Goal: Task Accomplishment & Management: Complete application form

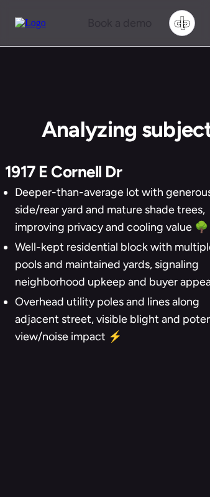
click at [162, 161] on div "Analyzing subject property.. 1917 E Cornell Dr Deeper-than-average lot with gen…" at bounding box center [176, 265] width 343 height 299
click at [191, 155] on div "Analyzing subject property.. 1917 E Cornell Dr Deeper-than-average lot with gen…" at bounding box center [176, 265] width 343 height 299
click at [172, 148] on div "Analyzing subject property.. 1917 E Cornell Dr Deeper-than-average lot with gen…" at bounding box center [176, 265] width 343 height 299
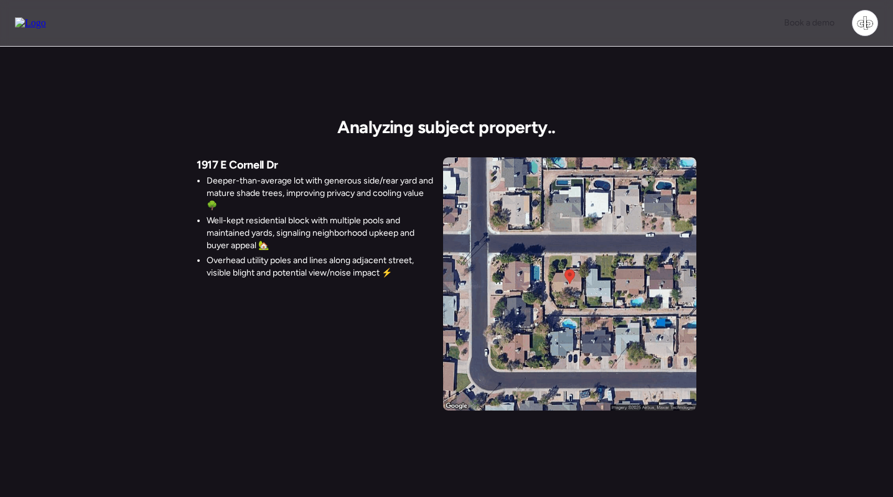
click at [366, 184] on li "Deeper-than-average lot with generous side/rear yard and mature shade trees, im…" at bounding box center [320, 193] width 226 height 37
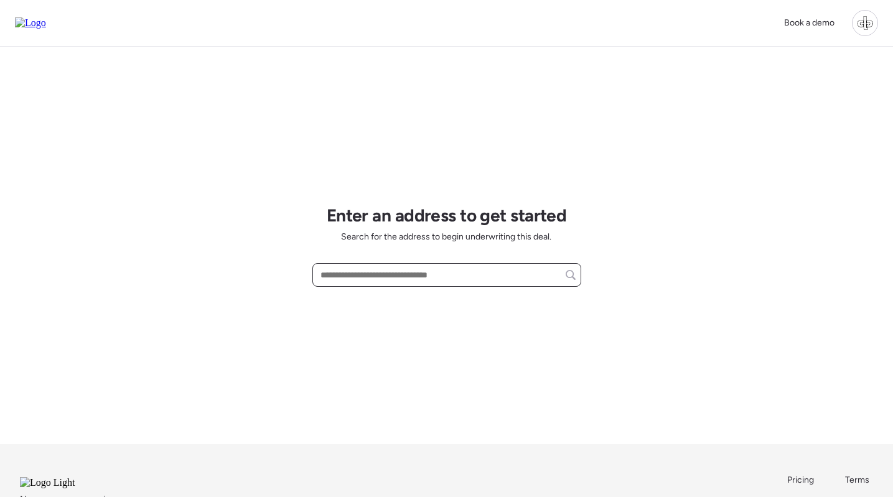
click at [412, 274] on input "text" at bounding box center [447, 274] width 258 height 17
paste input "**********"
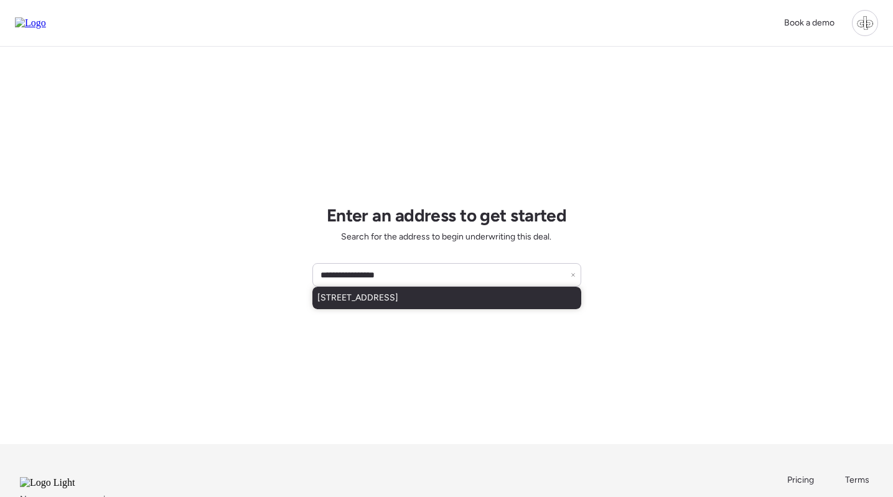
click at [398, 299] on span "[STREET_ADDRESS]" at bounding box center [357, 298] width 81 height 12
type input "**********"
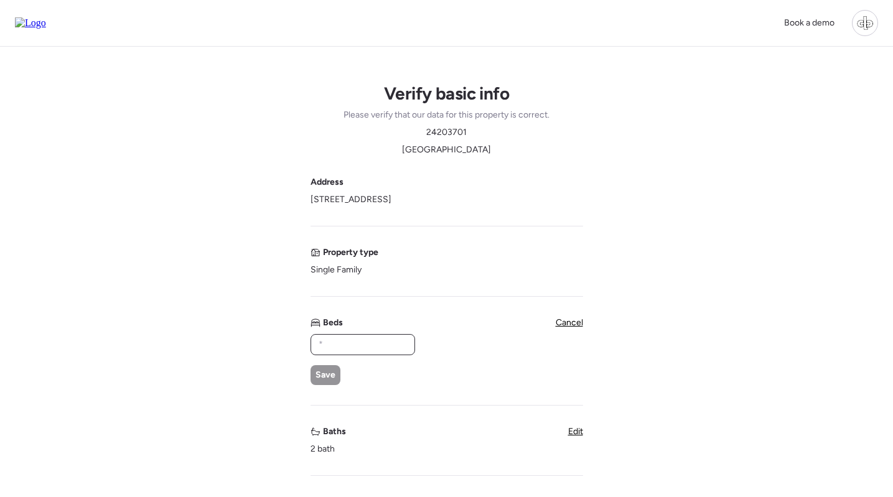
click at [360, 341] on input "text" at bounding box center [362, 344] width 93 height 17
type input "*"
click at [324, 372] on span "Save" at bounding box center [325, 375] width 20 height 12
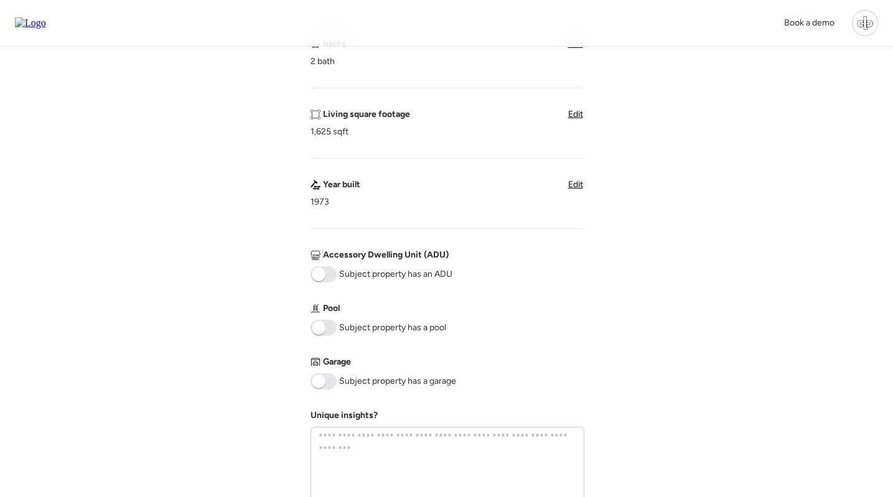
scroll to position [360, 0]
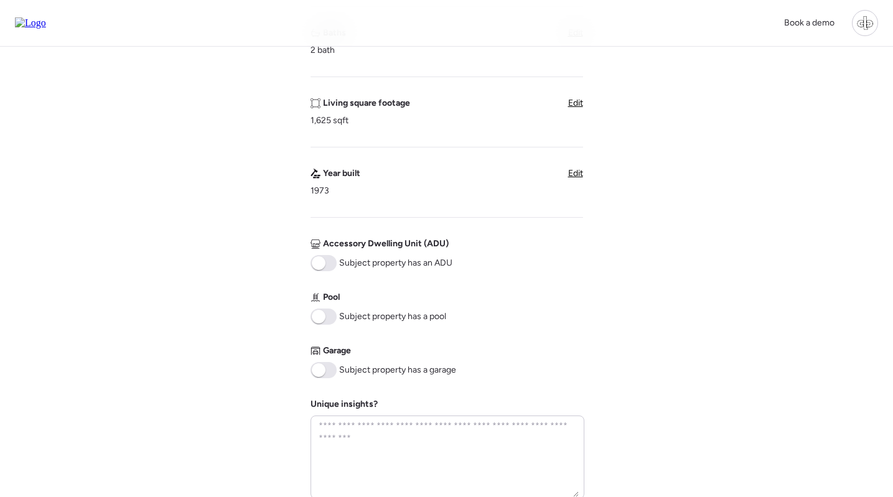
click at [324, 372] on span at bounding box center [319, 370] width 14 height 14
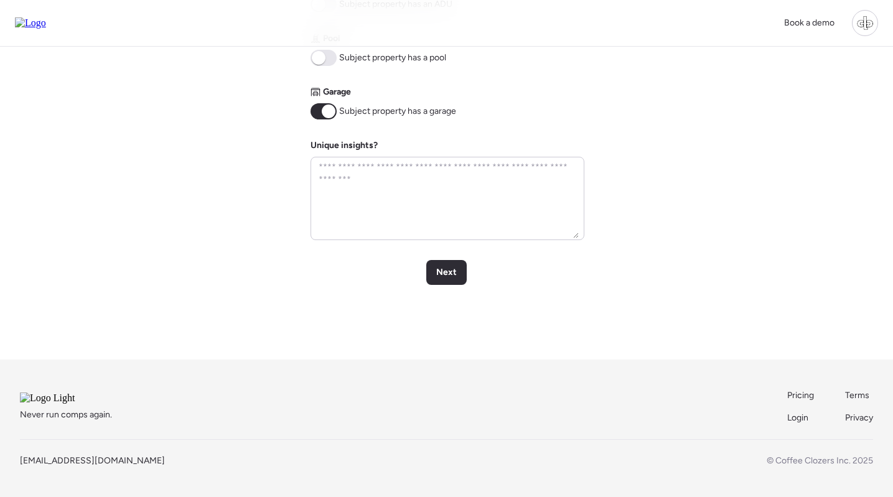
scroll to position [635, 0]
click at [449, 266] on span "Next" at bounding box center [446, 272] width 21 height 12
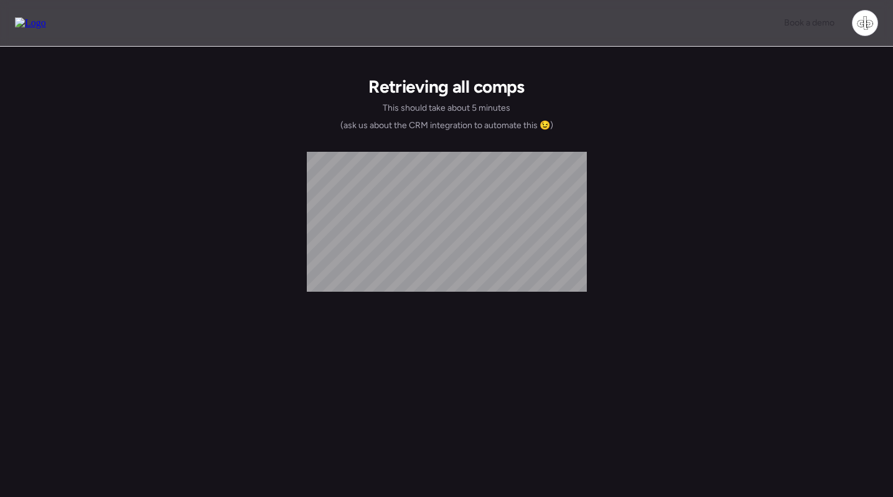
scroll to position [0, 0]
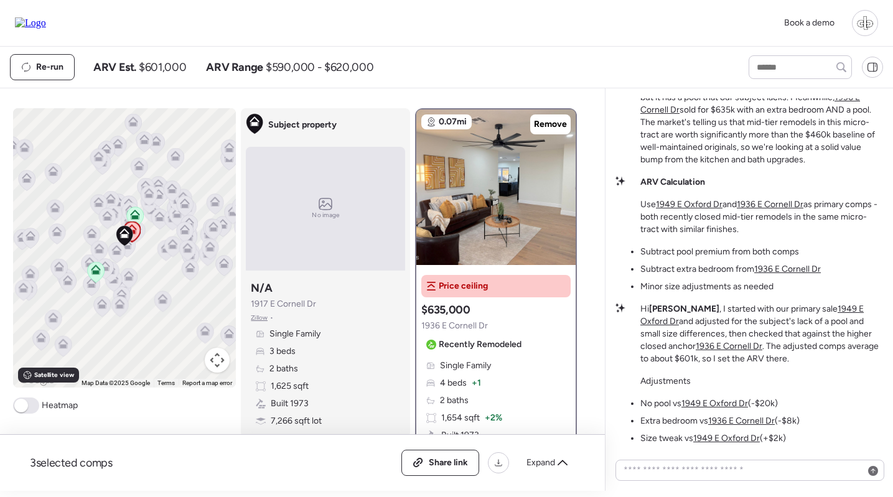
scroll to position [141, 0]
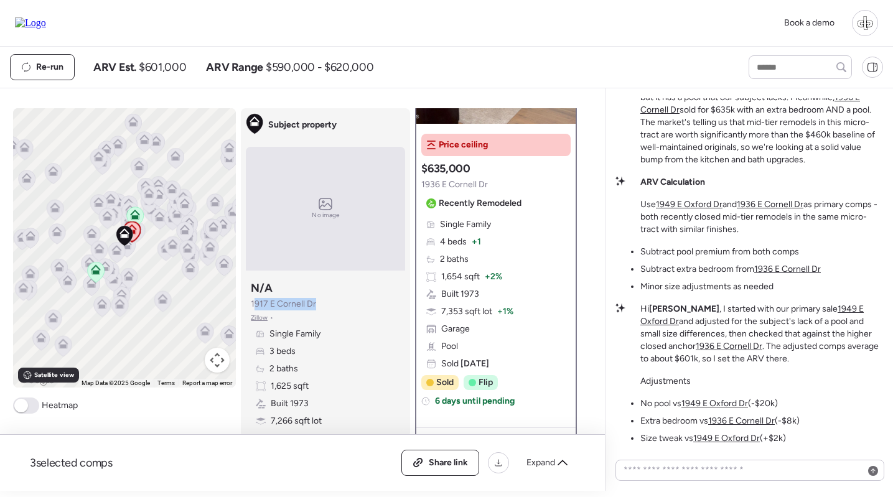
drag, startPoint x: 324, startPoint y: 306, endPoint x: 254, endPoint y: 306, distance: 70.3
click at [254, 306] on div "Subject property N/A 1917 E Cornell Dr Zillow • Single Family 3 beds 2 baths 1,…" at bounding box center [325, 354] width 159 height 157
click at [251, 305] on span "1917 E Cornell Dr" at bounding box center [283, 304] width 65 height 12
copy span "1917 E Cornell Dr"
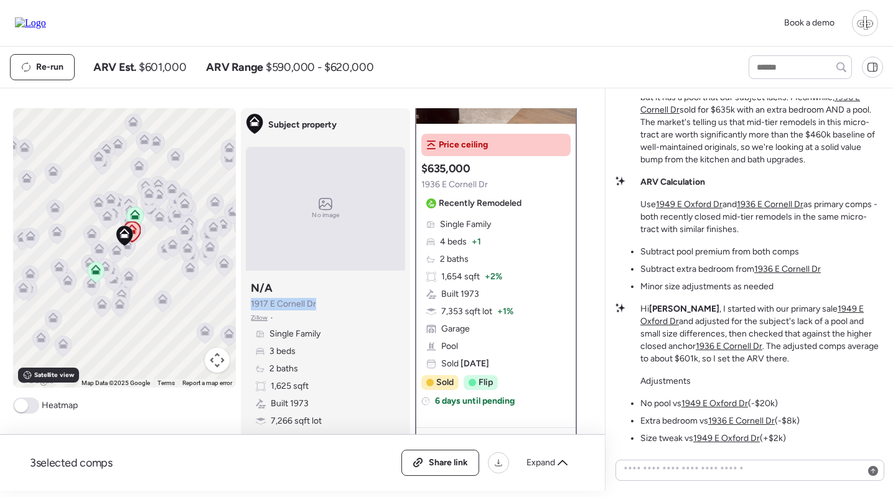
drag, startPoint x: 320, startPoint y: 309, endPoint x: 250, endPoint y: 308, distance: 70.3
click at [250, 308] on div "Subject property N/A 1917 E Cornell Dr Zillow • Single Family 3 beds 2 baths 1,…" at bounding box center [325, 354] width 159 height 157
copy span "1917 E Cornell Dr"
drag, startPoint x: 317, startPoint y: 304, endPoint x: 251, endPoint y: 308, distance: 66.1
click at [251, 308] on div "Subject property N/A 1917 E Cornell Dr Zillow • Single Family 3 beds 2 baths 1,…" at bounding box center [325, 354] width 159 height 157
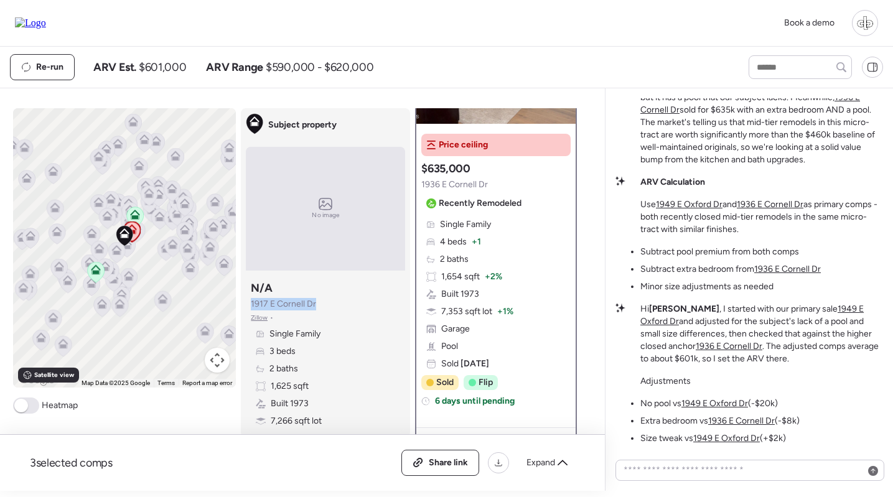
copy span "1917 E Cornell Dr"
drag, startPoint x: 318, startPoint y: 301, endPoint x: 250, endPoint y: 302, distance: 67.8
click at [250, 302] on div "Subject property N/A 1917 E Cornell Dr Zillow • Single Family 3 beds 2 baths 1,…" at bounding box center [325, 354] width 159 height 157
copy span "1917 E Cornell Dr"
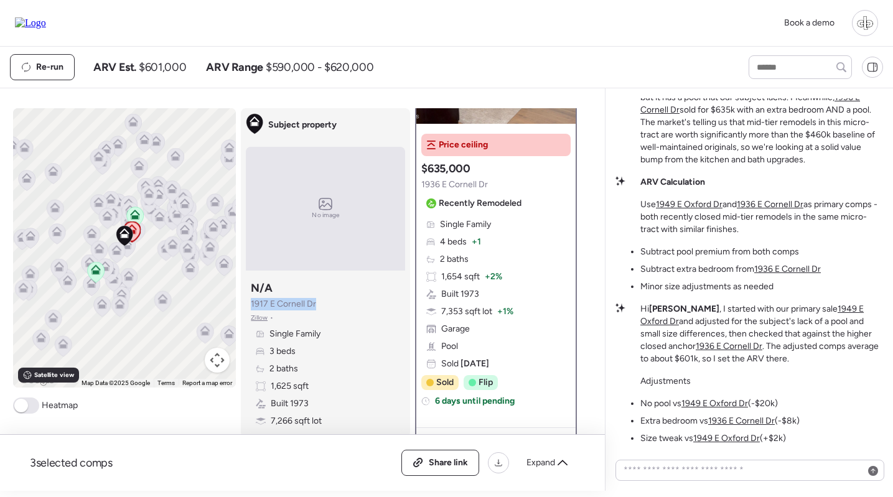
copy span "1917 E Cornell Dr"
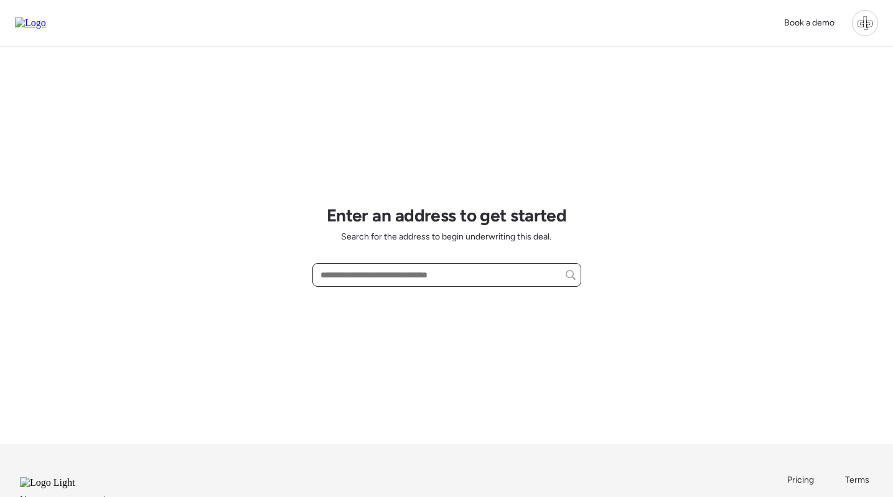
click at [453, 279] on input "text" at bounding box center [447, 274] width 258 height 17
paste input "**********"
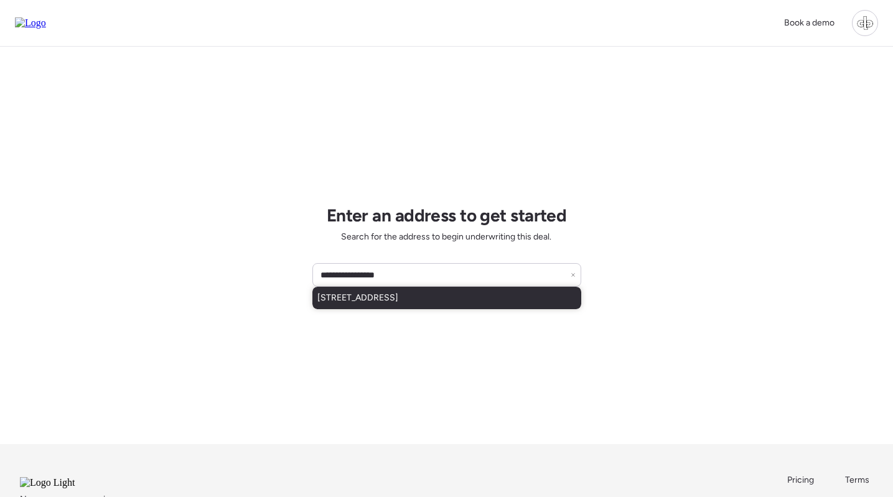
click at [398, 295] on span "[STREET_ADDRESS]" at bounding box center [357, 298] width 81 height 12
type input "**********"
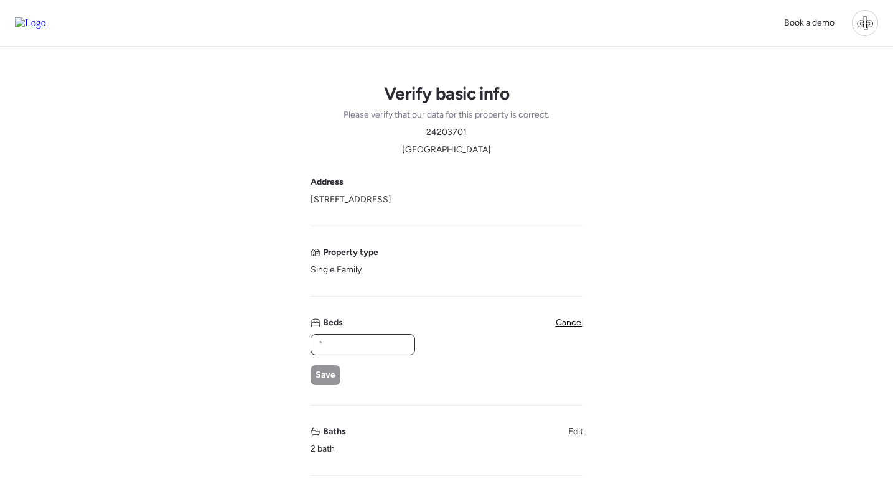
click at [370, 344] on input "text" at bounding box center [362, 344] width 93 height 17
type input "*"
drag, startPoint x: 311, startPoint y: 383, endPoint x: 319, endPoint y: 382, distance: 7.6
click at [311, 383] on div "Save" at bounding box center [325, 375] width 30 height 20
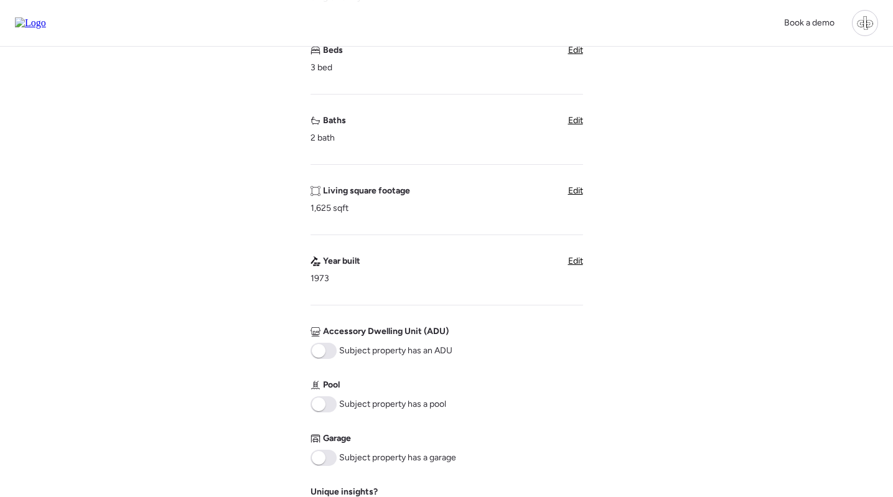
scroll to position [403, 0]
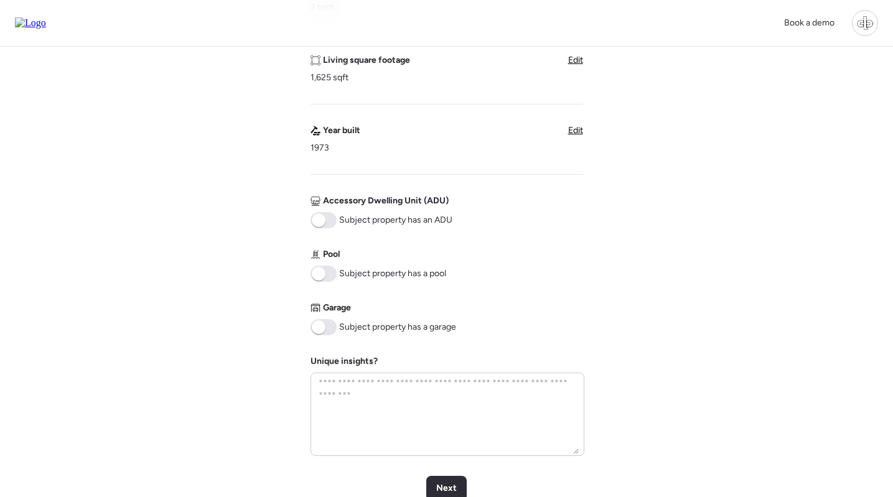
drag, startPoint x: 329, startPoint y: 330, endPoint x: 358, endPoint y: 357, distance: 40.1
click at [329, 330] on span at bounding box center [323, 327] width 26 height 16
click at [445, 482] on div "Next" at bounding box center [446, 488] width 40 height 25
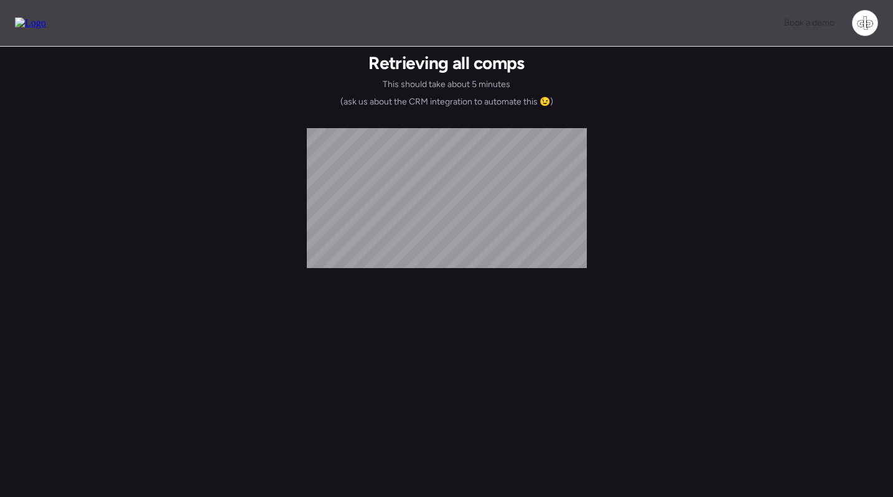
scroll to position [0, 0]
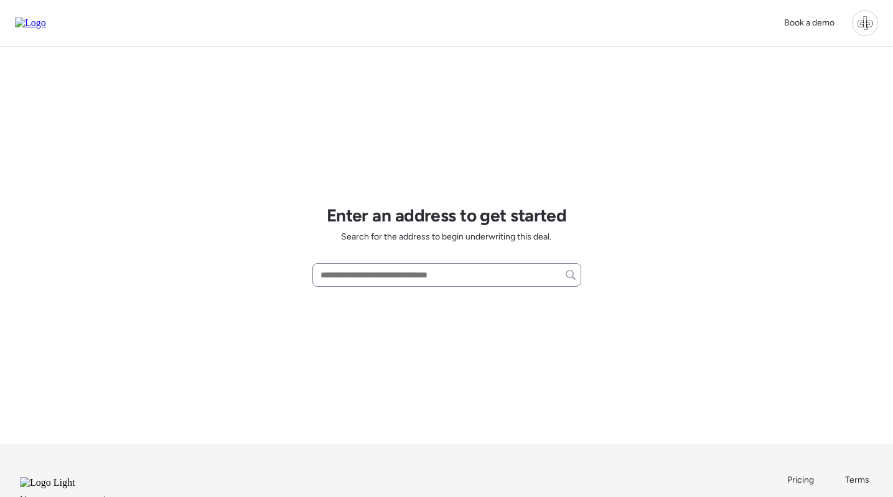
click at [416, 284] on div at bounding box center [446, 275] width 269 height 24
click at [424, 279] on input "text" at bounding box center [447, 274] width 258 height 17
paste input "**********"
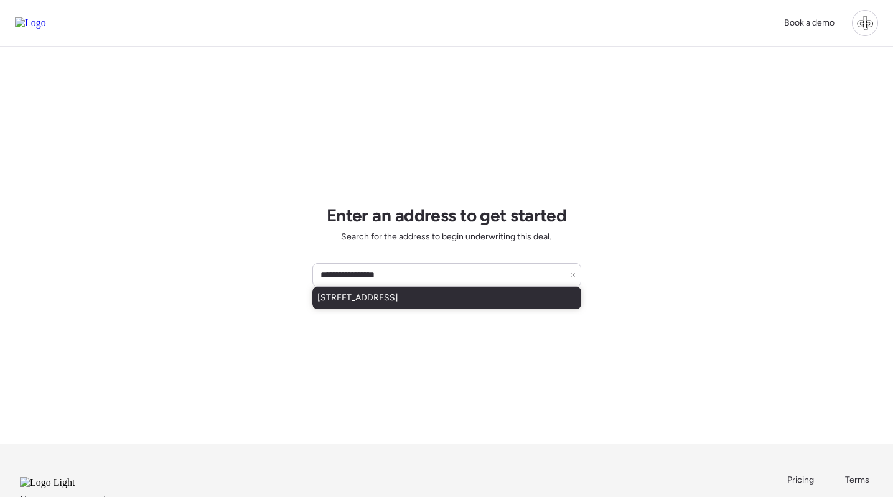
click at [398, 297] on span "[STREET_ADDRESS]" at bounding box center [357, 298] width 81 height 12
type input "**********"
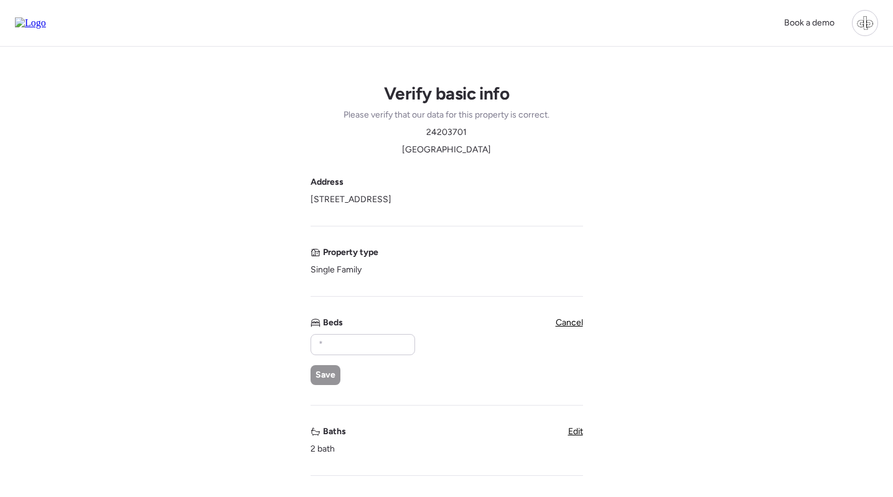
click at [355, 333] on div "Beds Save" at bounding box center [361, 351] width 103 height 68
click at [347, 340] on input "text" at bounding box center [362, 344] width 93 height 17
type input "*"
click at [321, 366] on div "Save" at bounding box center [325, 375] width 30 height 20
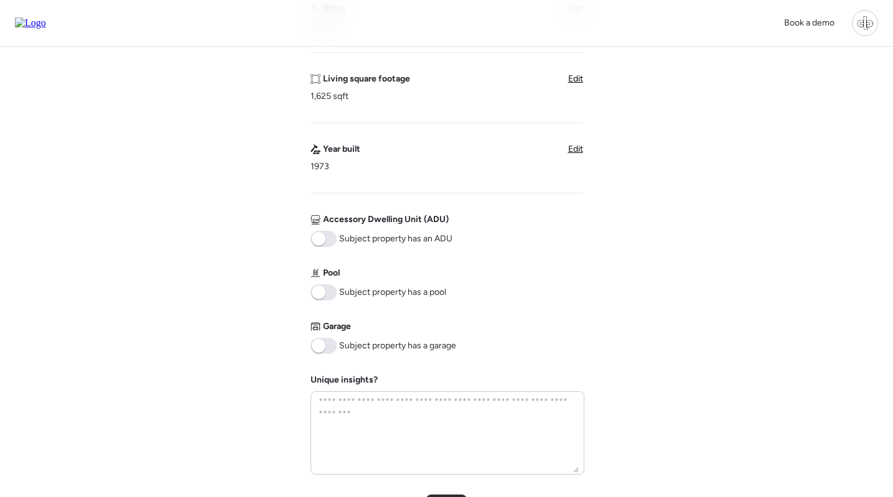
scroll to position [385, 0]
click at [318, 342] on span at bounding box center [319, 345] width 14 height 14
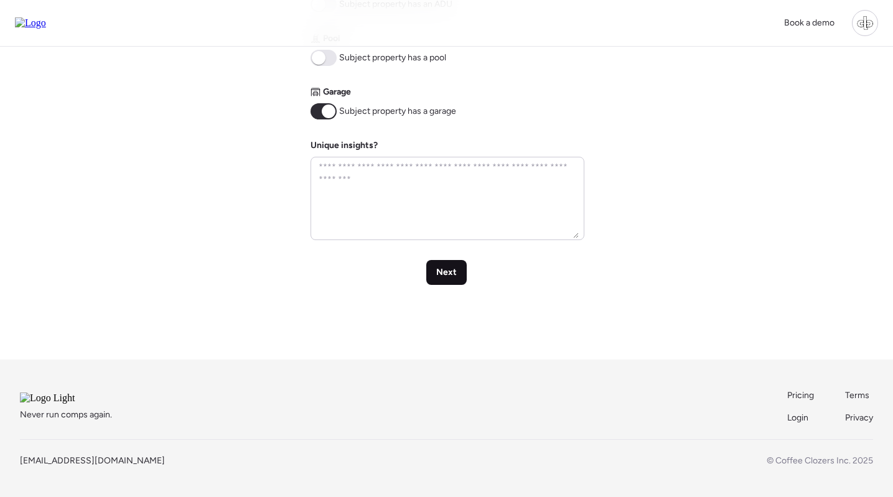
scroll to position [635, 0]
click at [439, 264] on div "Next" at bounding box center [446, 272] width 40 height 25
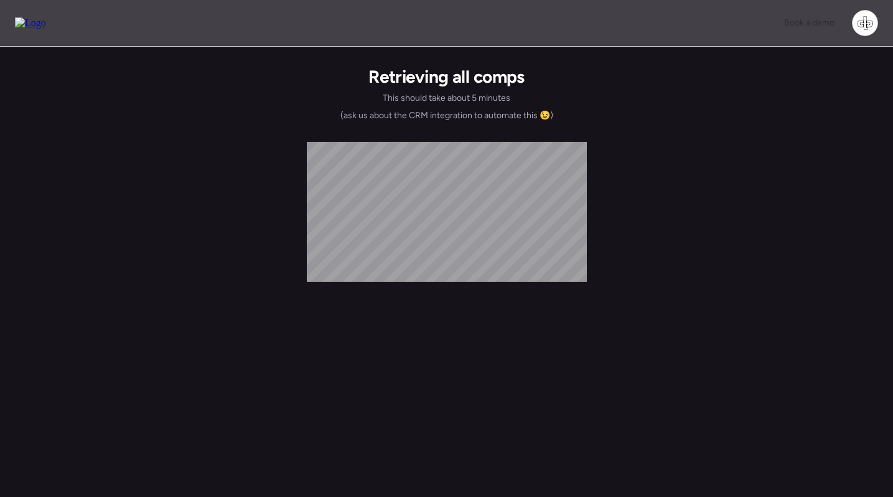
scroll to position [0, 0]
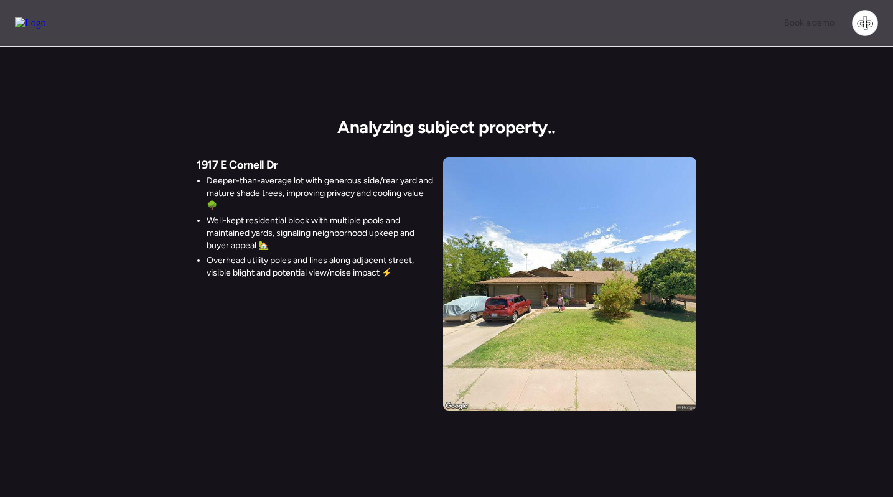
click at [38, 27] on img at bounding box center [30, 22] width 31 height 11
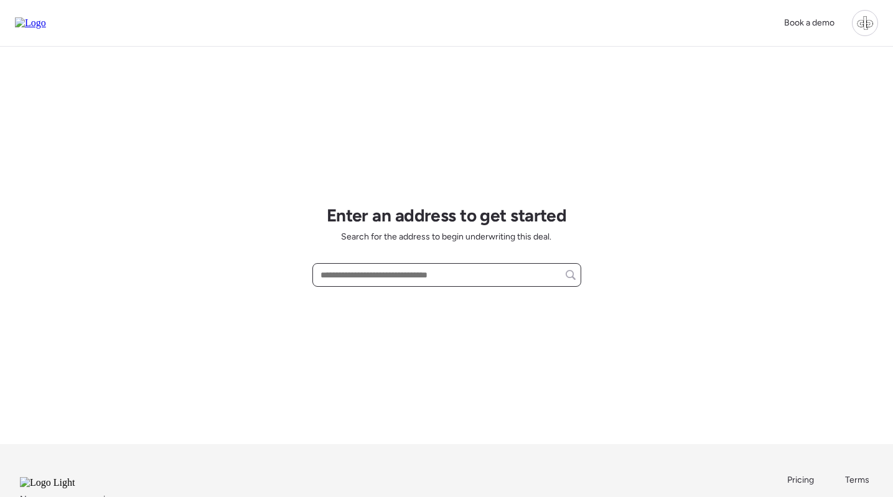
click at [412, 279] on input "text" at bounding box center [447, 274] width 258 height 17
paste input "**********"
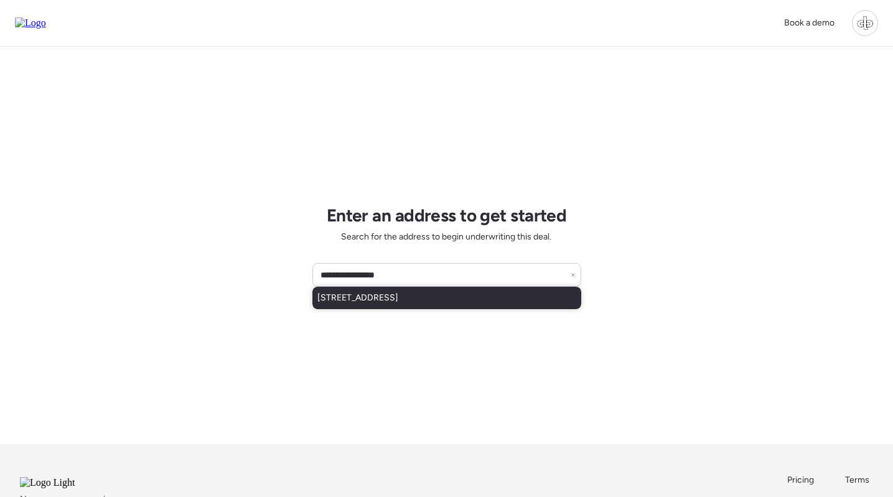
click at [398, 300] on span "[STREET_ADDRESS]" at bounding box center [357, 298] width 81 height 12
type input "**********"
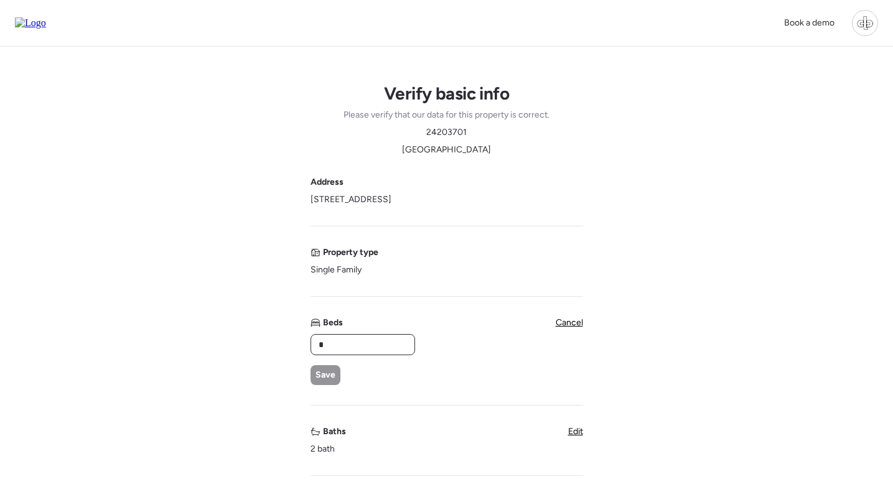
click at [371, 351] on input "*" at bounding box center [362, 344] width 93 height 17
type input "*"
drag, startPoint x: 328, startPoint y: 380, endPoint x: 339, endPoint y: 380, distance: 10.6
click at [328, 380] on span "Save" at bounding box center [325, 375] width 20 height 12
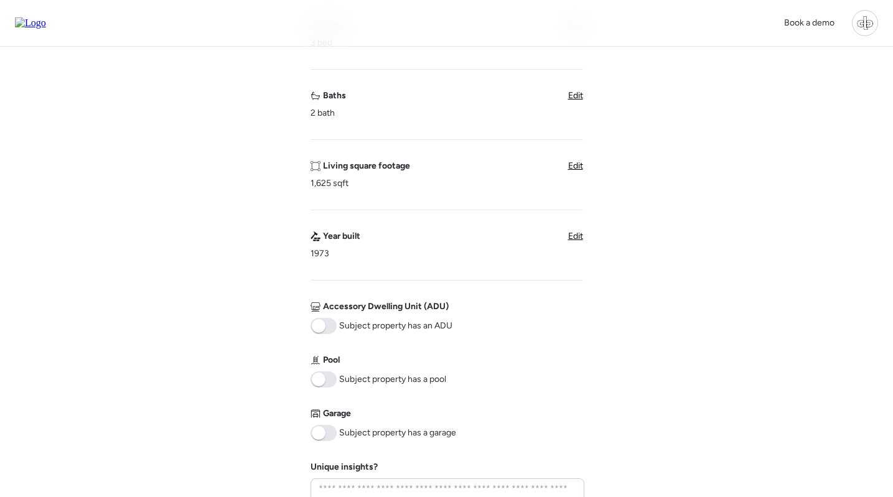
scroll to position [309, 0]
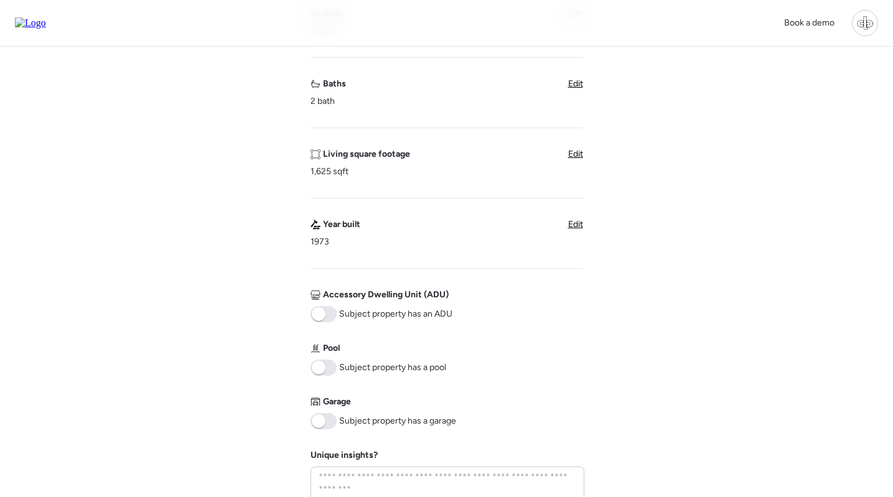
click at [327, 419] on span at bounding box center [323, 421] width 26 height 16
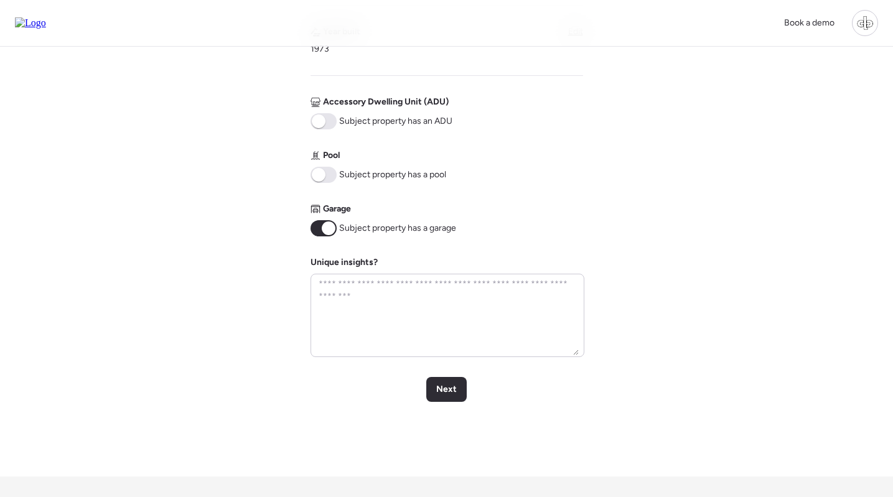
scroll to position [505, 0]
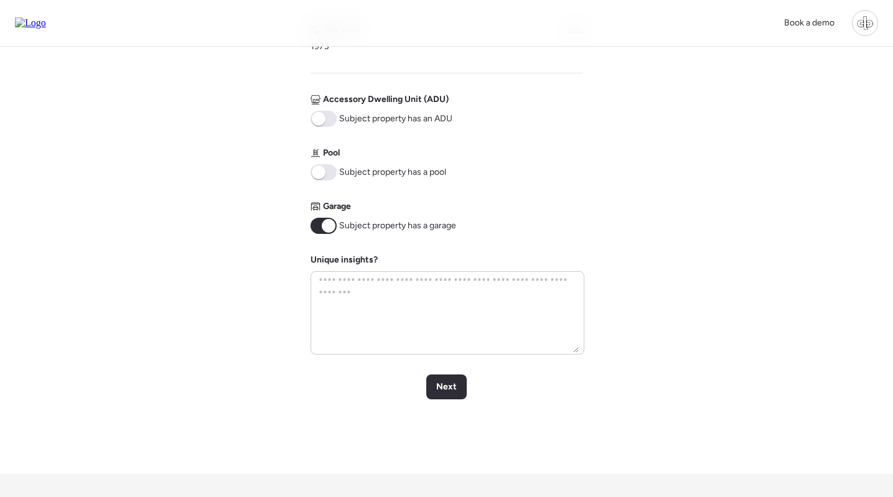
click at [447, 403] on div "Verify basic info Please verify that our data for this property is correct. 242…" at bounding box center [446, 8] width 873 height 932
click at [447, 388] on span "Next" at bounding box center [446, 387] width 21 height 12
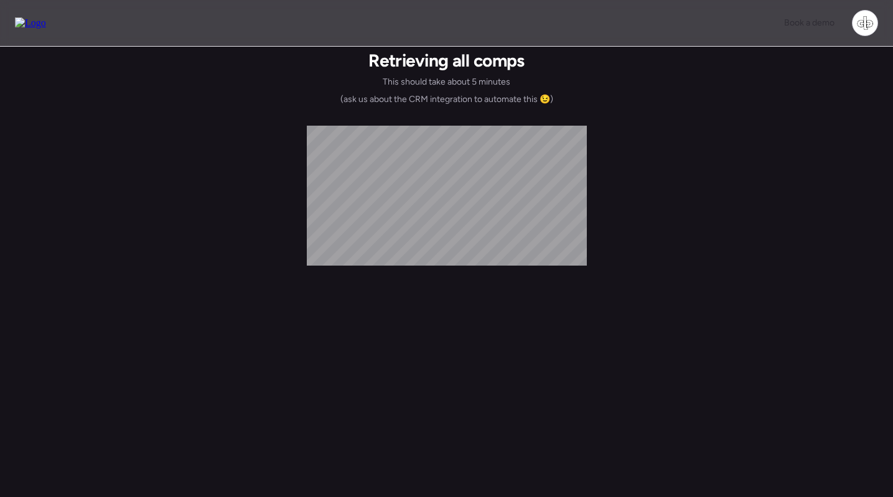
scroll to position [0, 0]
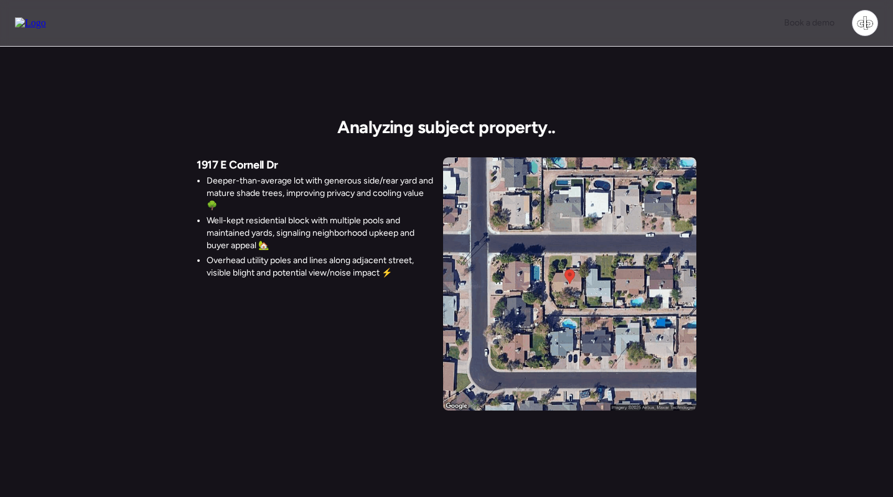
click at [45, 23] on img at bounding box center [30, 22] width 31 height 11
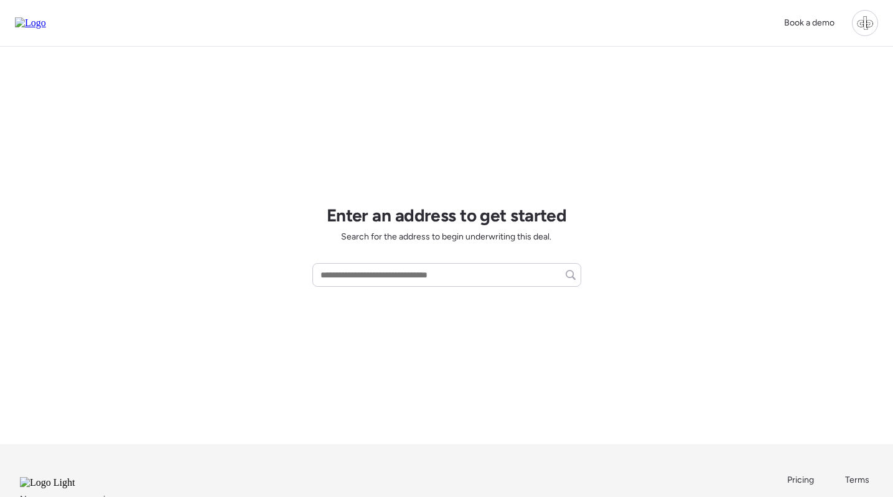
click at [414, 258] on div "Enter an address to get started Search for the address to begin underwriting th…" at bounding box center [446, 246] width 269 height 398
click at [412, 264] on div at bounding box center [446, 275] width 269 height 24
click at [412, 274] on input "text" at bounding box center [447, 274] width 258 height 17
paste input "**********"
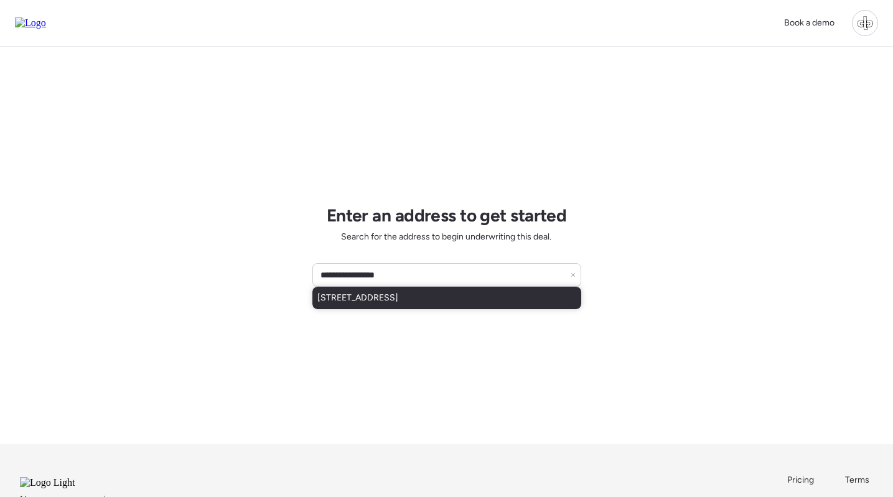
click at [417, 307] on div "[STREET_ADDRESS]" at bounding box center [446, 298] width 269 height 22
type input "**********"
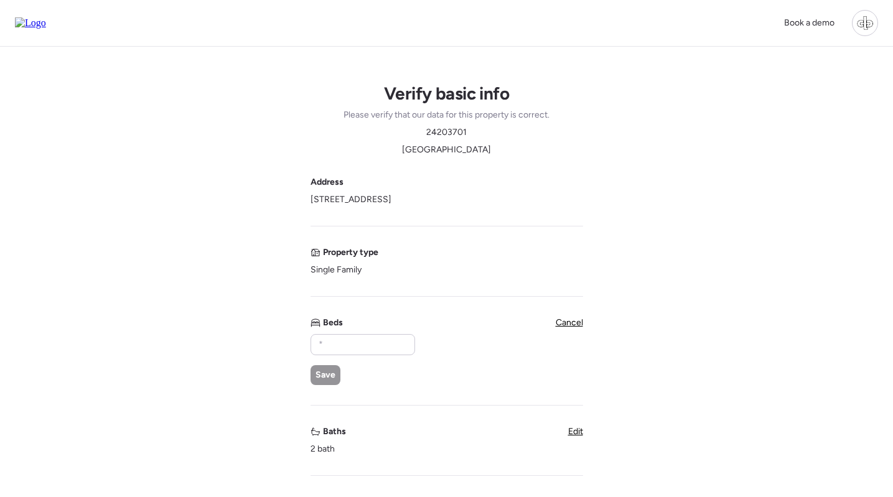
click at [383, 331] on div "Beds Save" at bounding box center [361, 351] width 103 height 68
click at [378, 340] on input "text" at bounding box center [362, 344] width 93 height 17
type input "*"
click at [320, 376] on span "Save" at bounding box center [325, 375] width 20 height 12
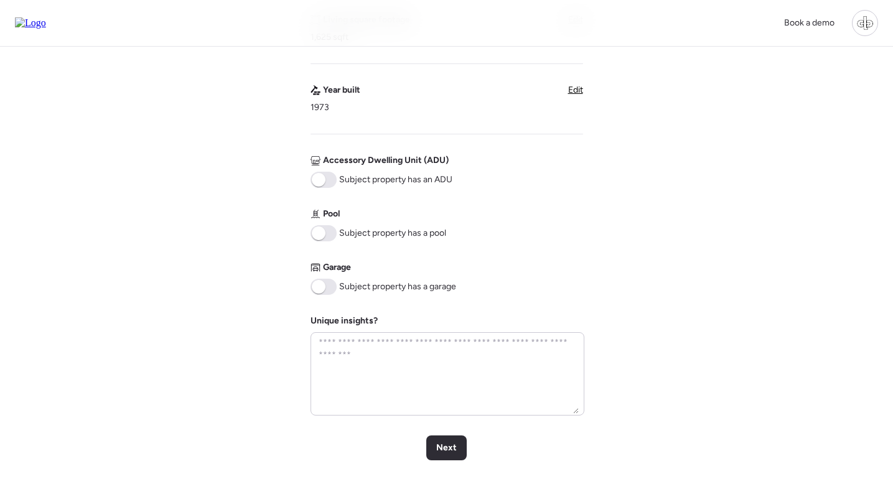
scroll to position [445, 0]
click at [325, 296] on div "Address 1917 E Cornell Dr, Tempe, AZ 85283 Property type Single Family Beds 3 b…" at bounding box center [446, 72] width 273 height 683
click at [326, 288] on span at bounding box center [323, 285] width 26 height 16
click at [444, 452] on span "Next" at bounding box center [446, 446] width 21 height 12
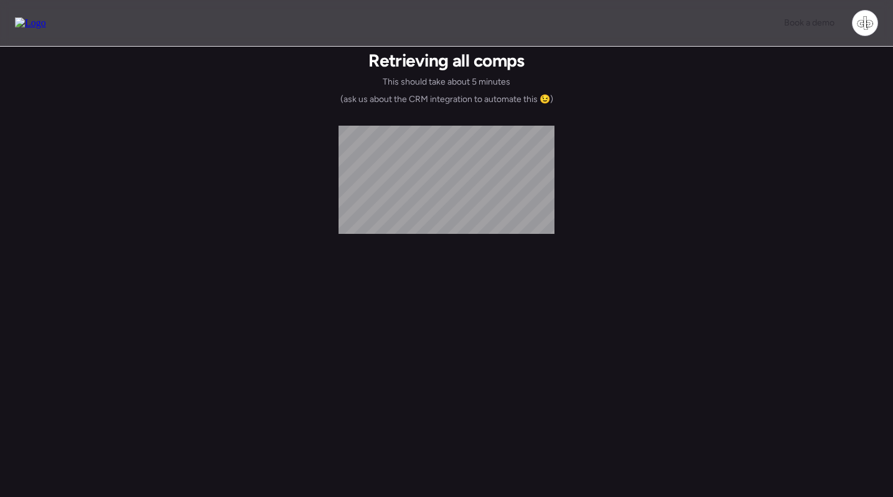
scroll to position [0, 0]
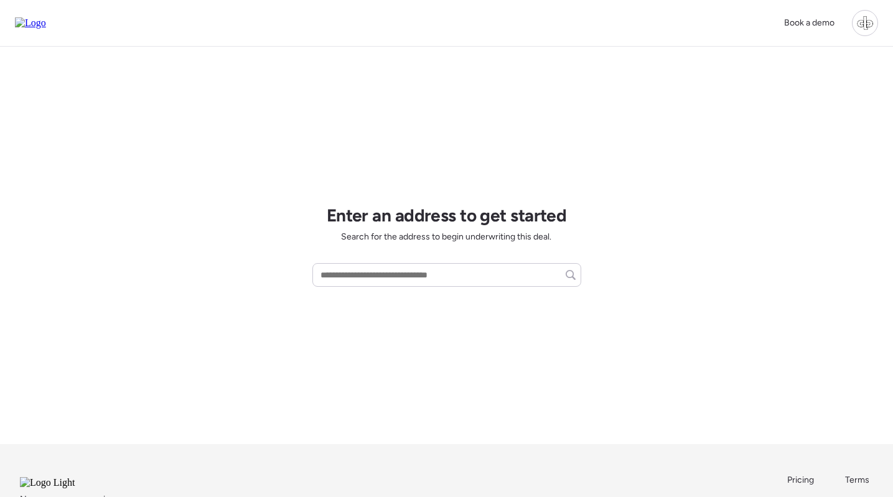
click at [477, 291] on div "Enter an address to get started Search for the address to begin underwriting th…" at bounding box center [446, 246] width 269 height 398
click at [482, 279] on input "text" at bounding box center [447, 274] width 258 height 17
paste input "**********"
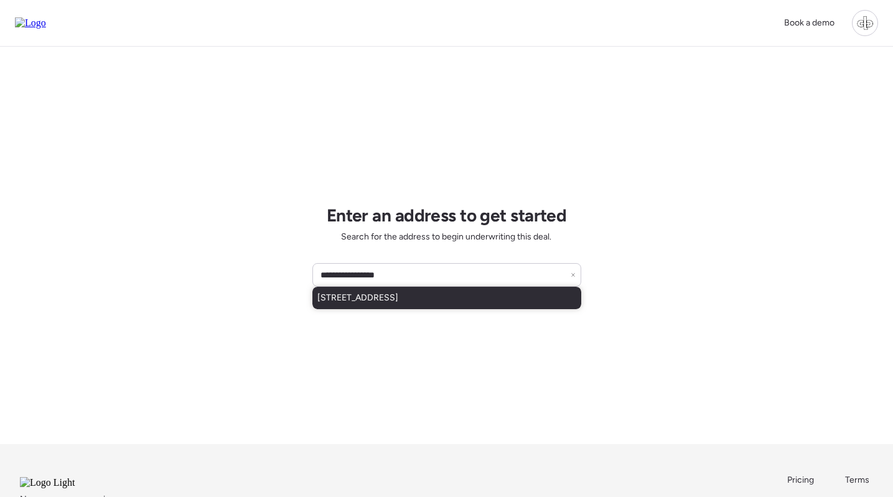
click at [398, 302] on span "[STREET_ADDRESS]" at bounding box center [357, 298] width 81 height 12
type input "**********"
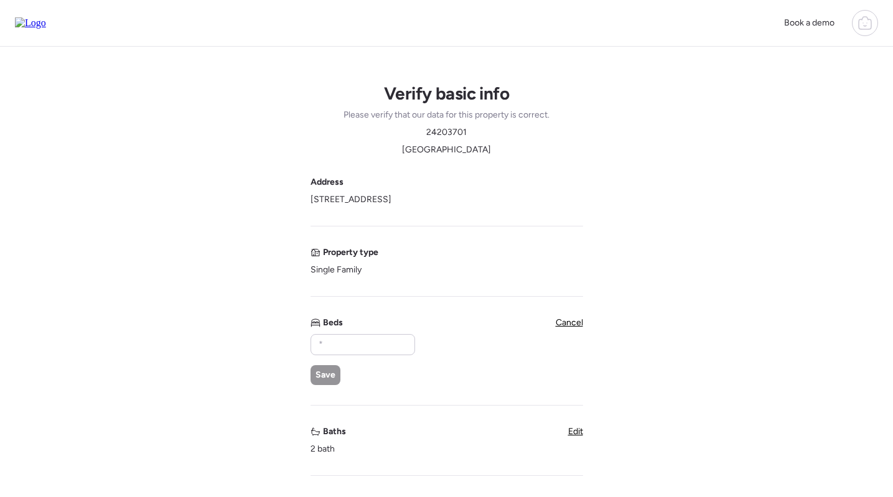
scroll to position [1, 0]
click at [368, 351] on input "text" at bounding box center [362, 343] width 93 height 17
type input "*"
click at [330, 375] on span "Save" at bounding box center [325, 374] width 20 height 12
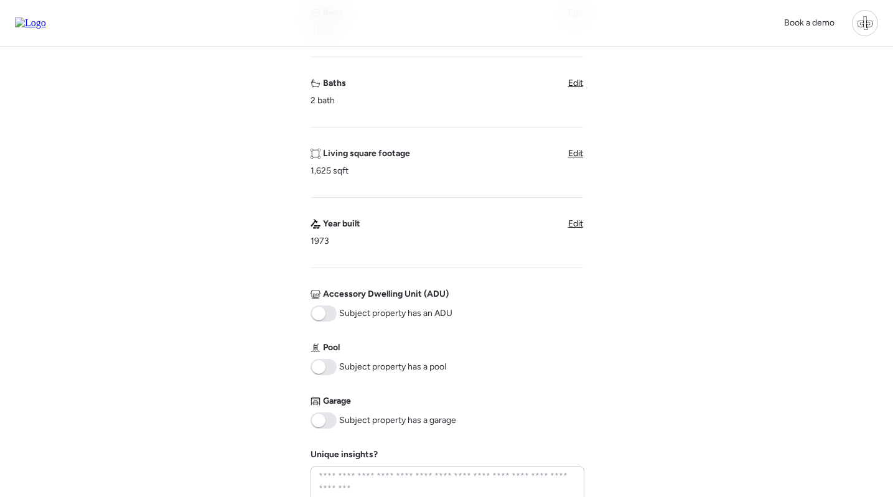
drag, startPoint x: 327, startPoint y: 421, endPoint x: 352, endPoint y: 421, distance: 25.5
click at [327, 421] on span at bounding box center [323, 420] width 26 height 16
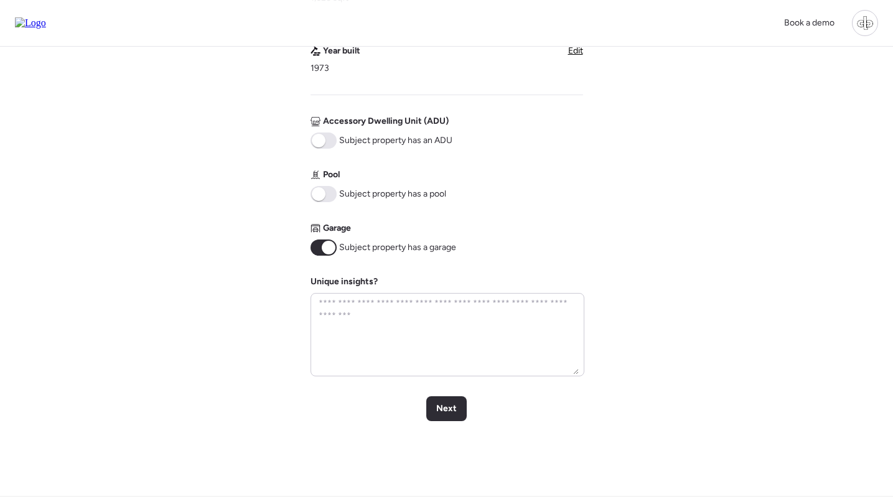
scroll to position [516, 0]
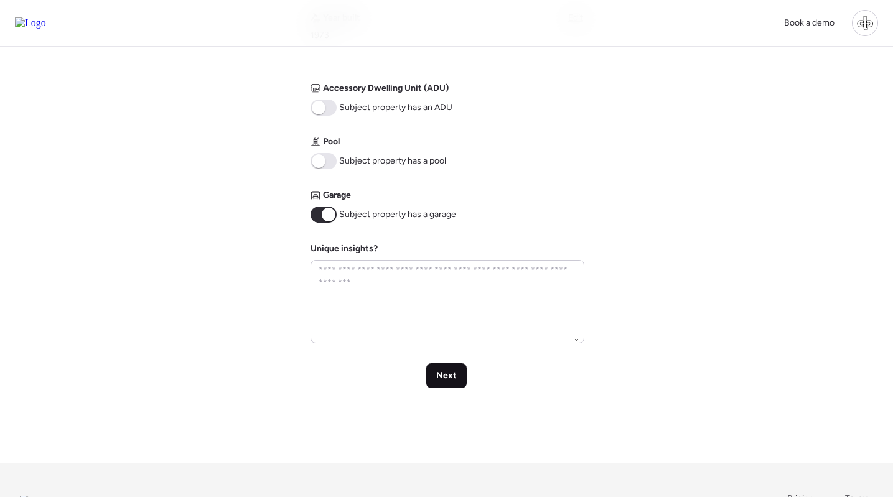
click at [450, 376] on span "Next" at bounding box center [446, 376] width 21 height 12
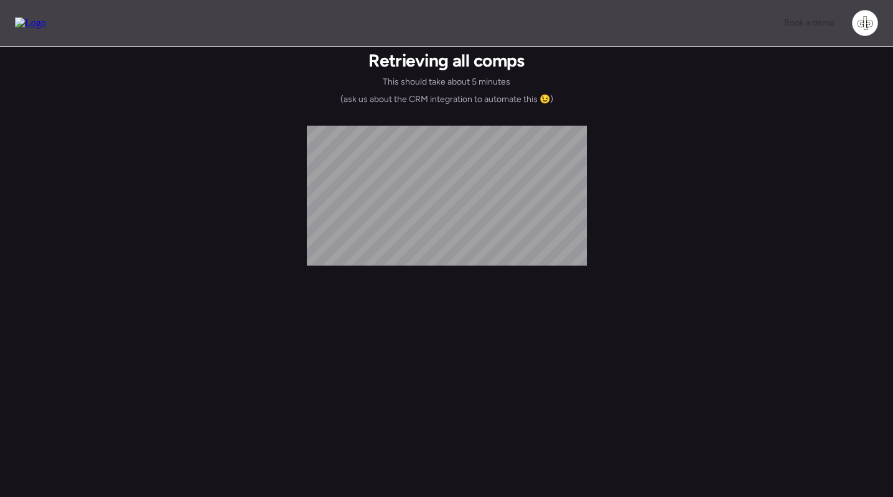
scroll to position [0, 0]
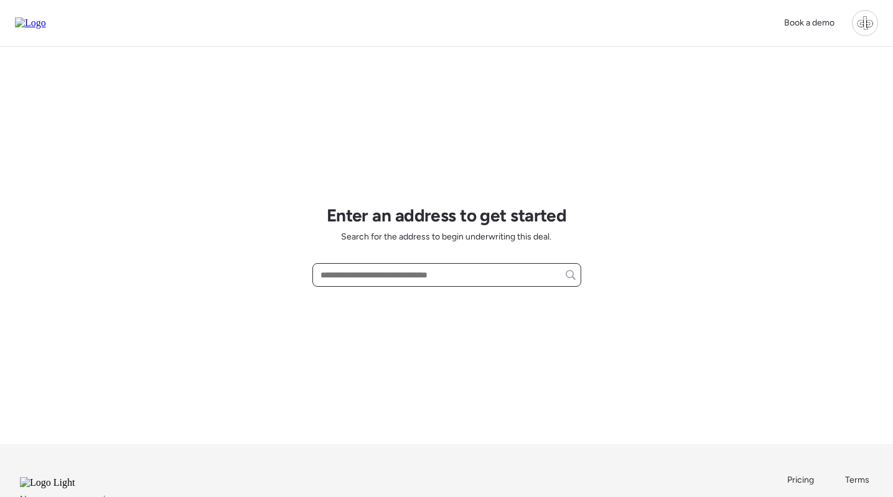
click at [360, 281] on input "text" at bounding box center [447, 274] width 258 height 17
paste input "**********"
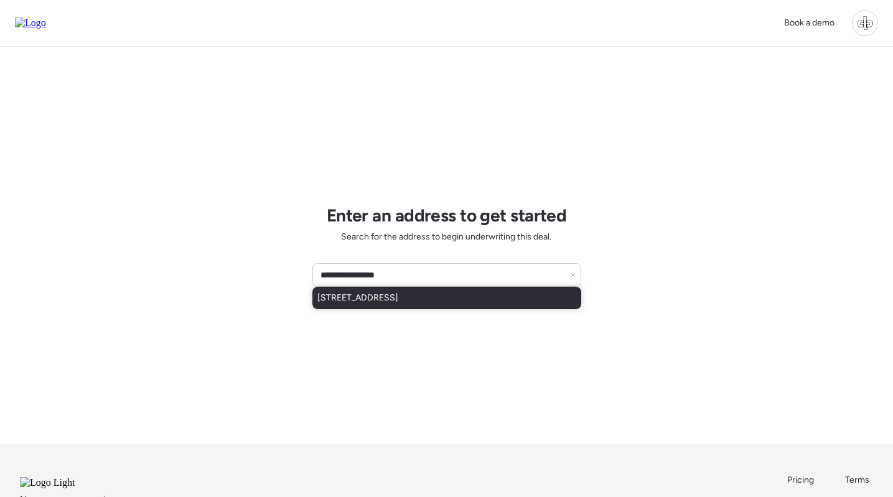
click at [398, 304] on span "[STREET_ADDRESS]" at bounding box center [357, 298] width 81 height 12
type input "**********"
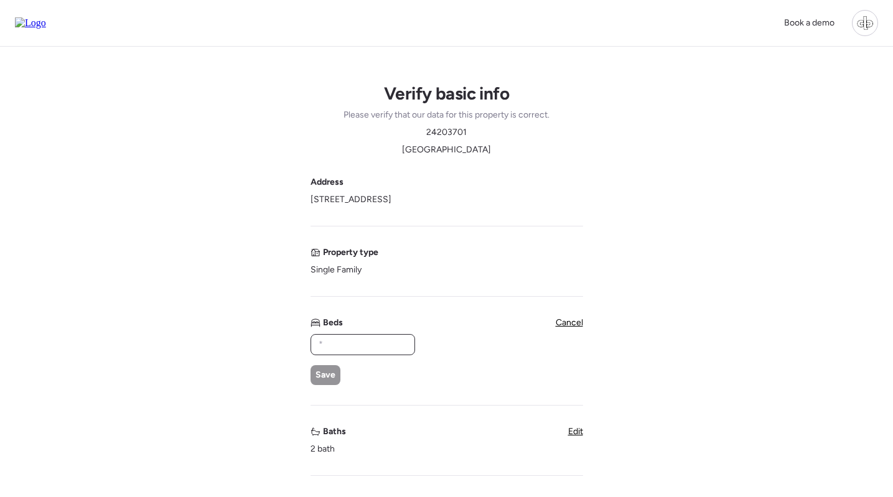
click at [356, 346] on input "text" at bounding box center [362, 344] width 93 height 17
type input "*"
click at [324, 377] on span "Save" at bounding box center [325, 375] width 20 height 12
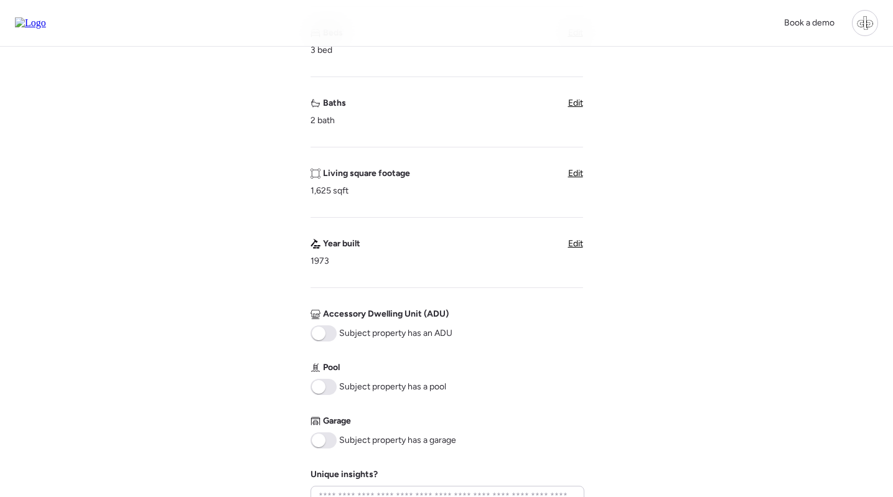
scroll to position [346, 0]
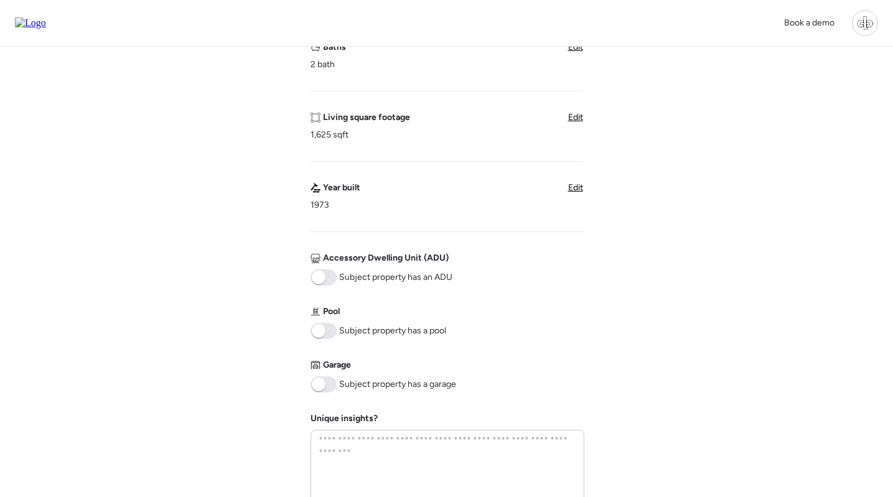
click at [326, 380] on span at bounding box center [323, 384] width 26 height 16
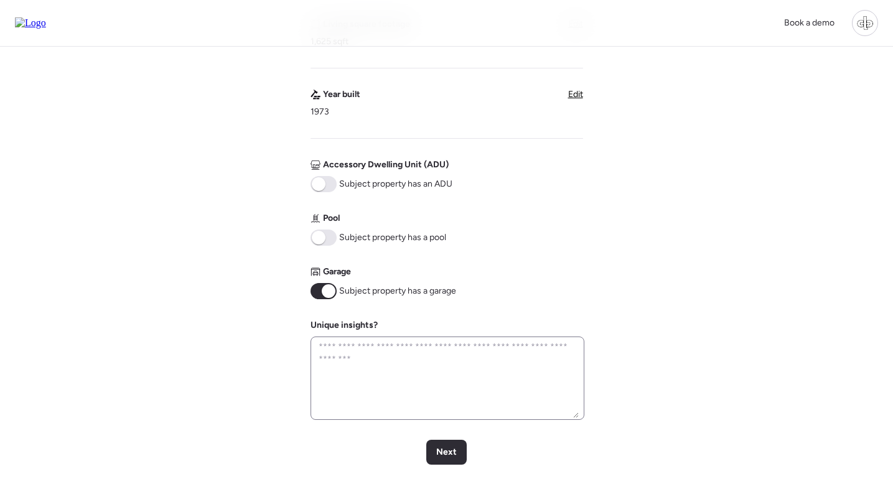
scroll to position [444, 0]
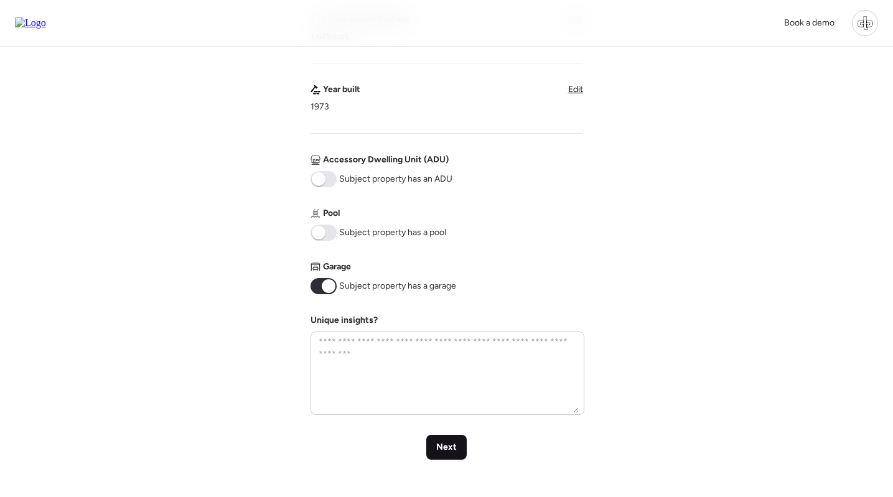
click at [437, 451] on span "Next" at bounding box center [446, 447] width 21 height 12
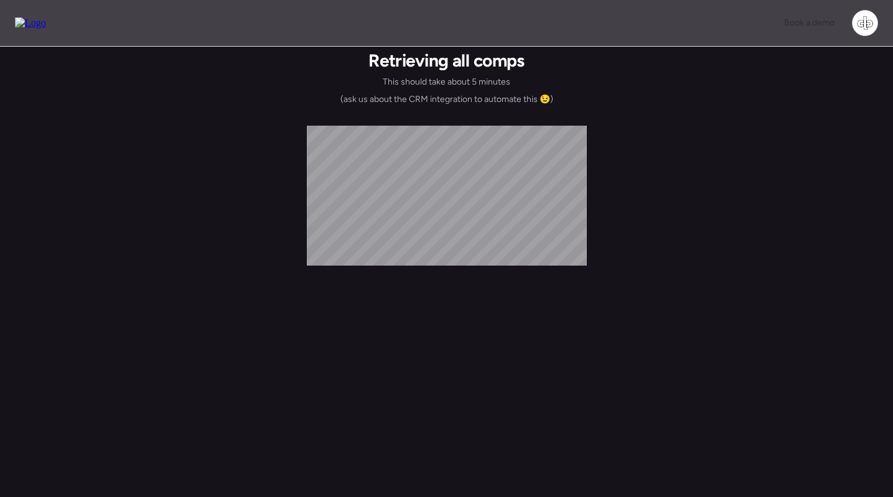
scroll to position [0, 0]
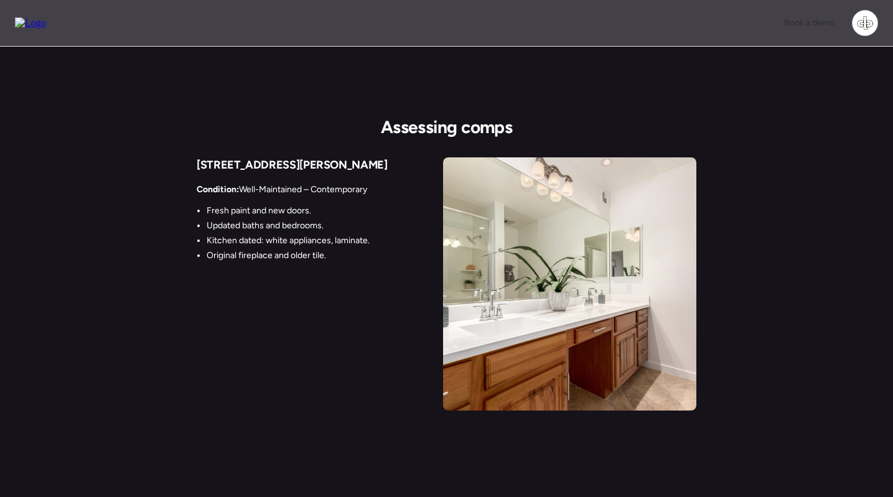
drag, startPoint x: 197, startPoint y: 190, endPoint x: 399, endPoint y: 190, distance: 202.2
click at [399, 190] on div "5312 S Hazelton Ln Condition: Well-Maintained – Contemporary Fresh paint and ne…" at bounding box center [315, 210] width 236 height 107
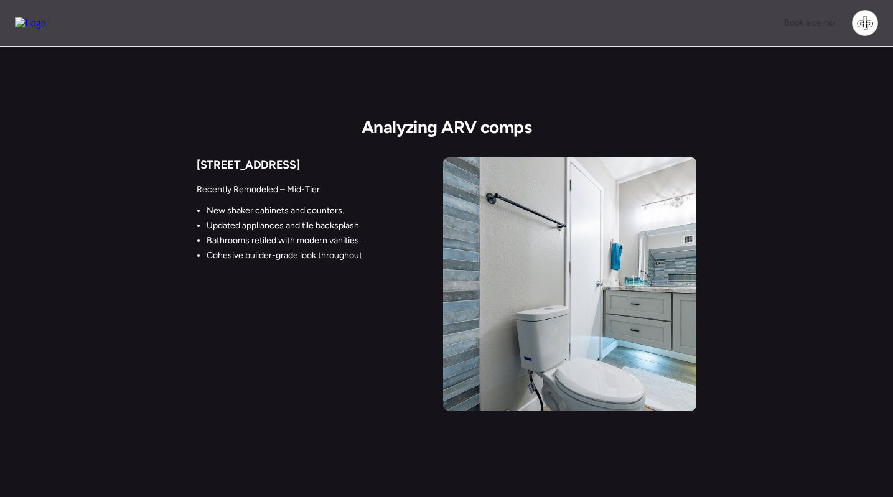
click at [43, 27] on img at bounding box center [30, 22] width 31 height 11
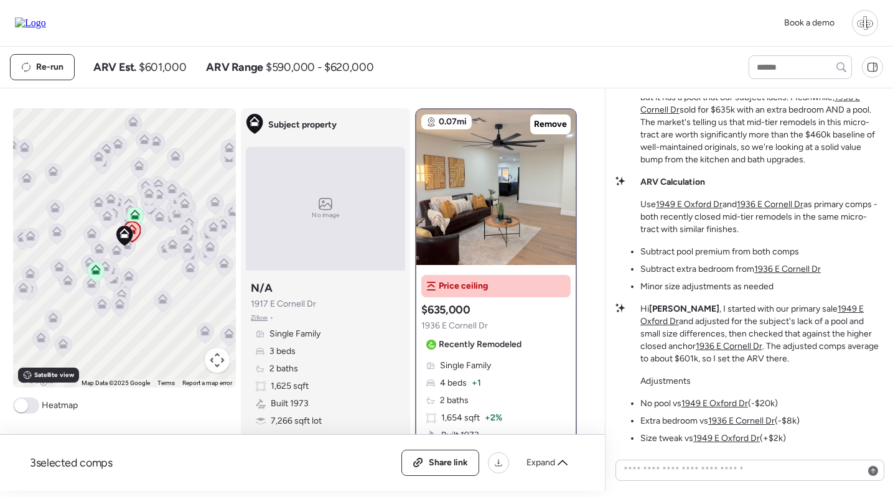
scroll to position [141, 0]
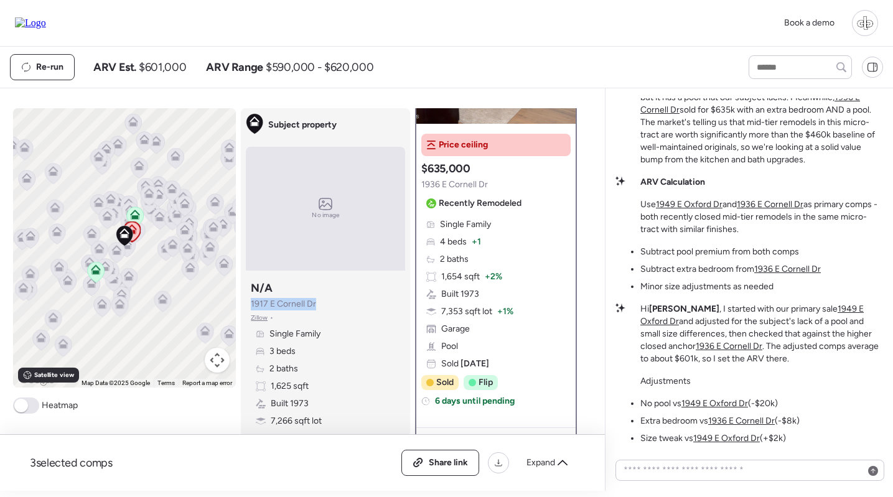
drag, startPoint x: 327, startPoint y: 302, endPoint x: 250, endPoint y: 302, distance: 77.1
click at [250, 302] on div "Subject property N/A [STREET_ADDRESS][PERSON_NAME] • Single Family 3 beds 2 bat…" at bounding box center [325, 354] width 159 height 157
copy span "1917 E Cornell Dr"
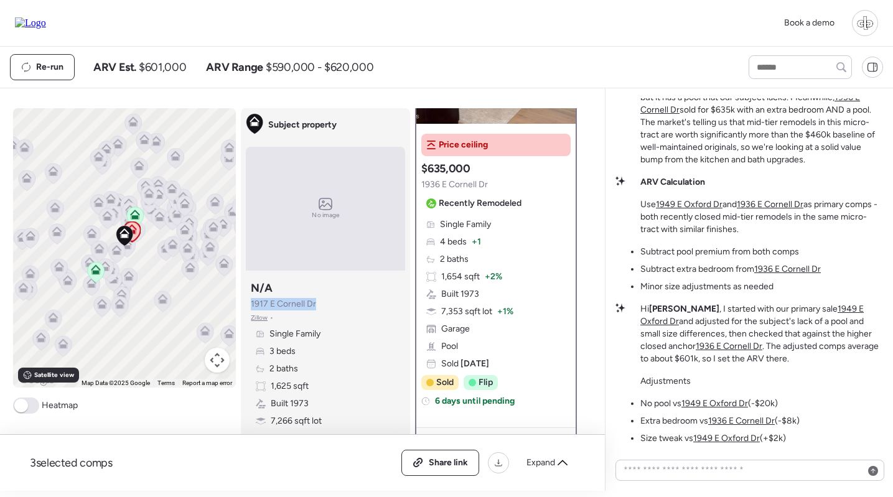
copy span "1917 E Cornell Dr"
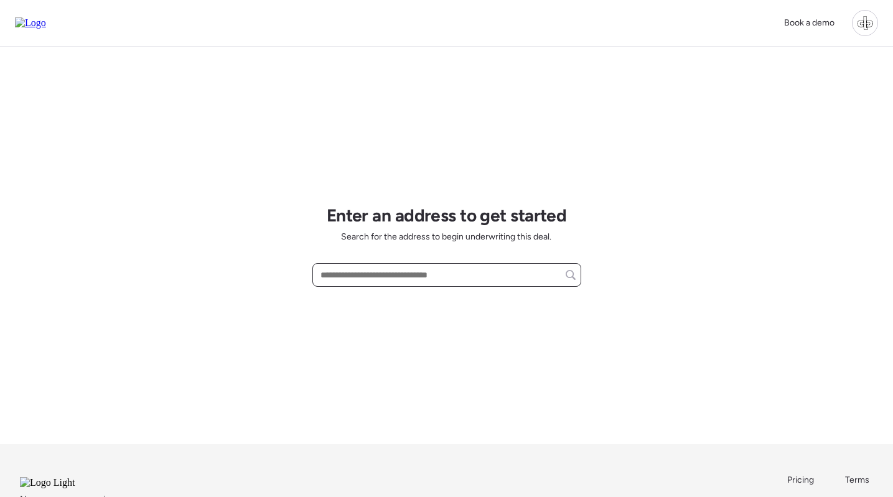
click at [431, 277] on input "text" at bounding box center [447, 274] width 258 height 17
paste input "**********"
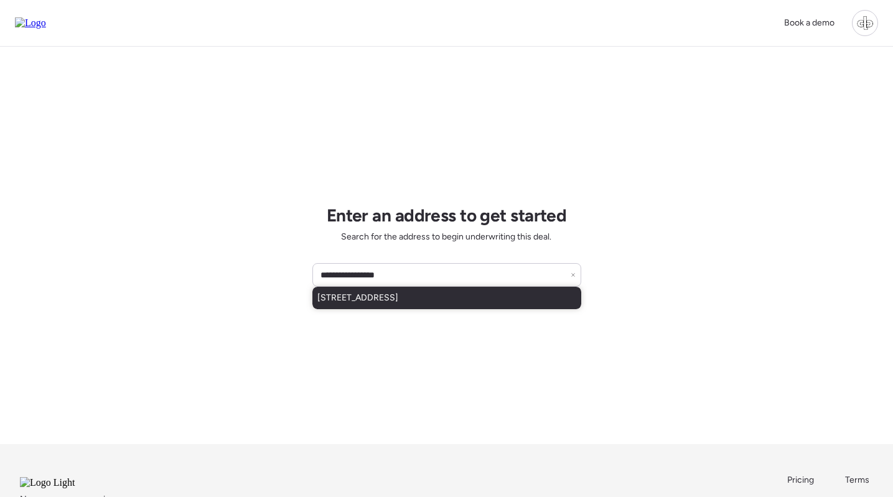
click at [398, 301] on span "[STREET_ADDRESS]" at bounding box center [357, 298] width 81 height 12
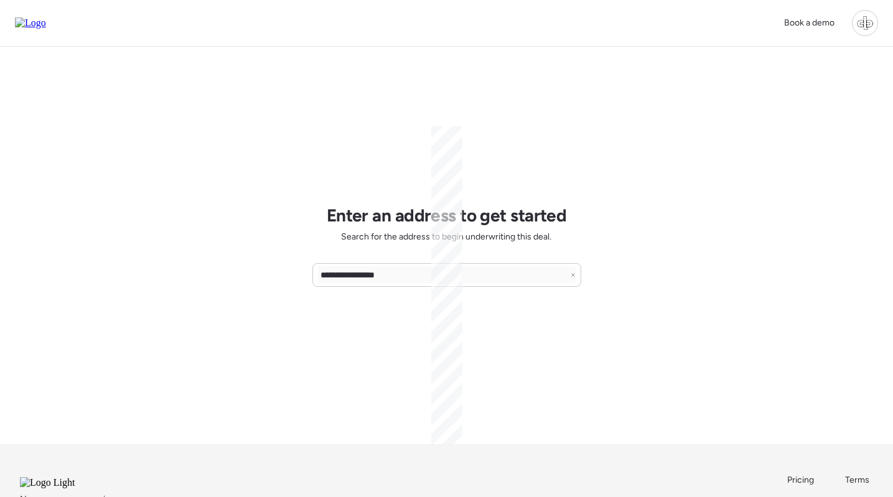
type input "**********"
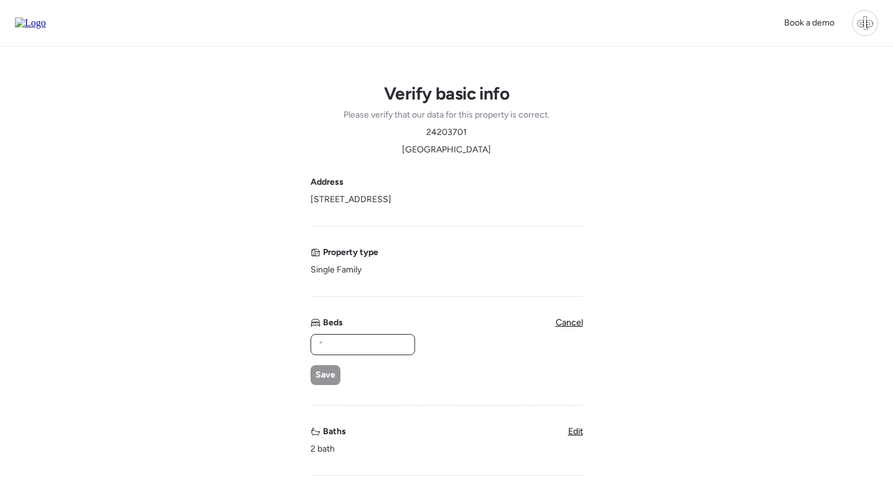
click at [361, 345] on input "text" at bounding box center [362, 344] width 93 height 17
type input "*"
click at [323, 372] on span "Save" at bounding box center [325, 375] width 20 height 12
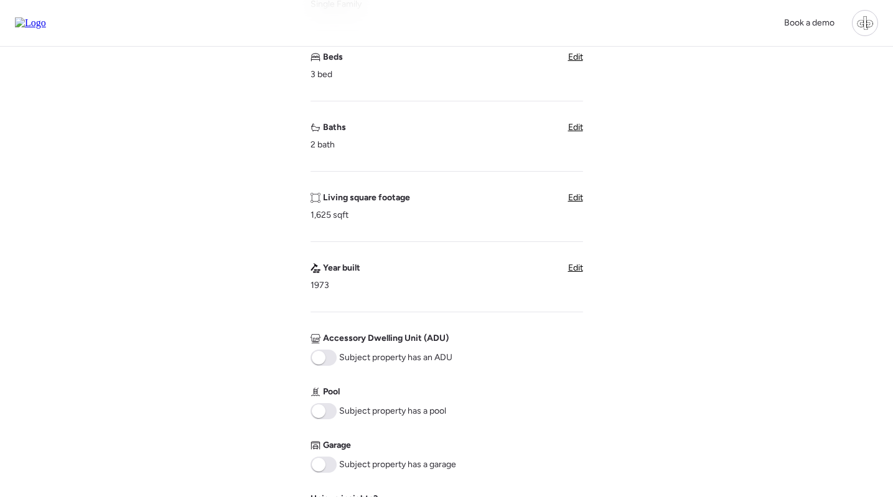
scroll to position [333, 0]
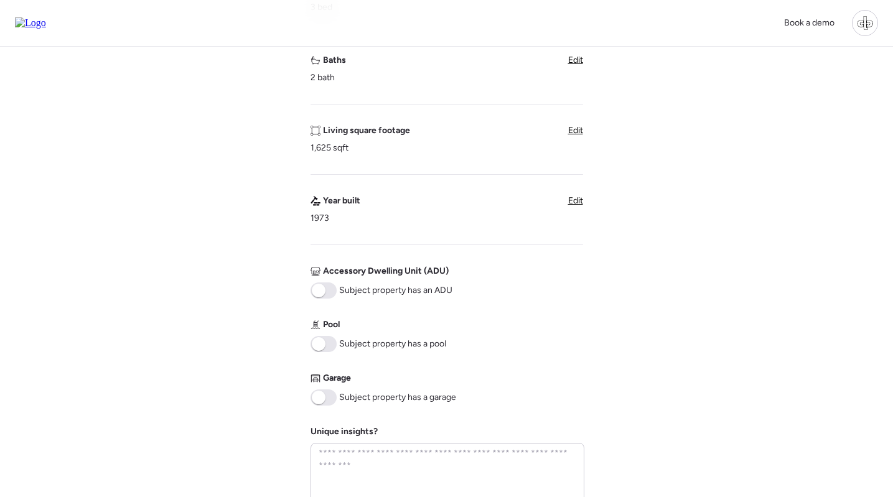
click at [325, 399] on span at bounding box center [319, 398] width 14 height 14
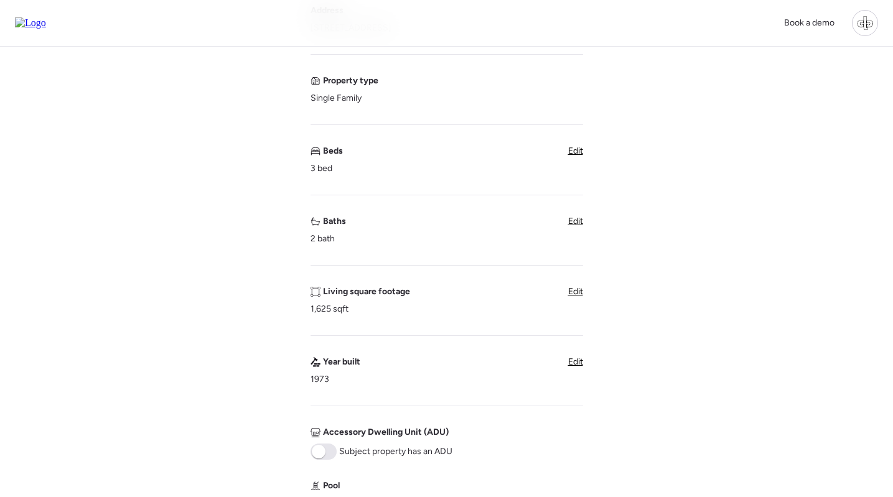
scroll to position [590, 0]
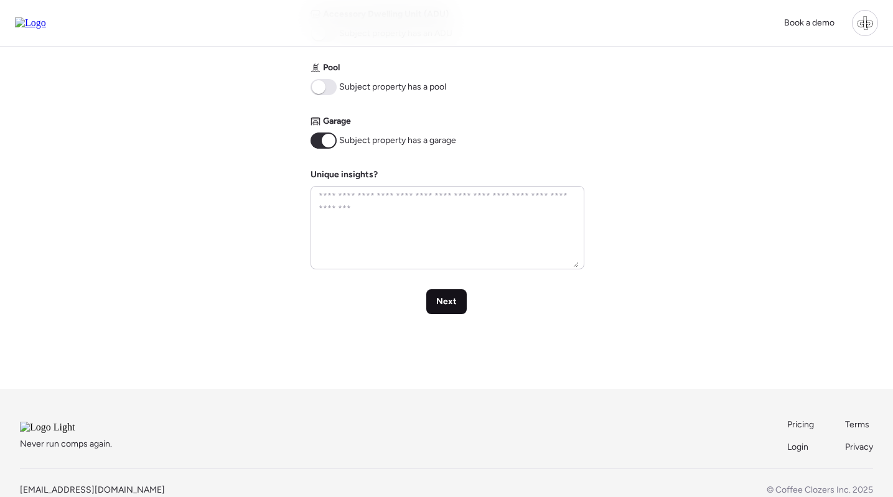
click at [441, 296] on span "Next" at bounding box center [446, 302] width 21 height 12
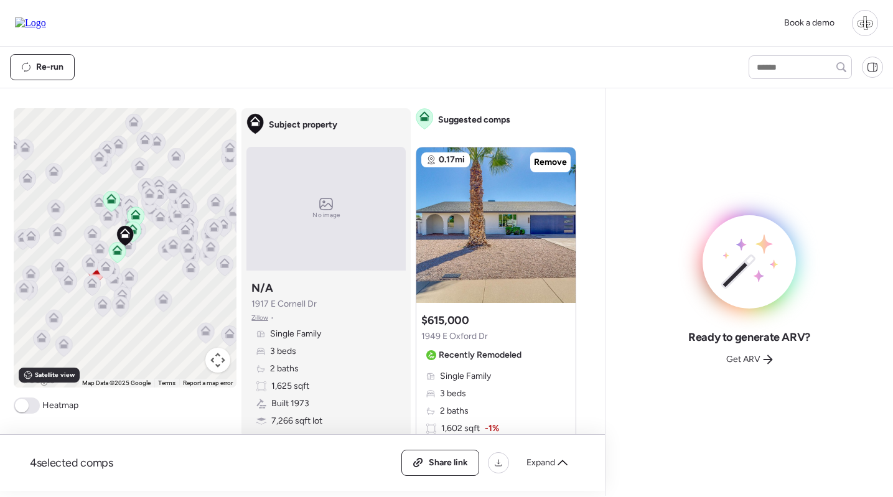
click at [39, 17] on img at bounding box center [30, 22] width 31 height 11
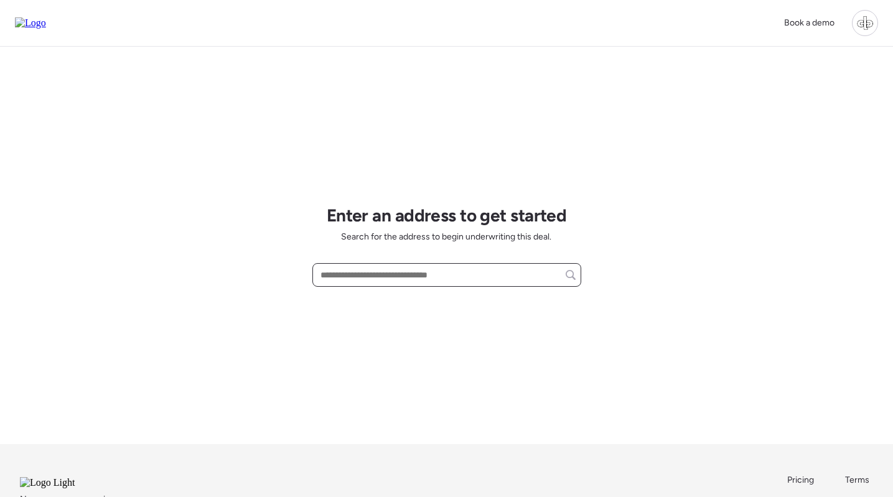
click at [478, 281] on input "text" at bounding box center [447, 274] width 258 height 17
paste input "**********"
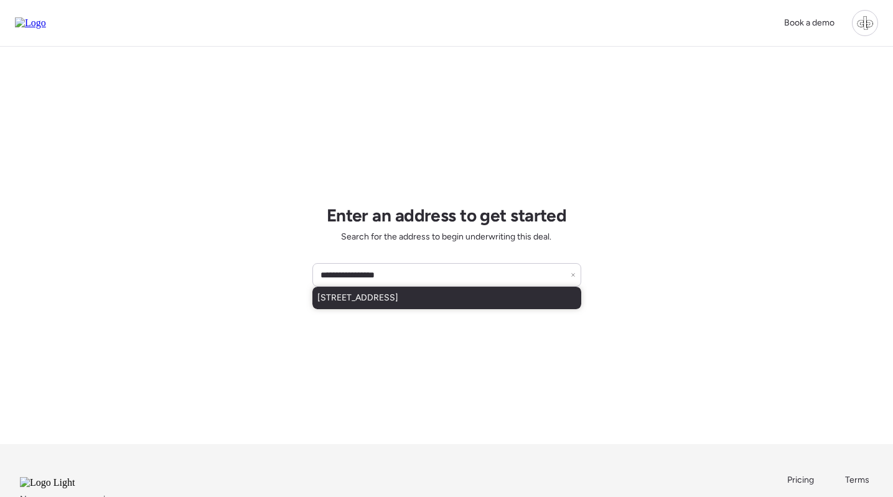
click at [398, 299] on span "[STREET_ADDRESS]" at bounding box center [357, 298] width 81 height 12
type input "**********"
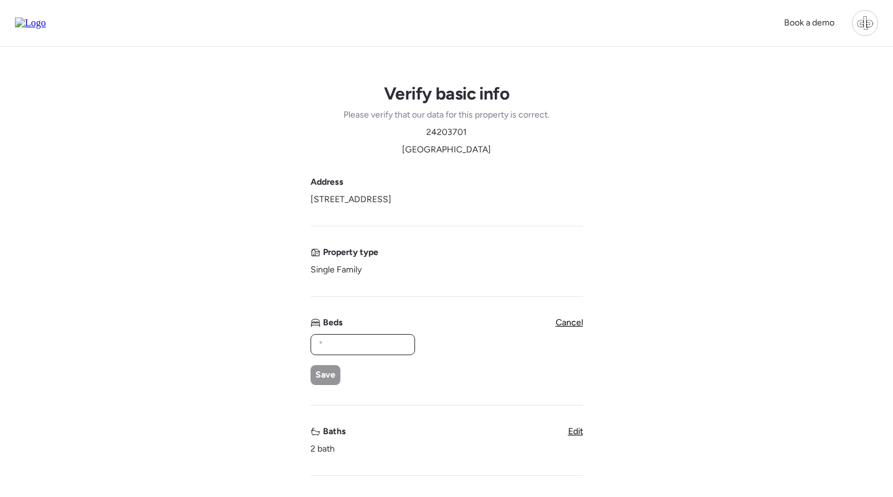
click at [360, 340] on input "text" at bounding box center [362, 344] width 93 height 17
type input "*"
click at [325, 368] on div "Save" at bounding box center [325, 375] width 30 height 20
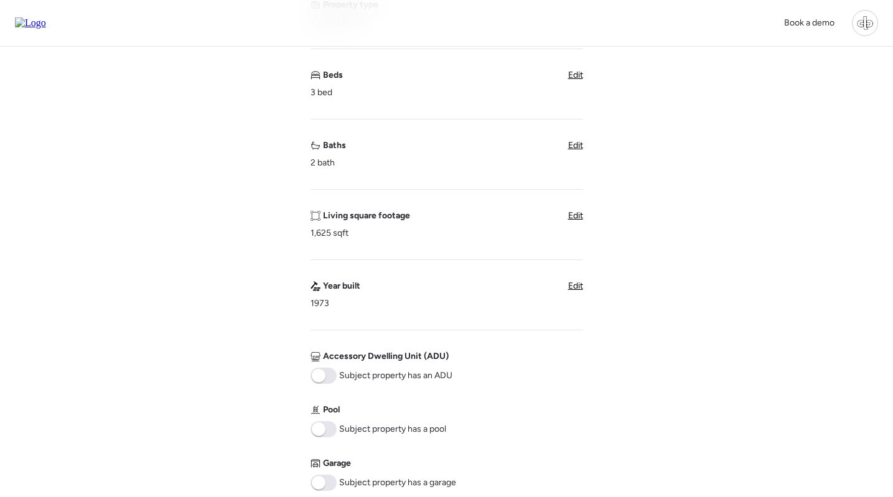
click at [326, 483] on span at bounding box center [323, 483] width 26 height 16
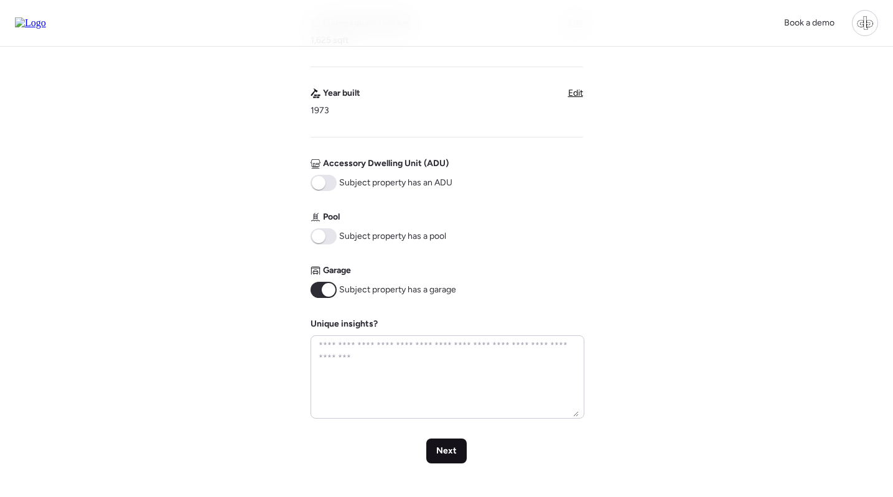
click at [448, 448] on span "Next" at bounding box center [446, 451] width 21 height 12
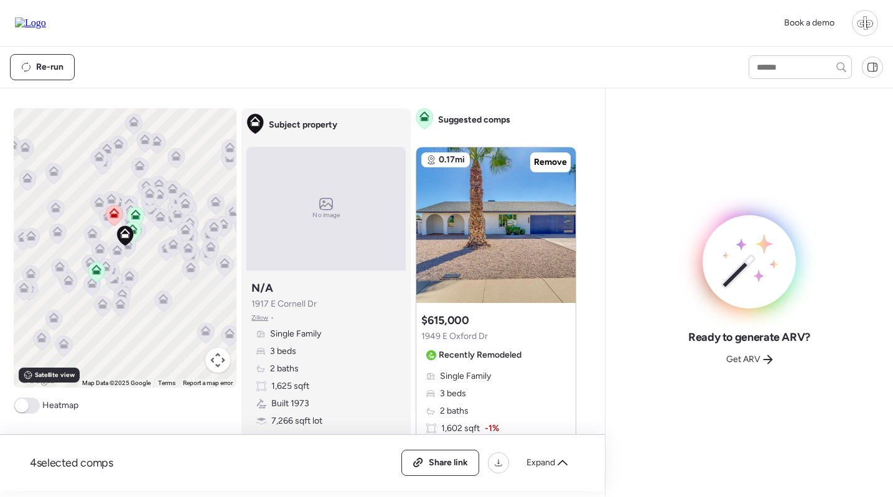
click at [32, 19] on img at bounding box center [30, 22] width 31 height 11
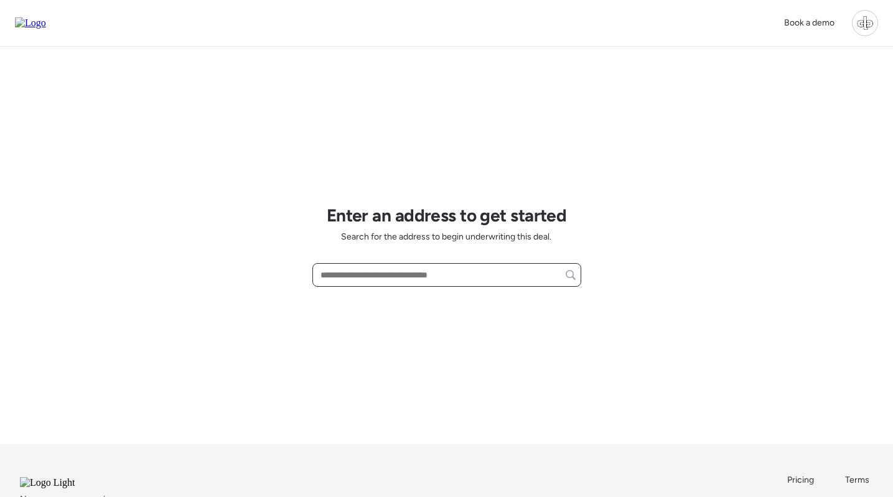
click at [434, 271] on input "text" at bounding box center [447, 274] width 258 height 17
paste input "**********"
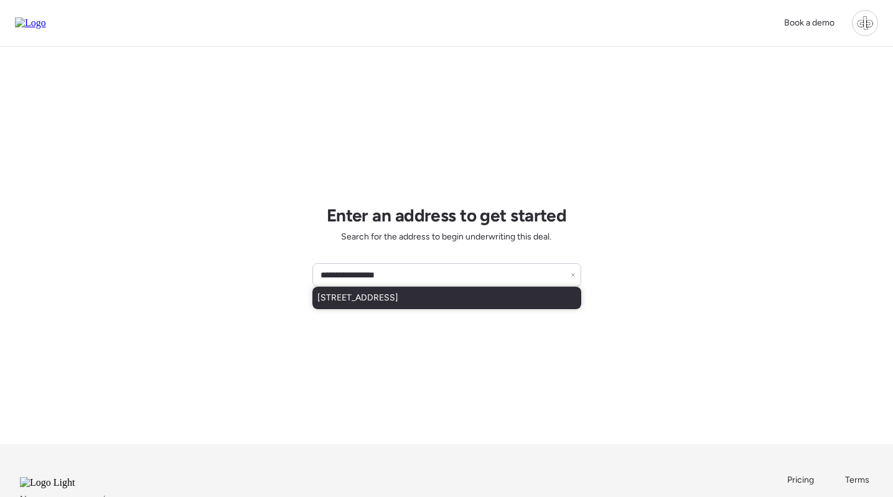
click at [398, 297] on span "[STREET_ADDRESS]" at bounding box center [357, 298] width 81 height 12
type input "**********"
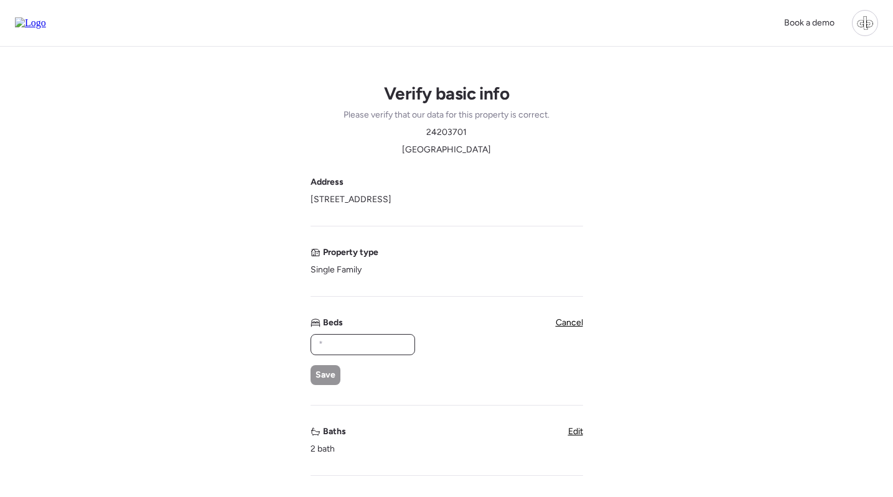
click at [338, 347] on input "text" at bounding box center [362, 344] width 93 height 17
type input "*"
click at [328, 368] on div "Save" at bounding box center [325, 375] width 30 height 20
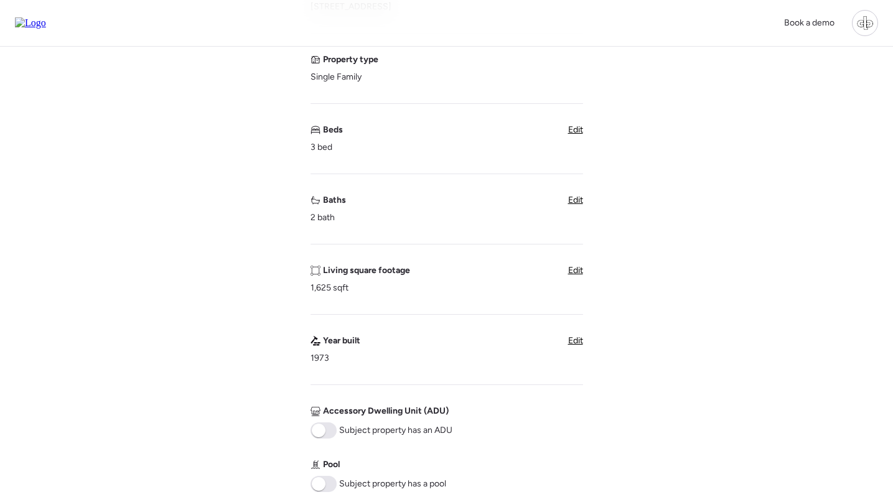
scroll to position [273, 0]
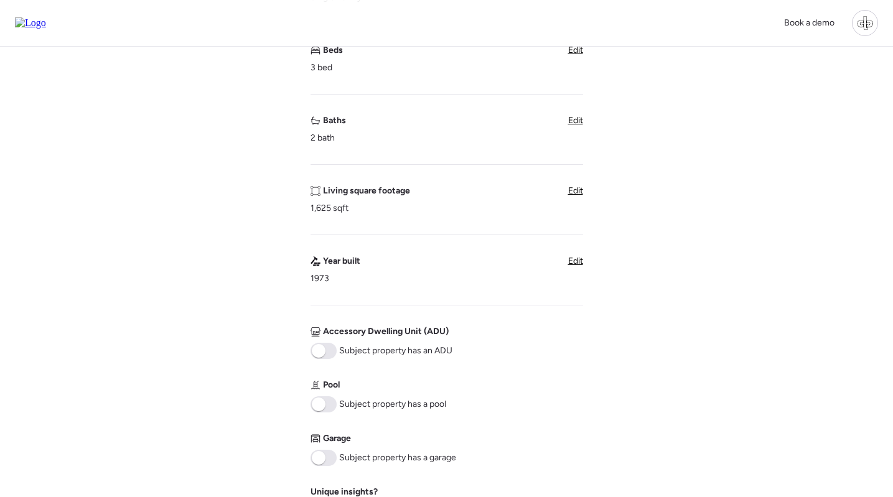
click at [326, 463] on span at bounding box center [323, 458] width 26 height 16
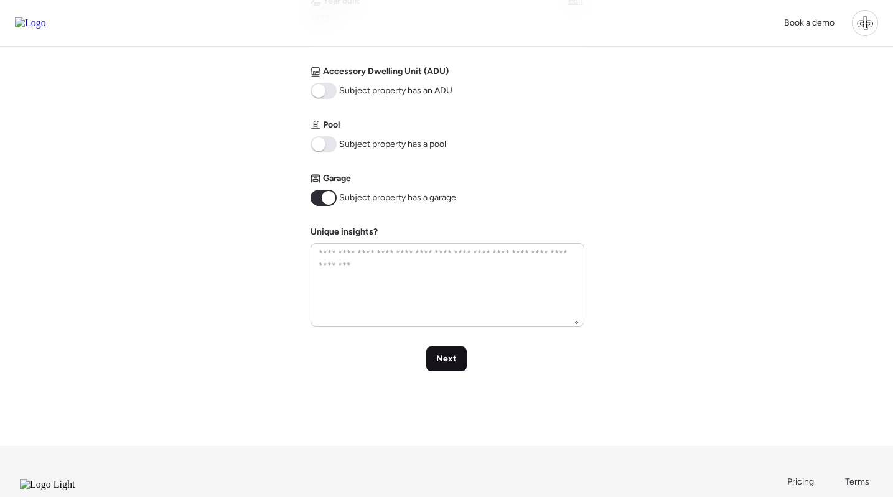
click at [447, 364] on span "Next" at bounding box center [446, 359] width 21 height 12
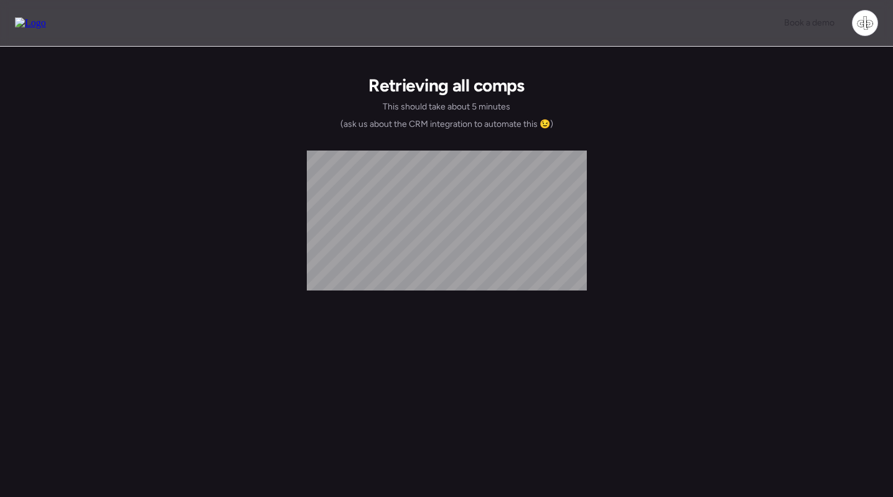
scroll to position [0, 0]
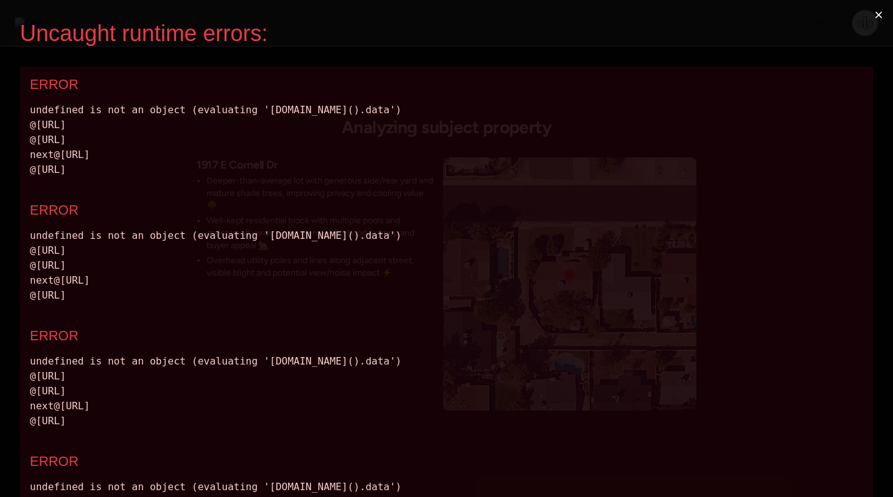
click at [874, 16] on button "×" at bounding box center [878, 15] width 29 height 30
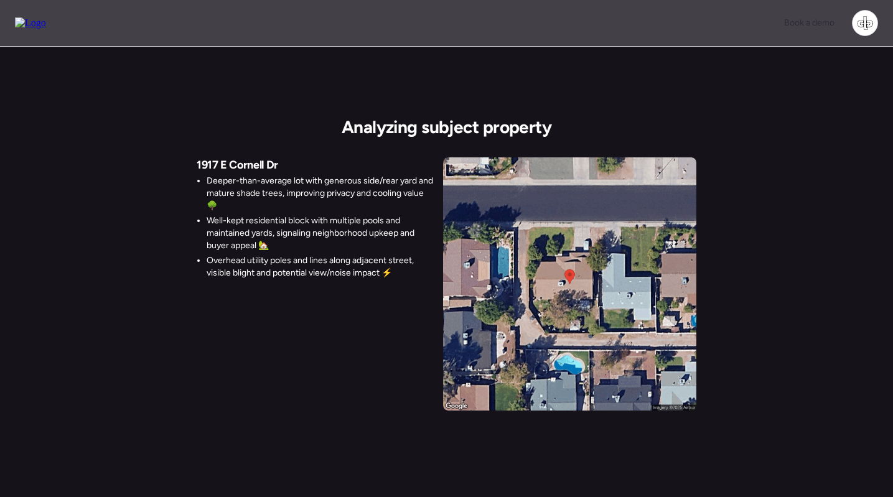
click at [46, 29] on img at bounding box center [30, 22] width 31 height 11
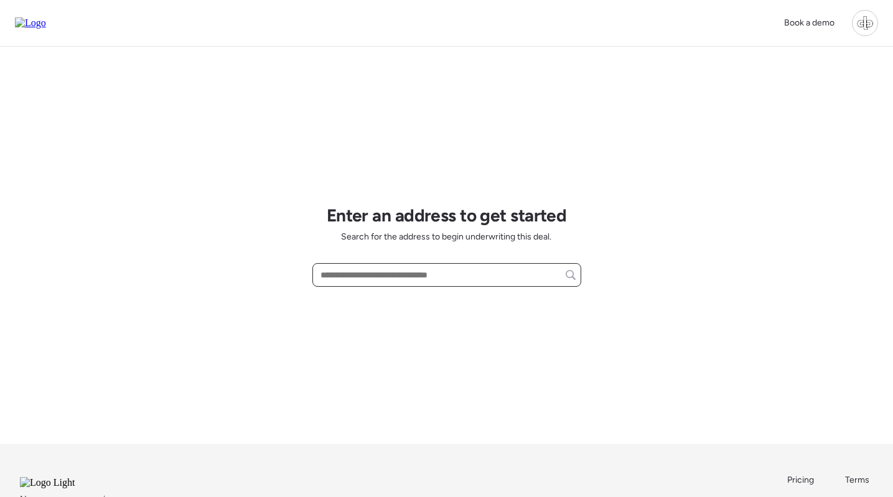
click at [435, 281] on input "text" at bounding box center [447, 274] width 258 height 17
paste input "**********"
click at [398, 296] on span "[STREET_ADDRESS]" at bounding box center [357, 298] width 81 height 12
type input "**********"
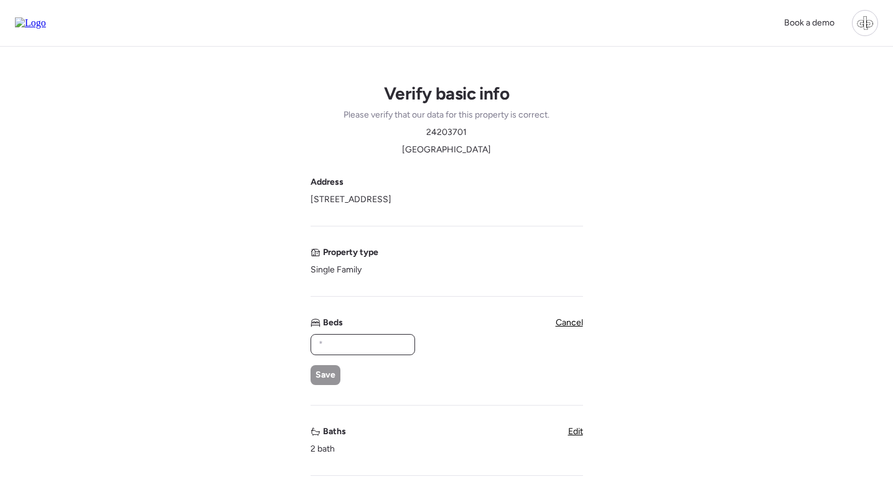
click at [369, 340] on input "text" at bounding box center [362, 344] width 93 height 17
type input "*"
click at [330, 378] on span "Save" at bounding box center [325, 375] width 20 height 12
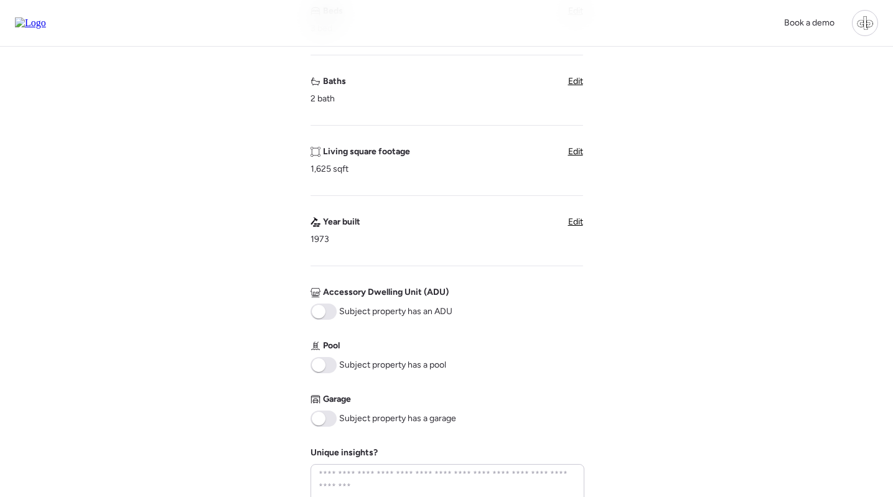
scroll to position [328, 0]
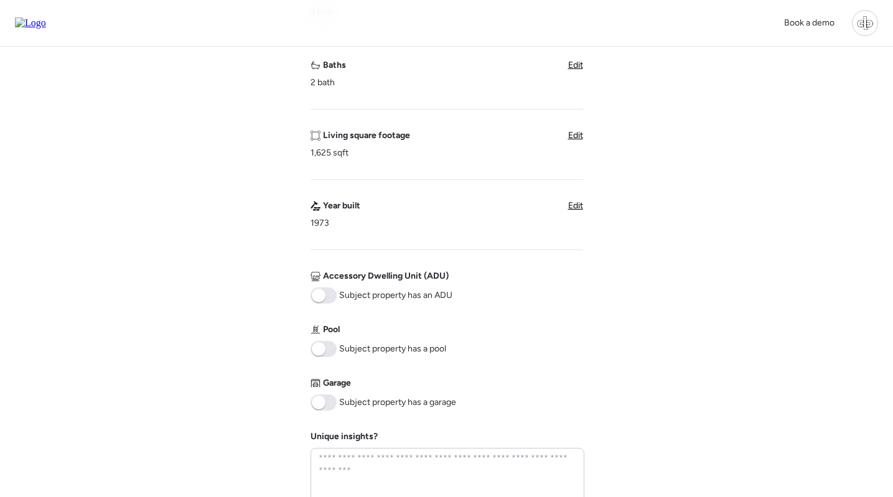
click at [327, 399] on span at bounding box center [323, 402] width 26 height 16
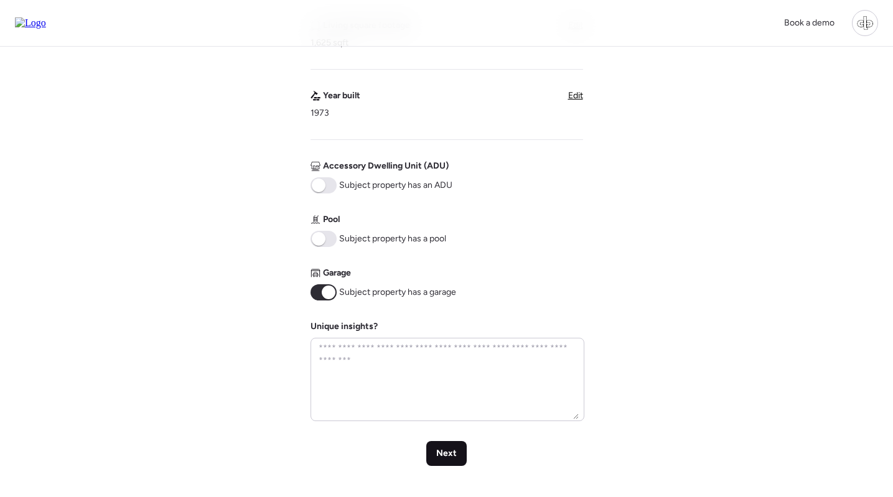
click at [448, 450] on span "Next" at bounding box center [446, 453] width 21 height 12
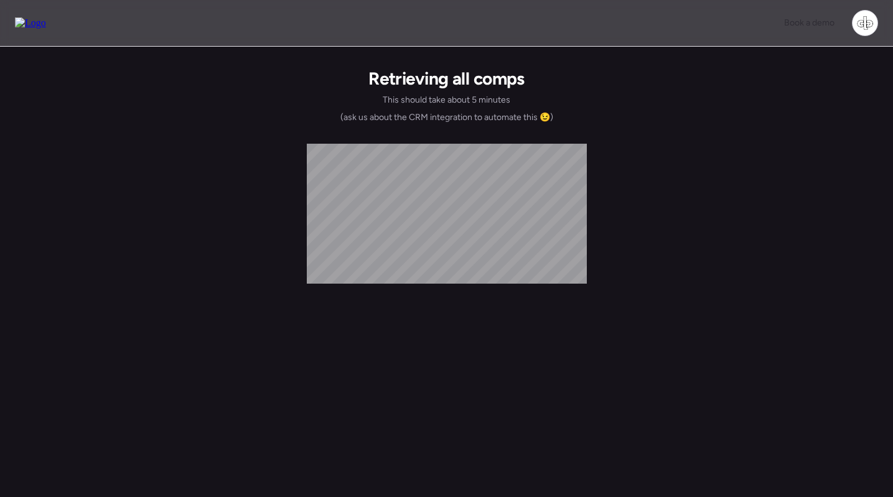
scroll to position [0, 0]
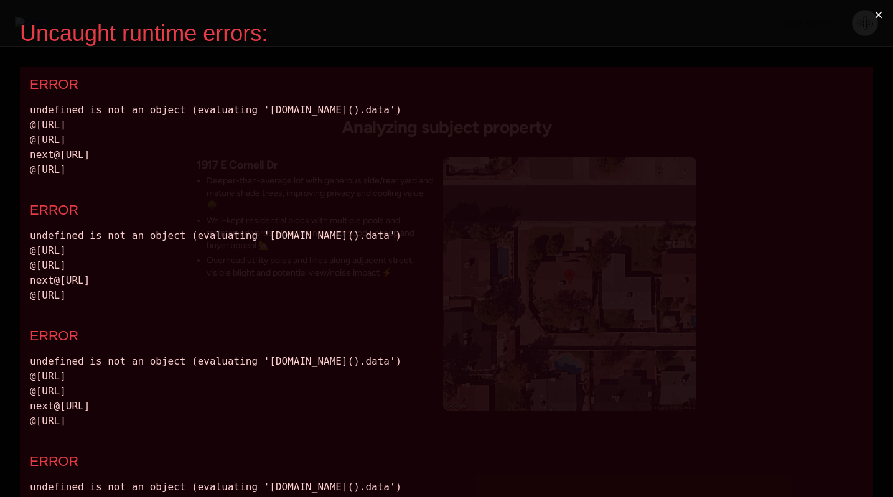
click at [877, 16] on button "×" at bounding box center [878, 15] width 29 height 30
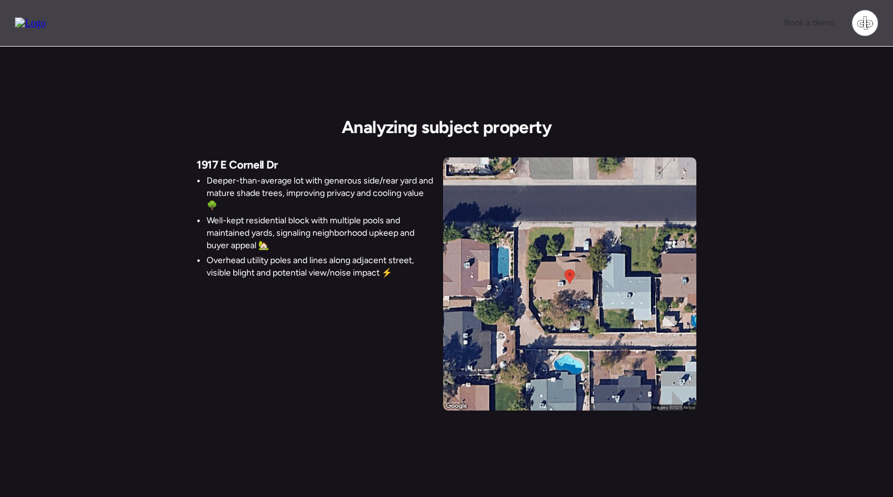
click at [46, 24] on img at bounding box center [30, 22] width 31 height 11
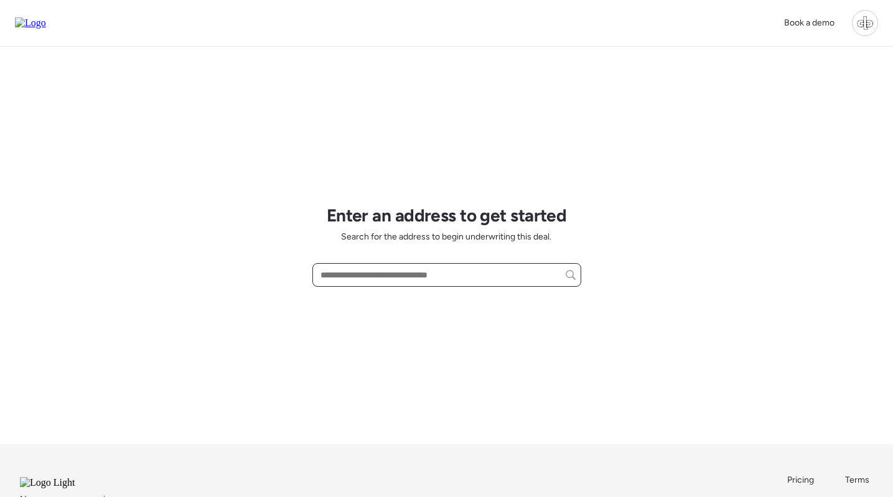
click at [402, 271] on input "text" at bounding box center [447, 274] width 258 height 17
paste input "**********"
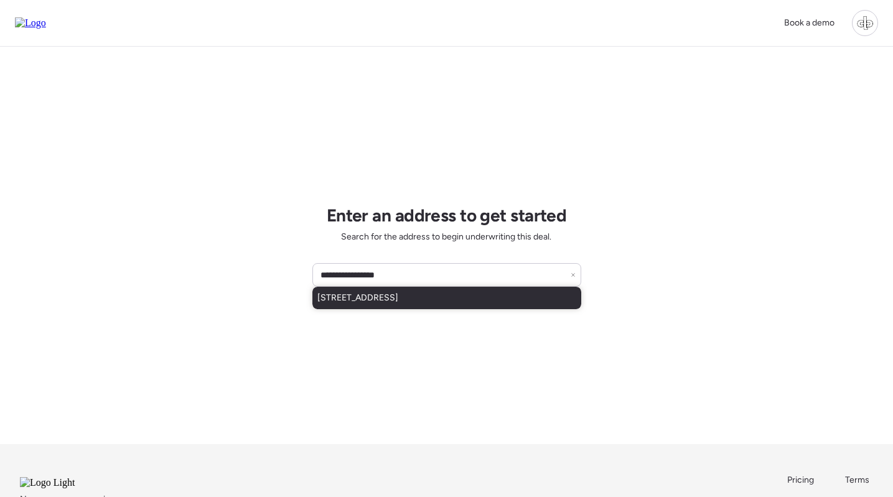
click at [398, 295] on span "[STREET_ADDRESS]" at bounding box center [357, 298] width 81 height 12
type input "**********"
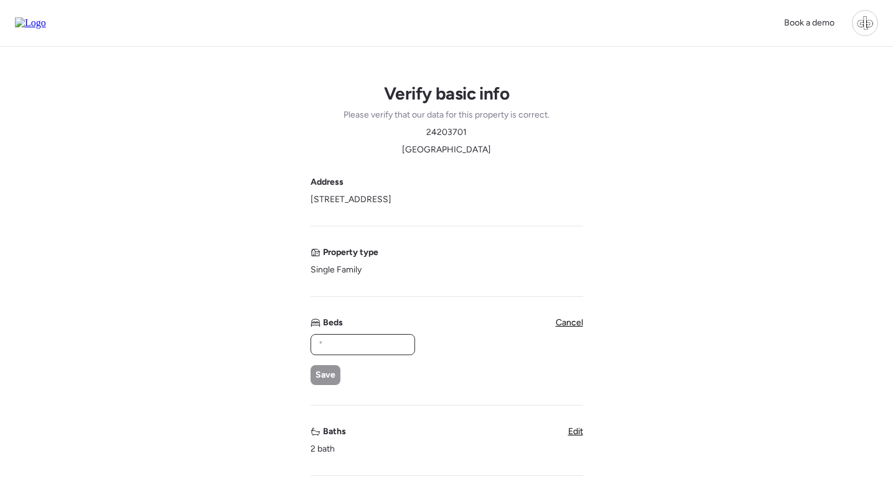
click at [368, 353] on input "text" at bounding box center [362, 344] width 93 height 17
type input "*"
click at [325, 385] on div "Save" at bounding box center [325, 375] width 30 height 20
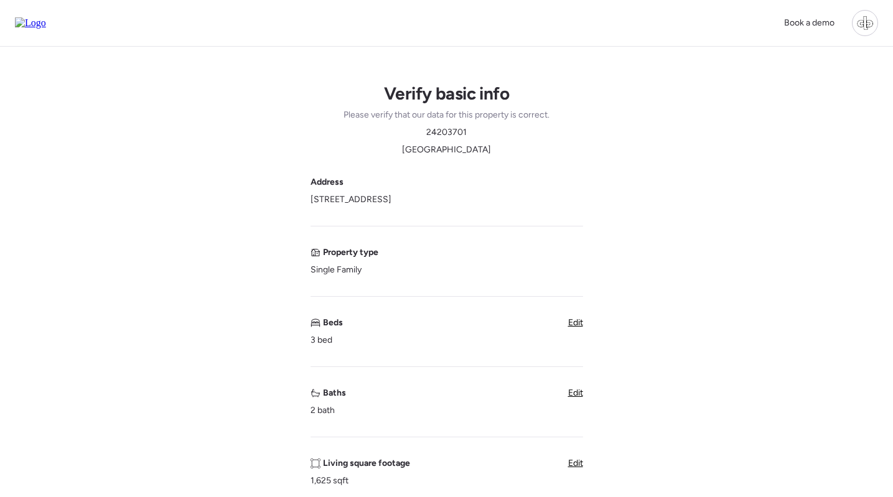
scroll to position [390, 0]
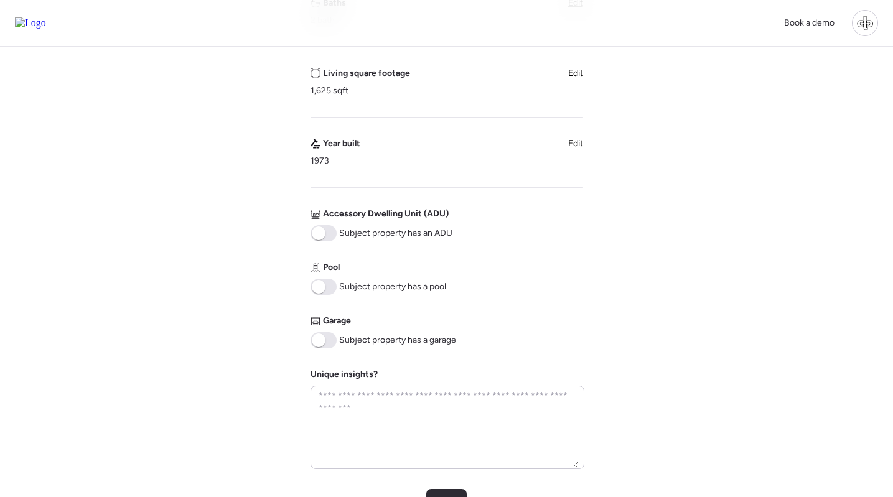
click at [332, 337] on span at bounding box center [323, 340] width 26 height 16
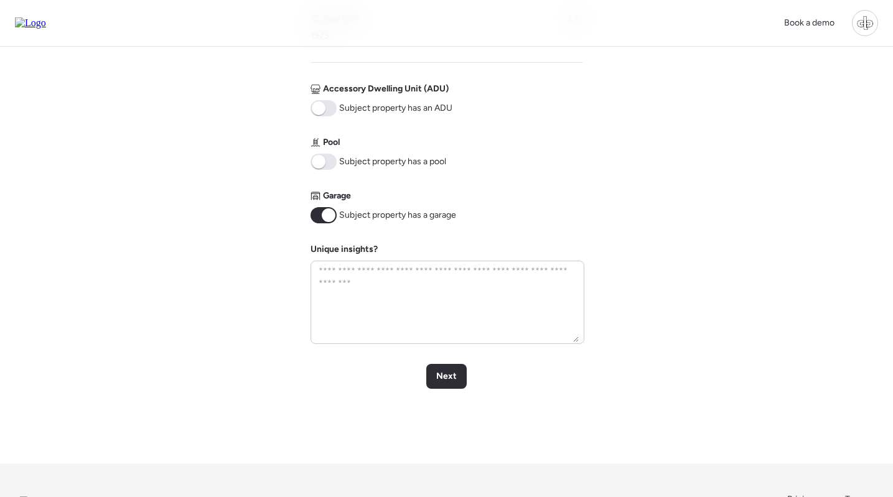
scroll to position [524, 0]
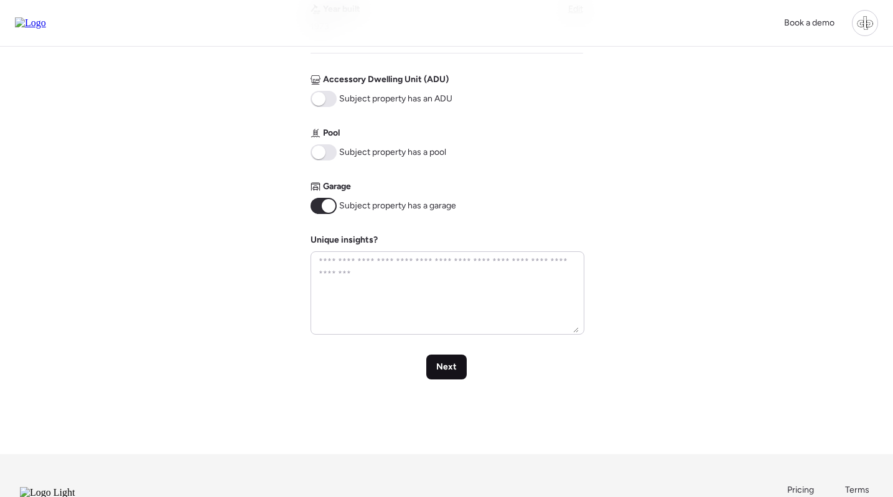
click at [440, 368] on span "Next" at bounding box center [446, 367] width 21 height 12
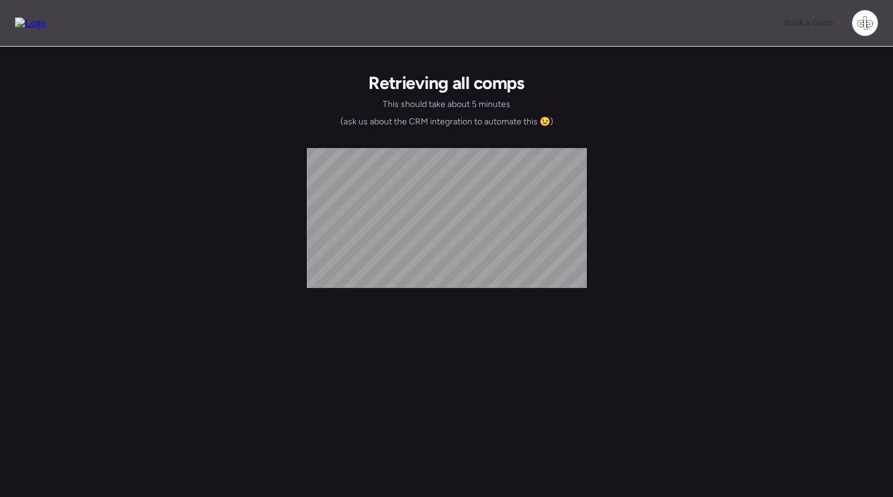
scroll to position [0, 0]
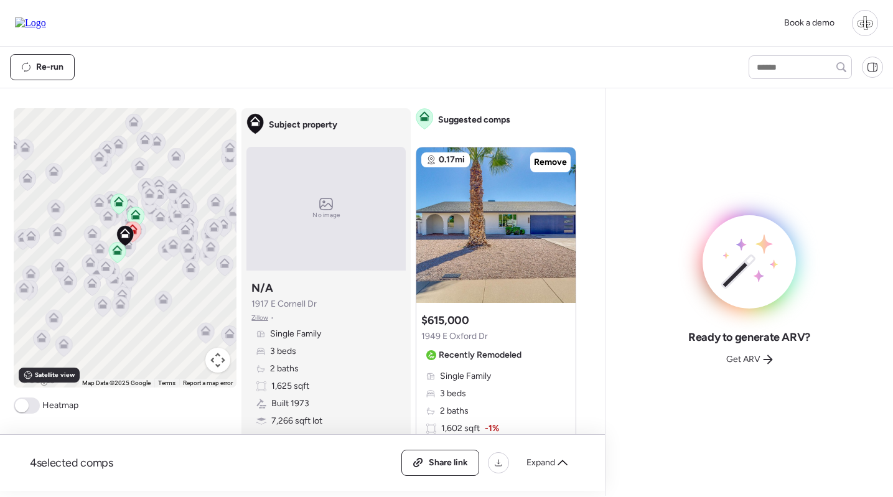
click at [27, 26] on img at bounding box center [30, 22] width 31 height 11
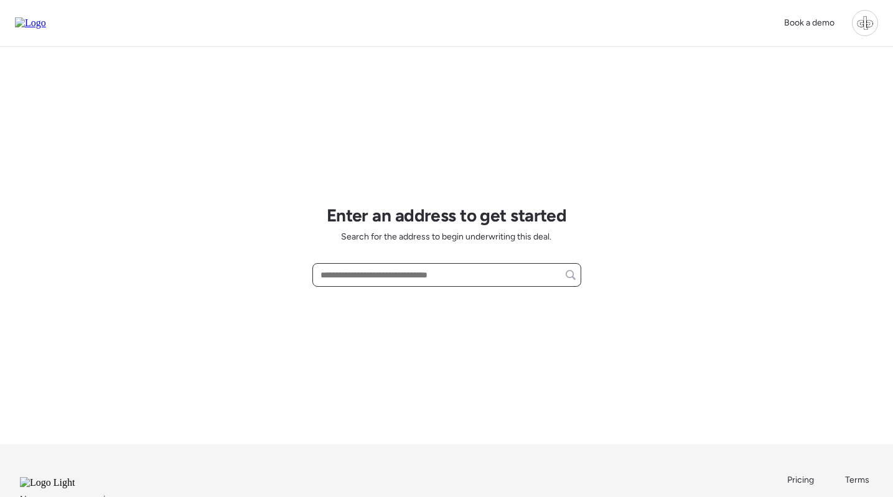
click at [362, 268] on input "text" at bounding box center [447, 274] width 258 height 17
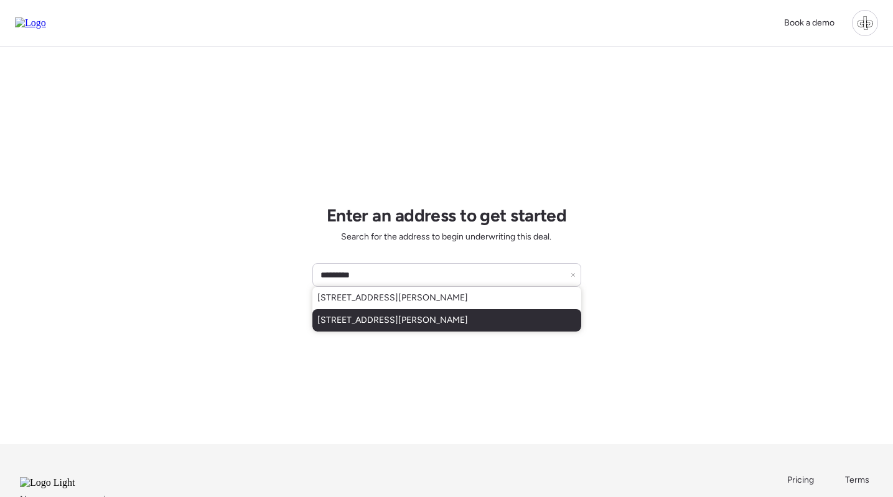
click at [386, 313] on div "111 W Osborne Ave, Tampa, FL, 33603" at bounding box center [446, 320] width 269 height 22
type input "**********"
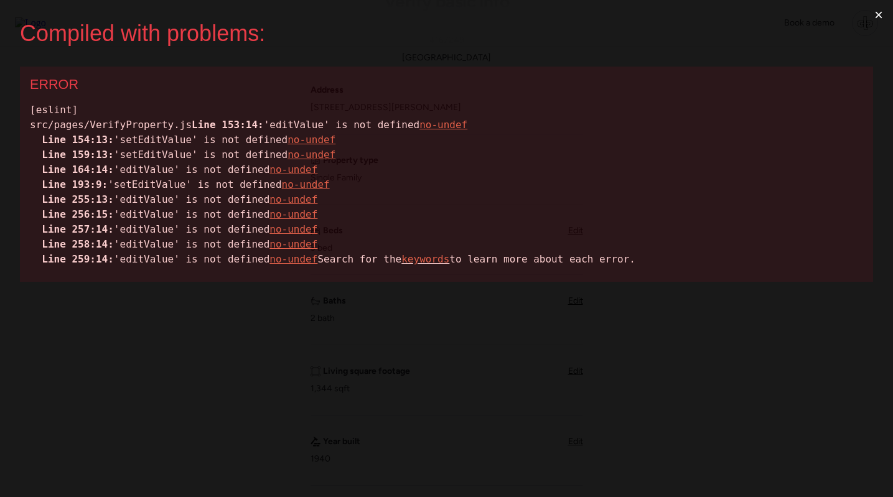
click at [156, 139] on div "[eslint] src/pages/VerifyProperty.js Line 153:14: 'editValue' is not defined no…" at bounding box center [446, 185] width 833 height 164
copy div "editValue"
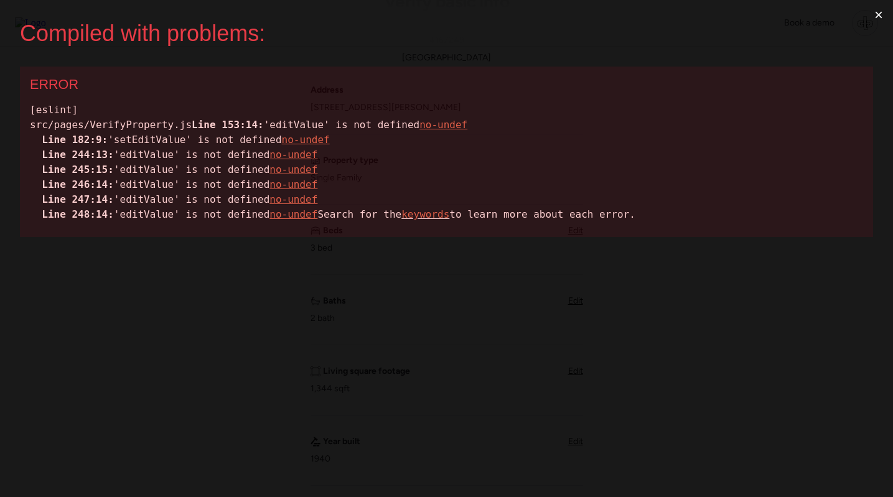
click at [172, 140] on div "[eslint] src/pages/VerifyProperty.js Line 153:14: 'editValue' is not defined no…" at bounding box center [446, 162] width 833 height 119
copy div "editValue"
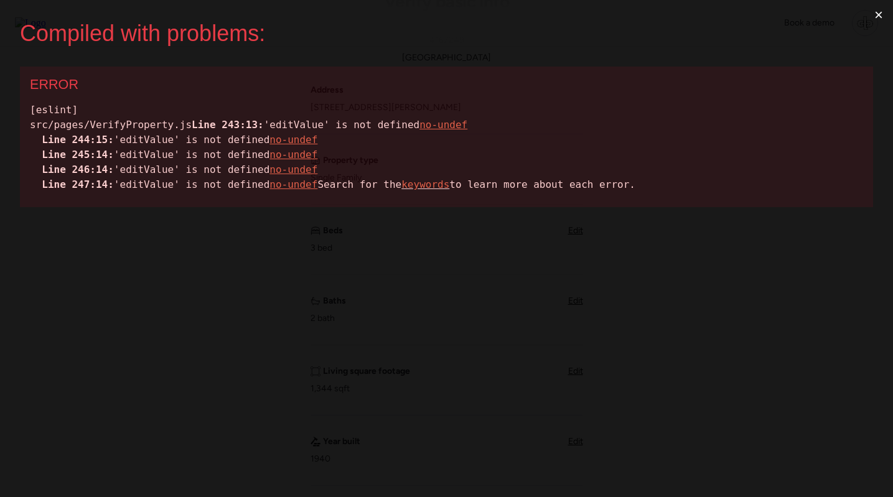
click at [164, 142] on div "[eslint] src/pages/VerifyProperty.js Line 243:13: 'editValue' is not defined no…" at bounding box center [446, 148] width 833 height 90
copy div "editValue"
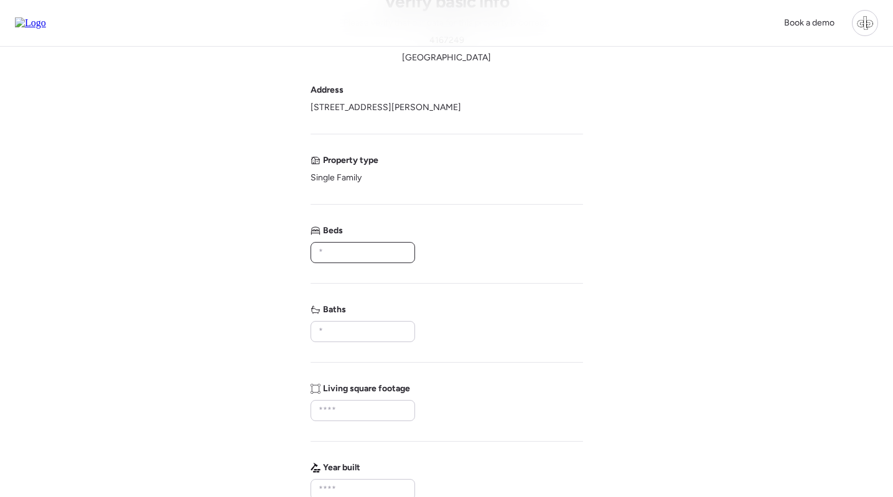
click at [343, 256] on input "text" at bounding box center [362, 252] width 93 height 17
click at [450, 242] on div "Beds" at bounding box center [446, 244] width 273 height 39
click at [457, 244] on div "Beds *****" at bounding box center [446, 244] width 273 height 39
type input "*"
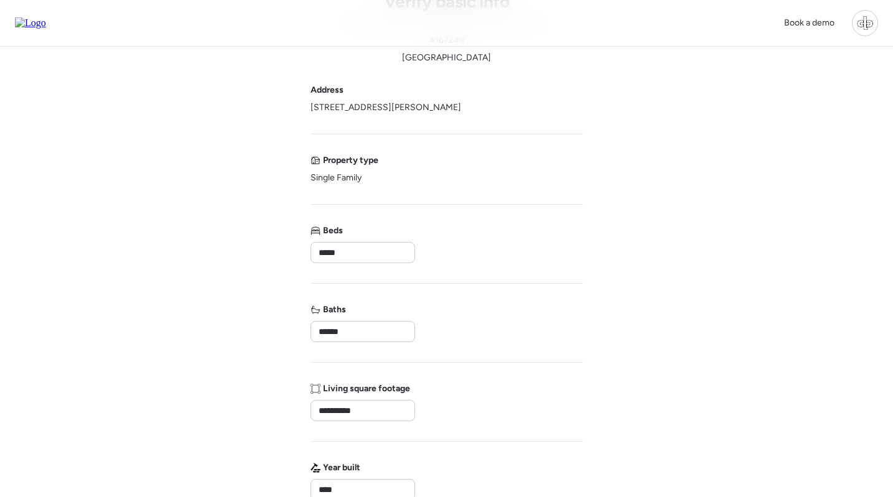
type input "****"
click at [539, 373] on div "Address 111 W Osborne Ave, Tampa, FL 33603 Property type Single Family Beds * B…" at bounding box center [446, 443] width 273 height 718
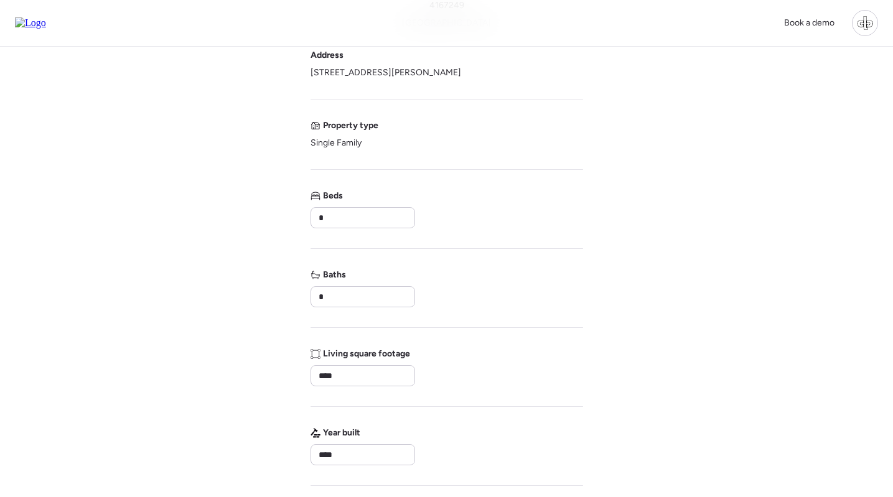
scroll to position [437, 0]
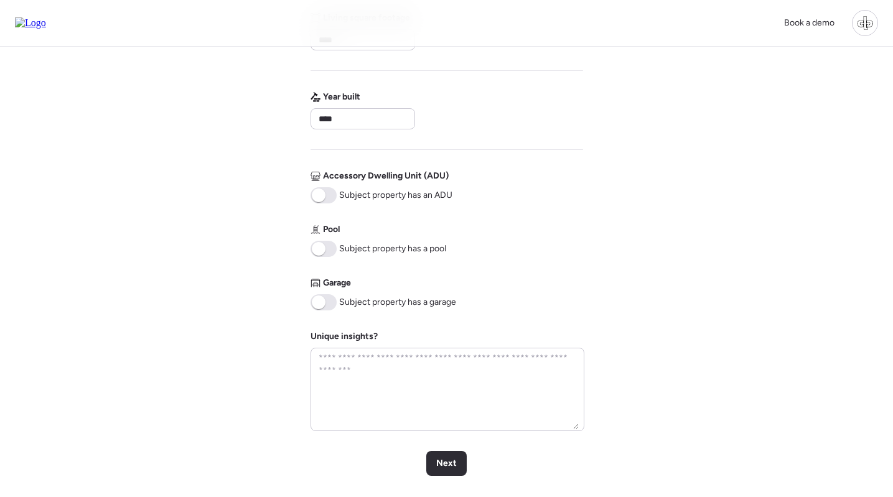
click at [692, 217] on div "Verify basic info Please verify that our data for this property is correct. 416…" at bounding box center [446, 80] width 873 height 941
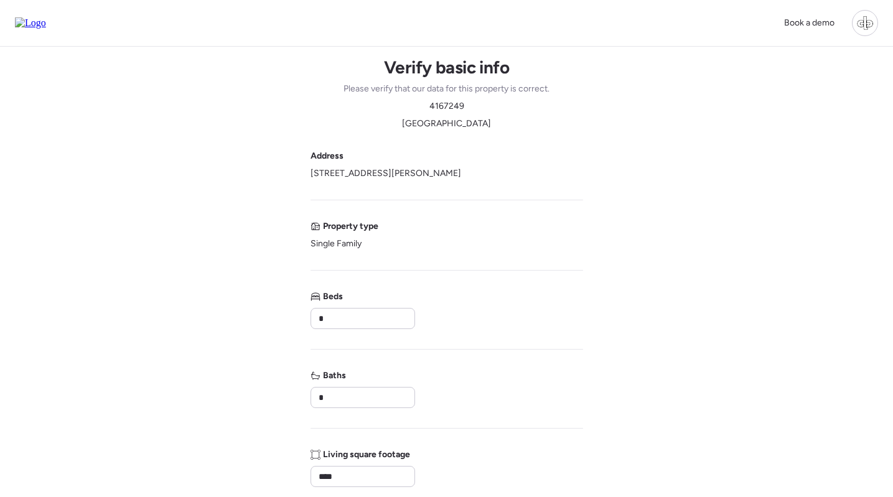
scroll to position [0, 0]
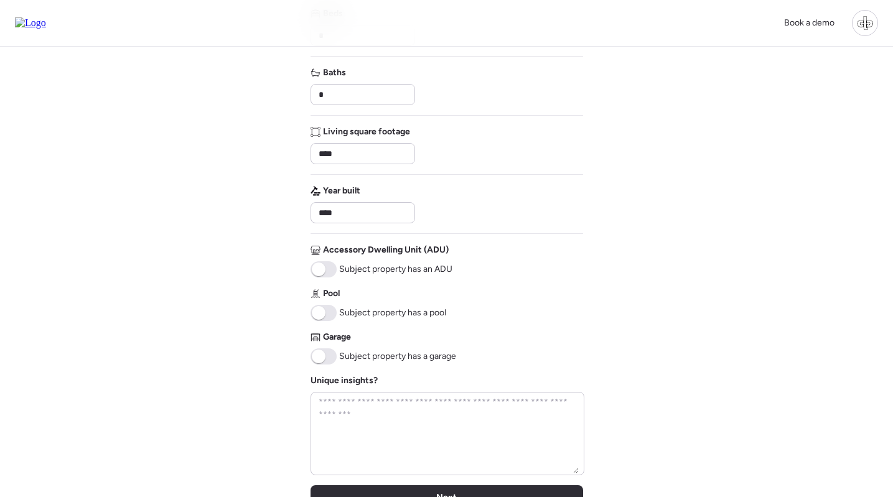
scroll to position [103, 0]
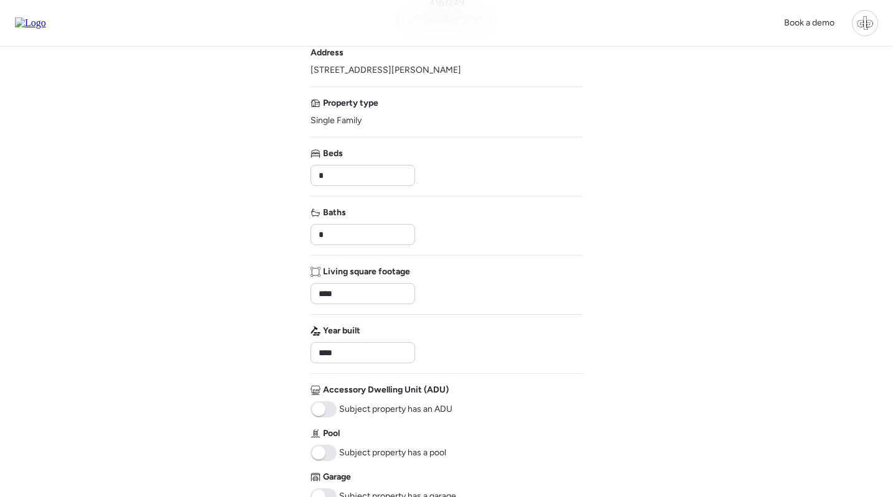
click at [596, 131] on div "Verify basic info Please verify that our data for this property is correct. 416…" at bounding box center [446, 278] width 873 height 671
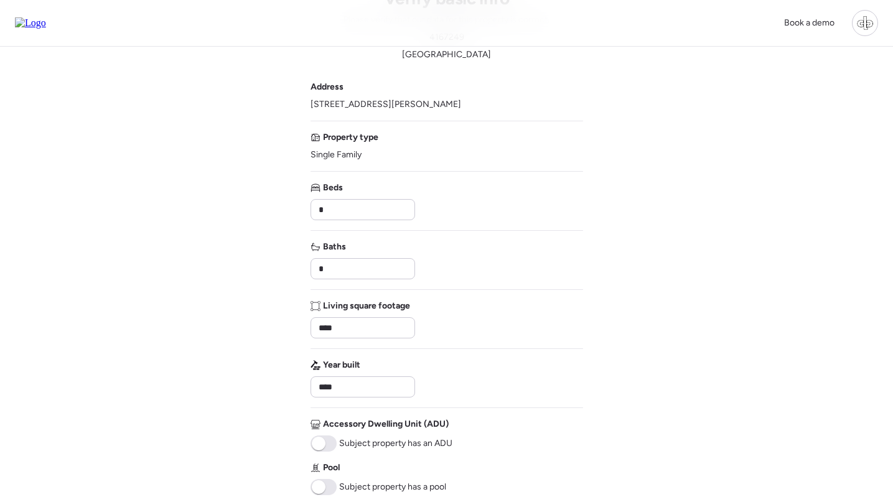
scroll to position [29, 0]
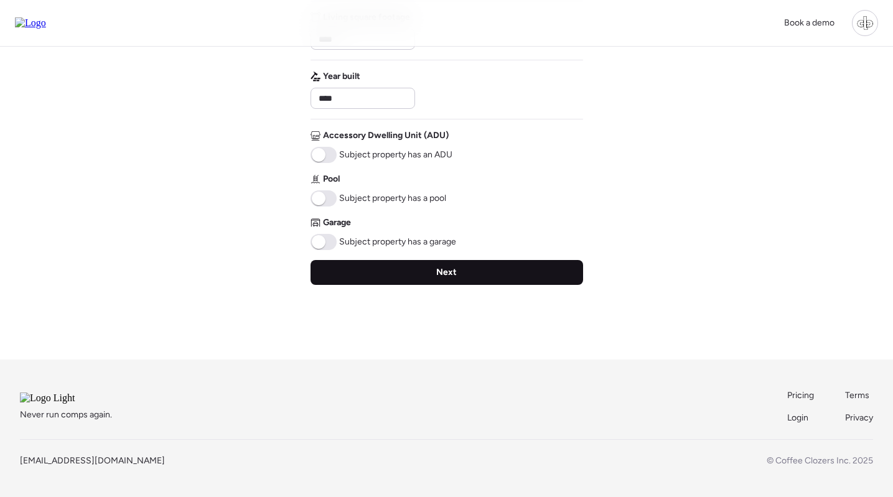
click at [443, 266] on span "Next" at bounding box center [446, 272] width 21 height 12
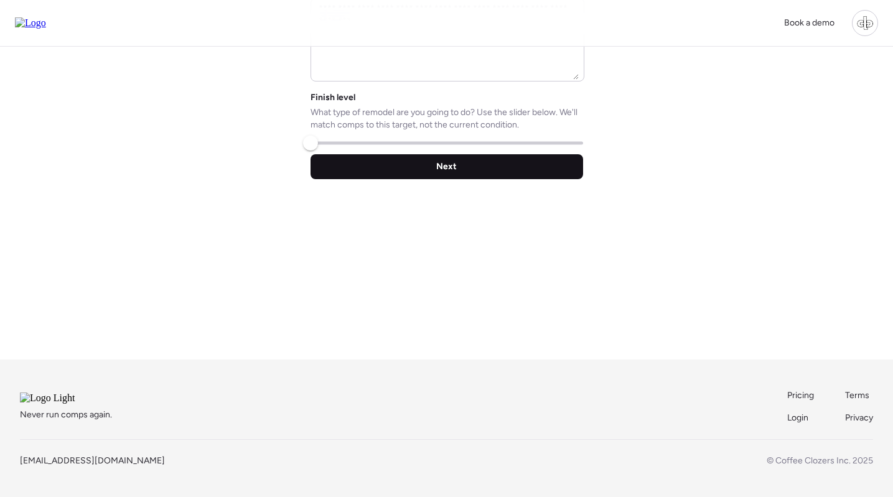
scroll to position [149, 0]
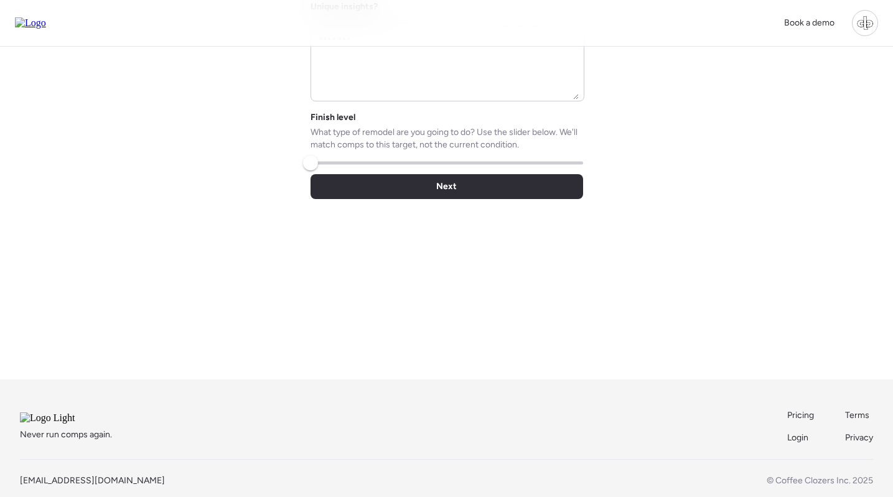
drag, startPoint x: 319, startPoint y: 161, endPoint x: 385, endPoint y: 164, distance: 66.6
click at [387, 164] on span at bounding box center [446, 162] width 273 height 3
click at [385, 164] on span at bounding box center [446, 162] width 273 height 3
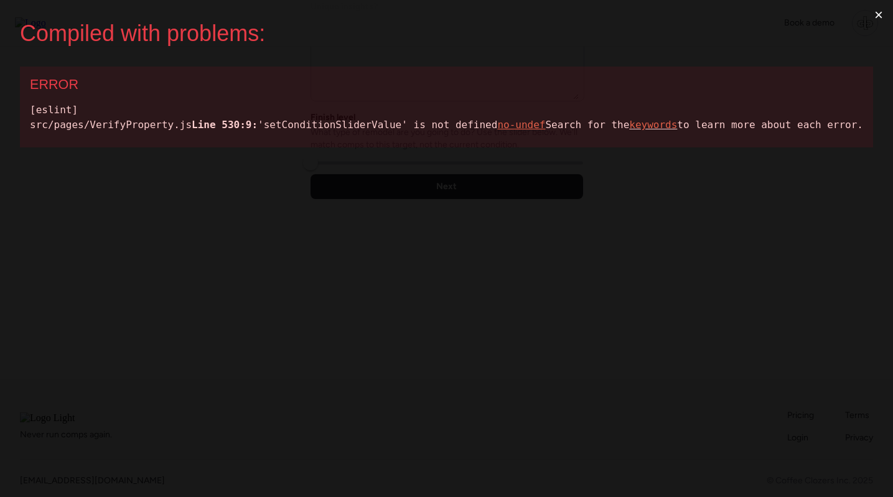
scroll to position [0, 0]
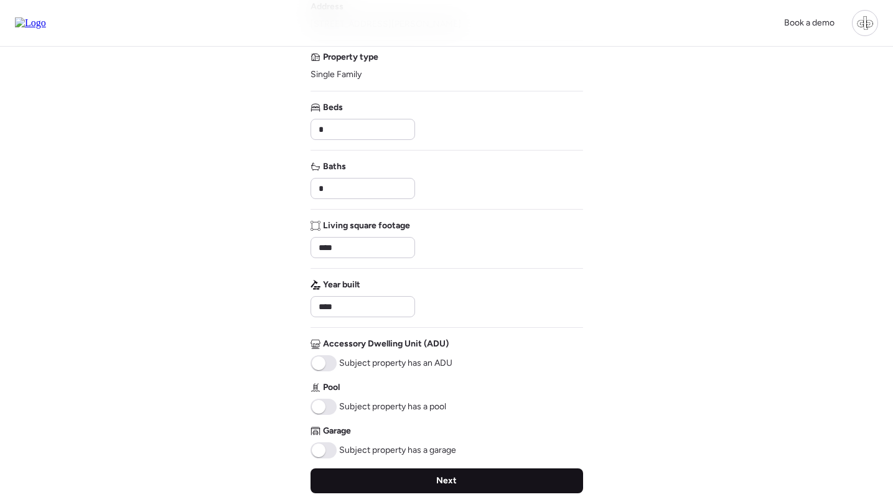
click at [455, 479] on span "Next" at bounding box center [446, 481] width 21 height 12
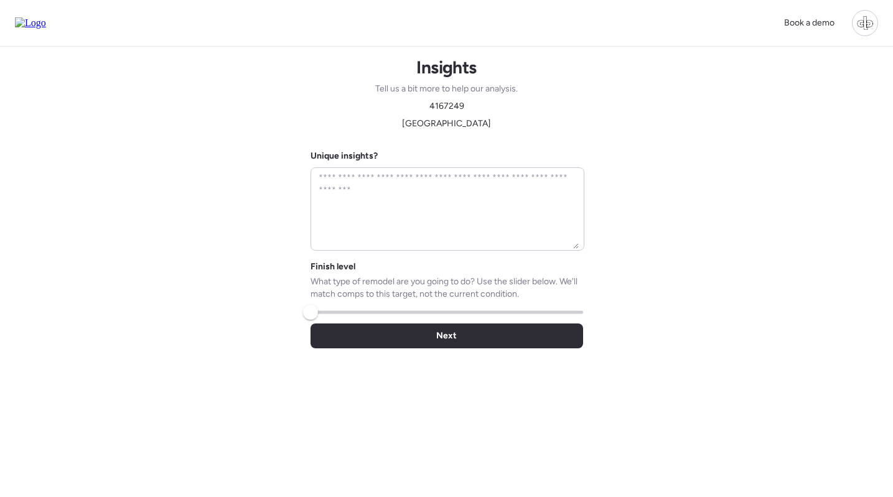
drag, startPoint x: 320, startPoint y: 311, endPoint x: 435, endPoint y: 314, distance: 114.5
click at [435, 314] on span at bounding box center [446, 311] width 273 height 3
type input "*"
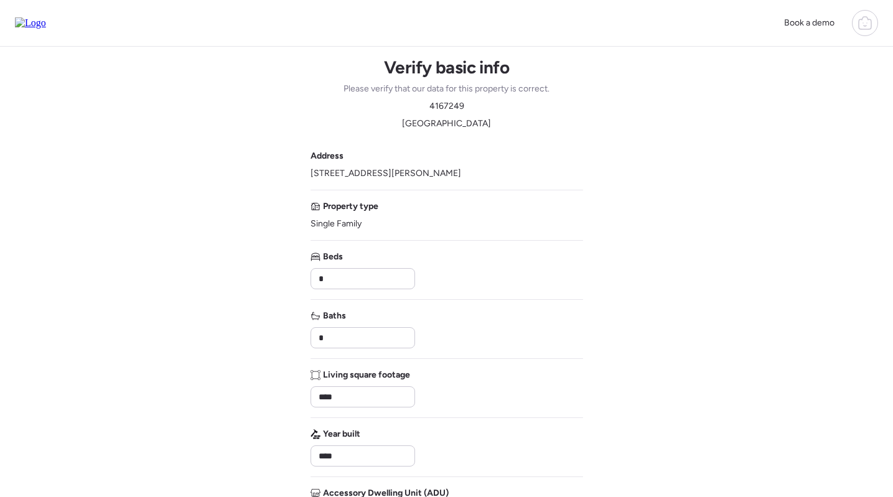
scroll to position [157, 0]
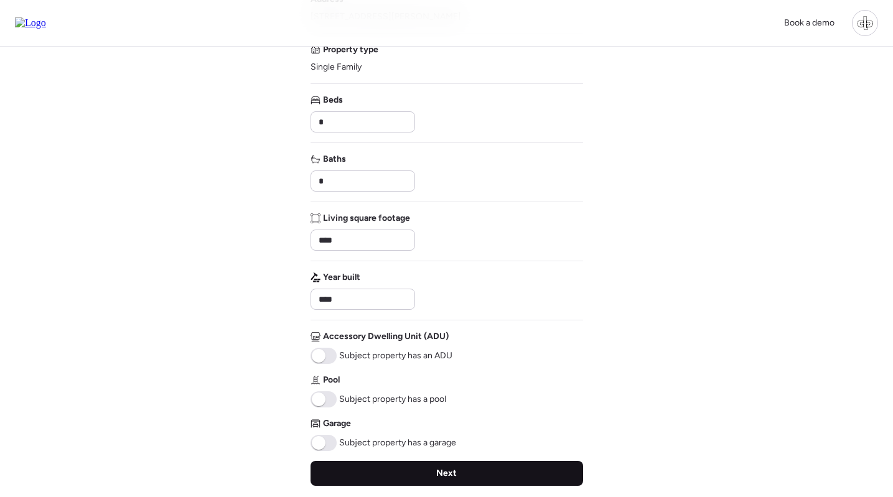
click at [456, 467] on div "Next" at bounding box center [446, 473] width 273 height 25
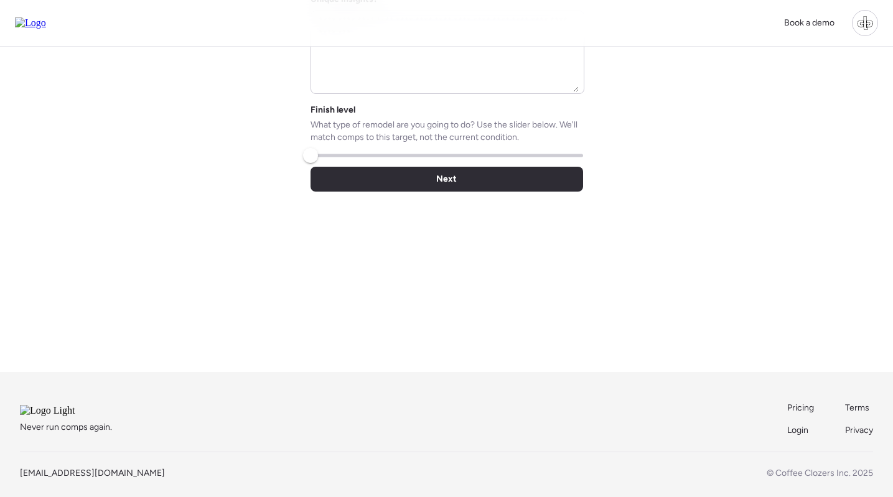
drag, startPoint x: 312, startPoint y: 156, endPoint x: 424, endPoint y: 159, distance: 111.4
click at [424, 157] on span at bounding box center [446, 155] width 273 height 3
drag, startPoint x: 312, startPoint y: 152, endPoint x: 380, endPoint y: 152, distance: 67.8
click at [380, 152] on div "Finish level What type of remodel are you going to do? Use the slider below. We…" at bounding box center [446, 130] width 273 height 53
type input "*"
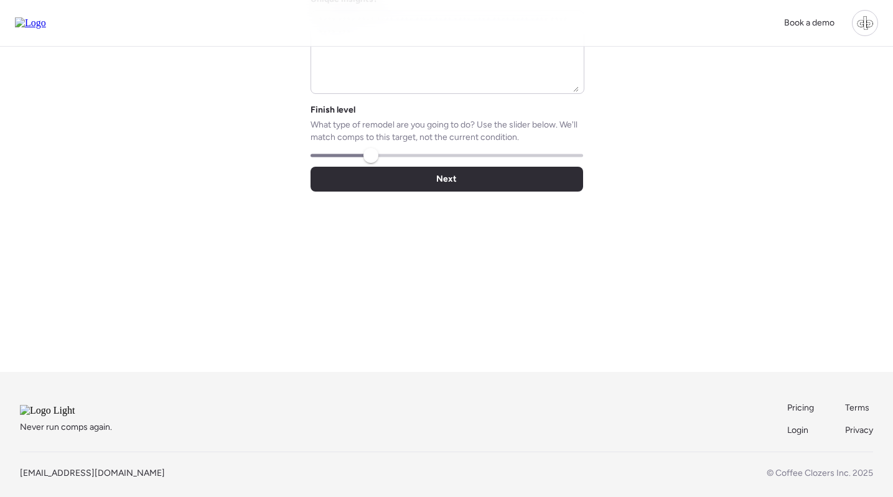
drag, startPoint x: 308, startPoint y: 158, endPoint x: 371, endPoint y: 158, distance: 63.5
click at [371, 158] on span at bounding box center [370, 155] width 15 height 15
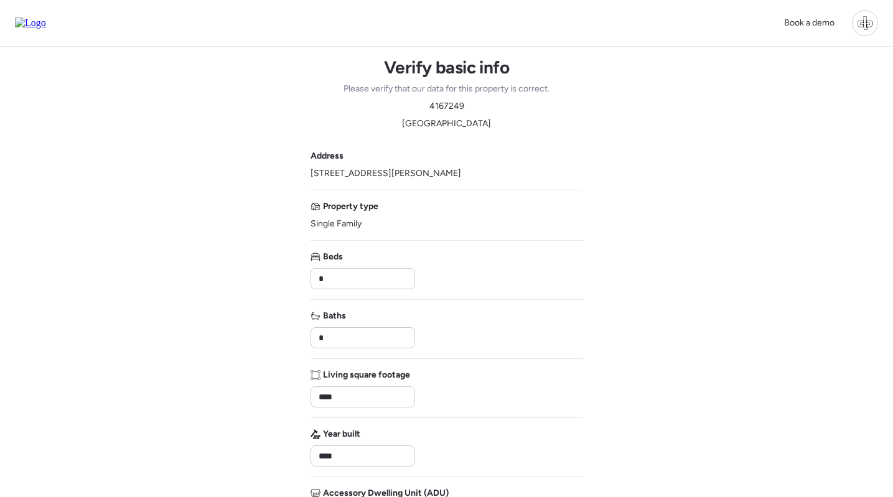
scroll to position [374, 0]
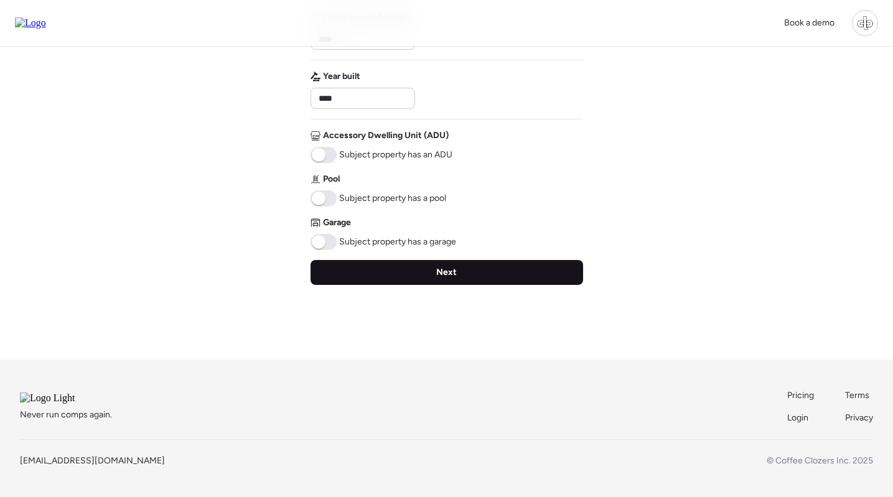
click at [437, 266] on span "Next" at bounding box center [446, 272] width 21 height 12
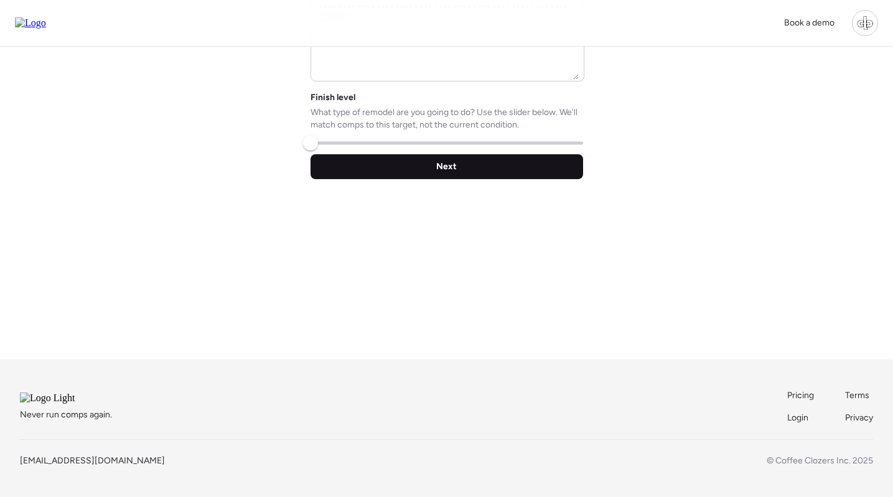
scroll to position [185, 0]
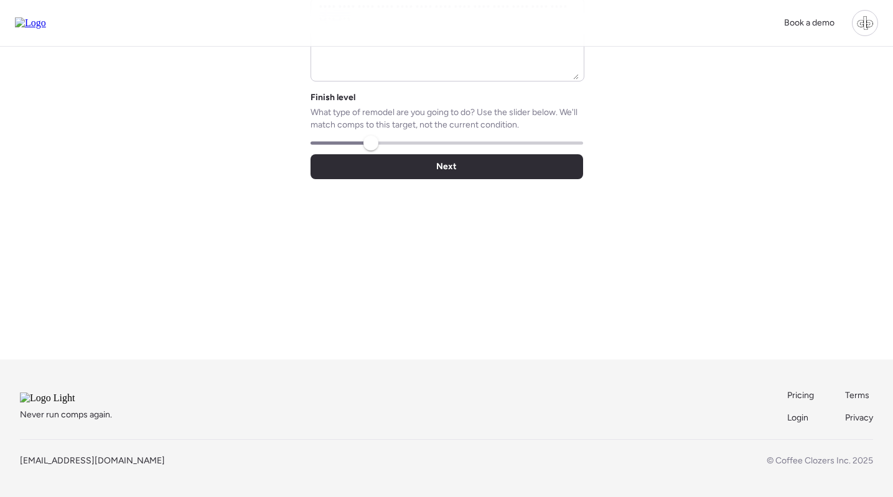
drag, startPoint x: 311, startPoint y: 128, endPoint x: 455, endPoint y: 129, distance: 143.7
click at [378, 136] on span at bounding box center [370, 143] width 15 height 15
click at [519, 129] on div "Unique insights? Finish level What type of remodel are you going to do? Use the…" at bounding box center [446, 80] width 273 height 198
type input "*"
click at [522, 141] on span at bounding box center [446, 142] width 273 height 3
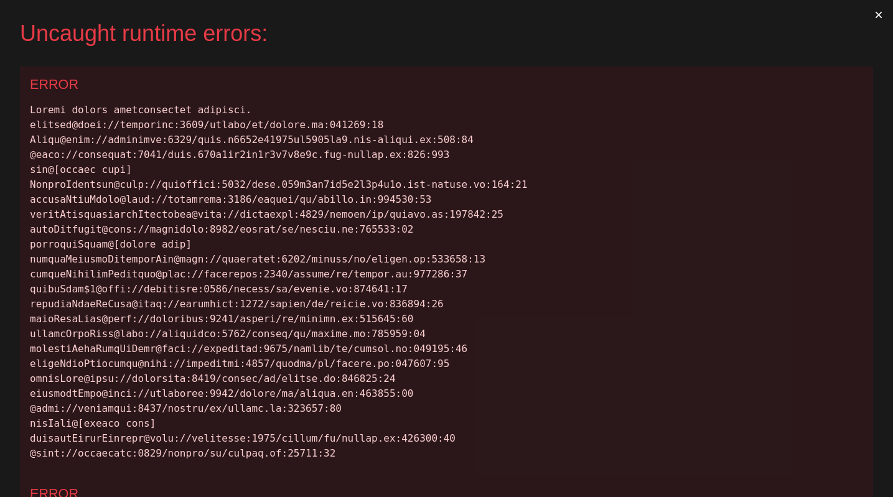
scroll to position [0, 0]
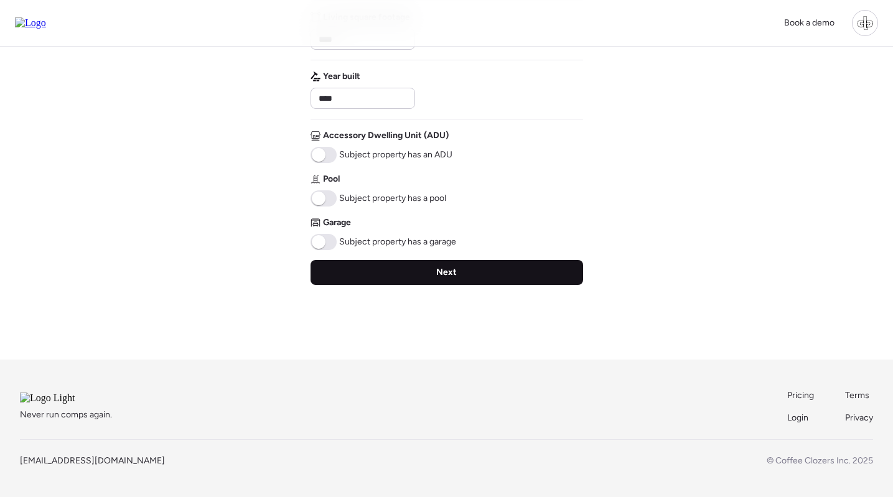
click at [446, 266] on span "Next" at bounding box center [446, 272] width 21 height 12
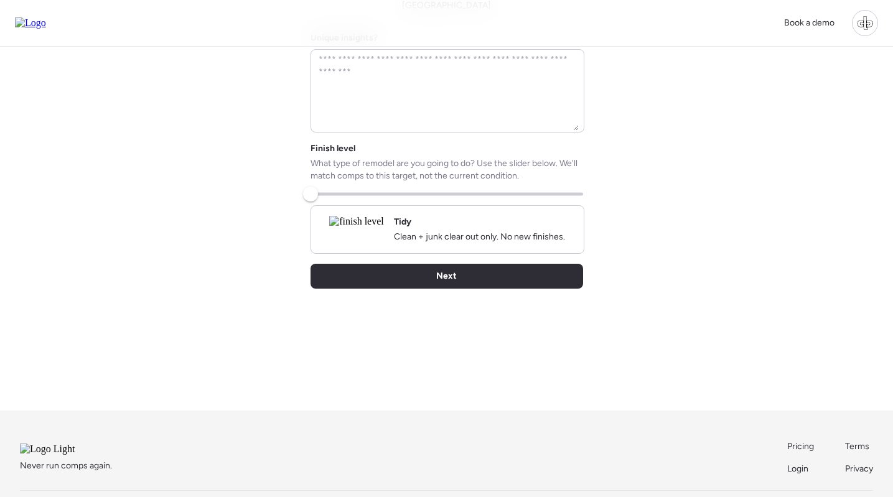
scroll to position [103, 0]
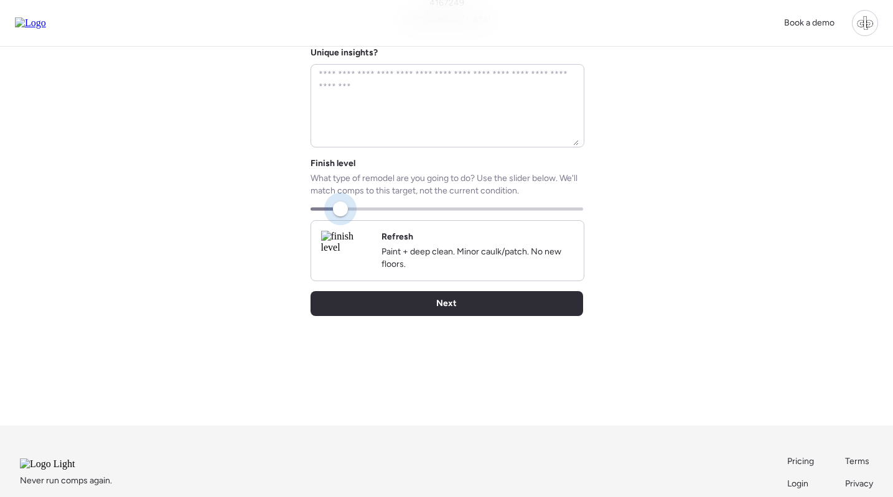
drag, startPoint x: 310, startPoint y: 213, endPoint x: 392, endPoint y: 213, distance: 81.5
click at [348, 213] on span at bounding box center [340, 209] width 15 height 15
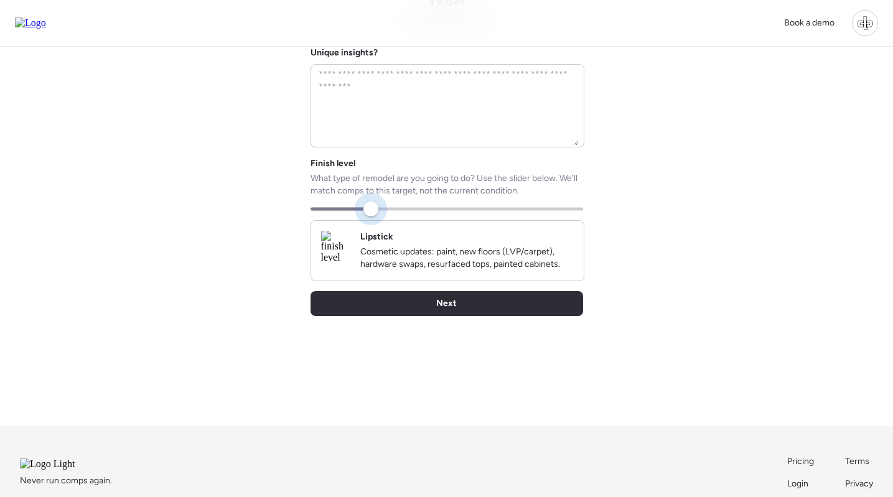
drag, startPoint x: 392, startPoint y: 213, endPoint x: 381, endPoint y: 205, distance: 13.3
click at [378, 205] on span at bounding box center [370, 209] width 15 height 15
click at [261, 258] on div "Insights Tell us a bit more to help our analysis. 4167249 Hillsborough County U…" at bounding box center [446, 184] width 873 height 482
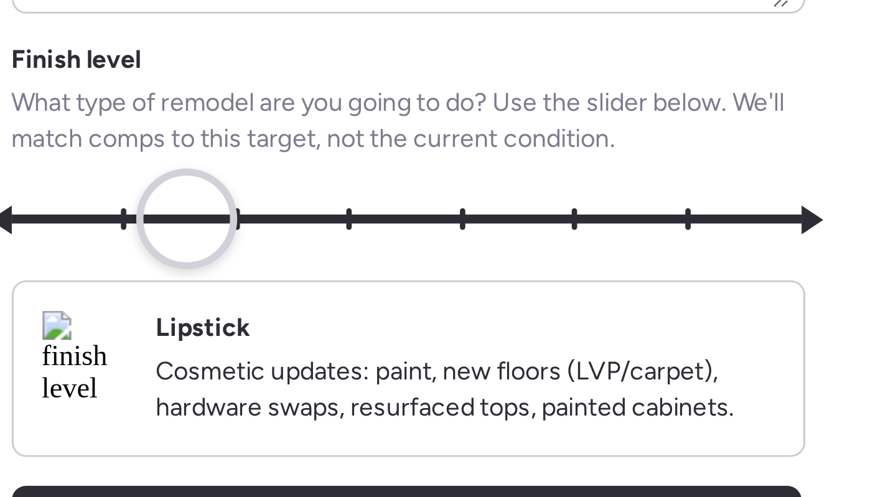
scroll to position [64, 0]
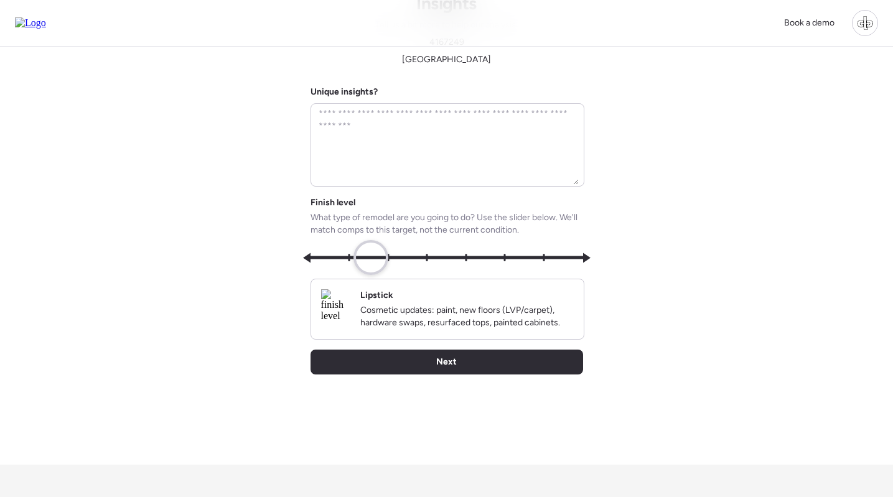
click at [260, 239] on div "Insights Tell us a bit more to help our analysis. 4167249 Hillsborough County U…" at bounding box center [446, 224] width 873 height 482
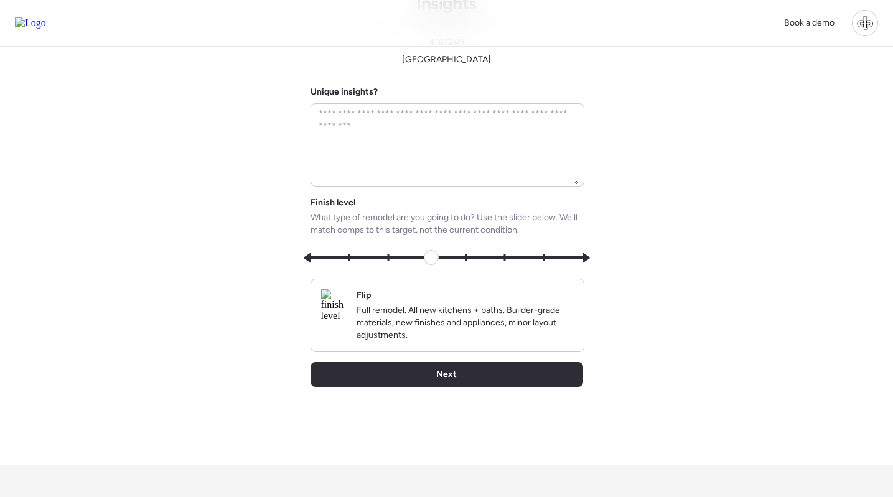
drag, startPoint x: 372, startPoint y: 261, endPoint x: 445, endPoint y: 251, distance: 73.6
click at [445, 251] on span at bounding box center [446, 257] width 273 height 22
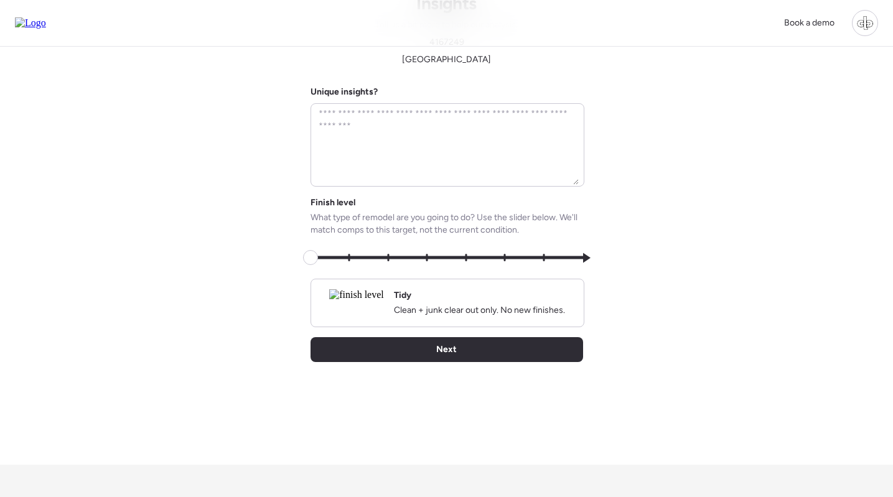
drag, startPoint x: 427, startPoint y: 258, endPoint x: 314, endPoint y: 261, distance: 112.6
click at [314, 261] on span at bounding box center [310, 257] width 15 height 15
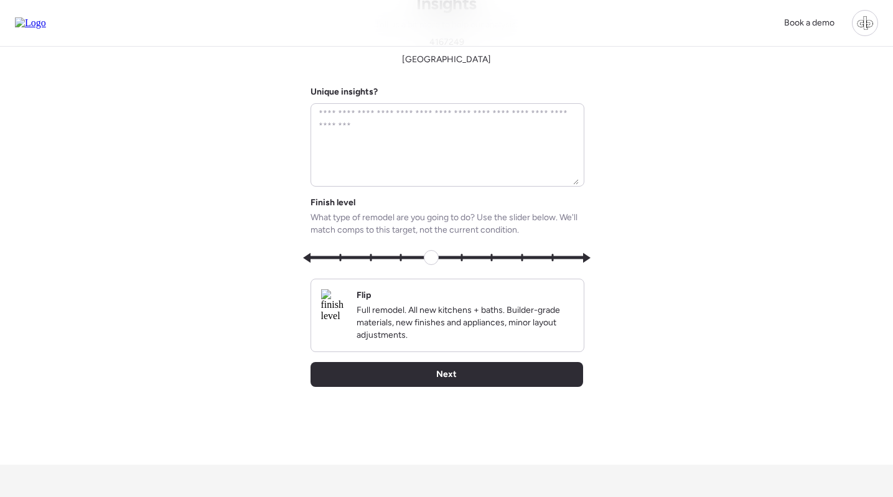
drag, startPoint x: 306, startPoint y: 261, endPoint x: 444, endPoint y: 257, distance: 137.5
click at [439, 257] on span at bounding box center [431, 257] width 15 height 15
type input "*"
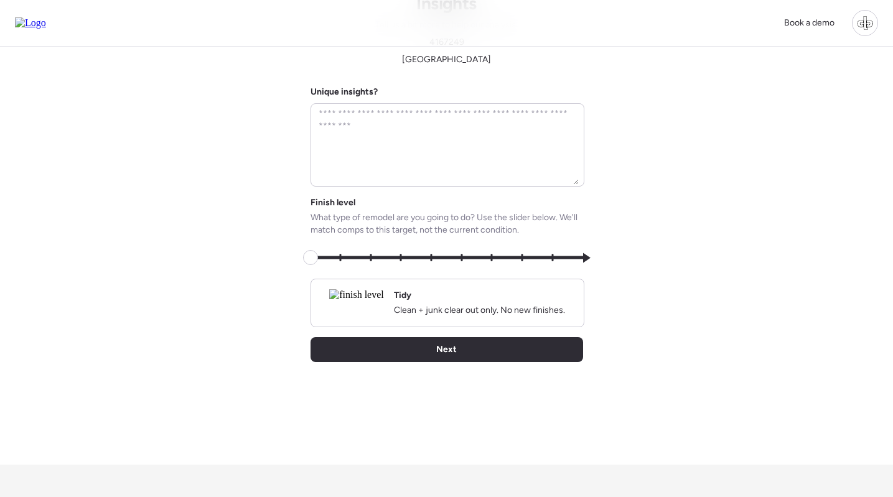
drag, startPoint x: 431, startPoint y: 257, endPoint x: 246, endPoint y: 253, distance: 185.5
click at [246, 253] on div "Insights Tell us a bit more to help our analysis. 4167249 Hillsborough County U…" at bounding box center [446, 224] width 873 height 482
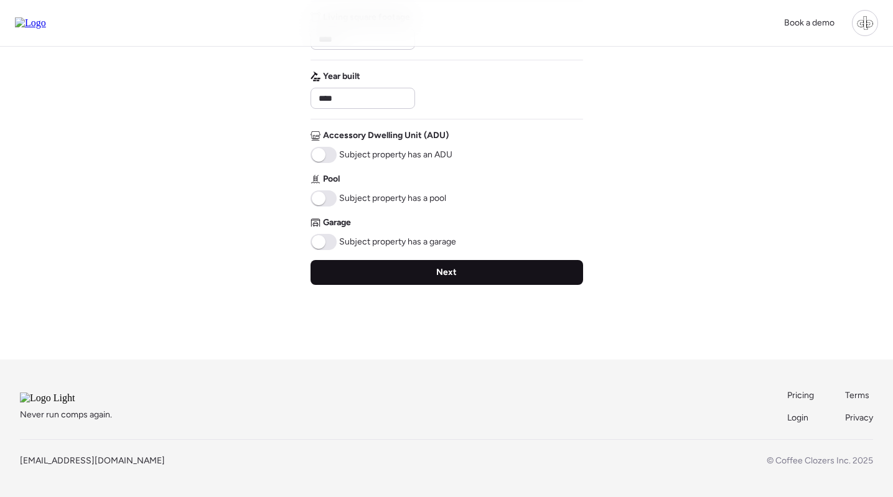
click at [422, 260] on div "Next" at bounding box center [446, 272] width 273 height 25
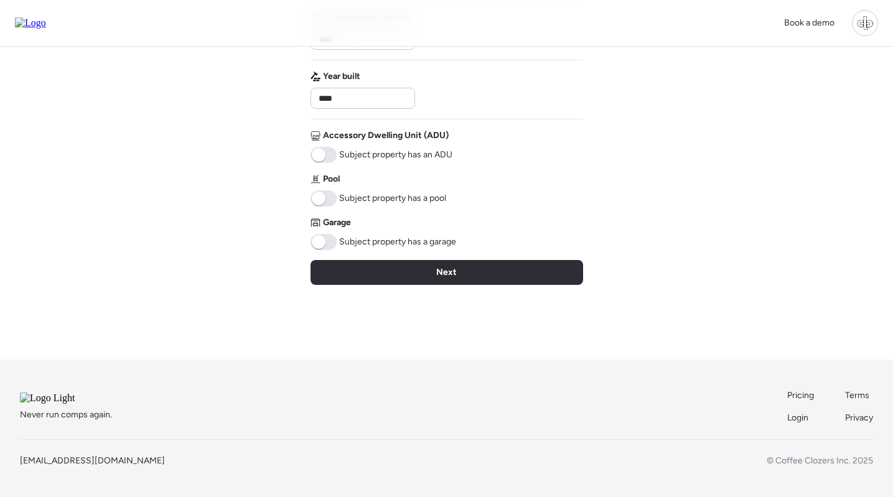
scroll to position [185, 0]
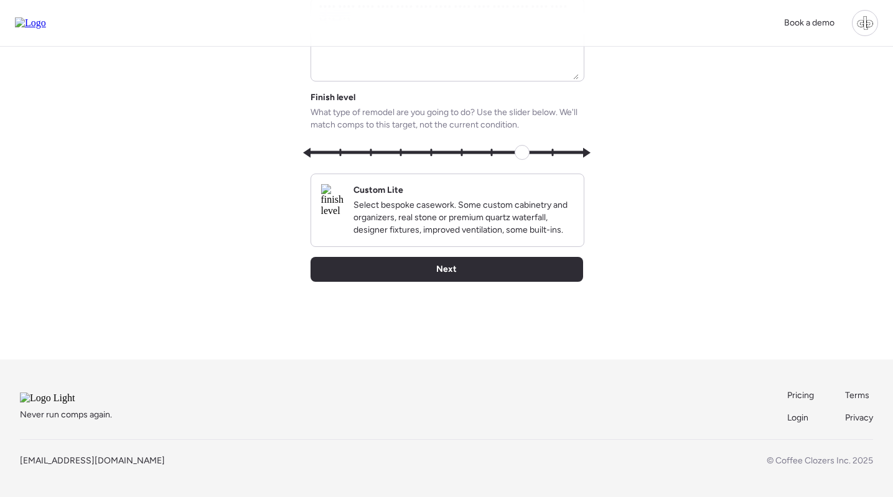
drag, startPoint x: 307, startPoint y: 141, endPoint x: 531, endPoint y: 145, distance: 223.4
click at [529, 145] on span at bounding box center [522, 152] width 15 height 15
drag, startPoint x: 528, startPoint y: 141, endPoint x: 436, endPoint y: 133, distance: 91.8
click at [436, 145] on span at bounding box center [431, 152] width 15 height 15
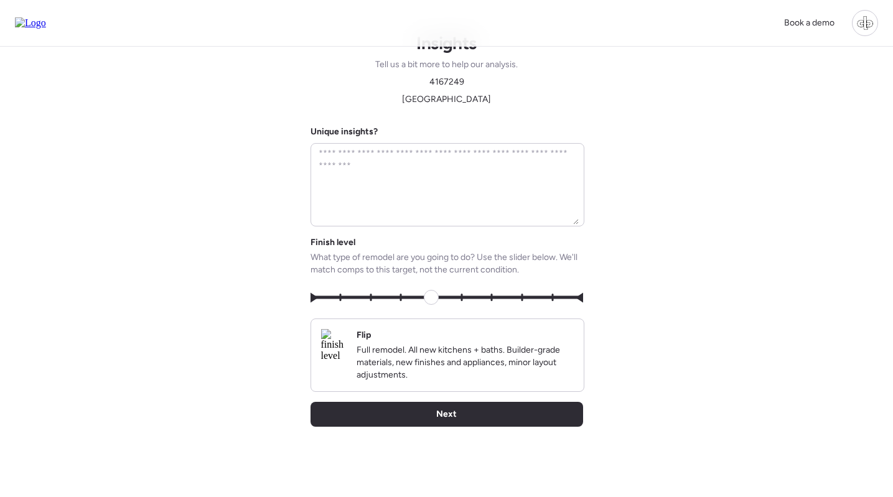
scroll to position [14, 0]
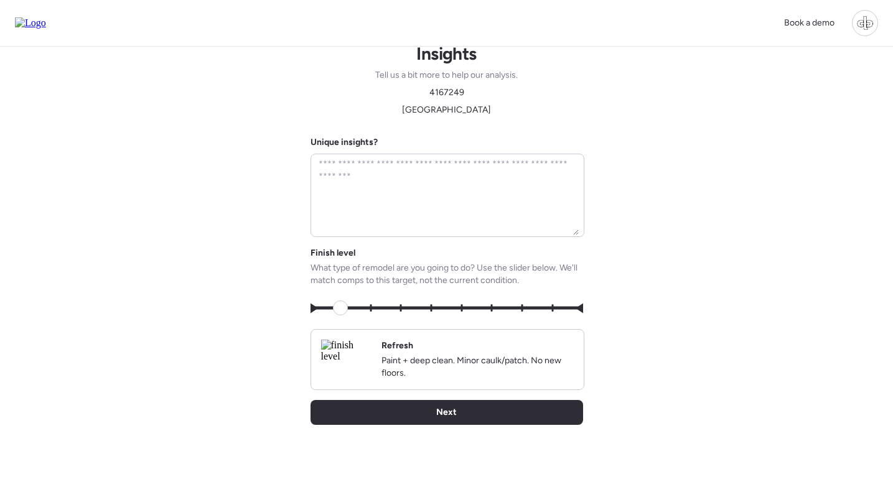
drag, startPoint x: 427, startPoint y: 312, endPoint x: 340, endPoint y: 299, distance: 88.7
click at [338, 301] on span at bounding box center [340, 308] width 15 height 15
click at [352, 347] on img at bounding box center [346, 351] width 51 height 22
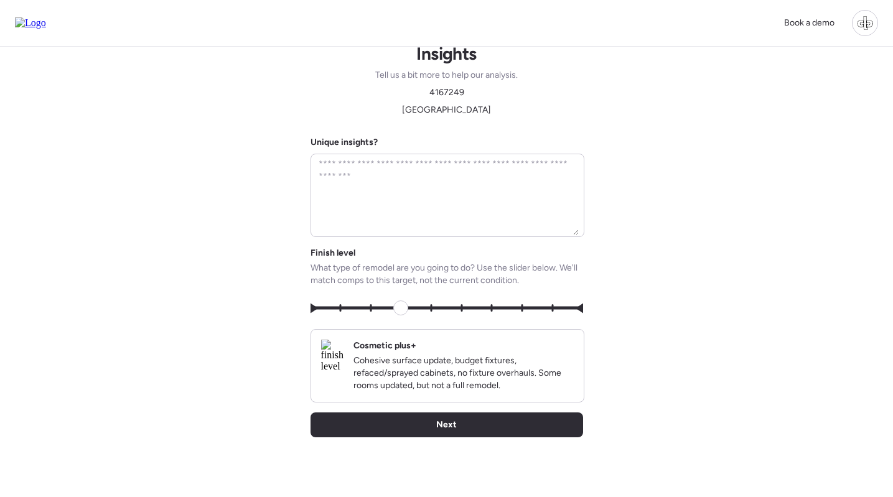
drag, startPoint x: 341, startPoint y: 309, endPoint x: 400, endPoint y: 315, distance: 59.5
click at [400, 315] on span at bounding box center [400, 308] width 15 height 15
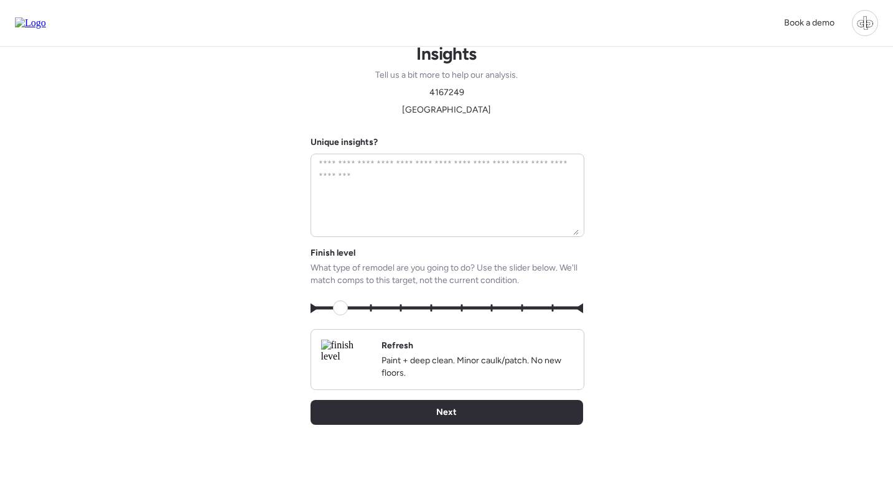
type input "*"
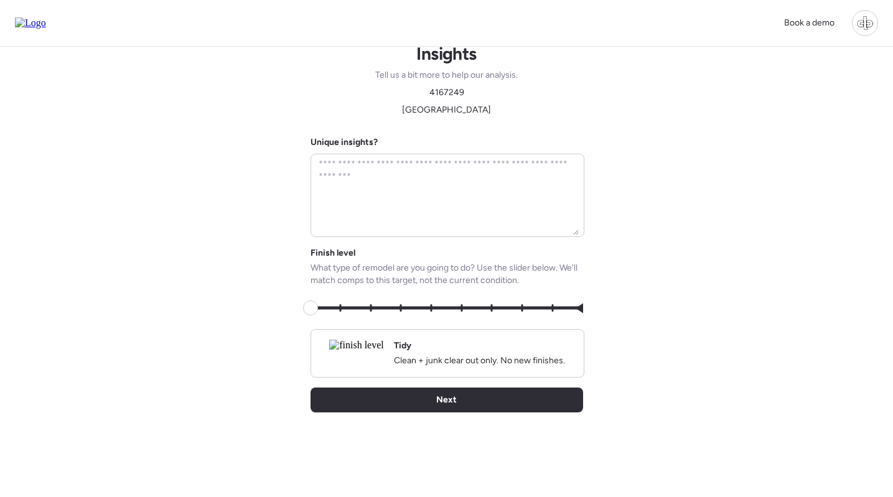
drag, startPoint x: 400, startPoint y: 310, endPoint x: 320, endPoint y: 305, distance: 79.8
click at [318, 305] on span at bounding box center [310, 308] width 15 height 15
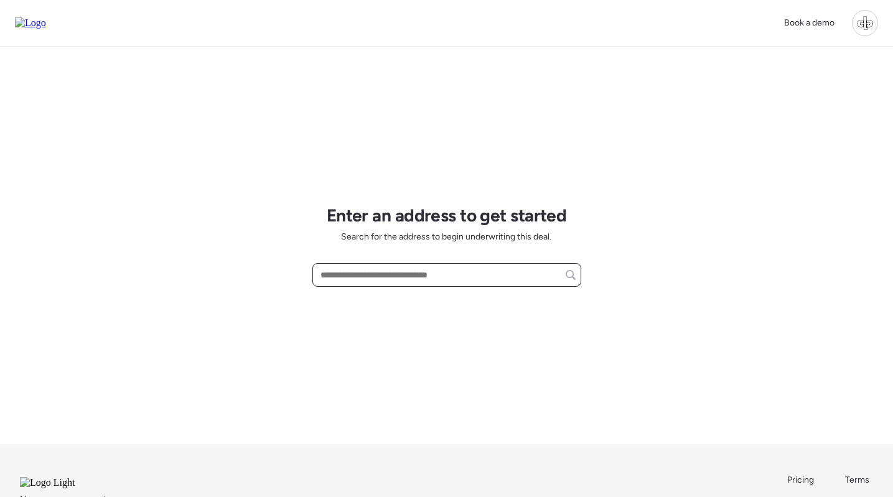
click at [424, 272] on input "text" at bounding box center [447, 274] width 258 height 17
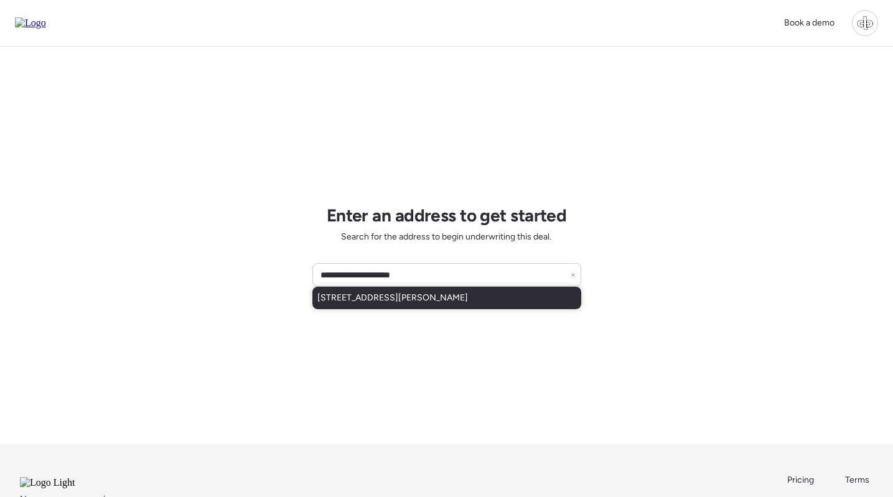
click at [464, 301] on div "[STREET_ADDRESS][PERSON_NAME]" at bounding box center [446, 298] width 269 height 22
type input "**********"
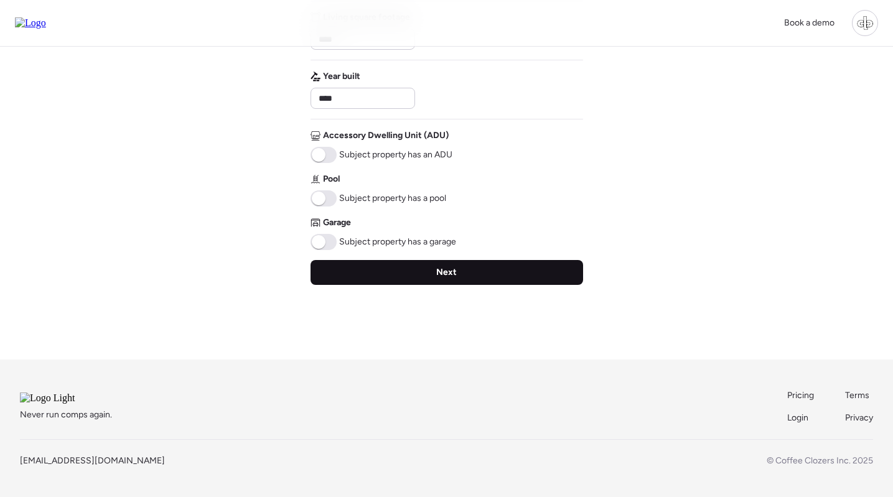
click at [436, 260] on div "Next" at bounding box center [446, 272] width 273 height 25
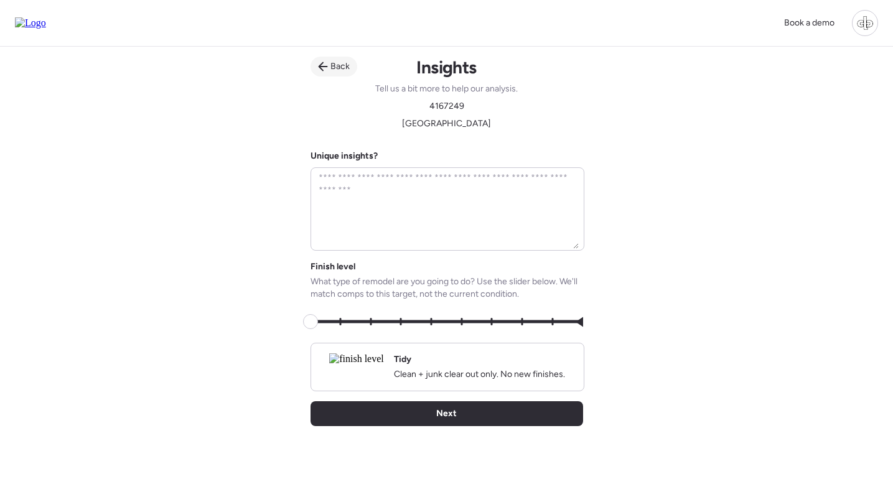
click at [343, 68] on span "Back" at bounding box center [339, 66] width 19 height 12
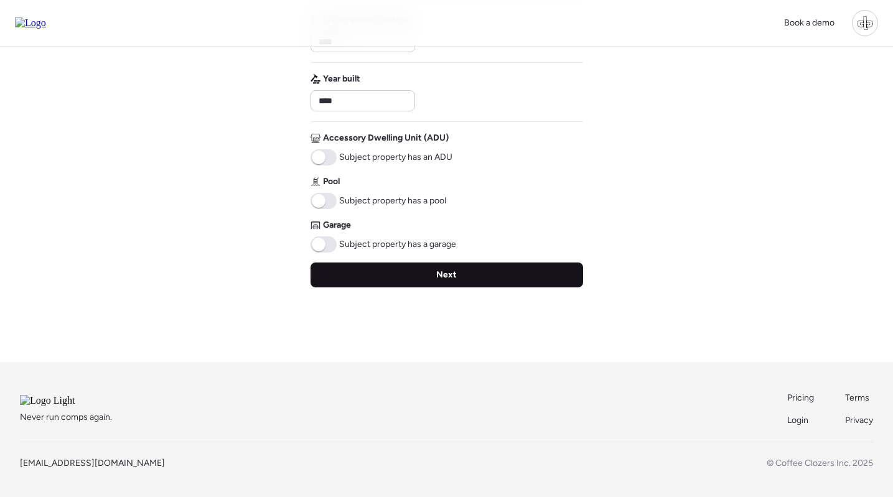
click at [421, 271] on div "Next" at bounding box center [446, 275] width 273 height 25
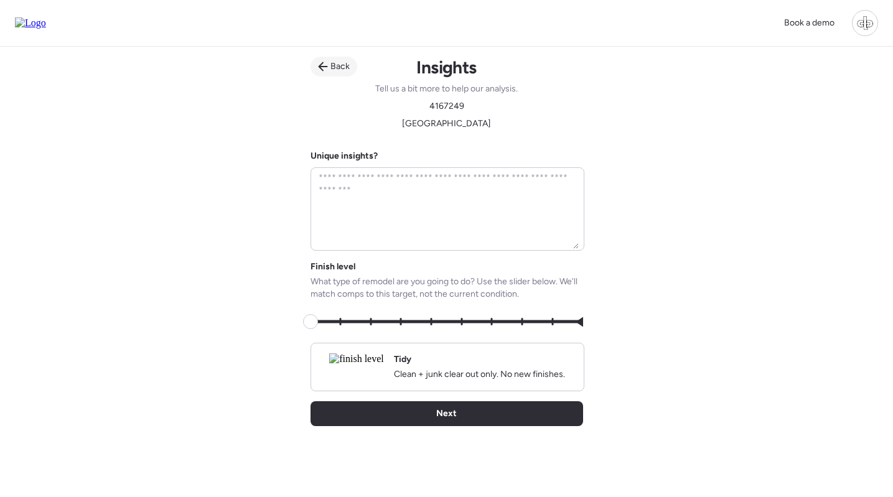
click at [325, 65] on icon at bounding box center [323, 67] width 10 height 10
click at [336, 68] on span "Back" at bounding box center [339, 66] width 19 height 12
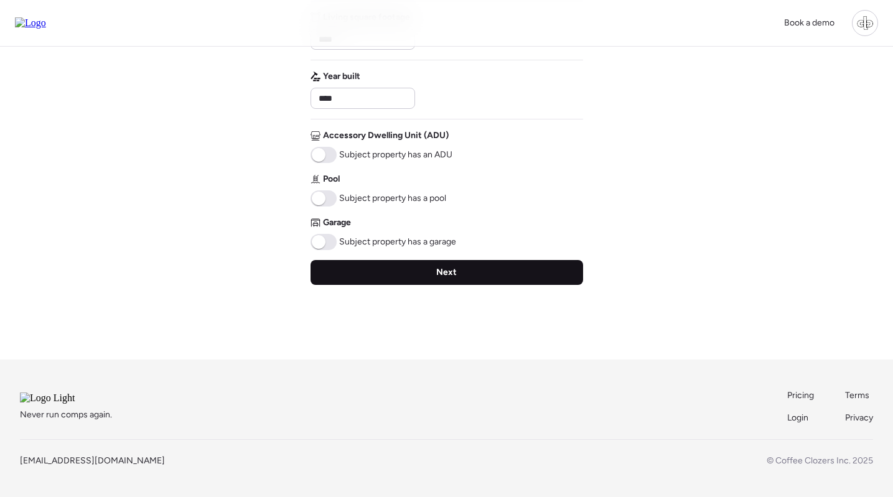
click at [429, 261] on div "Next" at bounding box center [446, 272] width 273 height 25
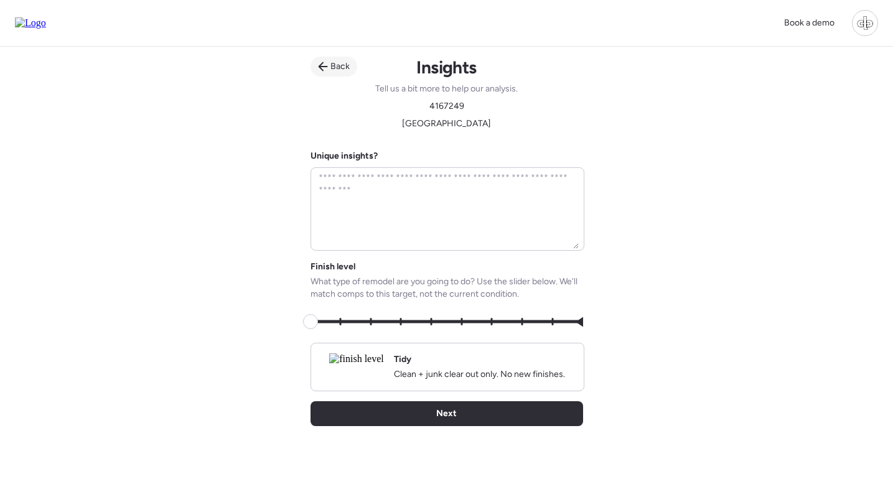
click at [332, 70] on span "Back" at bounding box center [339, 66] width 19 height 12
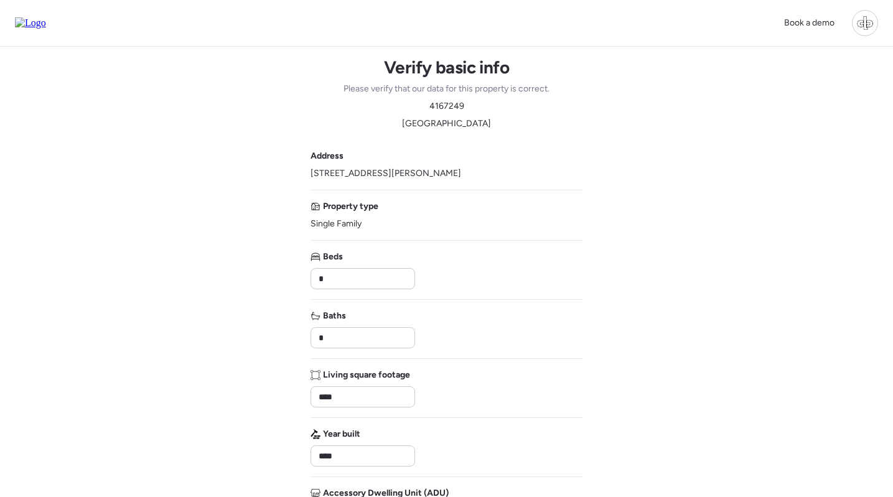
scroll to position [202, 0]
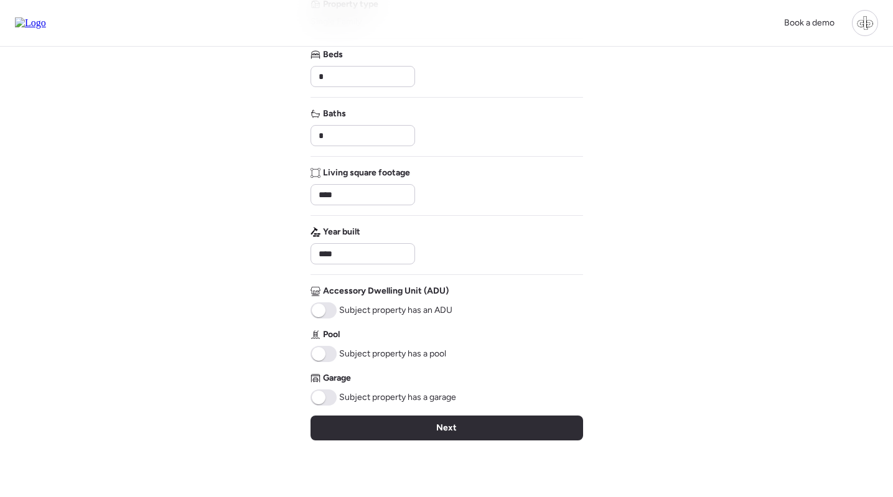
drag, startPoint x: 450, startPoint y: 434, endPoint x: 450, endPoint y: 423, distance: 10.6
click at [450, 434] on span "Next" at bounding box center [446, 428] width 21 height 12
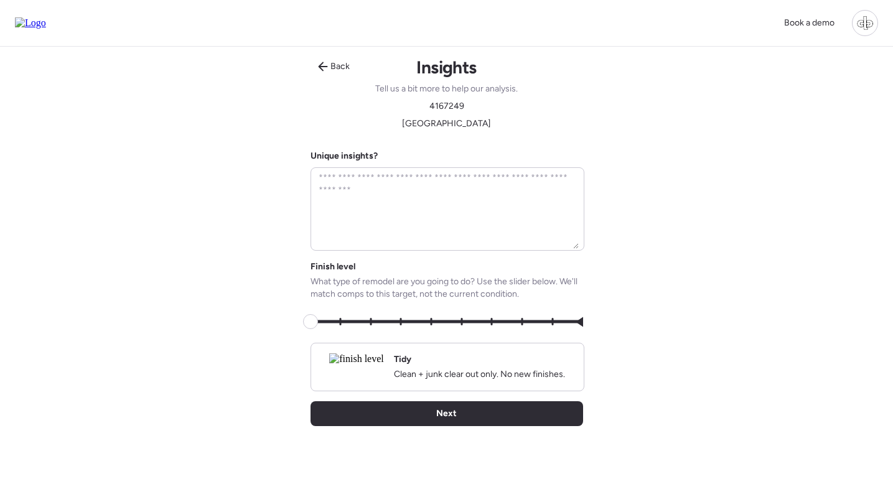
scroll to position [0, 0]
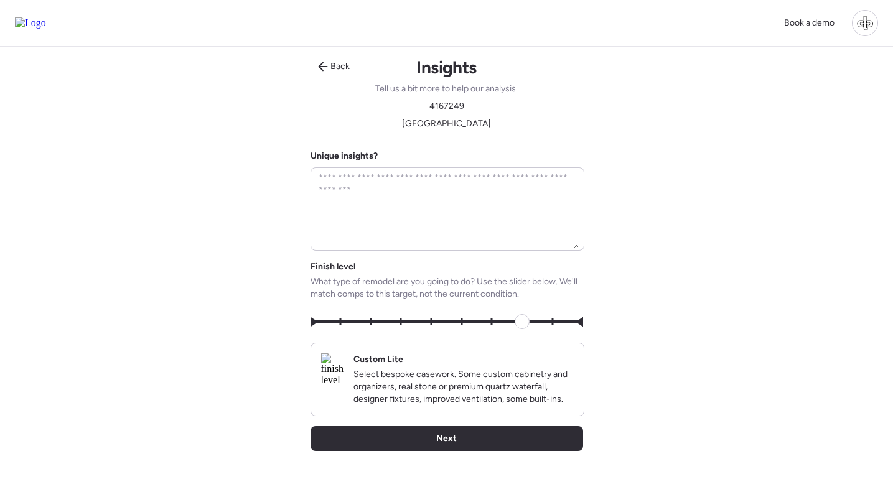
type input "*"
drag, startPoint x: 312, startPoint y: 317, endPoint x: 561, endPoint y: 320, distance: 248.9
click at [529, 320] on span at bounding box center [522, 321] width 15 height 15
click at [343, 371] on img at bounding box center [332, 369] width 22 height 32
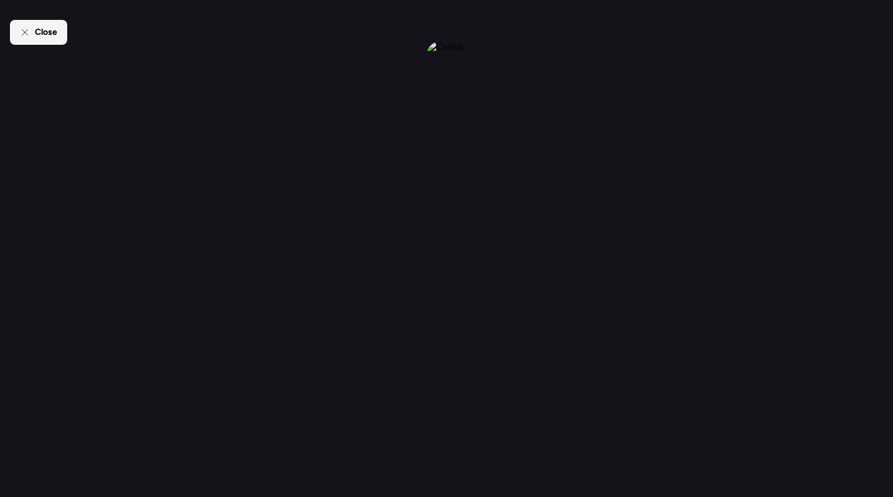
click at [26, 27] on icon at bounding box center [25, 32] width 10 height 10
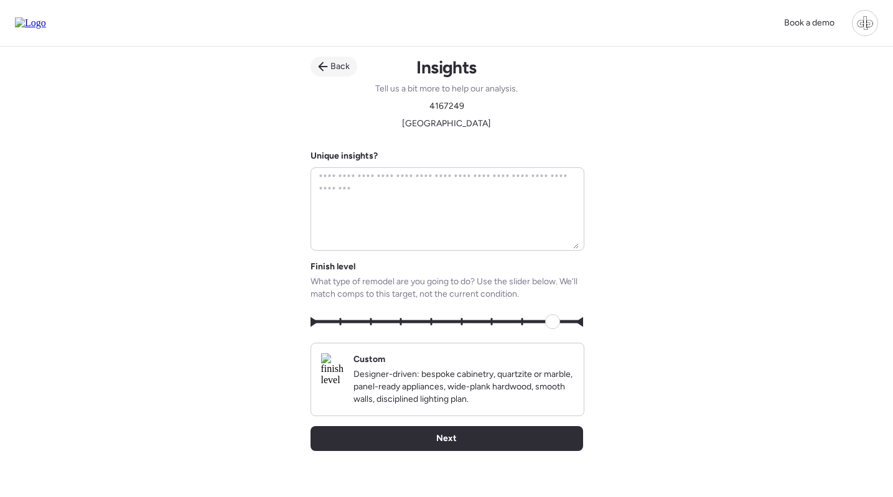
click at [330, 60] on div "Back" at bounding box center [333, 67] width 47 height 20
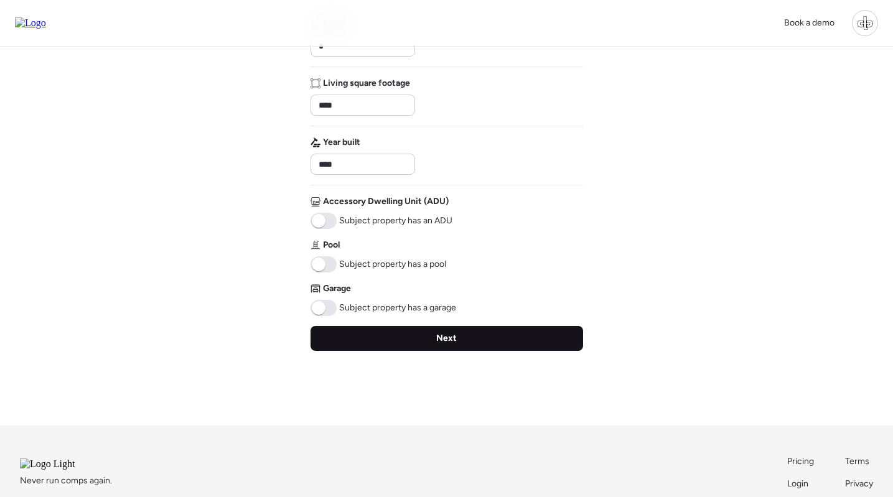
click at [417, 342] on div "Next" at bounding box center [446, 338] width 273 height 25
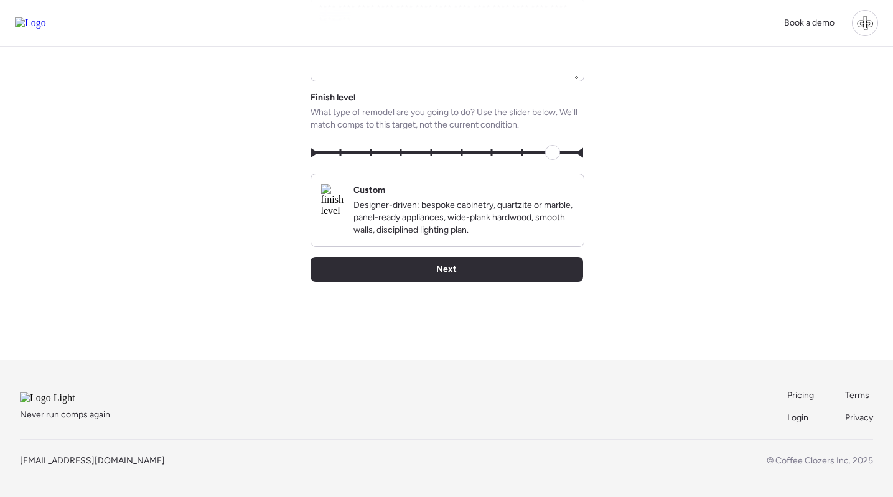
scroll to position [195, 0]
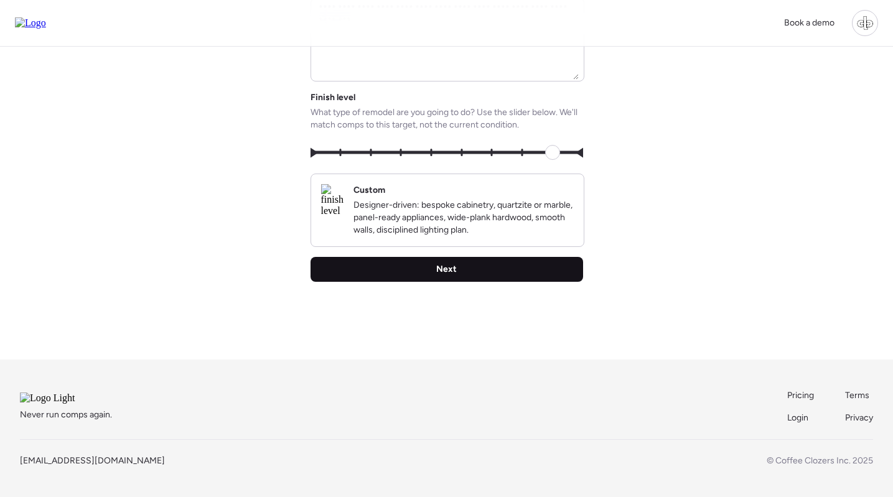
click at [421, 263] on div "Next" at bounding box center [446, 269] width 273 height 25
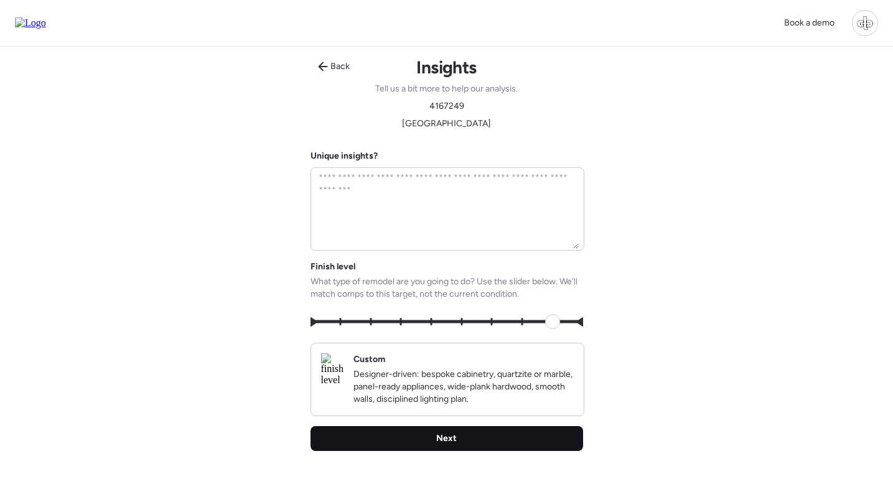
scroll to position [0, 0]
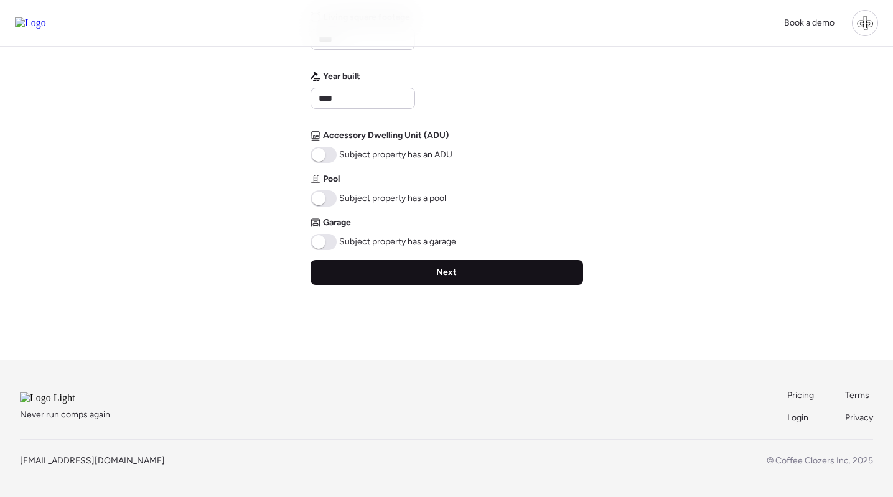
click at [432, 260] on div "Next" at bounding box center [446, 272] width 273 height 25
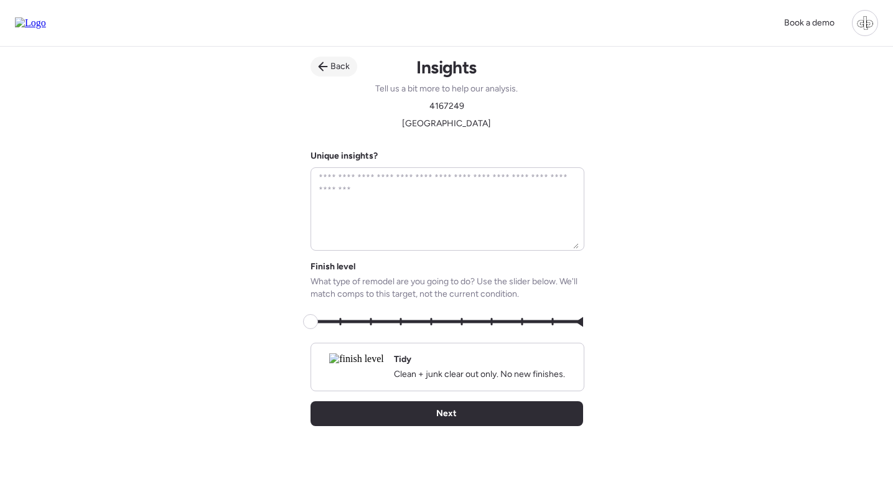
click at [324, 61] on div "Back" at bounding box center [333, 67] width 47 height 20
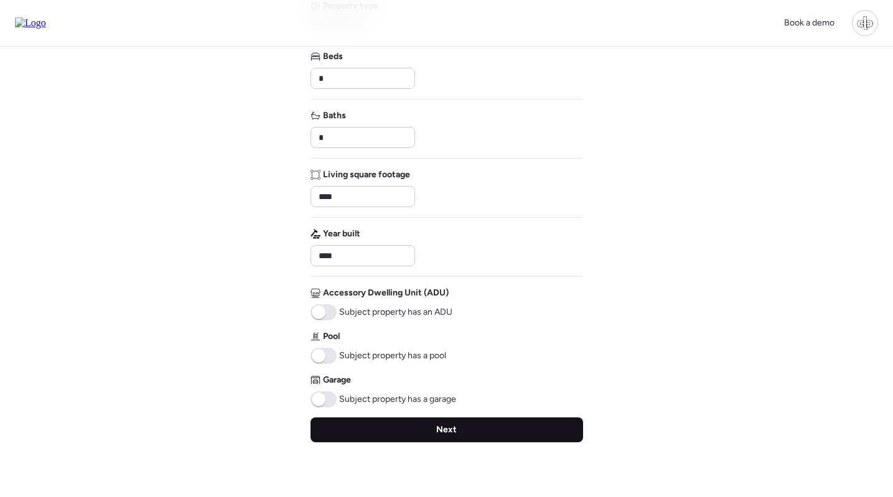
click at [441, 439] on div "Next" at bounding box center [446, 429] width 273 height 25
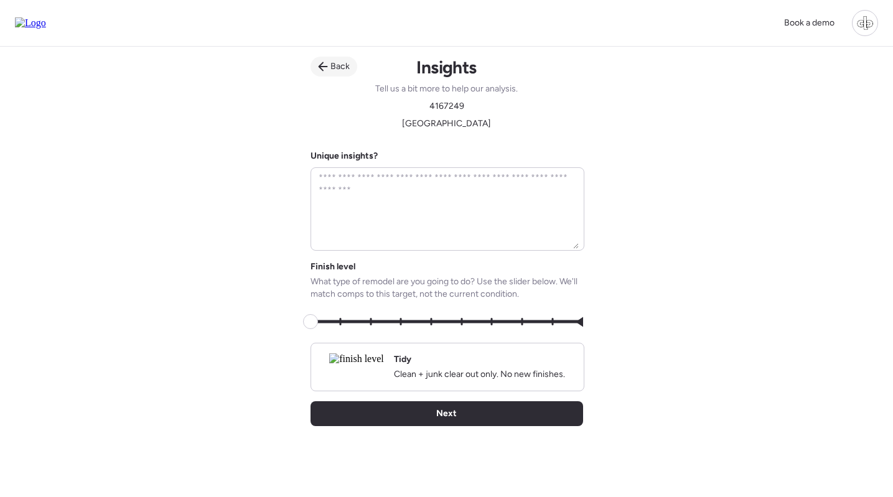
click at [328, 70] on div "Back" at bounding box center [333, 67] width 47 height 20
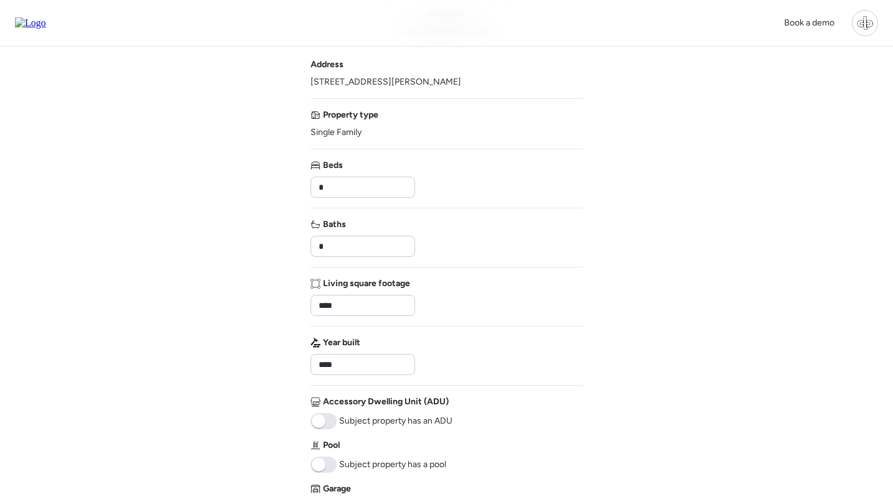
scroll to position [93, 0]
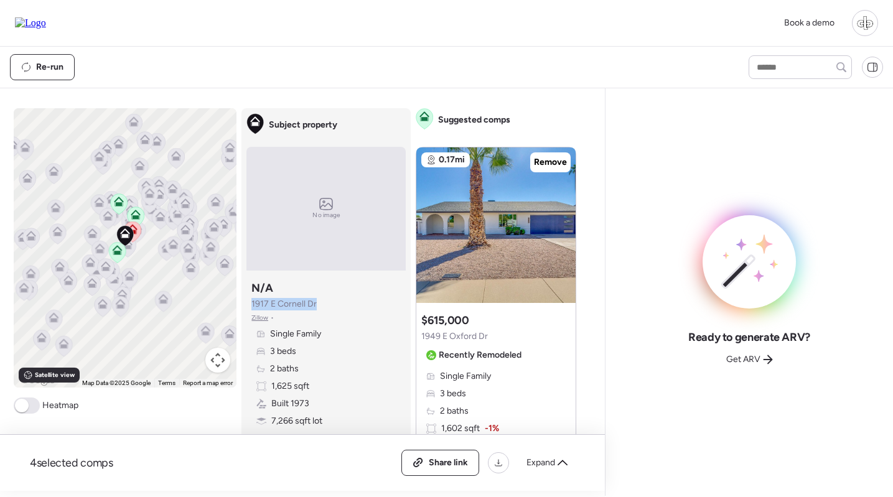
drag, startPoint x: 330, startPoint y: 306, endPoint x: 251, endPoint y: 305, distance: 79.0
click at [251, 305] on div "Subject property N/A 1917 E Cornell Dr Zillow • Single Family 3 beds 2 baths 1,…" at bounding box center [325, 363] width 159 height 174
copy span "1917 E Cornell Dr"
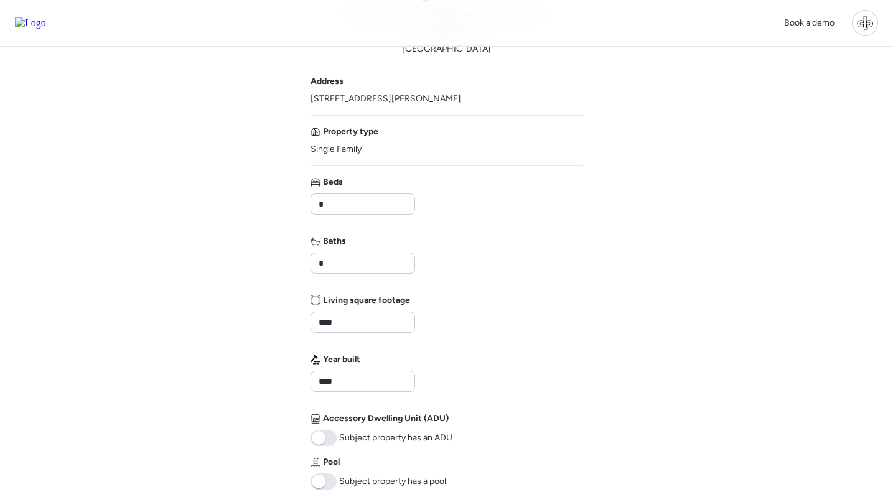
scroll to position [277, 0]
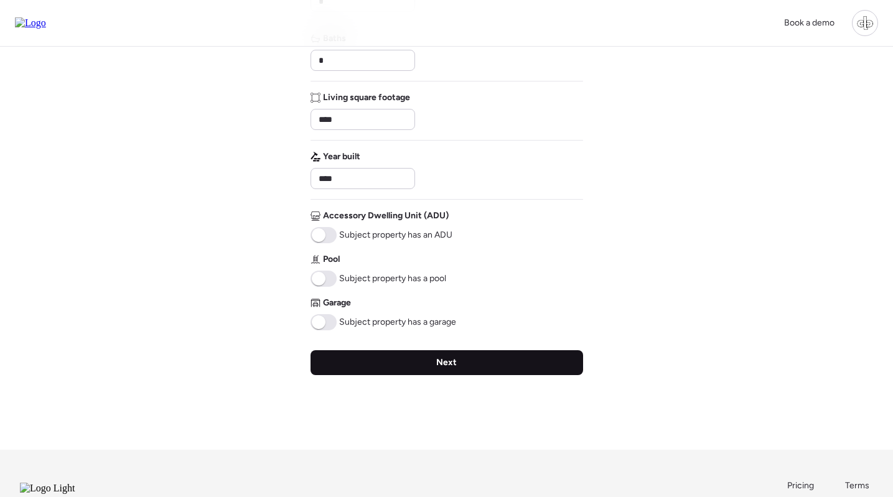
click at [505, 365] on div "Next" at bounding box center [446, 362] width 273 height 25
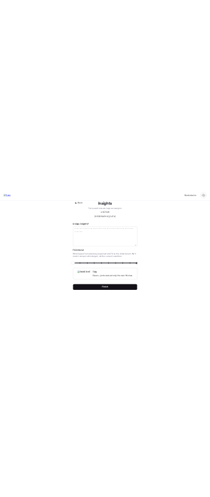
scroll to position [0, 0]
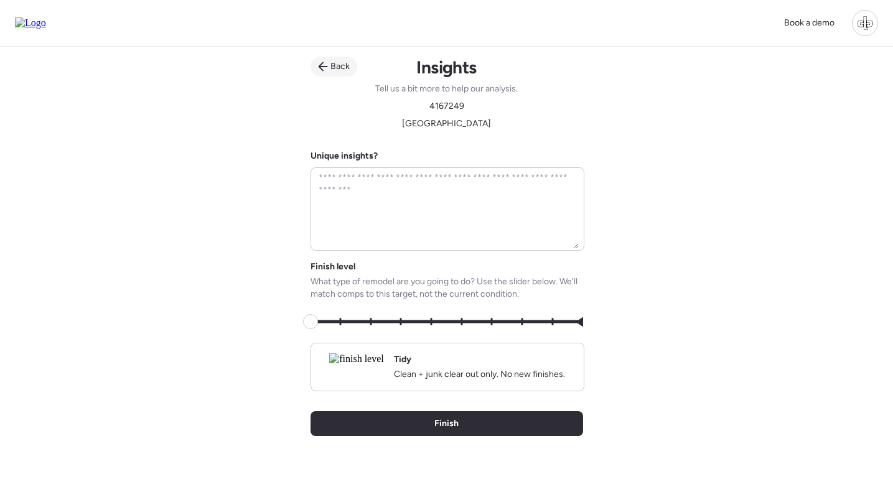
click at [324, 62] on div "Back" at bounding box center [333, 67] width 47 height 20
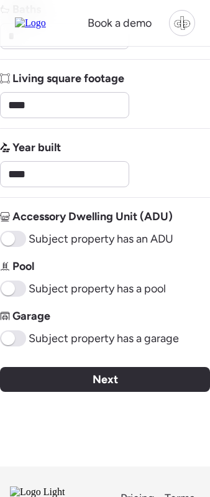
scroll to position [267, 0]
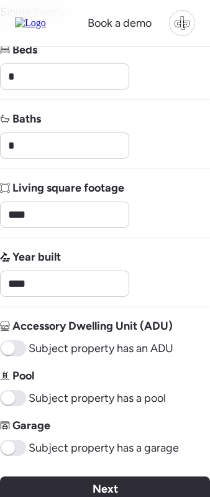
drag, startPoint x: 531, startPoint y: 183, endPoint x: 167, endPoint y: 161, distance: 364.0
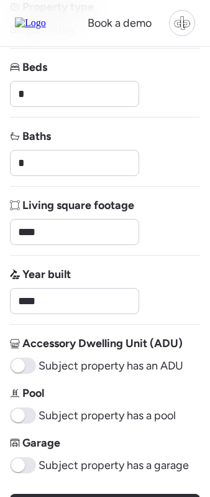
click at [167, 210] on div "Living square footage ****" at bounding box center [105, 221] width 190 height 49
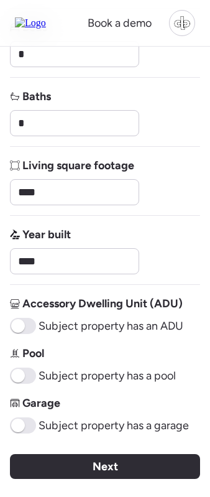
scroll to position [330, 0]
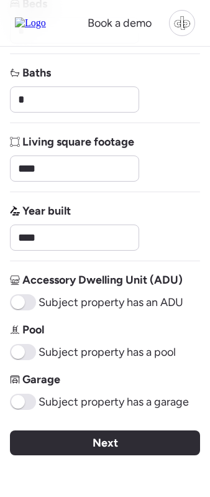
click at [101, 434] on span "Next" at bounding box center [106, 442] width 26 height 17
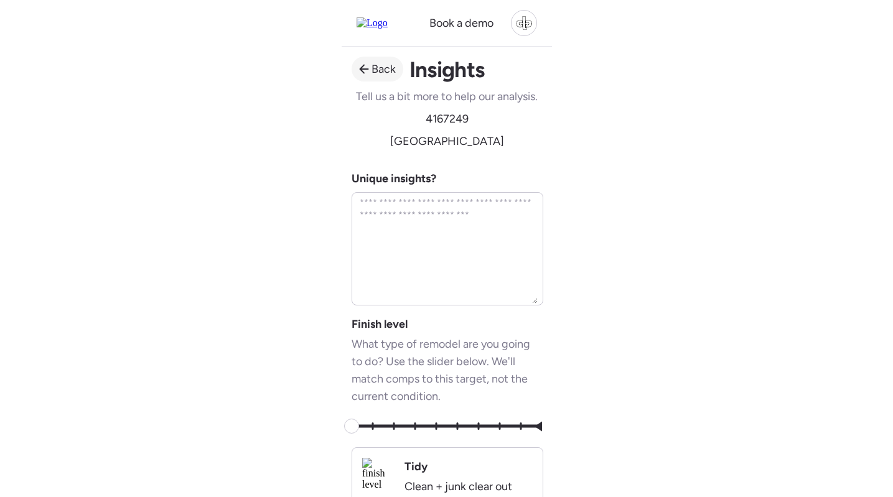
scroll to position [0, 0]
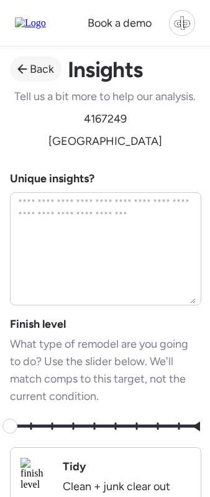
click at [26, 65] on icon at bounding box center [22, 69] width 10 height 10
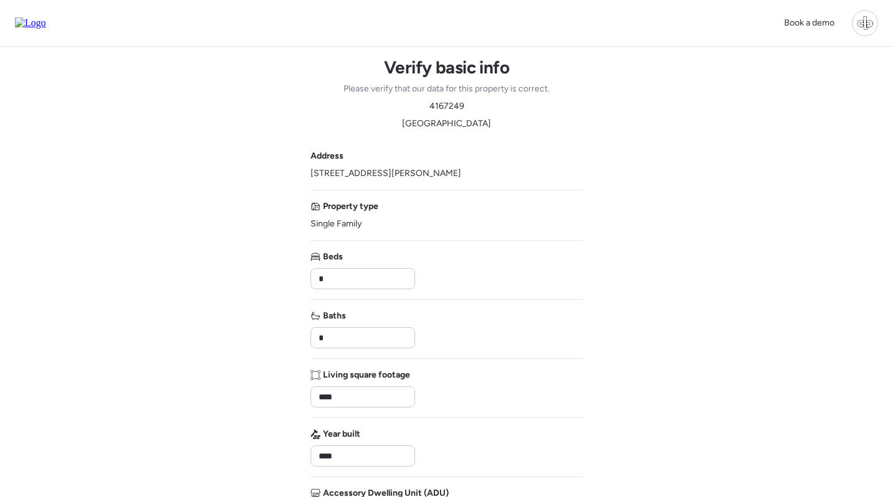
click at [46, 24] on img at bounding box center [30, 22] width 31 height 11
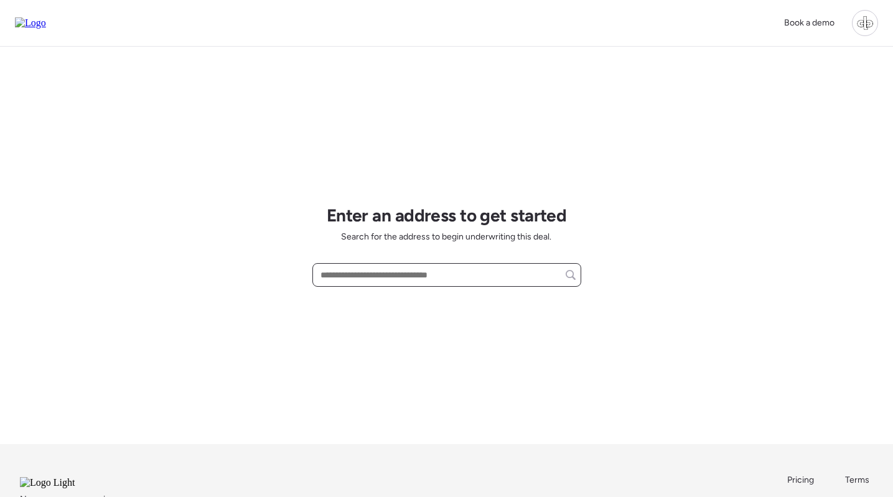
click at [439, 268] on input "text" at bounding box center [447, 274] width 258 height 17
paste input "**********"
click at [398, 300] on span "[STREET_ADDRESS]" at bounding box center [357, 298] width 81 height 12
type input "**********"
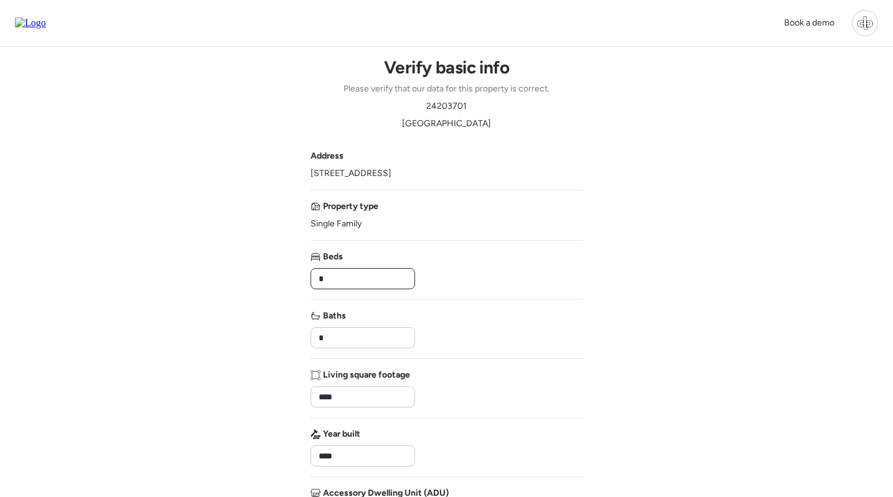
click at [406, 281] on input "*" at bounding box center [362, 278] width 93 height 17
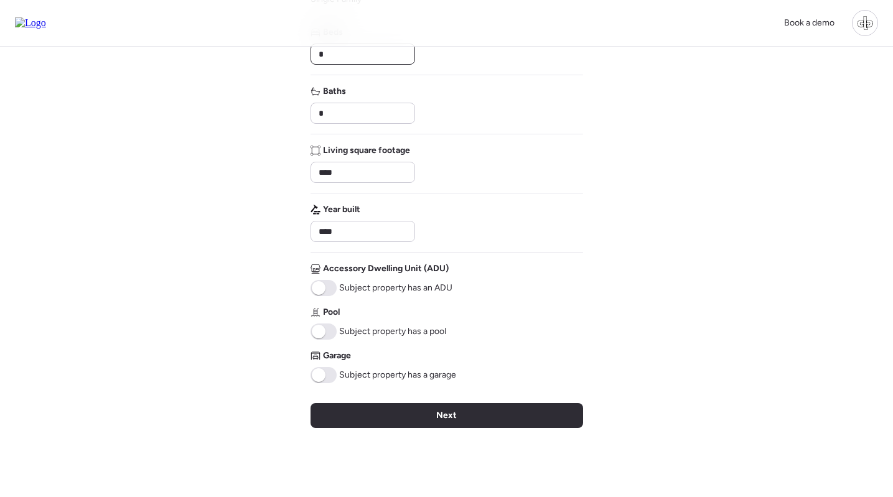
scroll to position [225, 0]
type input "*"
click at [326, 375] on span at bounding box center [323, 374] width 26 height 16
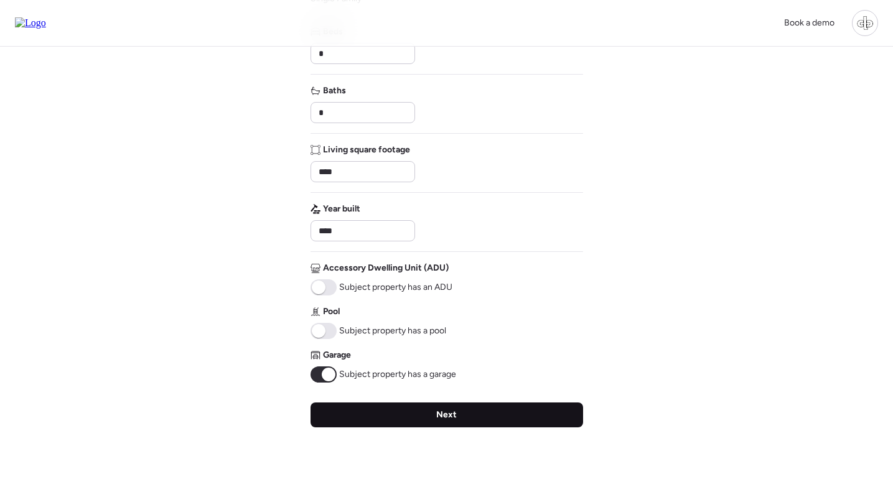
click at [428, 412] on div "Next" at bounding box center [446, 415] width 273 height 25
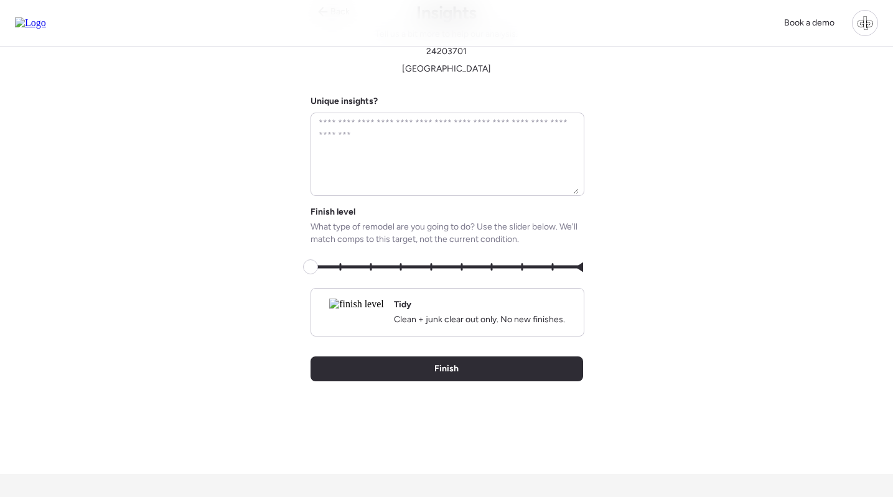
scroll to position [0, 0]
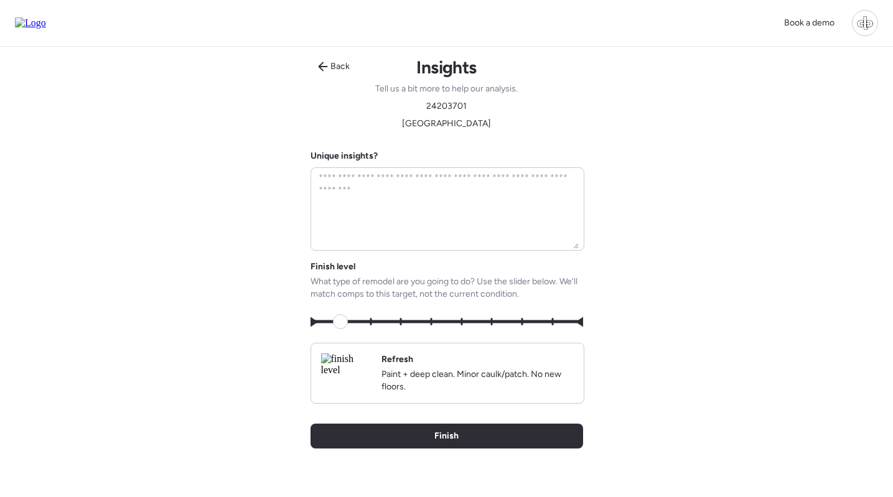
type input "*"
drag, startPoint x: 312, startPoint y: 325, endPoint x: 443, endPoint y: 325, distance: 130.7
click at [348, 325] on span at bounding box center [340, 321] width 15 height 15
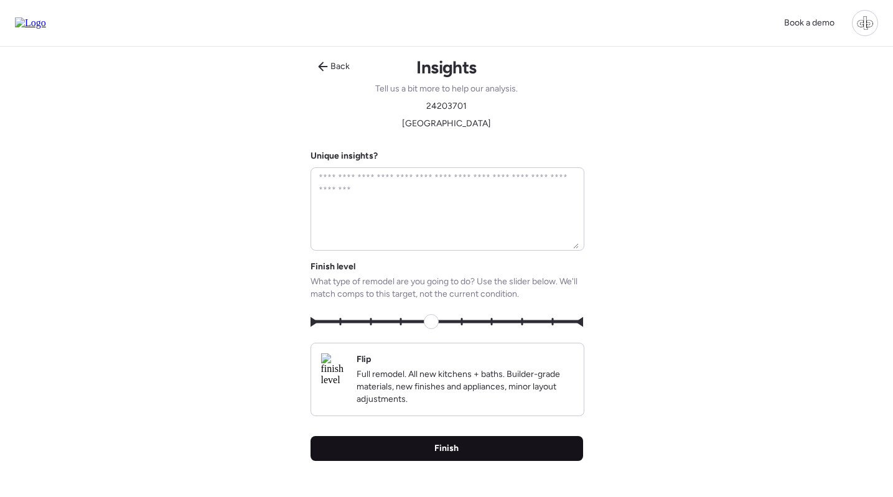
click at [455, 449] on span "Finish" at bounding box center [446, 448] width 24 height 12
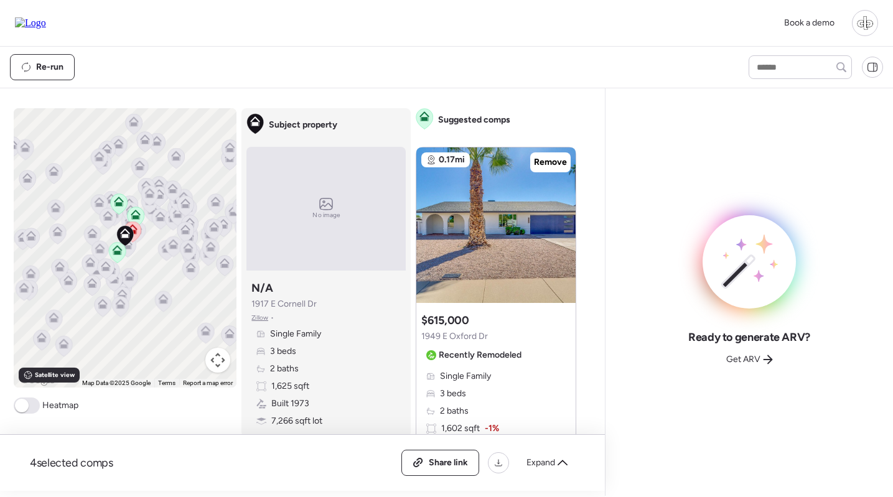
click at [46, 28] on img at bounding box center [30, 22] width 31 height 11
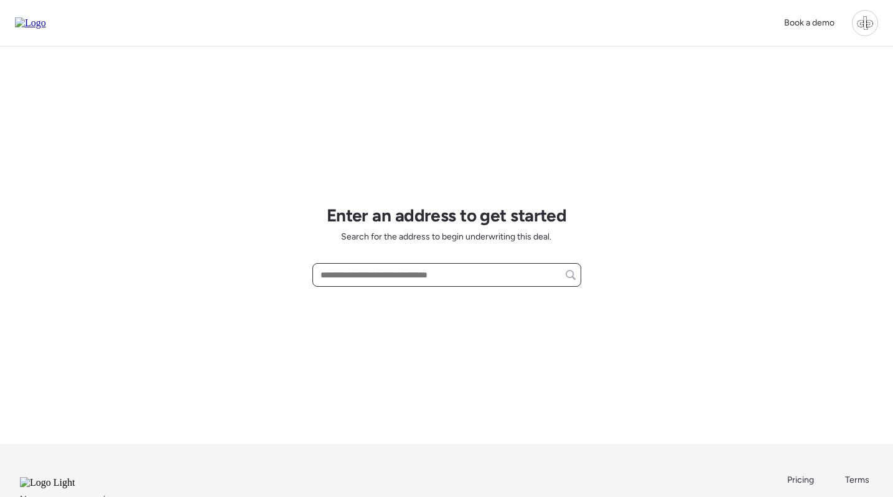
click at [388, 280] on input "text" at bounding box center [447, 274] width 258 height 17
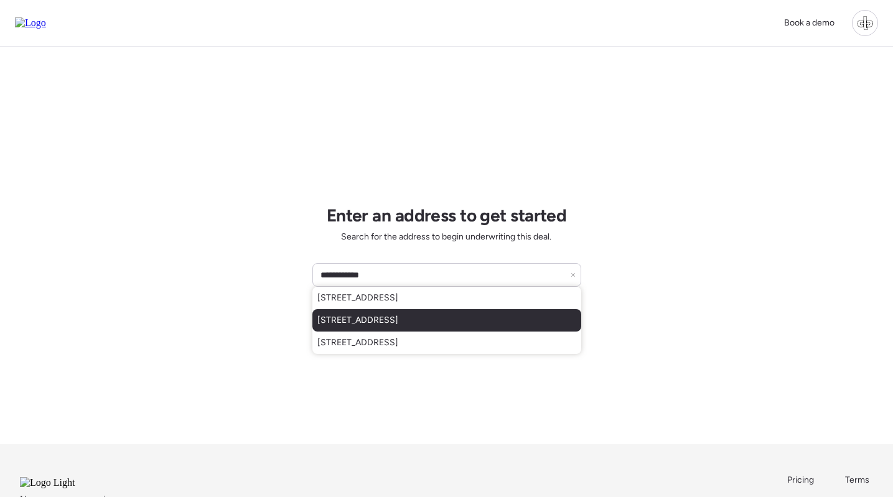
click at [379, 325] on span "[STREET_ADDRESS]" at bounding box center [357, 320] width 81 height 12
type input "**********"
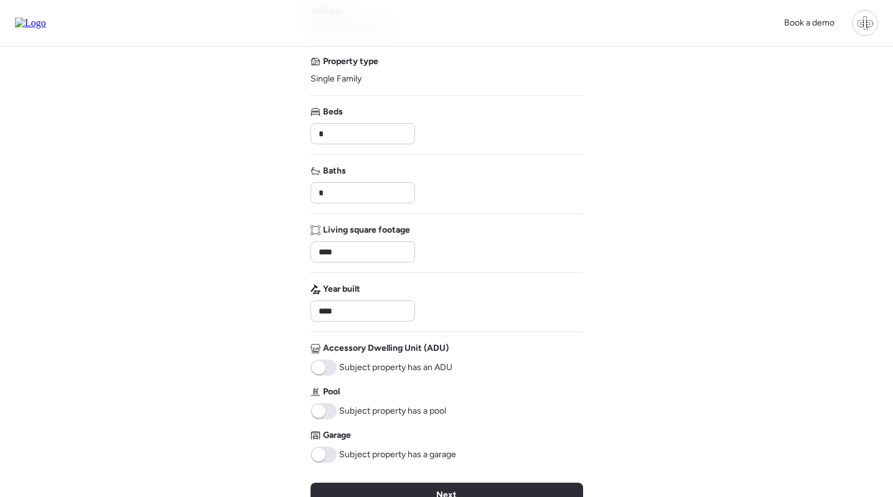
scroll to position [261, 0]
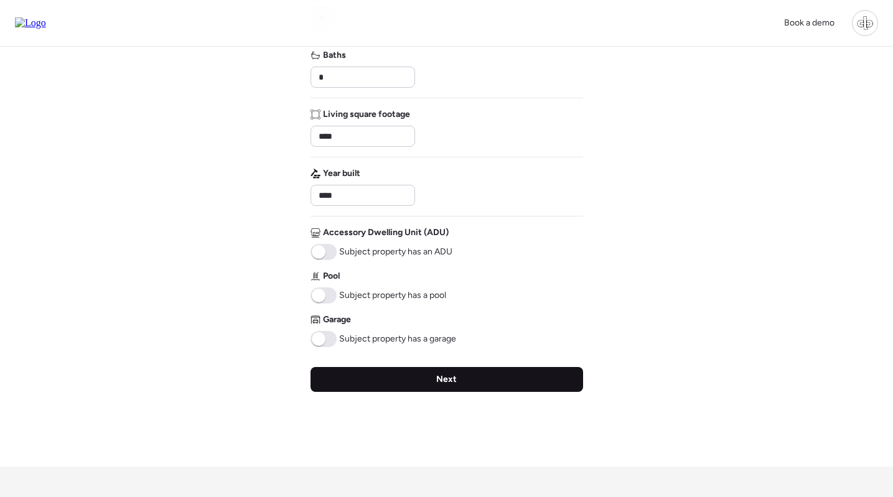
click at [444, 378] on span "Next" at bounding box center [446, 379] width 21 height 12
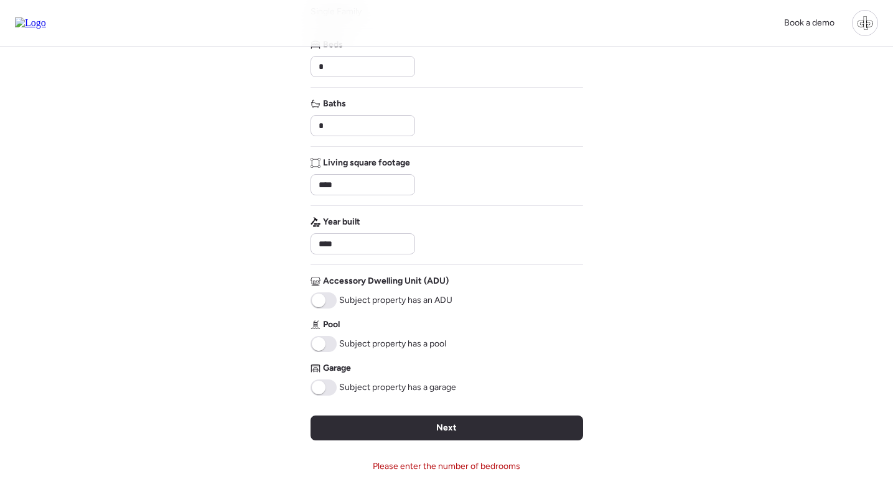
scroll to position [95, 0]
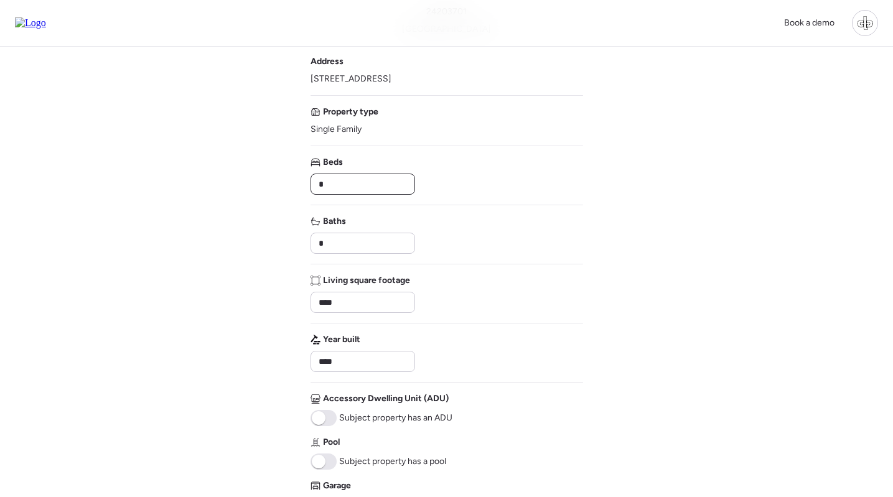
click at [352, 190] on input "*" at bounding box center [362, 183] width 93 height 17
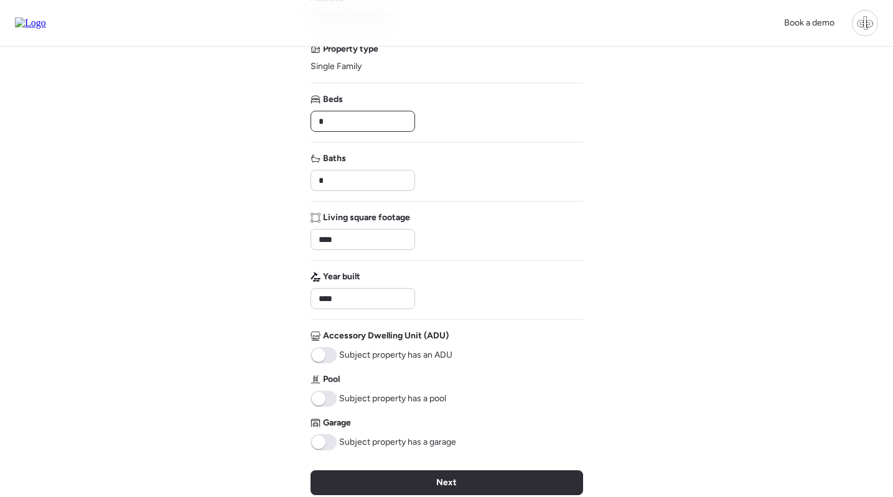
scroll to position [170, 0]
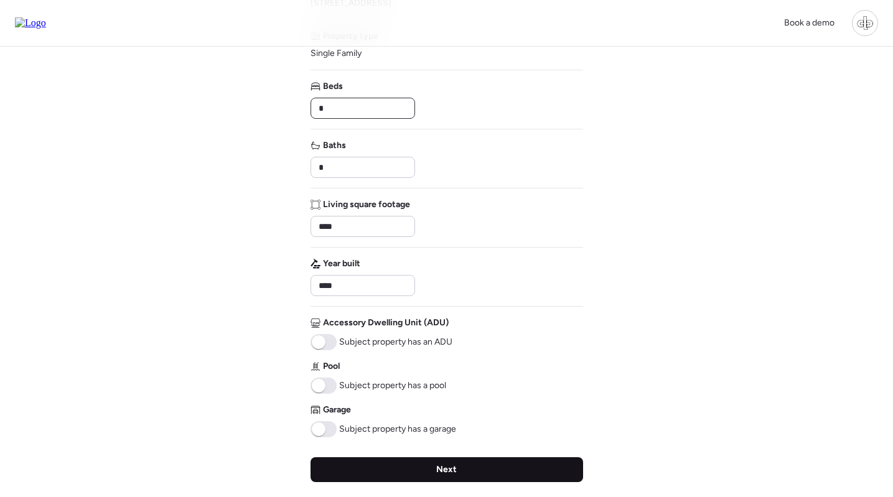
type input "*"
click at [442, 471] on span "Next" at bounding box center [446, 470] width 21 height 12
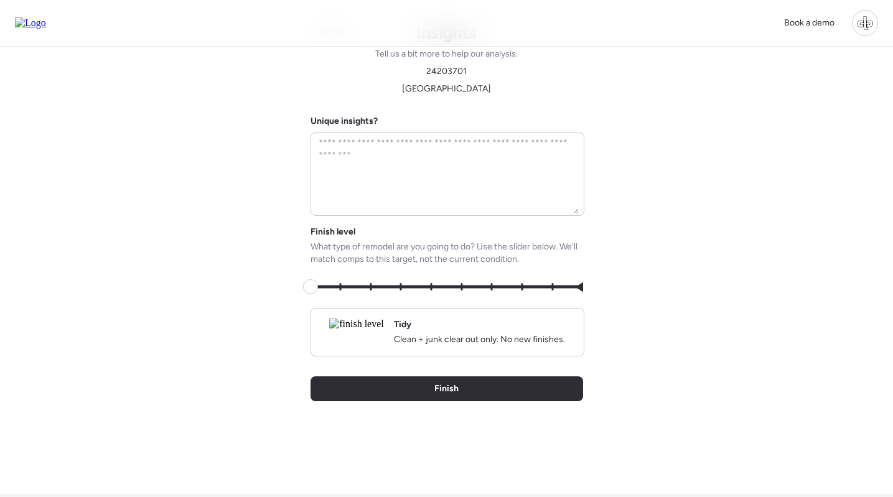
scroll to position [0, 0]
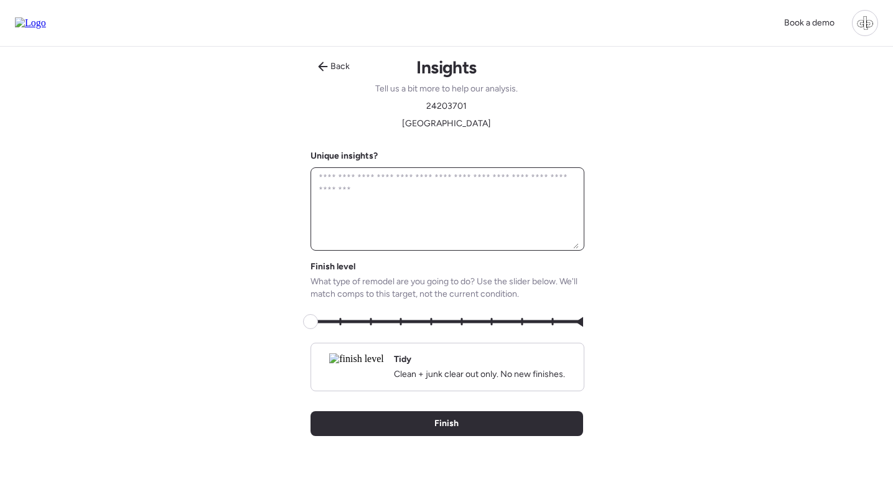
click at [419, 196] on textarea at bounding box center [447, 209] width 263 height 80
click at [691, 237] on div "Book a demo Back Insights Tell us a bit more to help our analysis. 24203701 Mar…" at bounding box center [446, 333] width 893 height 666
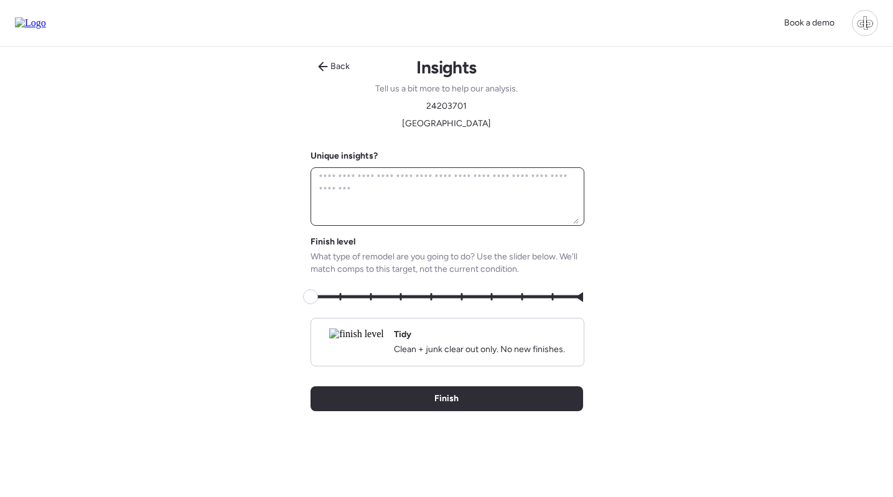
click at [462, 193] on textarea at bounding box center [447, 196] width 263 height 55
click at [644, 208] on div "Book a demo Back Insights Tell us a bit more to help our analysis. 24203701 Mar…" at bounding box center [446, 333] width 893 height 666
click at [330, 70] on span "Back" at bounding box center [339, 66] width 19 height 12
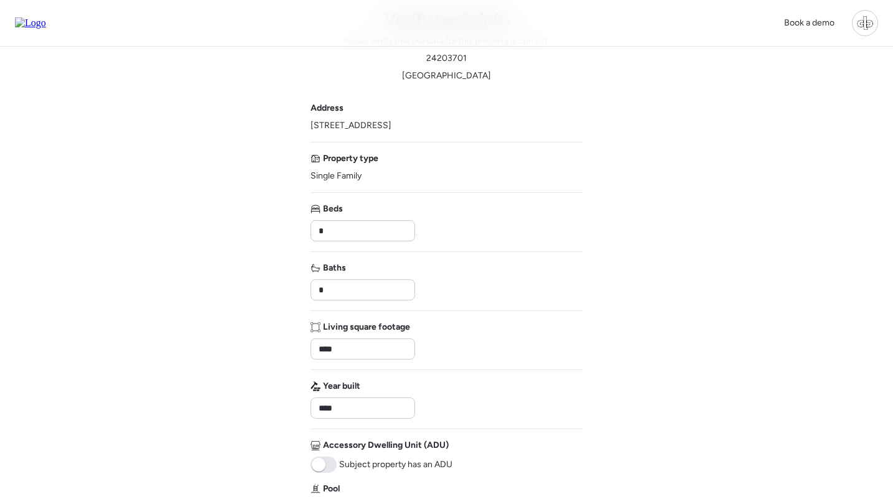
scroll to position [60, 0]
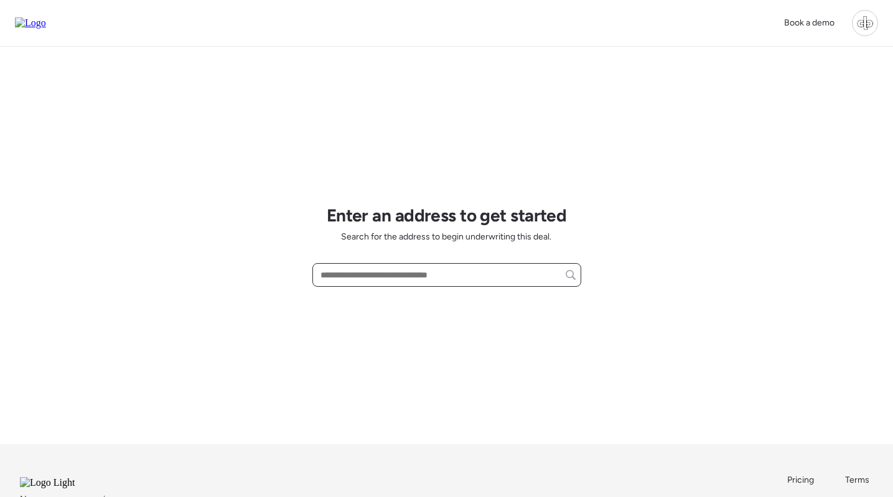
click at [385, 283] on input "text" at bounding box center [447, 274] width 258 height 17
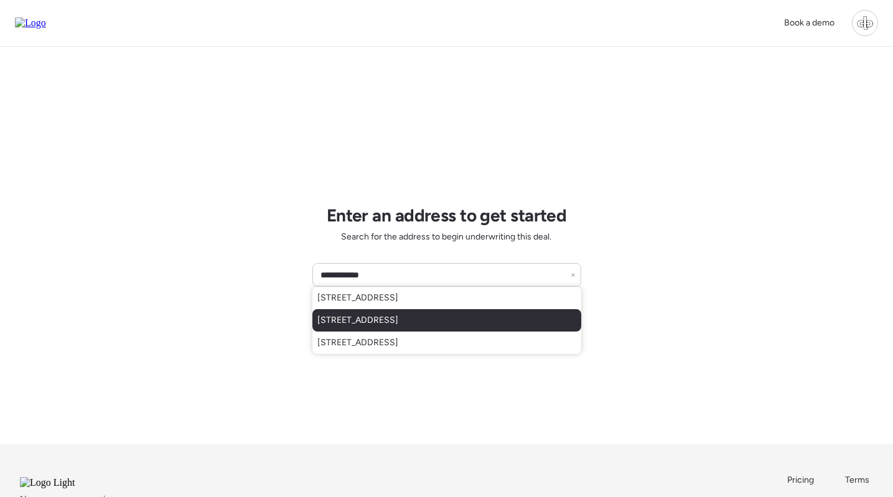
click at [389, 319] on span "[STREET_ADDRESS]" at bounding box center [357, 320] width 81 height 12
type input "**********"
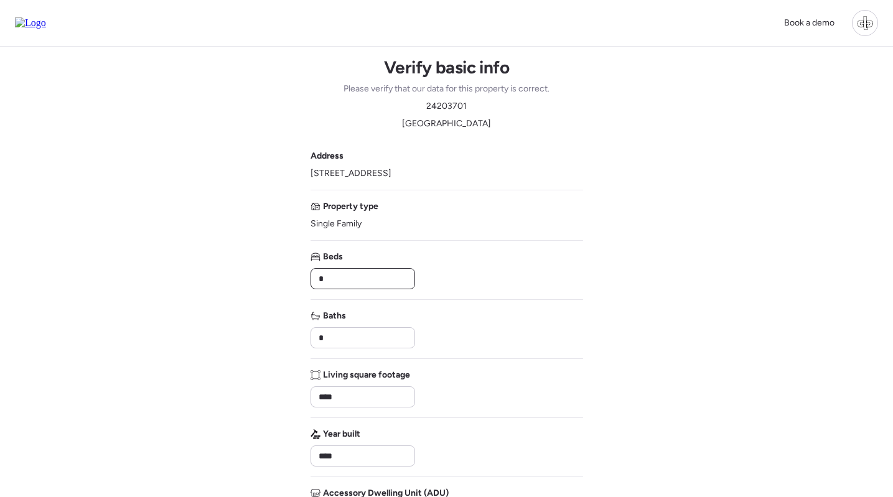
click at [394, 283] on input "*" at bounding box center [362, 278] width 93 height 17
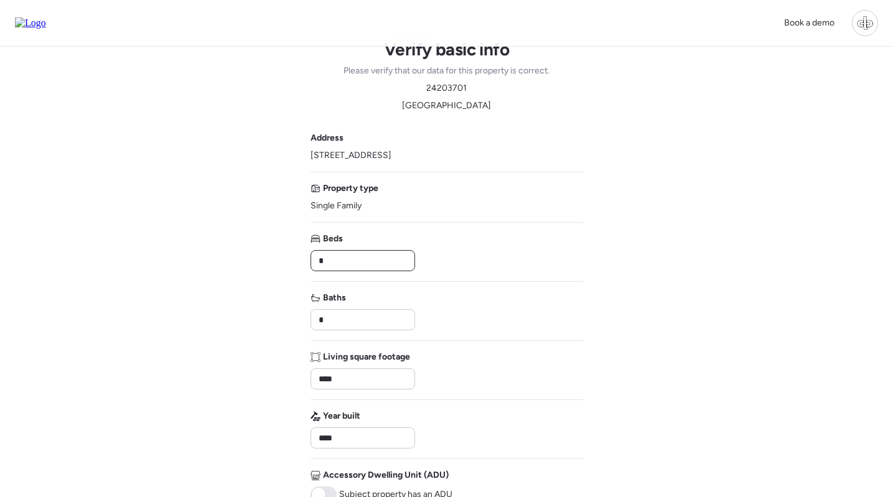
scroll to position [18, 0]
click at [480, 249] on div "Beds *" at bounding box center [446, 252] width 273 height 39
click at [538, 254] on div "Beds *" at bounding box center [446, 252] width 273 height 39
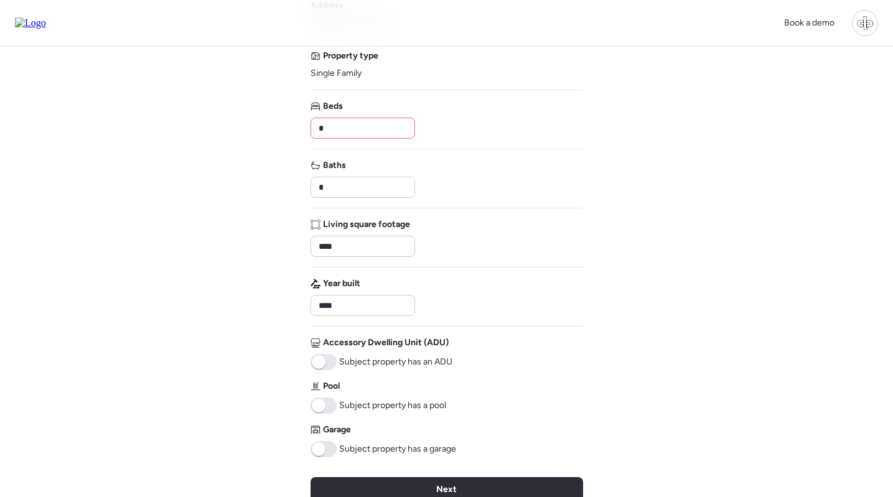
scroll to position [97, 0]
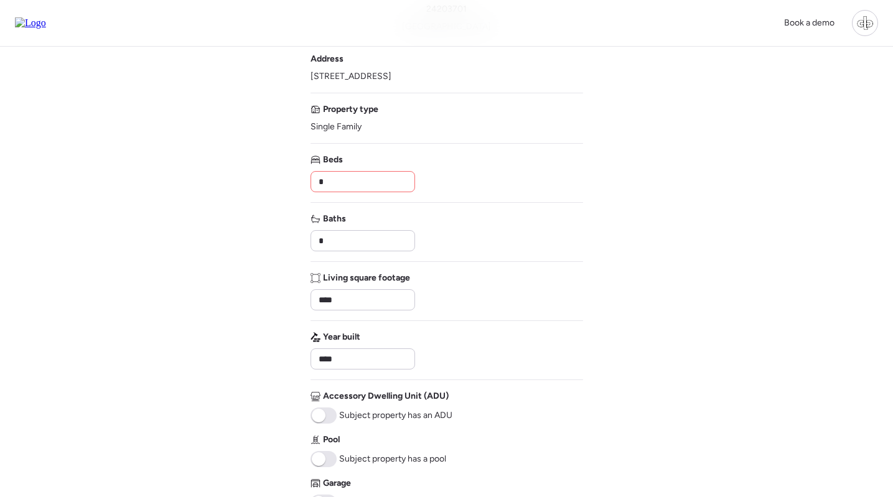
click at [372, 347] on div "Year built ****" at bounding box center [361, 350] width 103 height 39
click at [368, 359] on input "****" at bounding box center [362, 358] width 93 height 17
click at [544, 343] on div "Year built" at bounding box center [446, 350] width 273 height 39
type input "****"
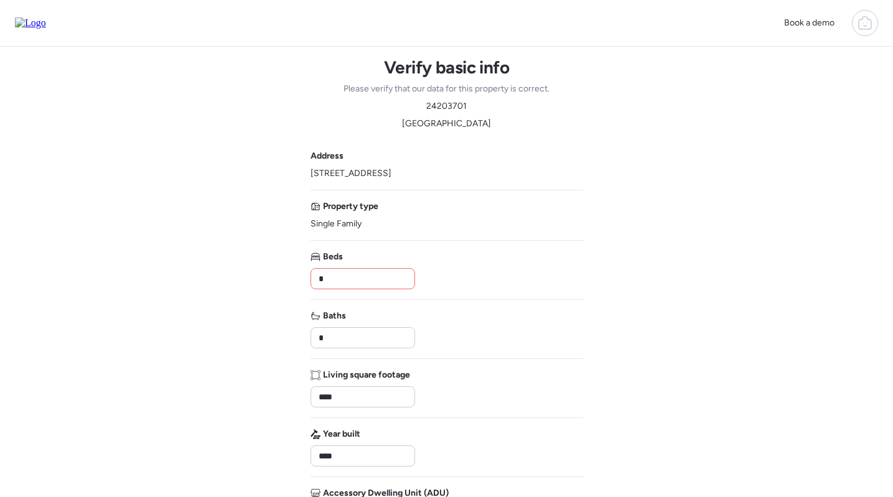
scroll to position [375, 0]
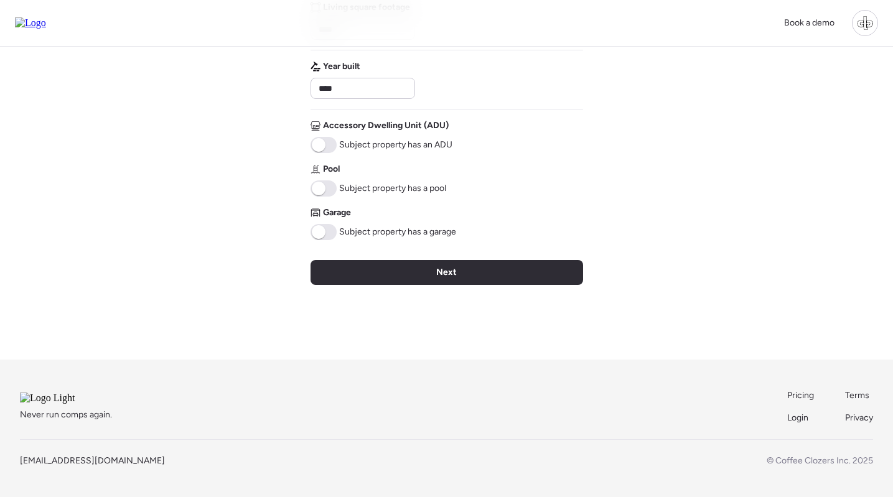
click at [326, 224] on span at bounding box center [323, 232] width 26 height 16
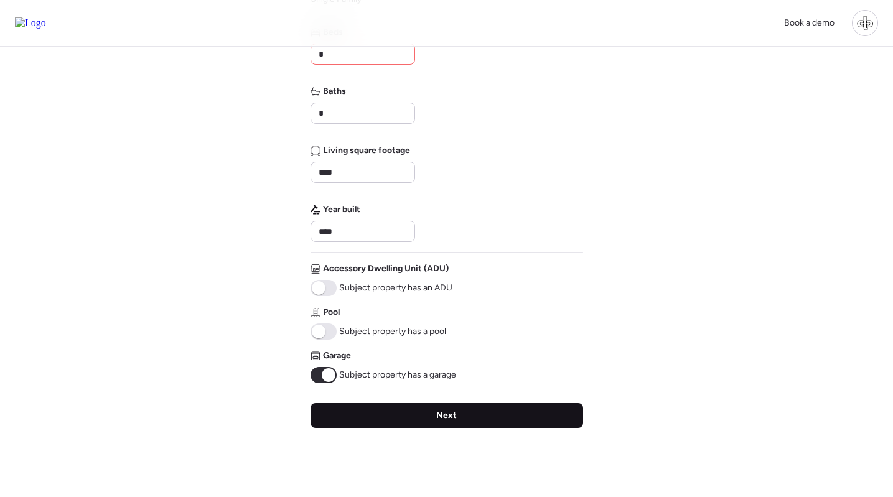
click at [423, 406] on div "Next" at bounding box center [446, 415] width 273 height 25
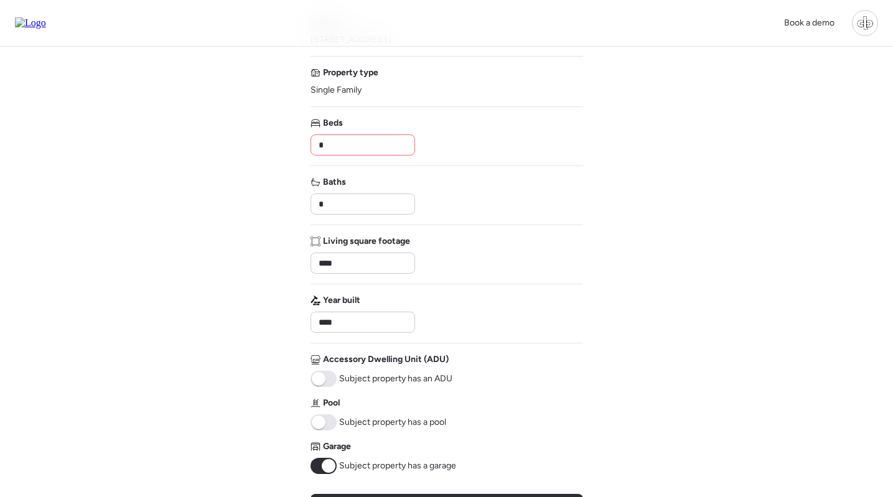
scroll to position [133, 0]
click at [367, 144] on input "*" at bounding box center [362, 145] width 93 height 17
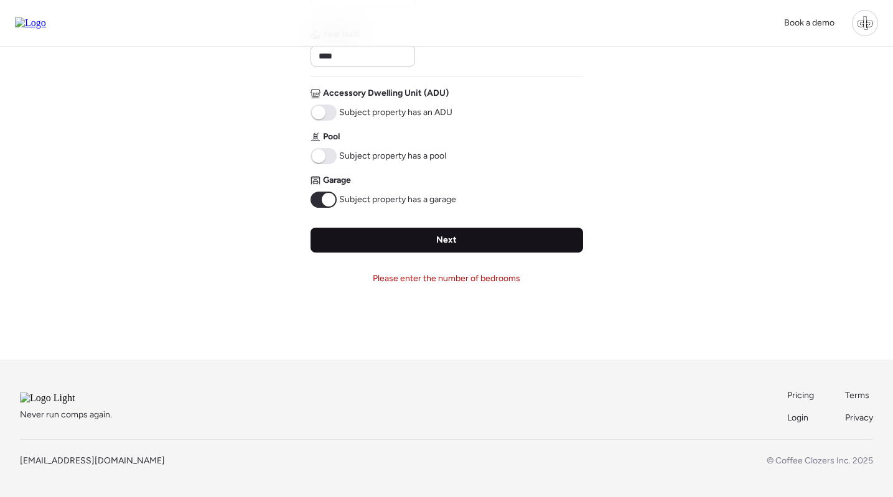
type input "*"
click at [410, 231] on div "Next" at bounding box center [446, 240] width 273 height 25
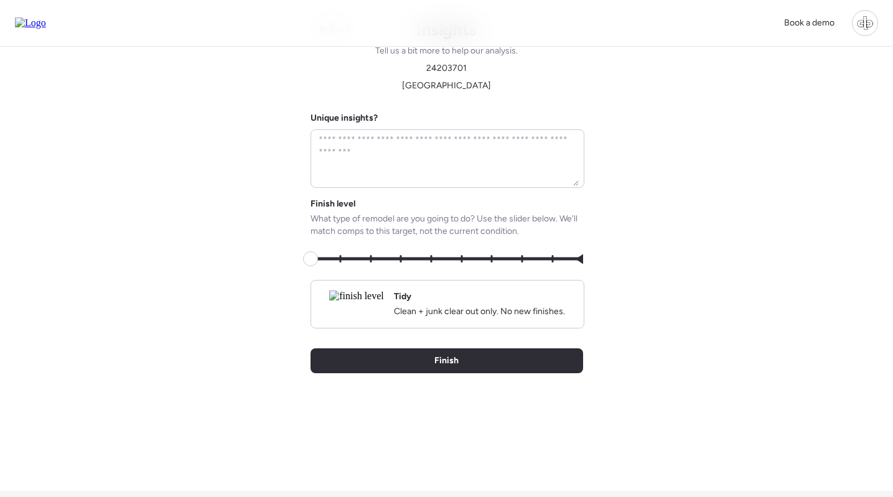
scroll to position [0, 0]
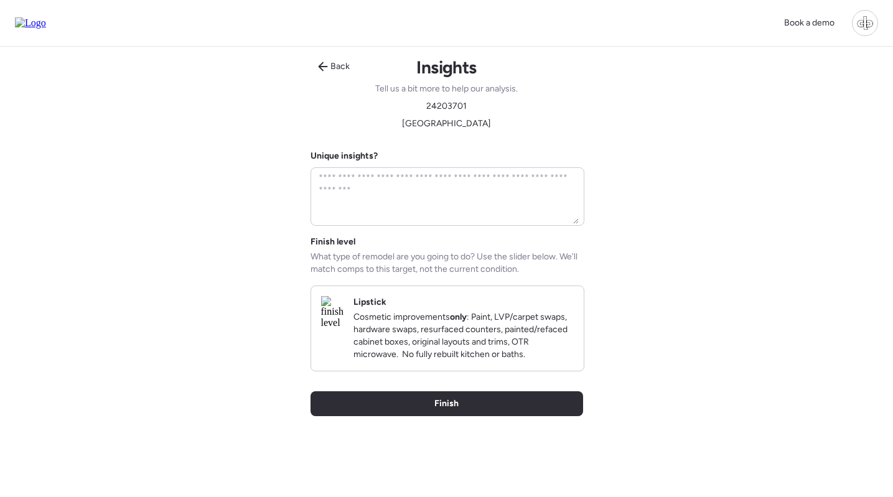
click at [475, 324] on p "Cosmetic improvements only : Paint, LVP/carpet swaps, hardware swaps, resurface…" at bounding box center [463, 336] width 220 height 50
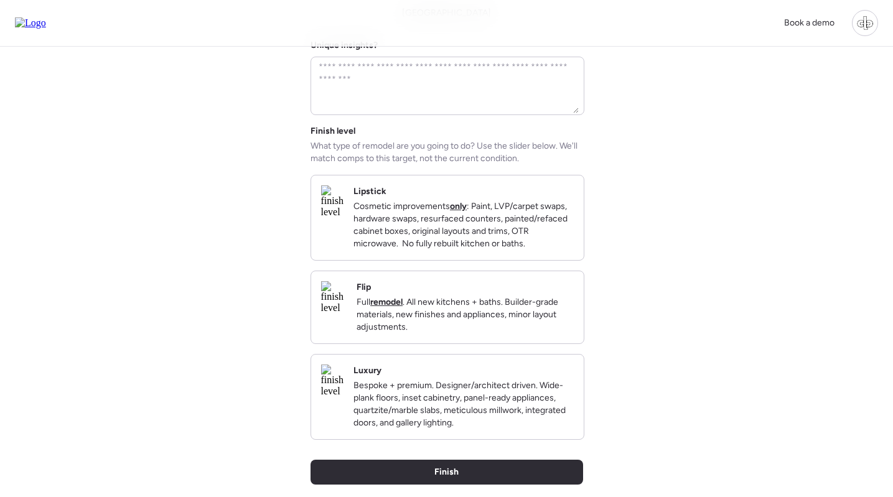
scroll to position [113, 0]
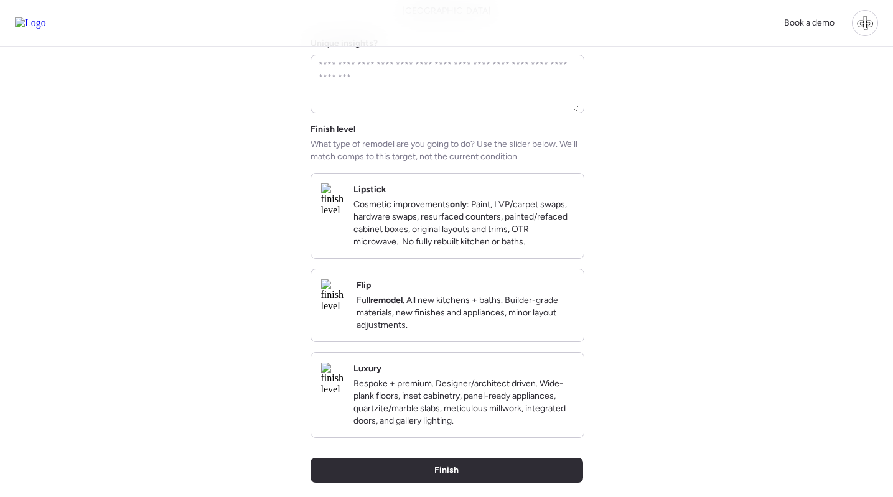
click at [343, 202] on img at bounding box center [332, 200] width 22 height 32
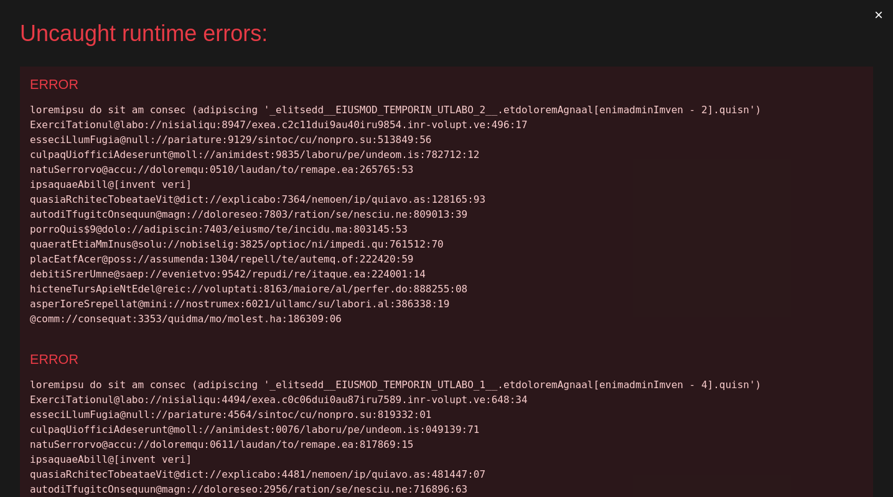
scroll to position [0, 0]
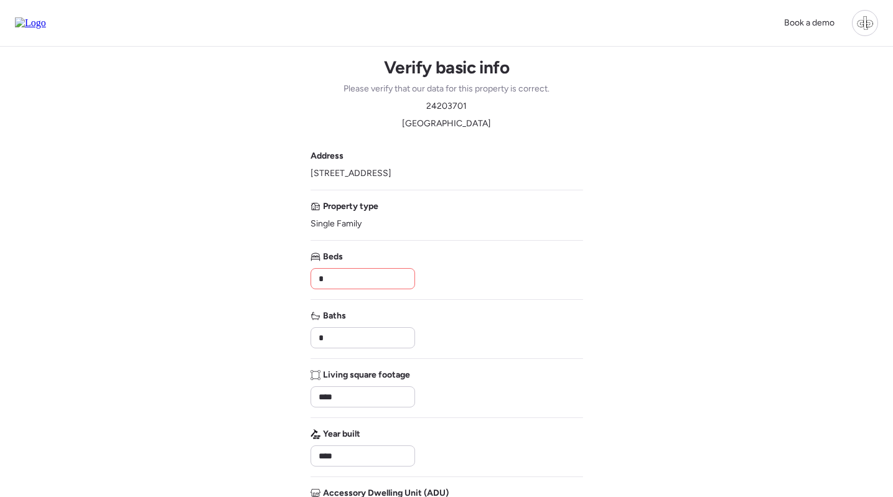
click at [367, 281] on input "*" at bounding box center [362, 278] width 93 height 17
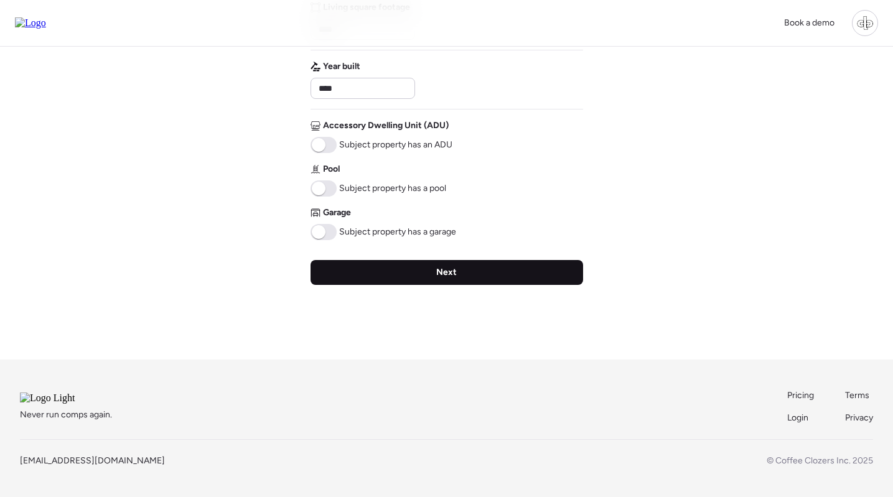
type input "*"
click at [396, 260] on div "Next" at bounding box center [446, 272] width 273 height 25
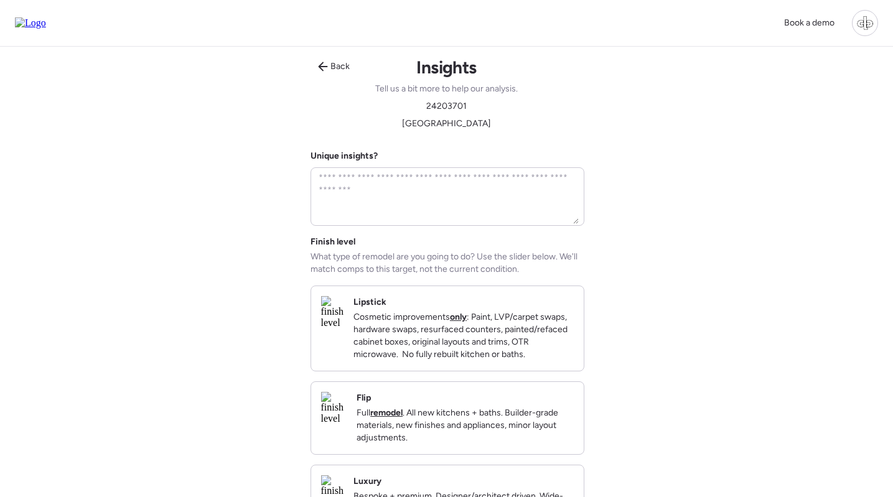
click at [343, 318] on img at bounding box center [332, 312] width 22 height 32
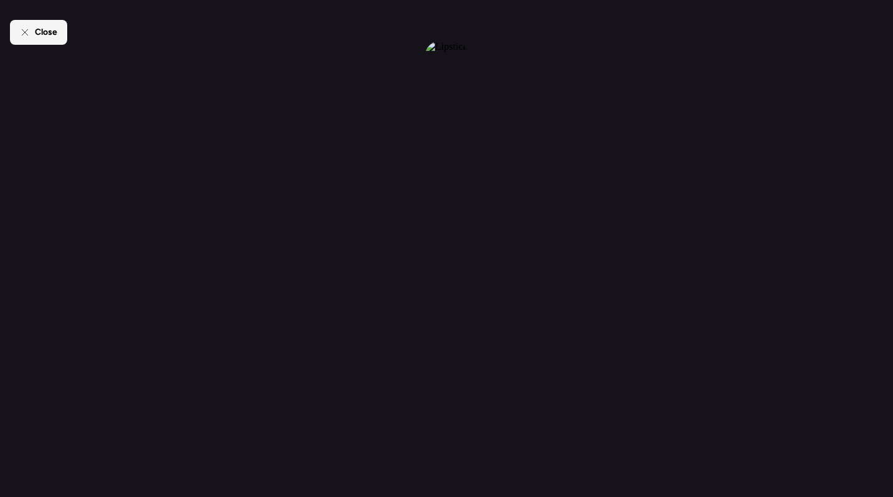
click at [49, 37] on span "Close" at bounding box center [46, 32] width 22 height 12
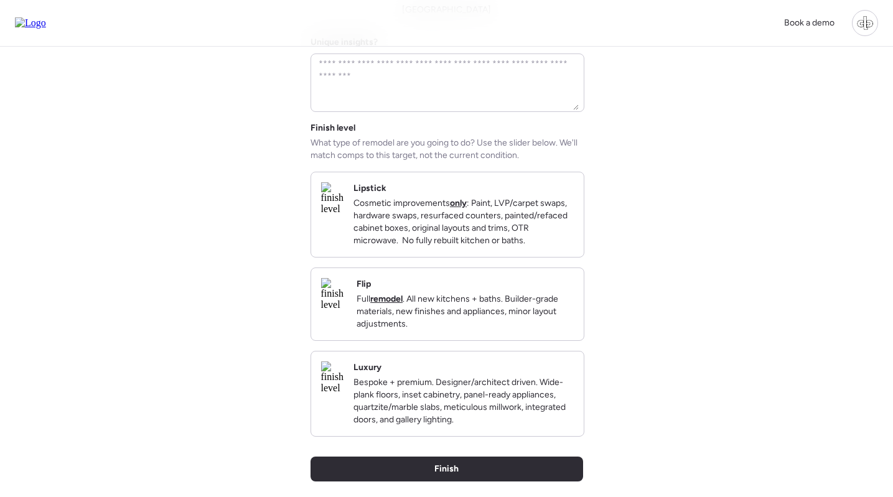
click at [347, 310] on img at bounding box center [334, 294] width 26 height 32
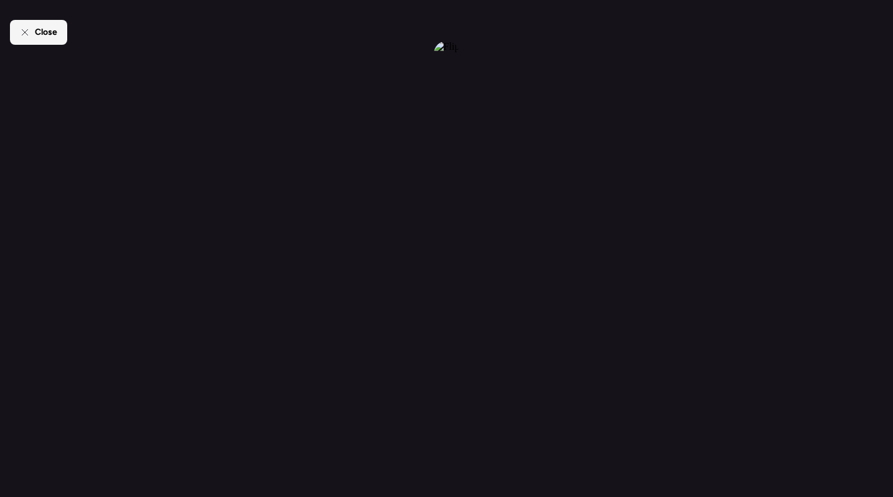
click at [41, 40] on div "Close" at bounding box center [38, 32] width 57 height 25
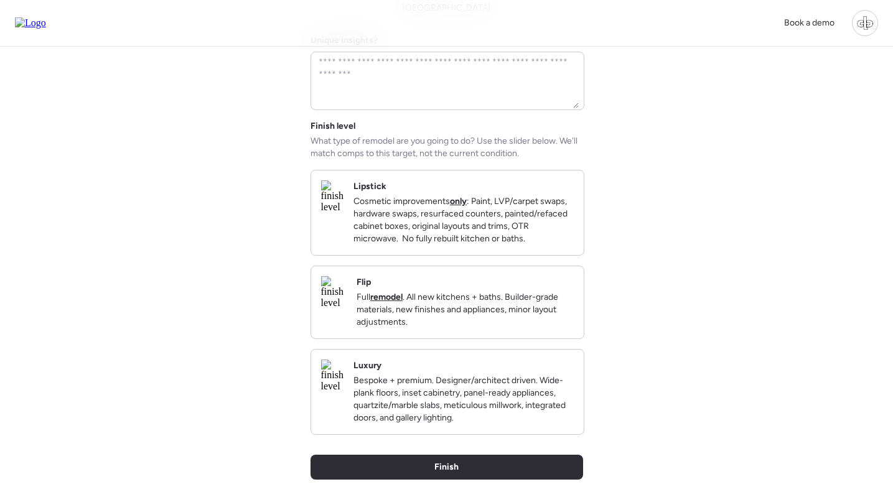
scroll to position [189, 0]
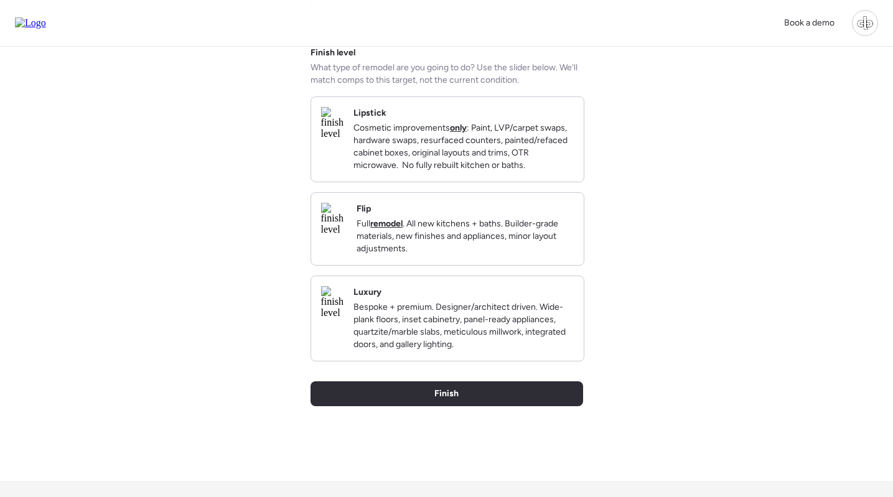
click at [343, 319] on img at bounding box center [332, 302] width 22 height 32
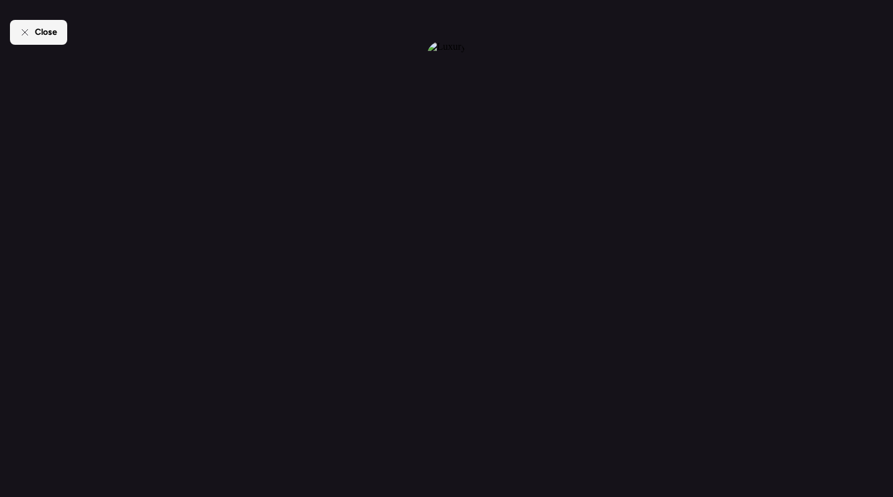
click at [47, 36] on span "Close" at bounding box center [46, 32] width 22 height 12
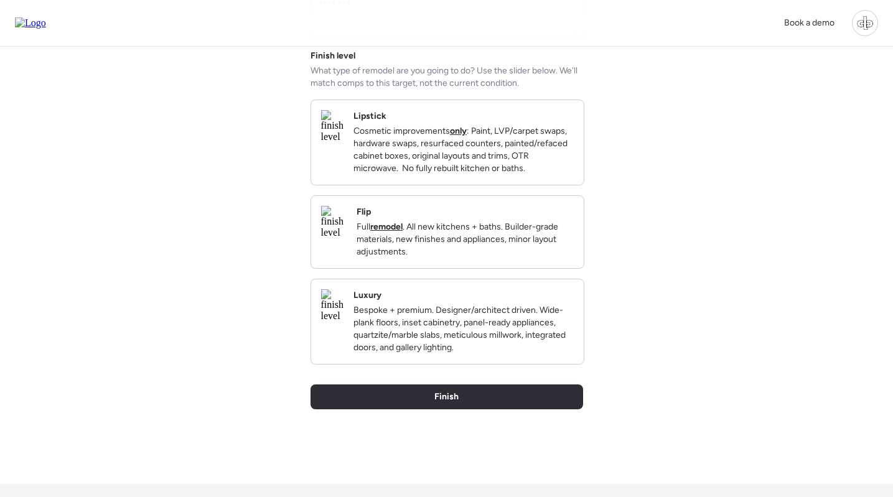
scroll to position [124, 0]
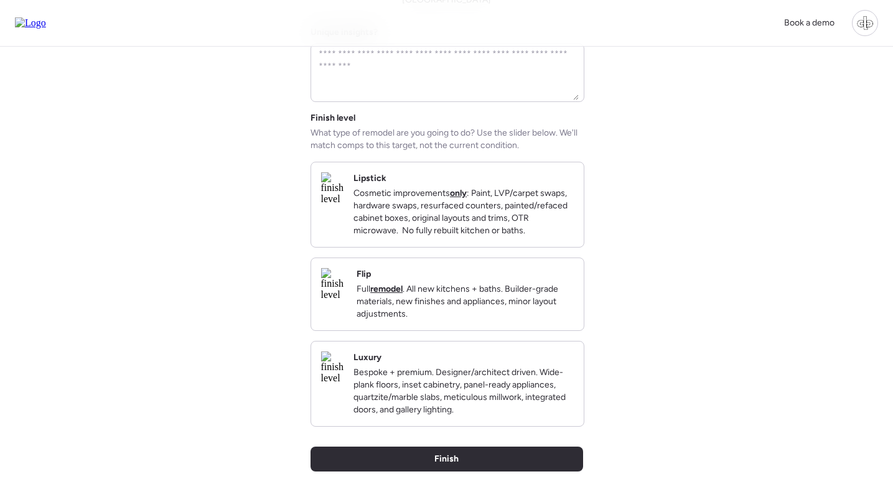
click at [343, 195] on img at bounding box center [332, 188] width 22 height 32
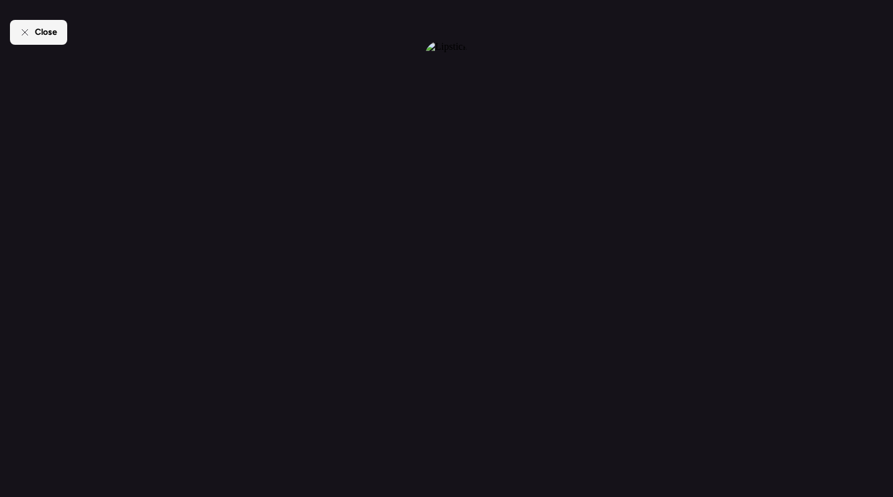
click at [57, 22] on div "Close" at bounding box center [38, 32] width 57 height 25
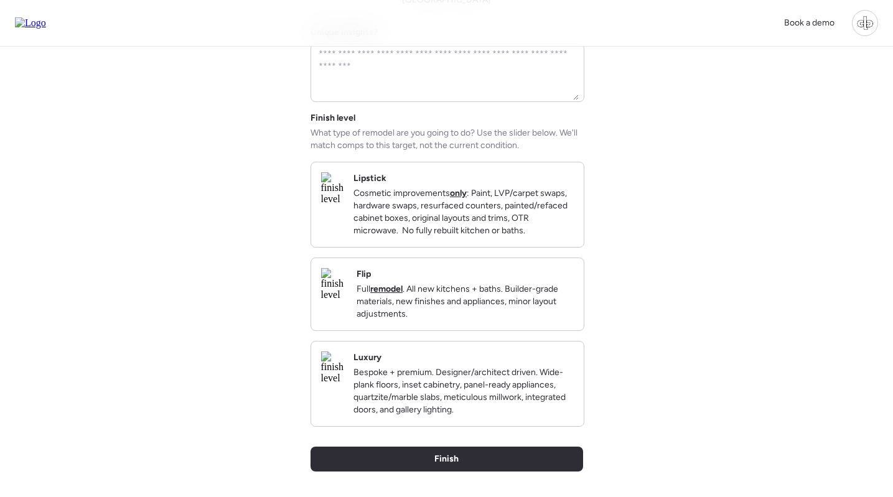
click at [347, 301] on img at bounding box center [334, 284] width 26 height 32
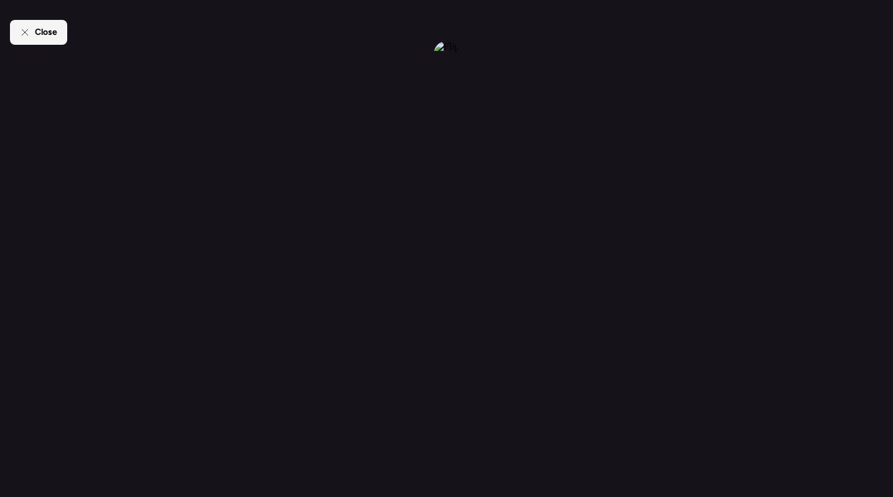
click at [52, 32] on span "Close" at bounding box center [46, 32] width 22 height 12
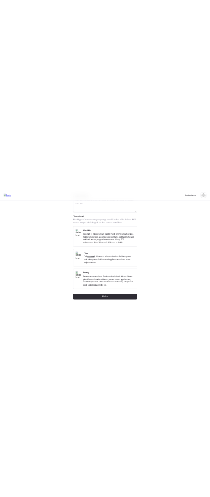
scroll to position [136, 0]
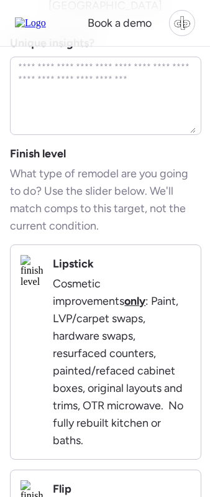
click at [43, 264] on img at bounding box center [32, 271] width 22 height 32
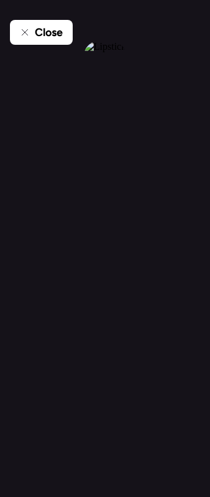
click at [51, 29] on span "Close" at bounding box center [49, 32] width 28 height 17
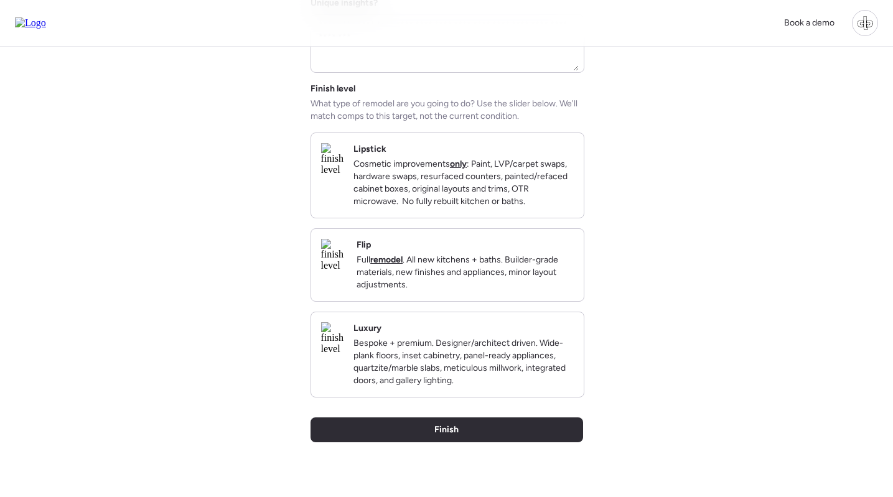
scroll to position [156, 0]
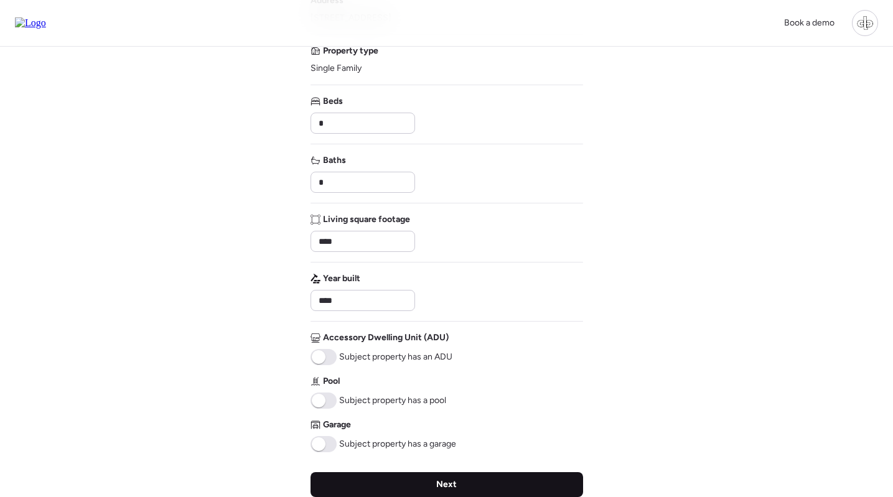
click at [459, 476] on div "Next" at bounding box center [446, 484] width 273 height 25
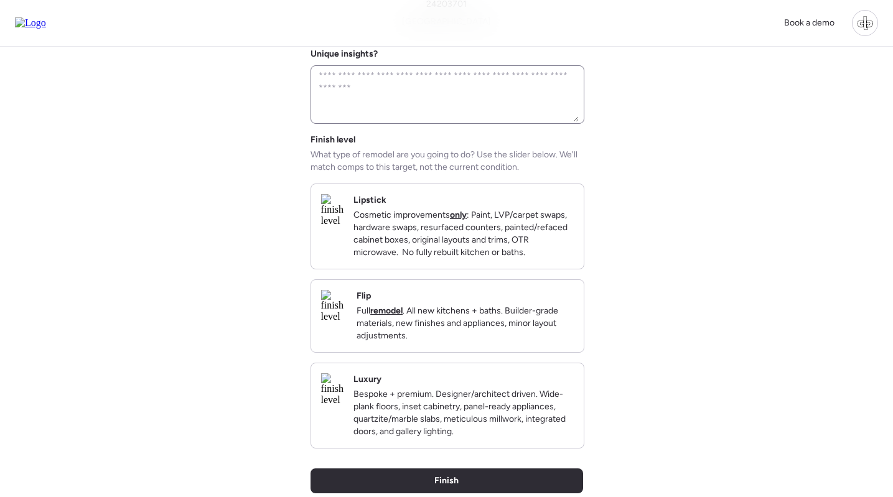
scroll to position [103, 0]
click at [495, 195] on div "Lipstick Cosmetic improvements only : Paint, LVP/carpet swaps, hardware swaps, …" at bounding box center [463, 225] width 220 height 65
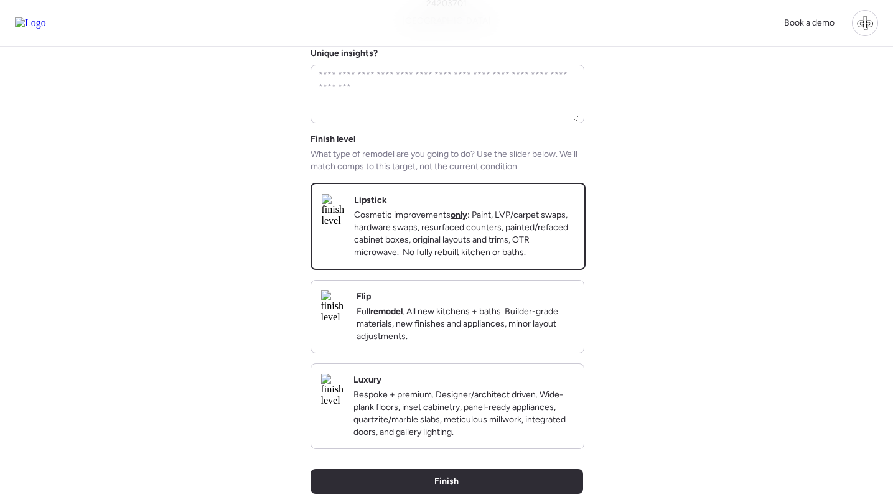
click at [522, 310] on div "Flip Full remodel . All new kitchens + baths. Builder-grade materials, new fini…" at bounding box center [464, 317] width 217 height 52
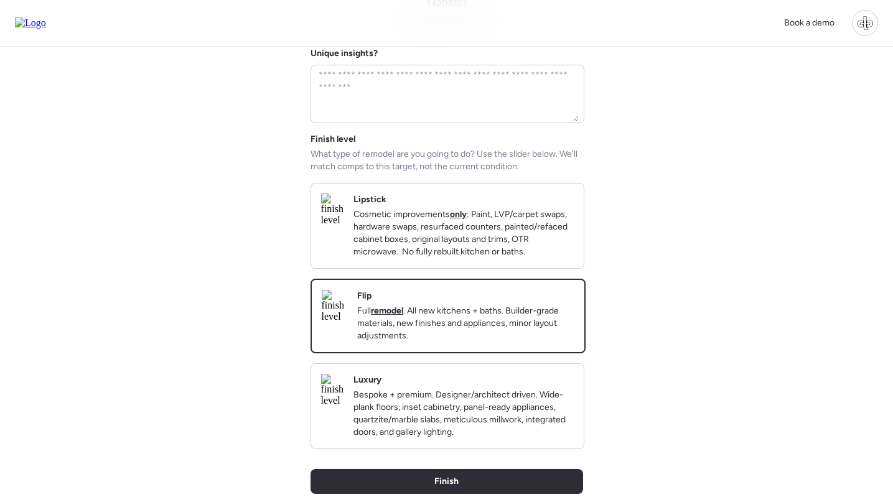
click at [511, 397] on div "Luxury Bespoke + premium. Designer/architect driven. Wide-plank floors, inset c…" at bounding box center [463, 406] width 220 height 65
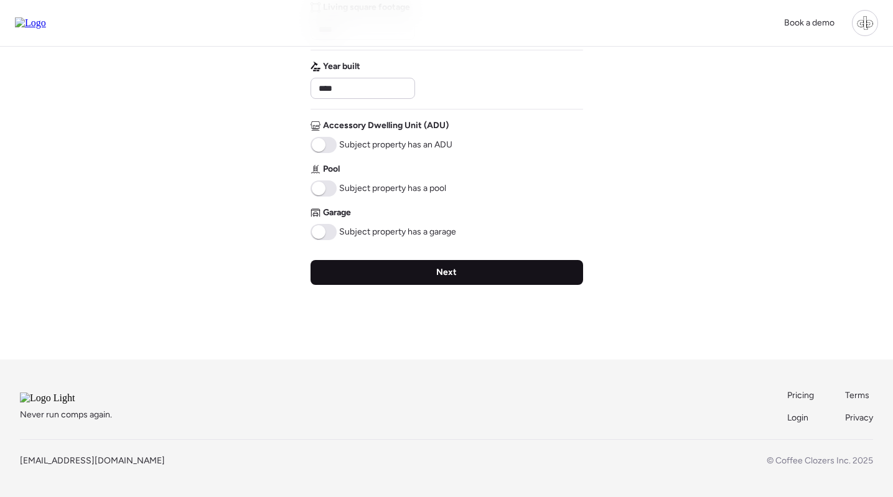
click at [455, 266] on span "Next" at bounding box center [446, 272] width 21 height 12
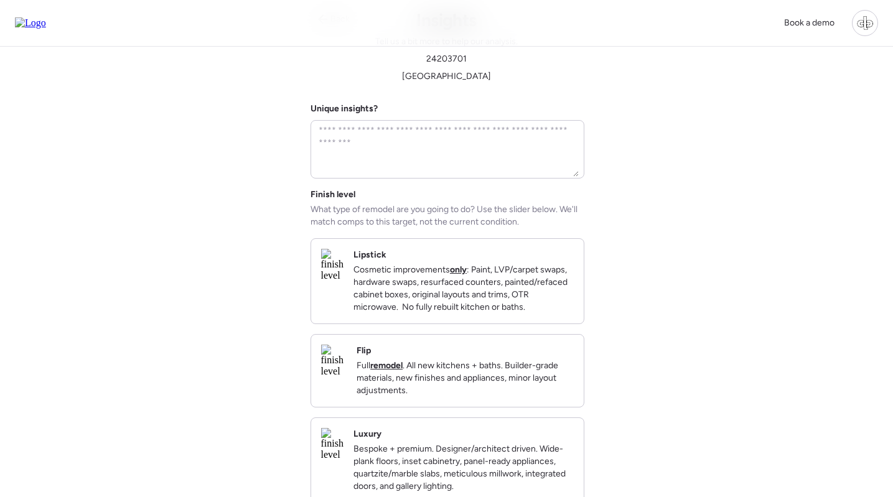
scroll to position [50, 0]
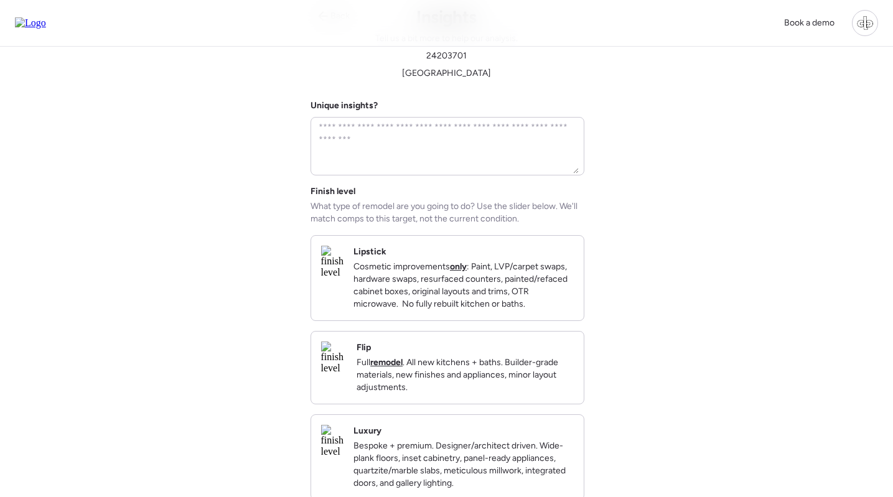
click at [343, 266] on img at bounding box center [332, 262] width 22 height 32
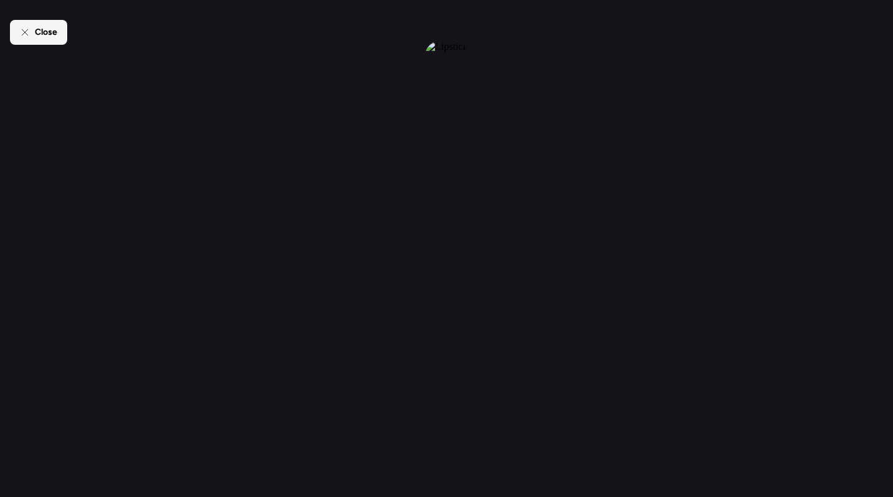
click at [40, 25] on div "Close" at bounding box center [38, 32] width 57 height 25
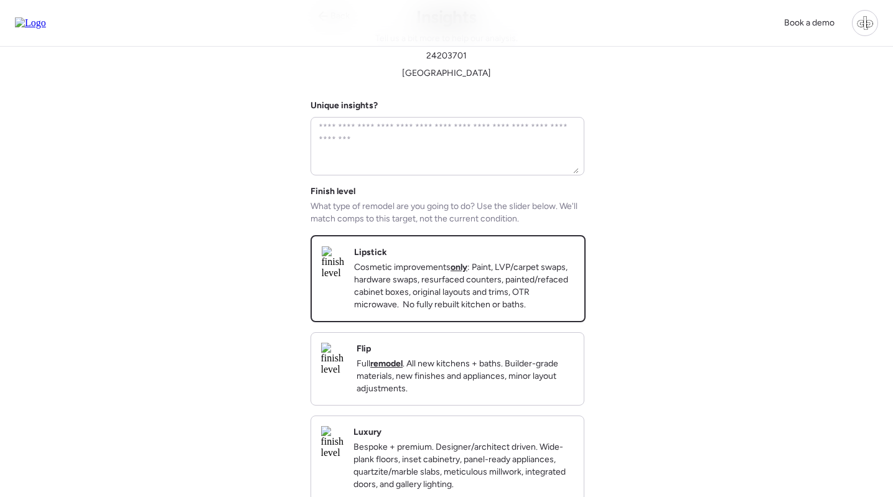
click at [331, 375] on img at bounding box center [334, 359] width 26 height 32
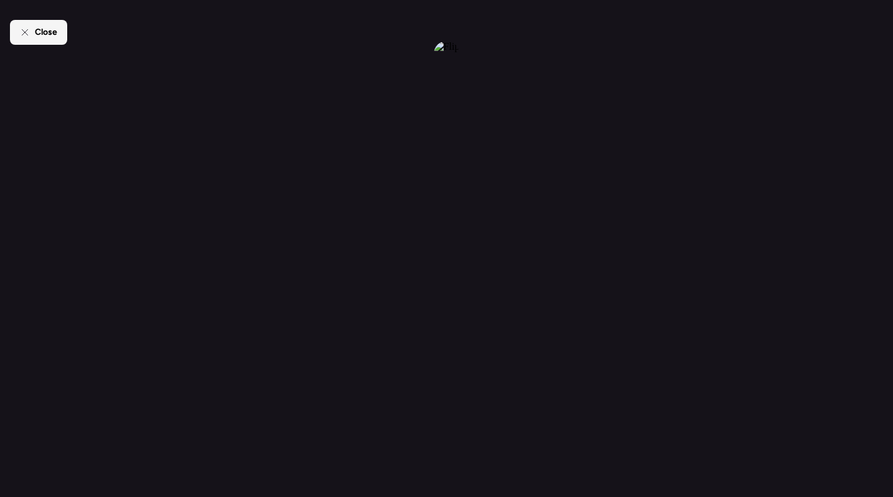
click at [38, 28] on span "Close" at bounding box center [46, 32] width 22 height 12
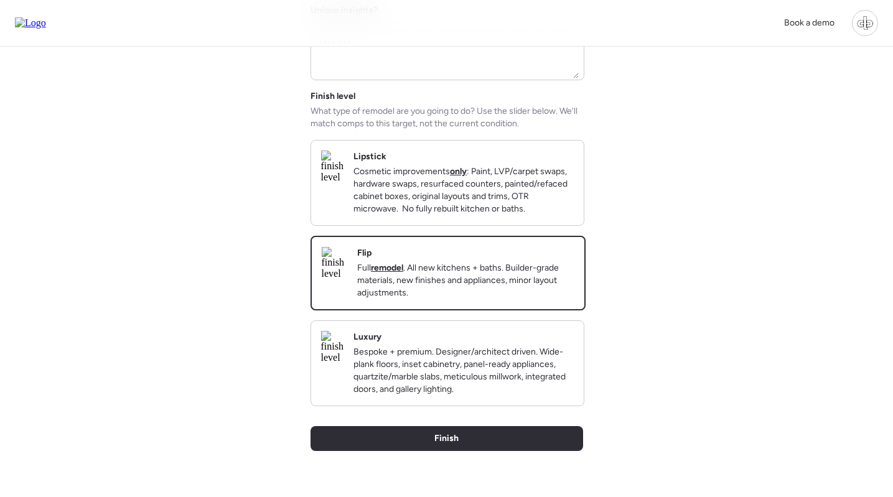
scroll to position [149, 0]
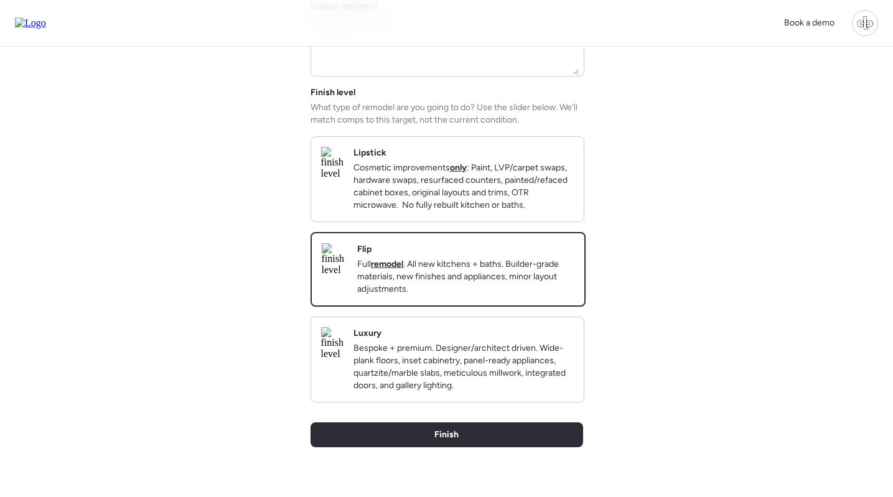
click at [343, 360] on img at bounding box center [332, 343] width 22 height 32
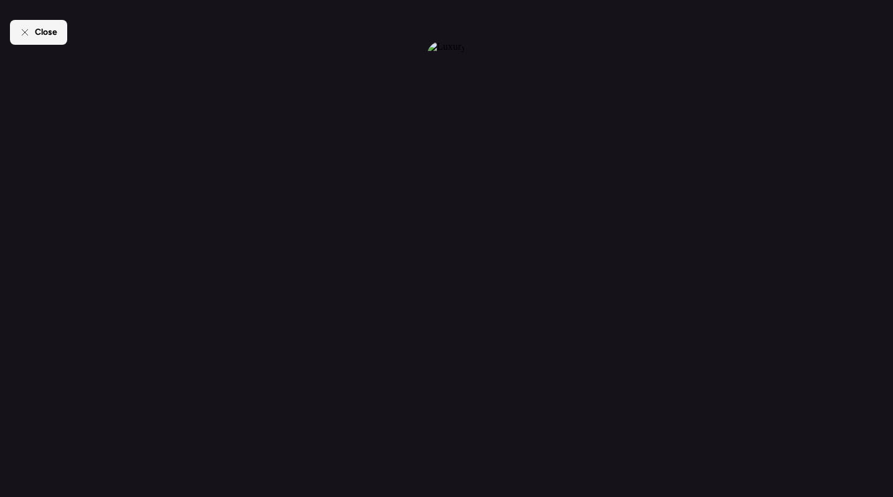
click at [47, 25] on div "Close" at bounding box center [38, 32] width 57 height 25
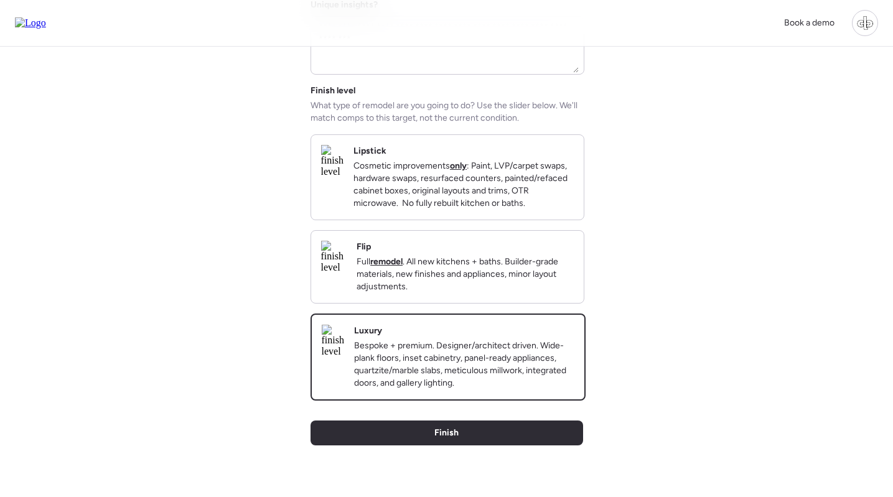
scroll to position [150, 0]
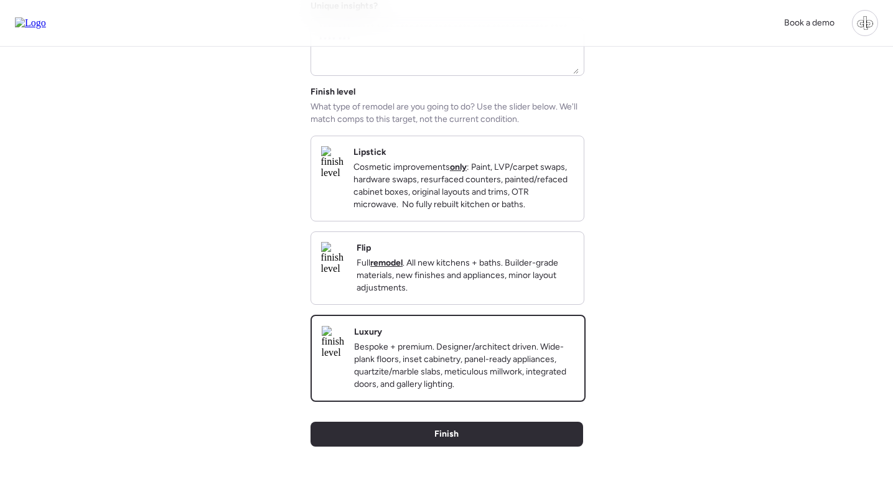
click at [703, 187] on div "Book a demo Back Insights Tell us a bit more to help our analysis. 24203701 Mar…" at bounding box center [446, 254] width 893 height 809
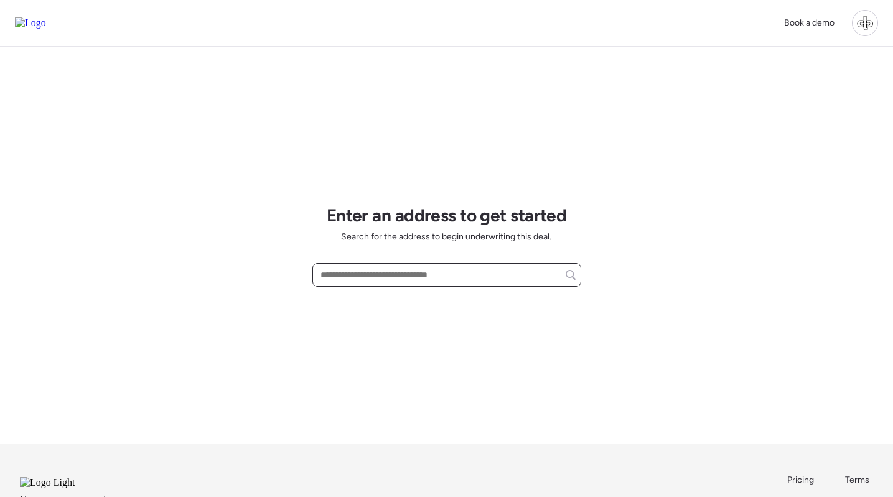
click at [450, 282] on input "text" at bounding box center [447, 274] width 258 height 17
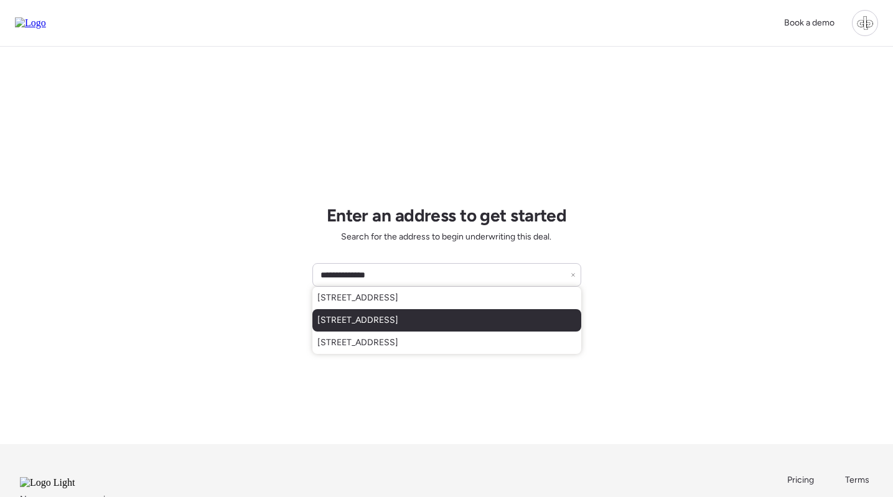
click at [398, 317] on span "[STREET_ADDRESS]" at bounding box center [357, 320] width 81 height 12
type input "**********"
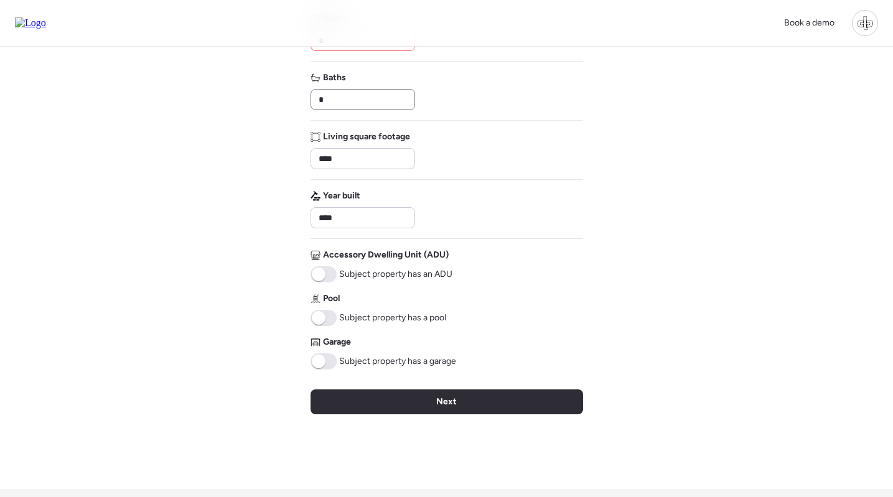
scroll to position [162, 0]
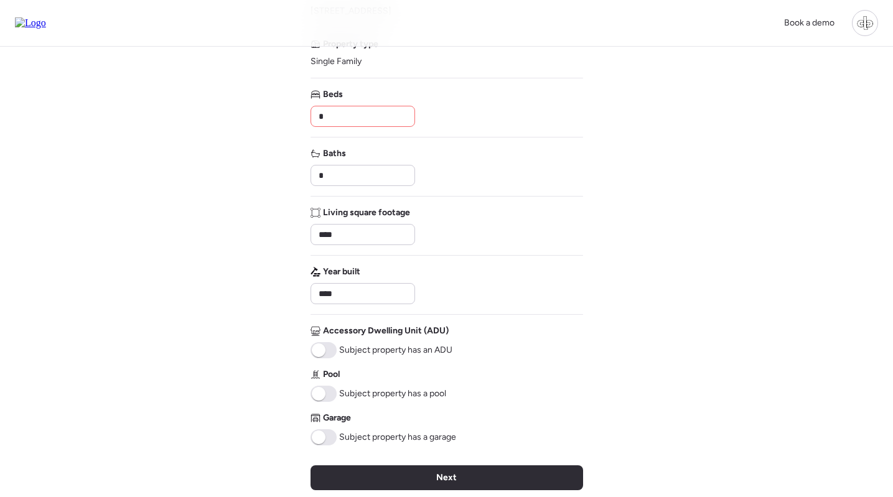
click at [341, 117] on input "*" at bounding box center [362, 116] width 93 height 17
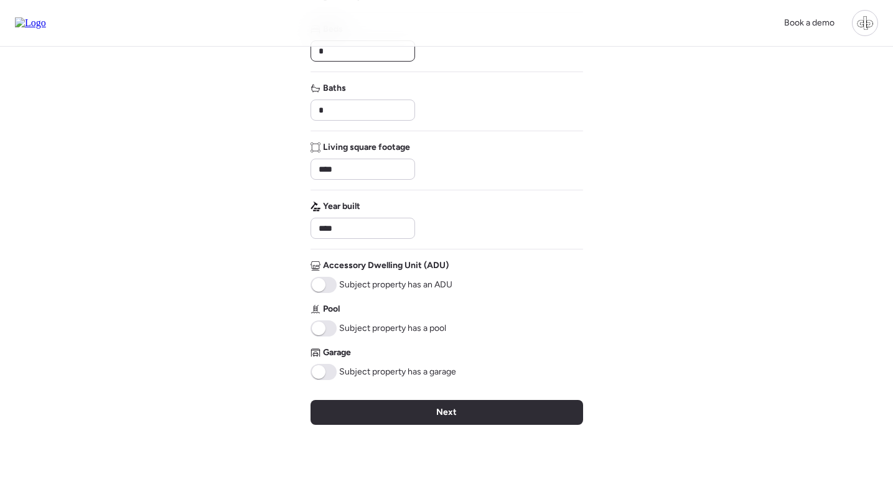
scroll to position [236, 0]
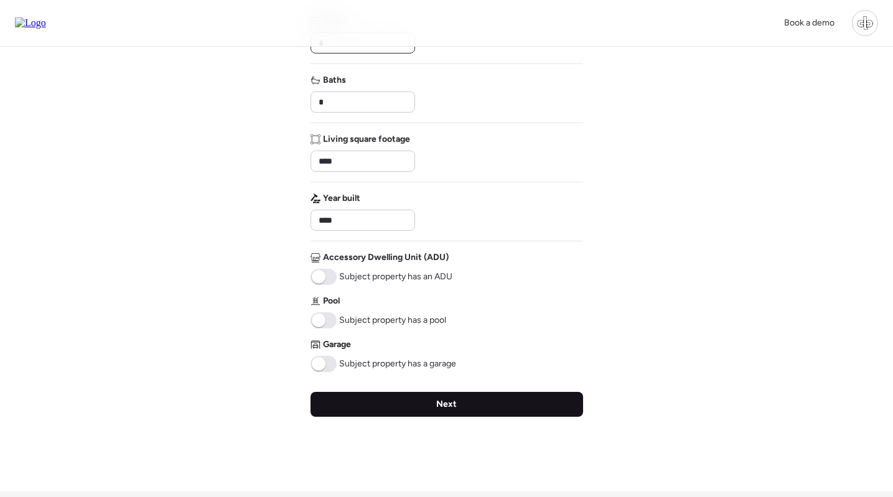
type input "*"
click at [450, 405] on span "Next" at bounding box center [446, 404] width 21 height 12
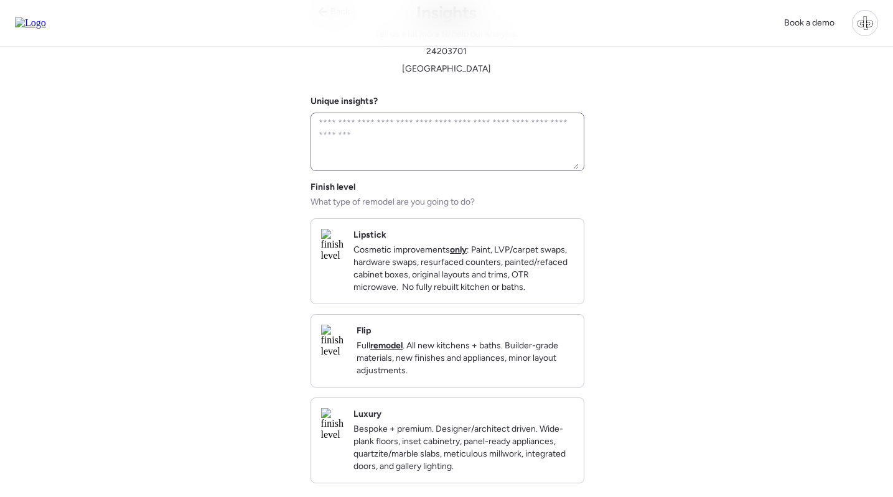
scroll to position [57, 0]
click at [467, 249] on strong "only" at bounding box center [458, 248] width 17 height 11
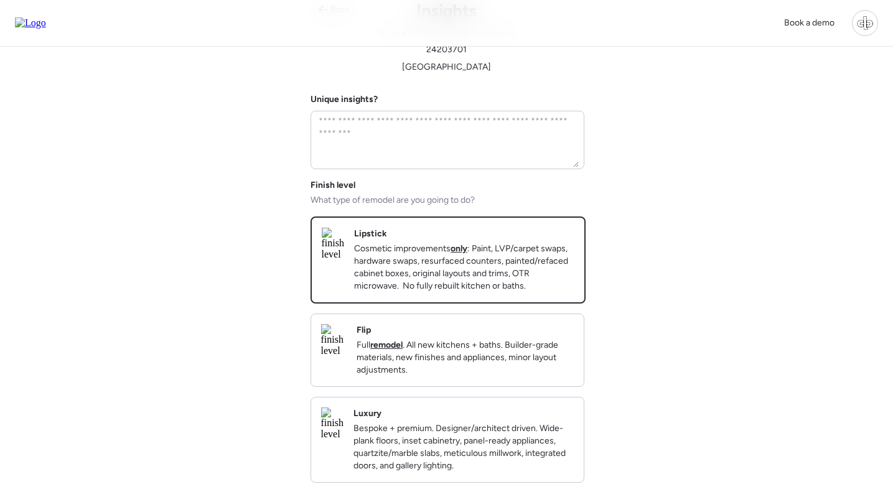
click at [481, 327] on div "Flip Full remodel . All new kitchens + baths. Builder-grade materials, new fini…" at bounding box center [447, 350] width 274 height 73
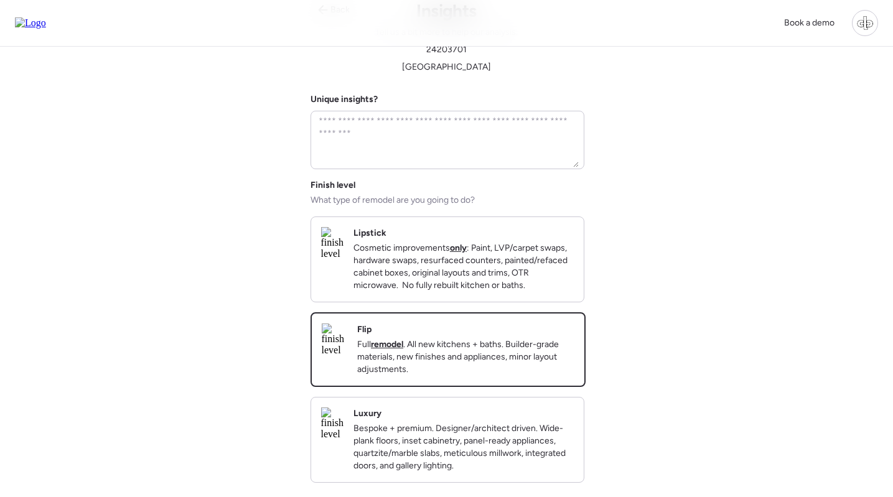
click at [477, 426] on div "Luxury Bespoke + premium. Designer/architect driven. Wide-plank floors, inset c…" at bounding box center [463, 440] width 220 height 65
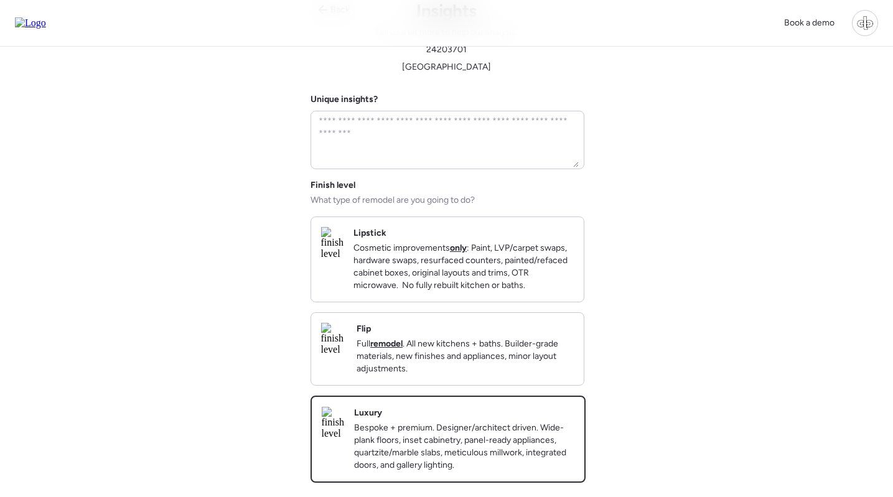
click at [577, 282] on div "Lipstick Cosmetic improvements only : Paint, LVP/carpet swaps, hardware swaps, …" at bounding box center [447, 259] width 273 height 85
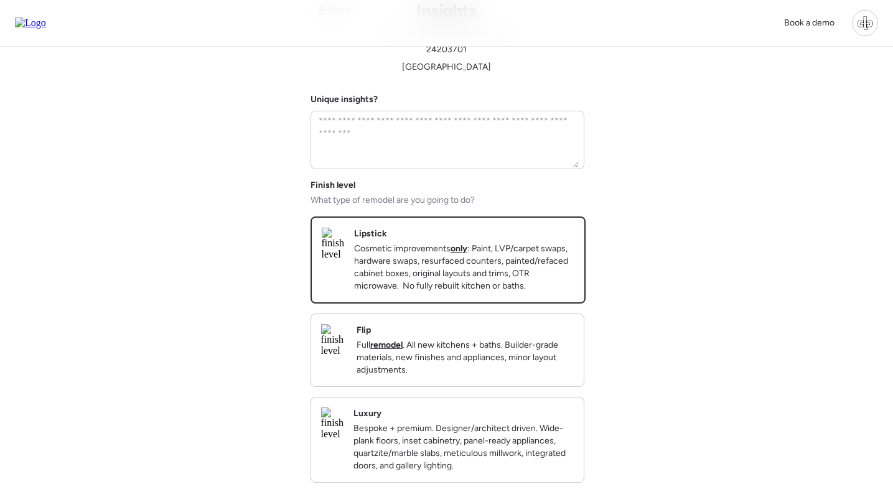
click at [389, 355] on div "Flip Full remodel . All new kitchens + baths. Builder-grade materials, new fini…" at bounding box center [447, 350] width 273 height 72
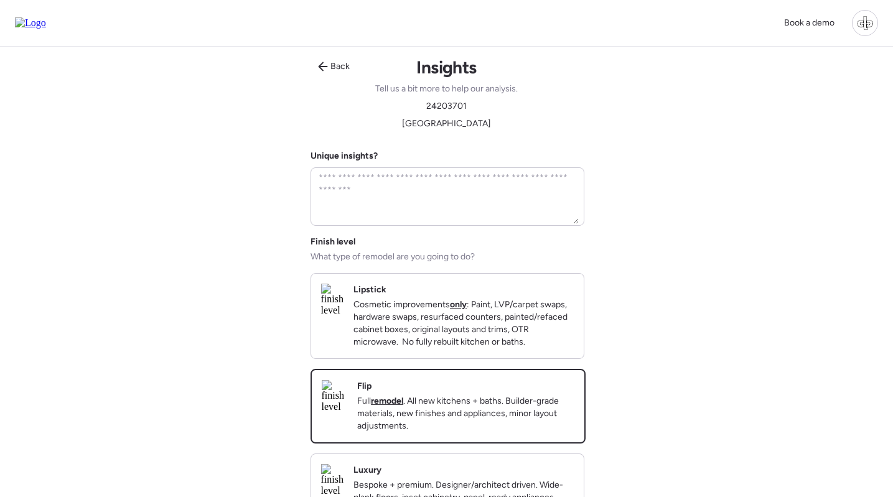
scroll to position [0, 0]
click at [329, 70] on div "Back" at bounding box center [333, 67] width 47 height 20
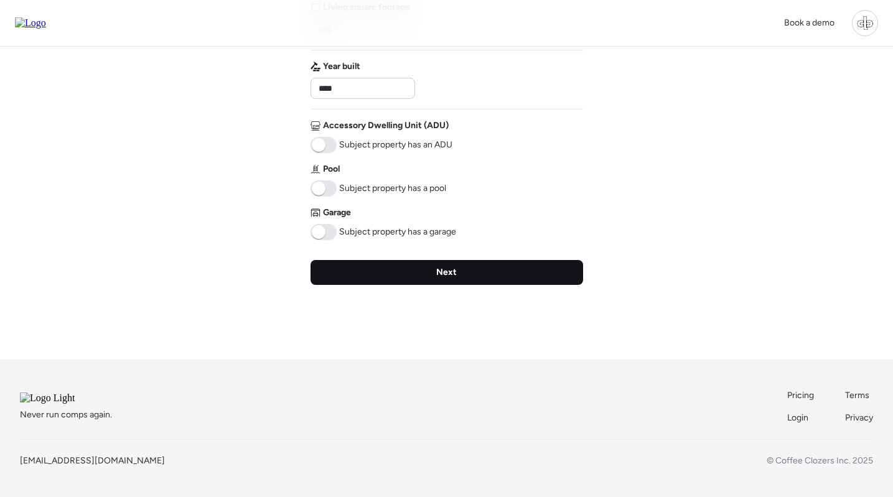
click at [426, 260] on div "Next" at bounding box center [446, 272] width 273 height 25
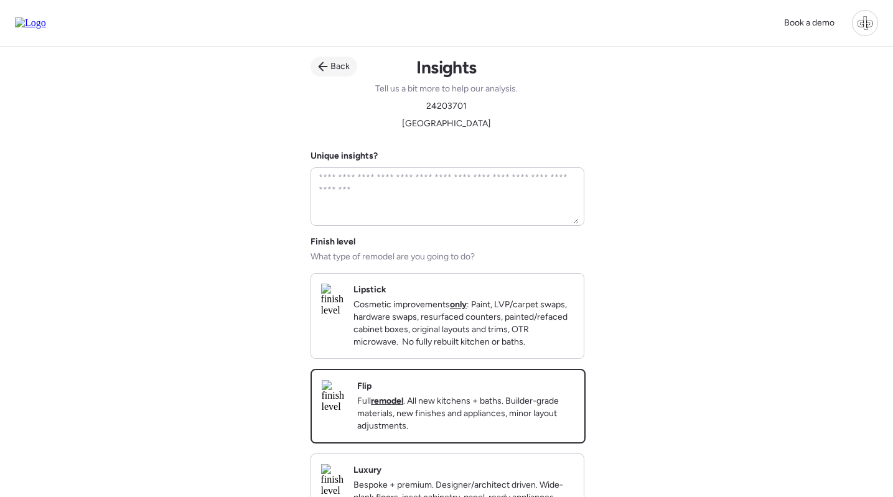
click at [337, 67] on span "Back" at bounding box center [339, 66] width 19 height 12
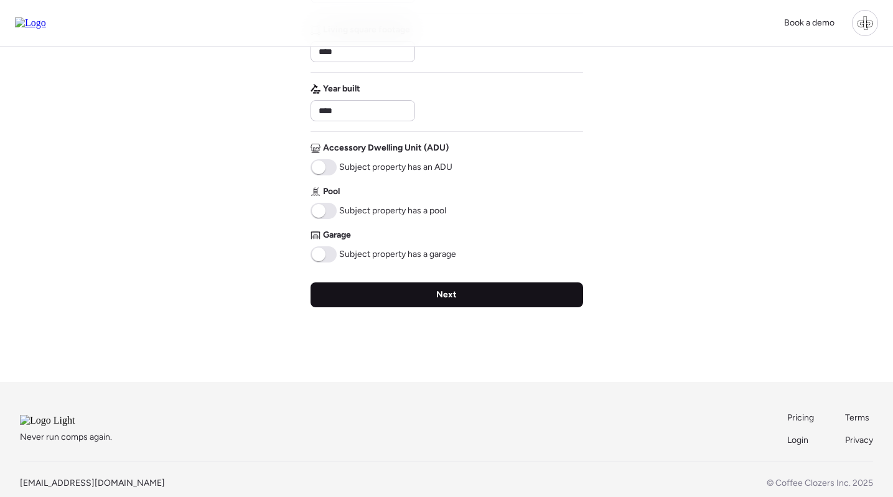
click at [492, 298] on div "Next" at bounding box center [446, 294] width 273 height 25
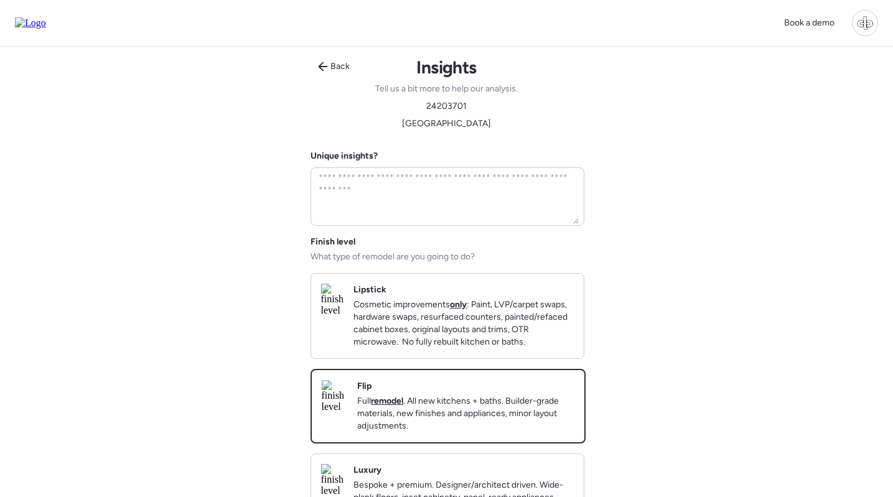
click at [343, 313] on img at bounding box center [332, 300] width 22 height 32
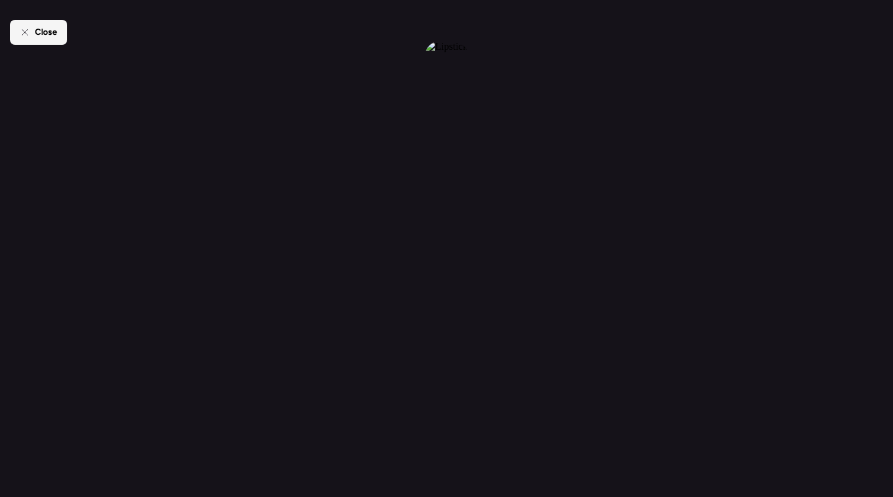
click at [27, 44] on div "Close" at bounding box center [38, 32] width 57 height 25
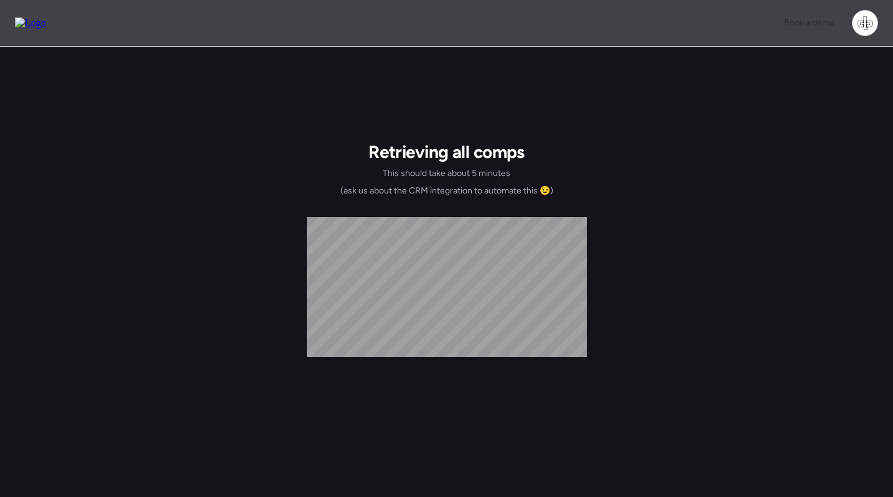
click at [44, 22] on img at bounding box center [30, 22] width 31 height 11
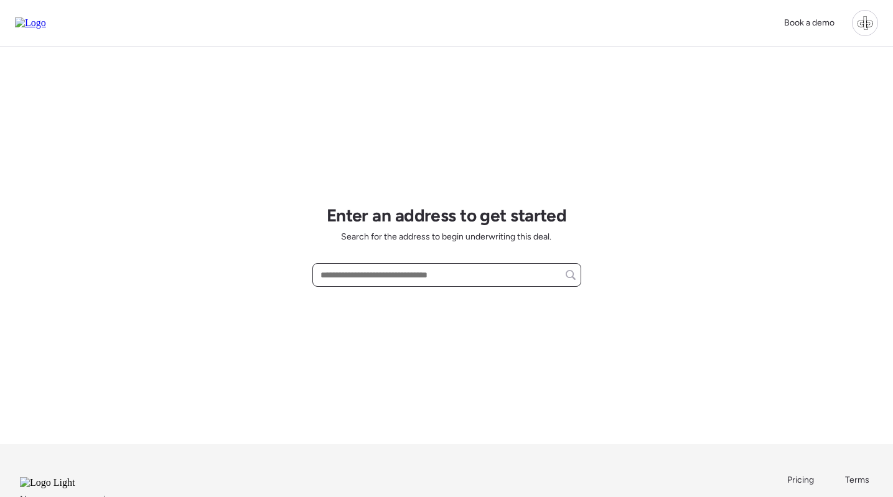
click at [358, 280] on input "text" at bounding box center [447, 274] width 258 height 17
type input "*********"
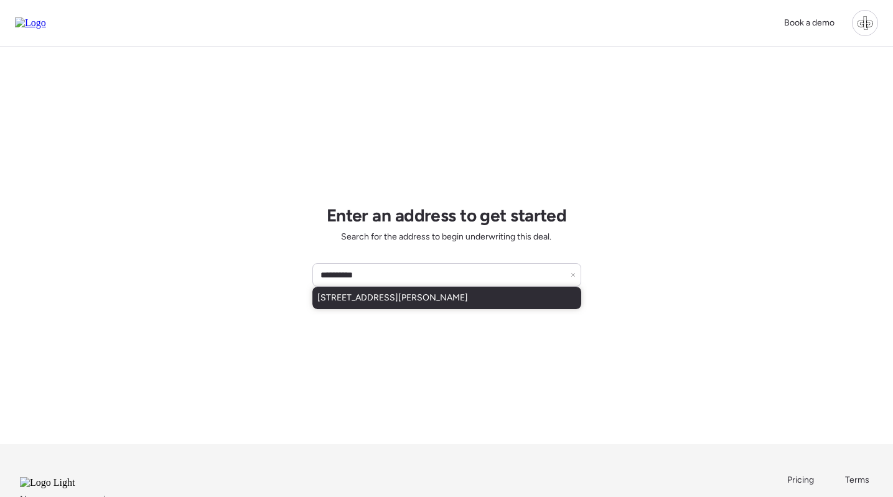
click at [503, 299] on div "[STREET_ADDRESS][PERSON_NAME]" at bounding box center [446, 298] width 269 height 22
type input "**********"
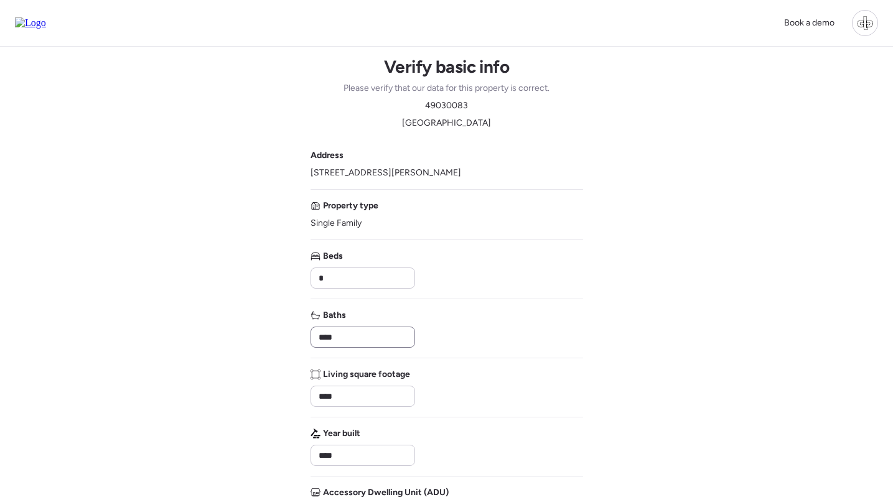
scroll to position [1, 0]
click at [388, 328] on div "****" at bounding box center [362, 337] width 105 height 21
click at [384, 341] on input "****" at bounding box center [362, 336] width 93 height 17
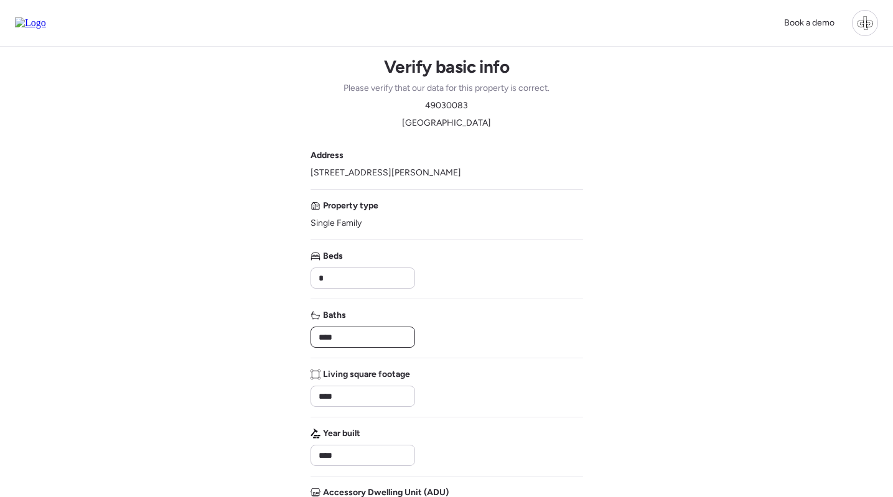
click at [384, 341] on input "****" at bounding box center [362, 336] width 93 height 17
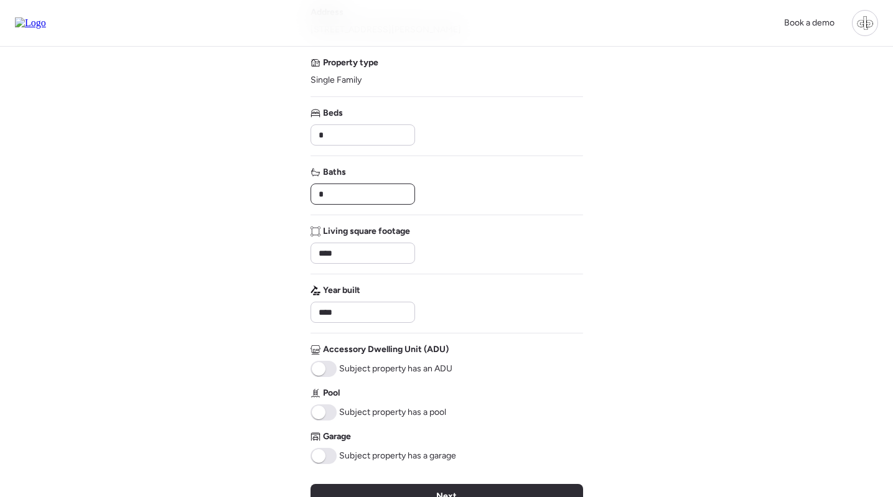
scroll to position [167, 0]
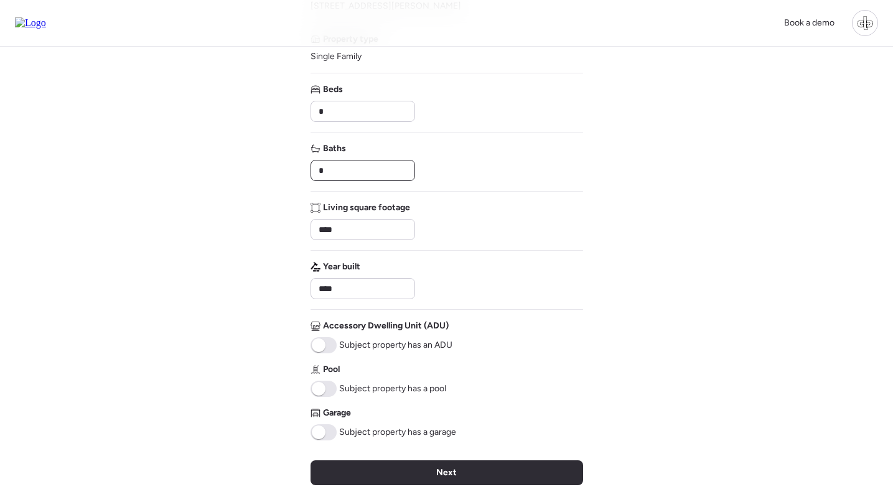
type input "*"
click at [322, 390] on span at bounding box center [319, 389] width 14 height 14
click at [325, 435] on span at bounding box center [319, 433] width 14 height 14
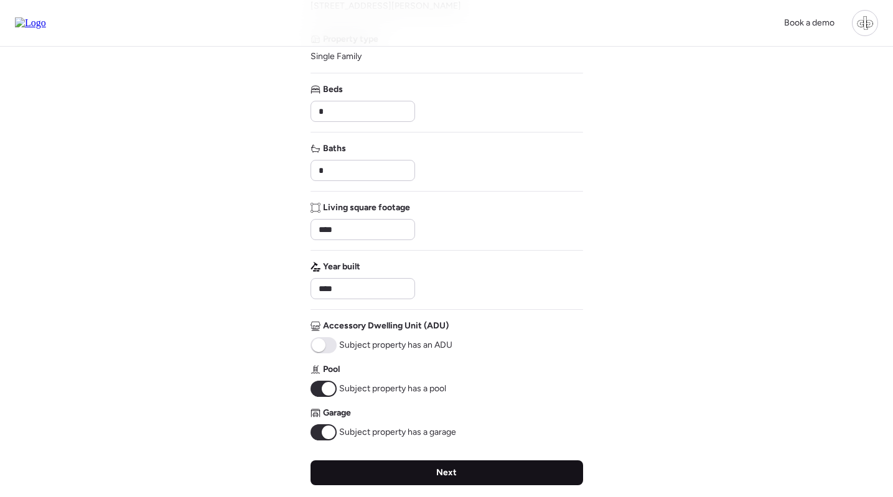
click at [412, 470] on div "Next" at bounding box center [446, 472] width 273 height 25
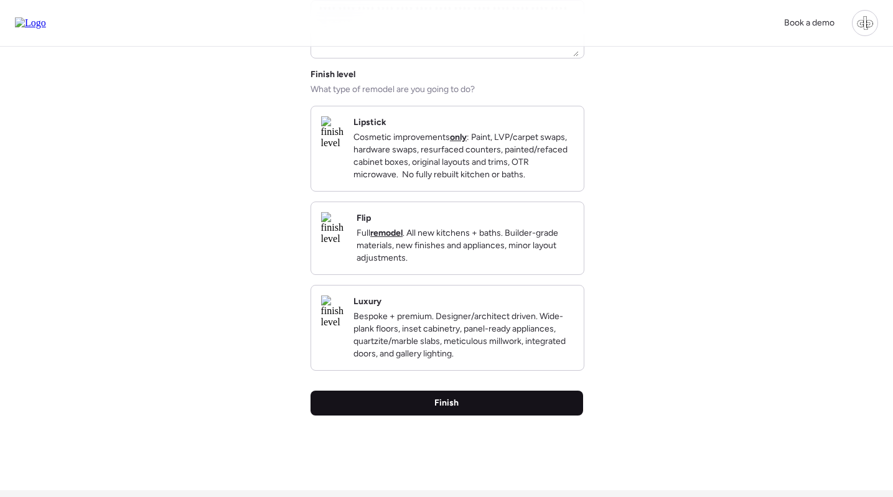
scroll to position [0, 0]
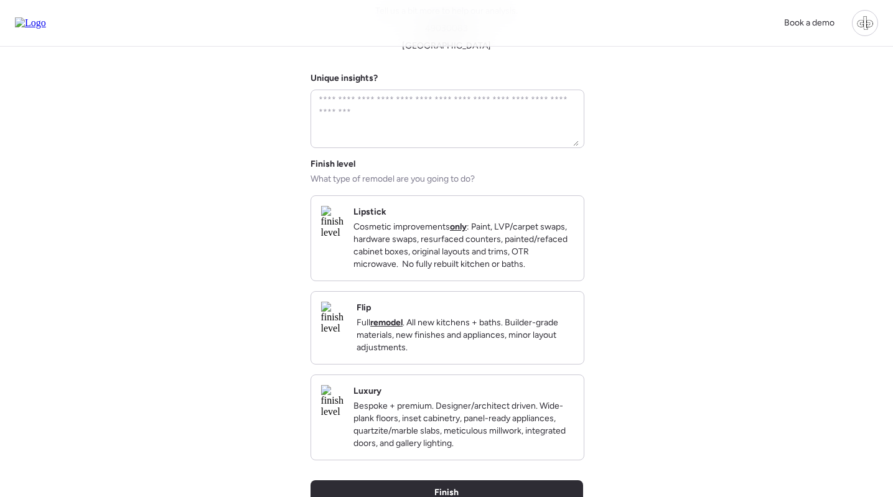
click at [451, 325] on div "Flip Full remodel . All new kitchens + baths. Builder-grade materials, new fini…" at bounding box center [464, 328] width 217 height 52
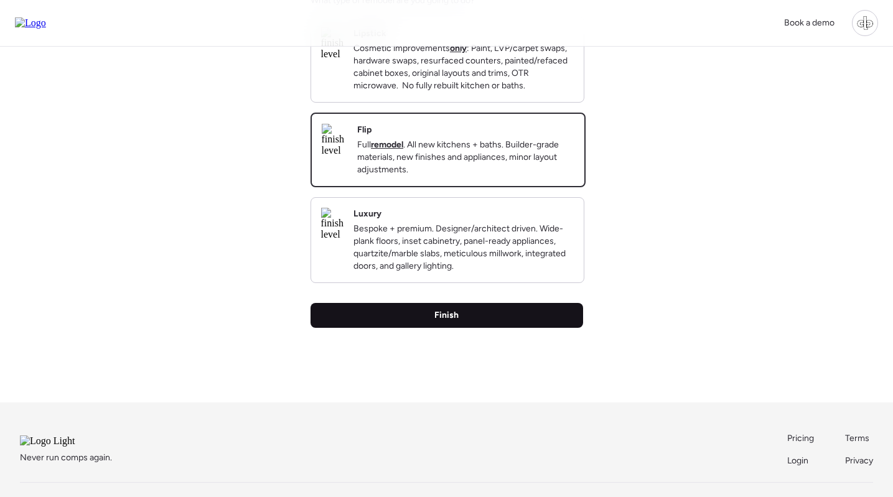
scroll to position [258, 0]
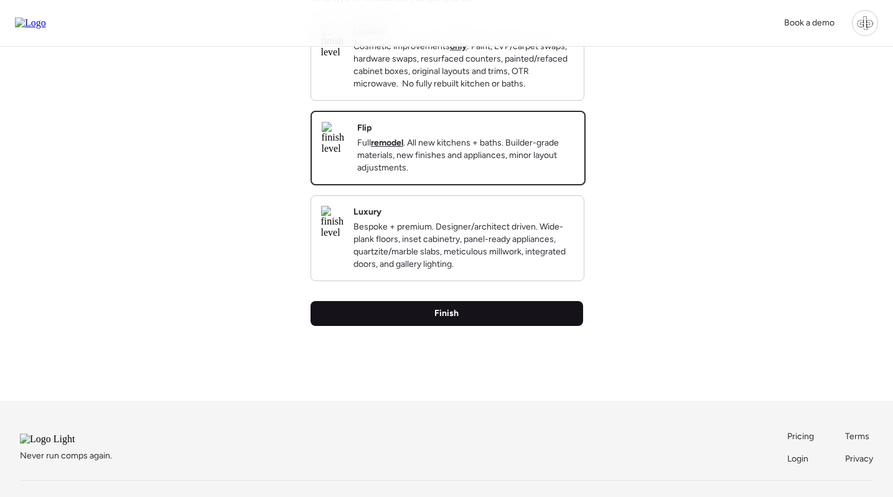
click at [468, 326] on div "Finish" at bounding box center [446, 313] width 273 height 25
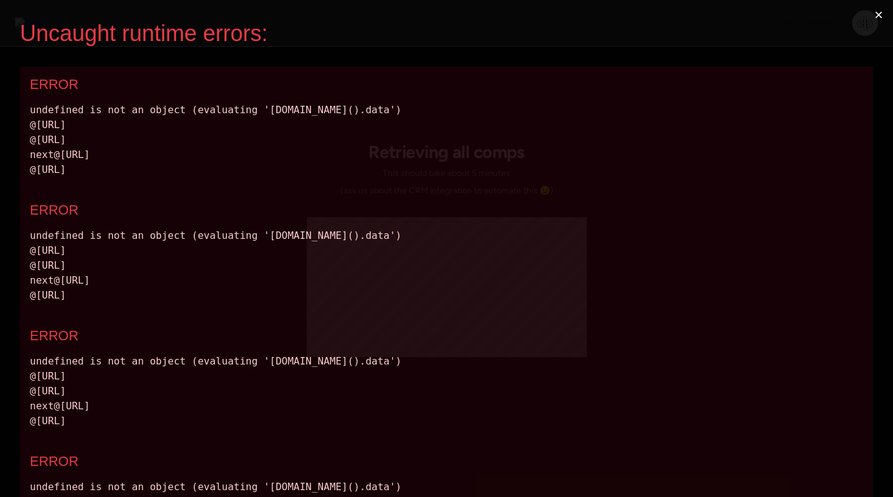
click at [882, 18] on button "×" at bounding box center [878, 15] width 29 height 30
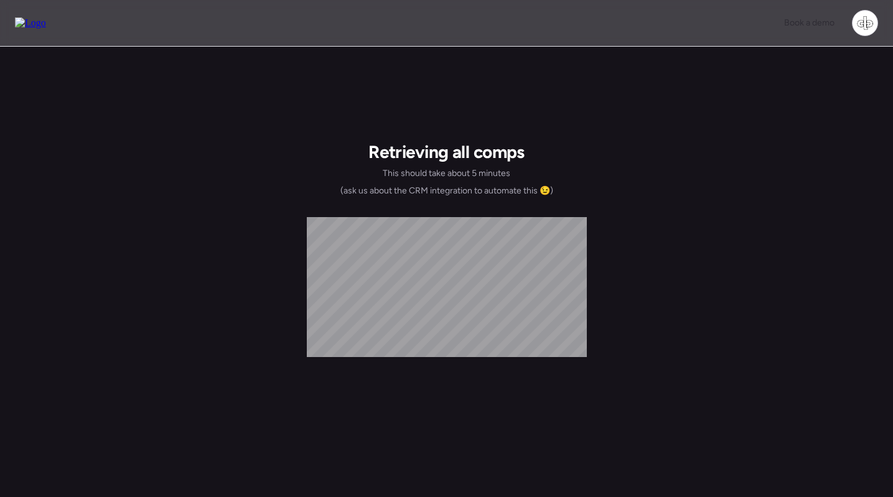
click at [40, 21] on img at bounding box center [30, 22] width 31 height 11
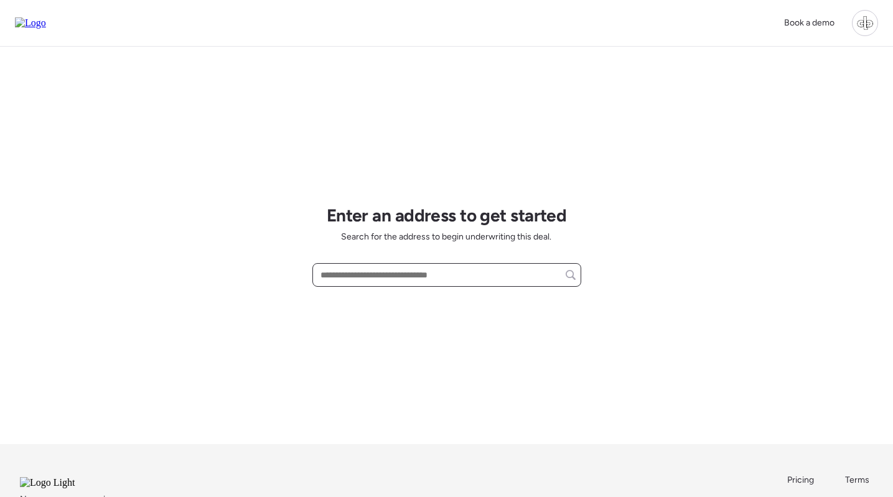
click at [210, 276] on input "text" at bounding box center [447, 274] width 258 height 17
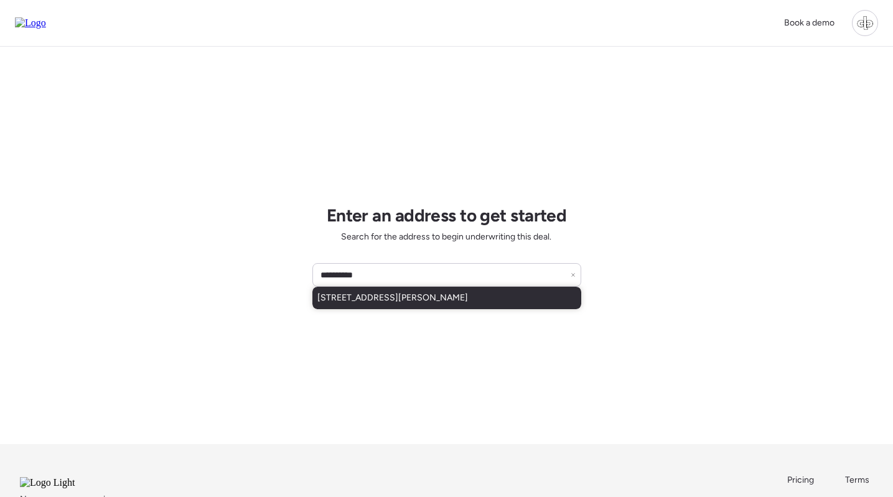
click at [210, 299] on span "[STREET_ADDRESS][PERSON_NAME]" at bounding box center [392, 298] width 151 height 12
type input "**********"
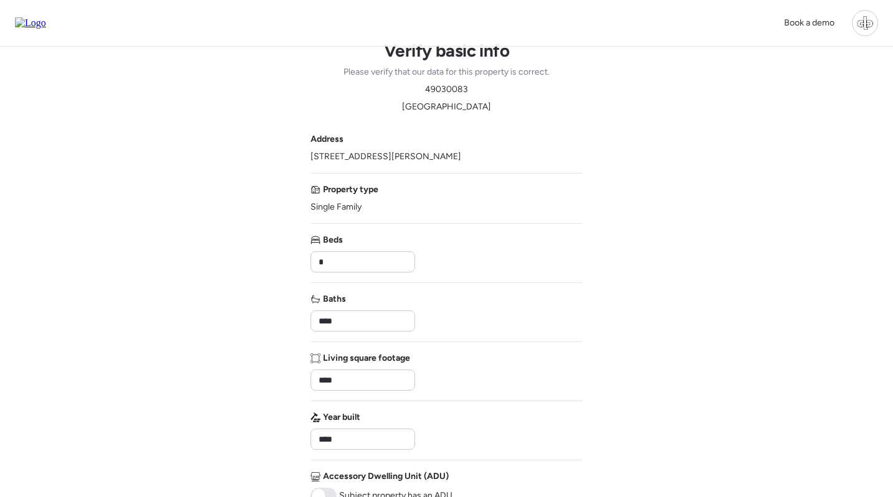
scroll to position [17, 0]
click at [210, 318] on input "****" at bounding box center [362, 320] width 93 height 17
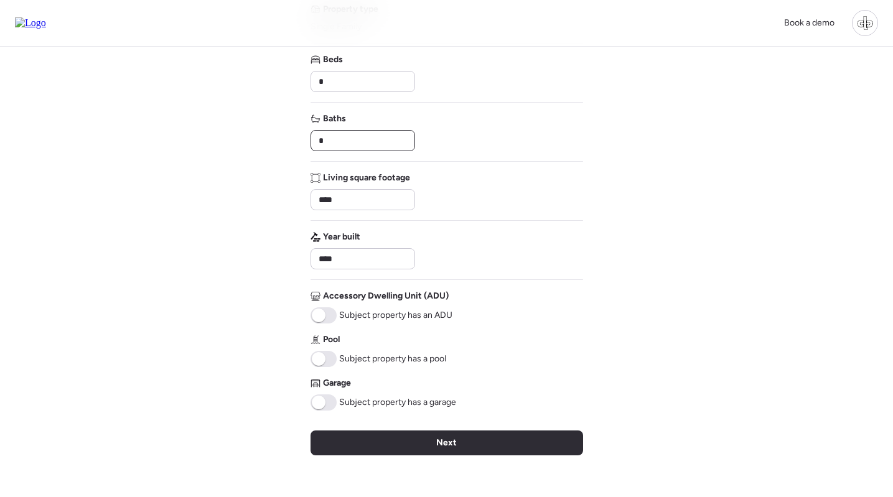
scroll to position [290, 0]
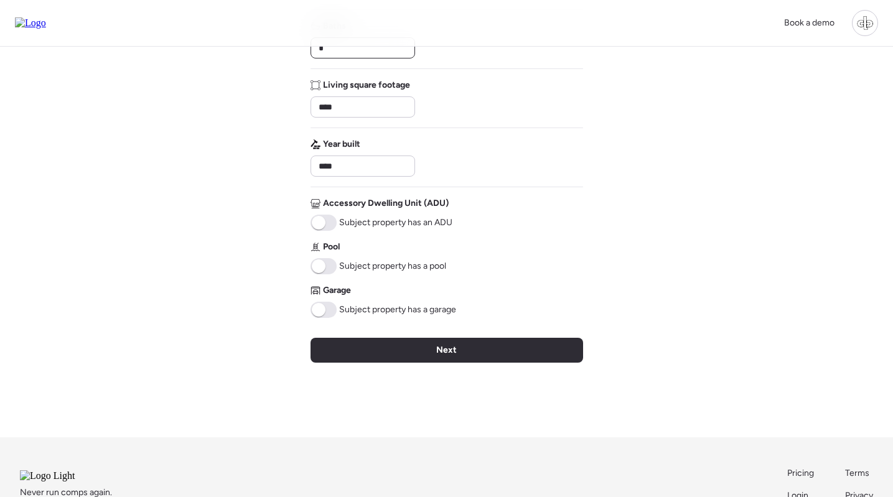
type input "*"
click at [210, 265] on span at bounding box center [319, 266] width 14 height 14
click at [210, 317] on span at bounding box center [323, 310] width 26 height 16
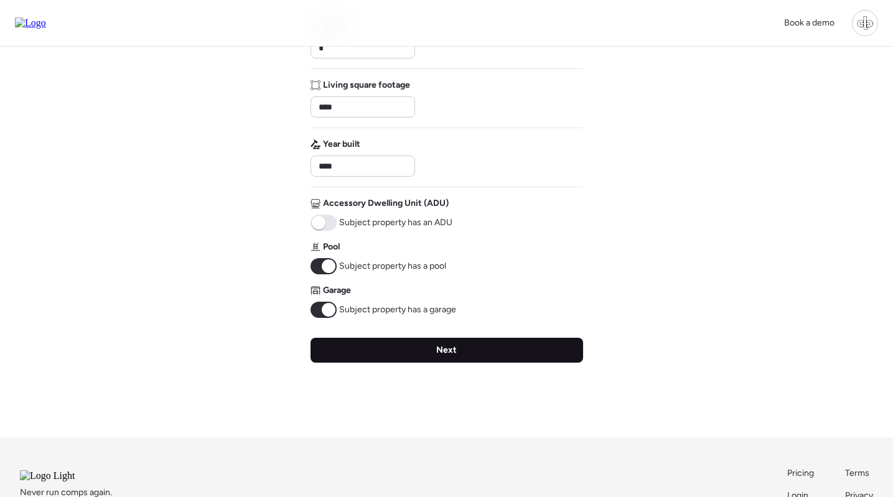
click at [210, 348] on div "Next" at bounding box center [446, 350] width 273 height 25
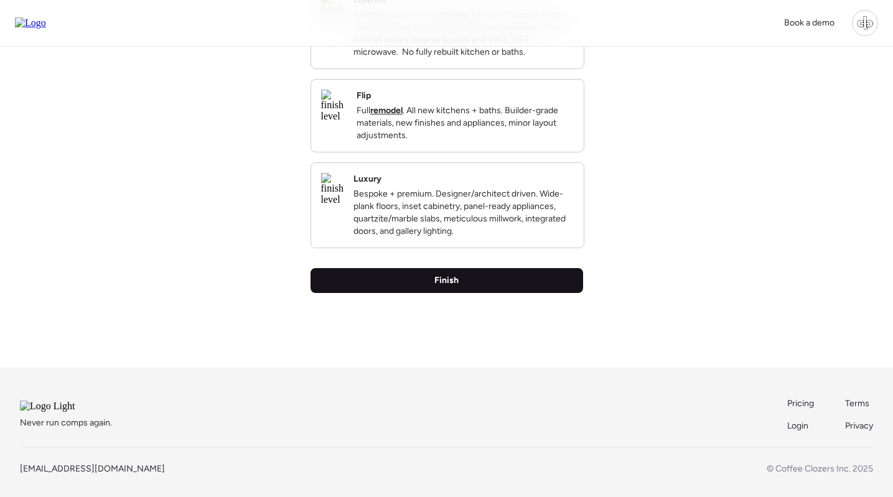
scroll to position [0, 0]
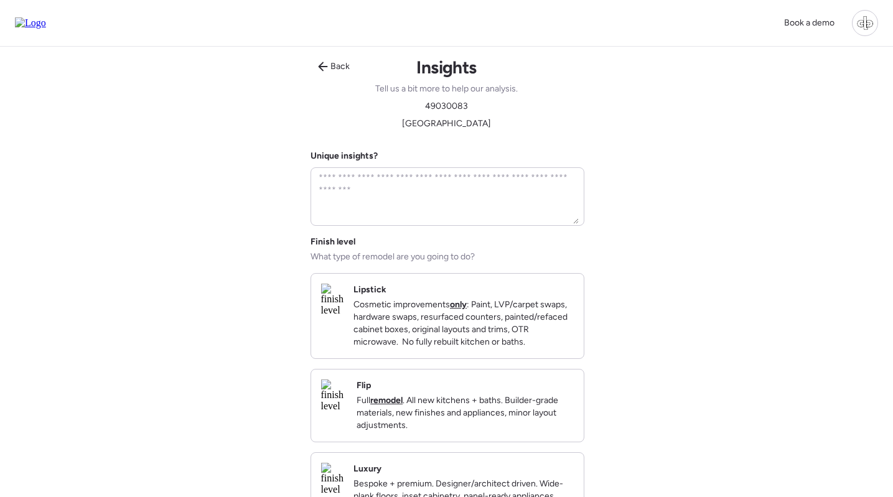
click at [210, 432] on p "Full remodel . All new kitchens + baths. Builder-grade materials, new finishes …" at bounding box center [464, 412] width 217 height 37
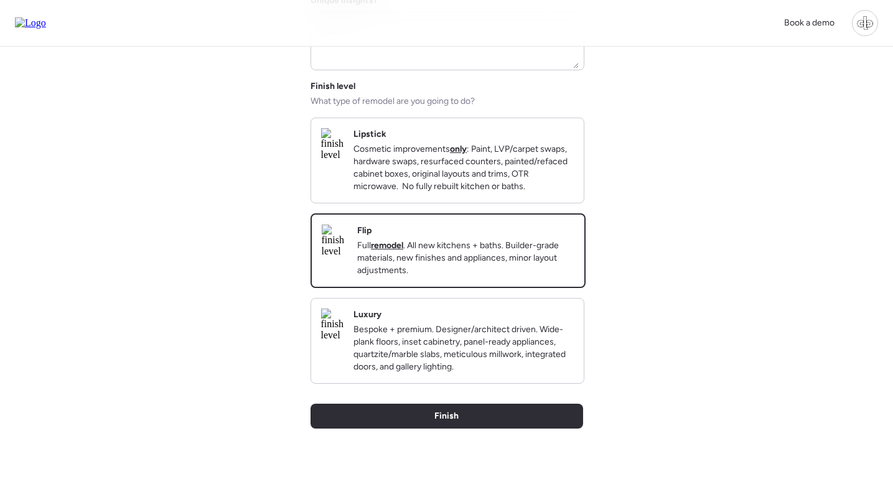
scroll to position [289, 0]
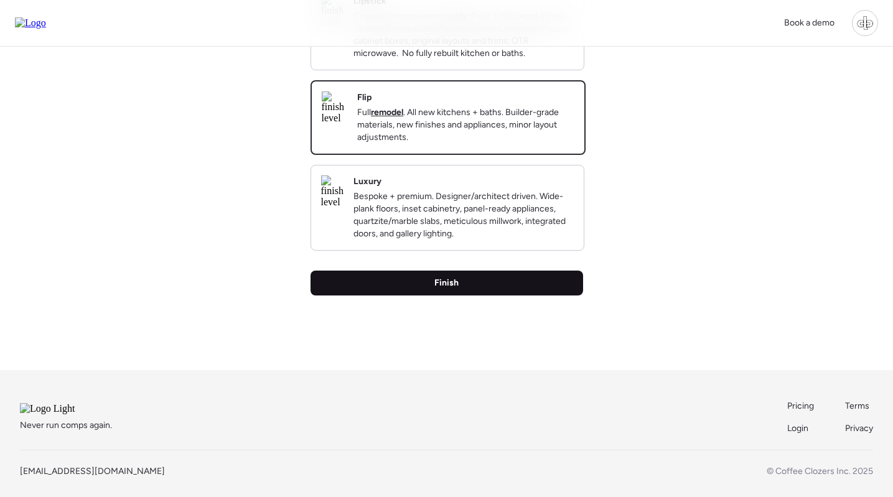
click at [210, 296] on div "Finish" at bounding box center [446, 283] width 273 height 25
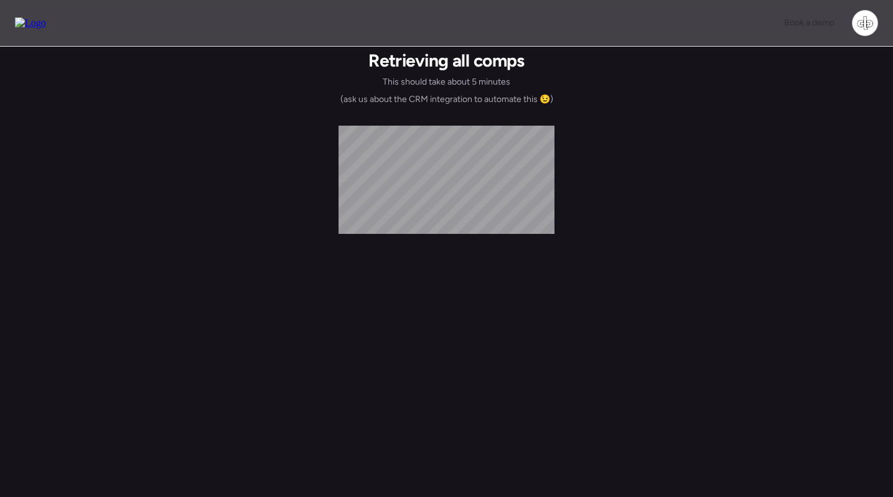
scroll to position [0, 0]
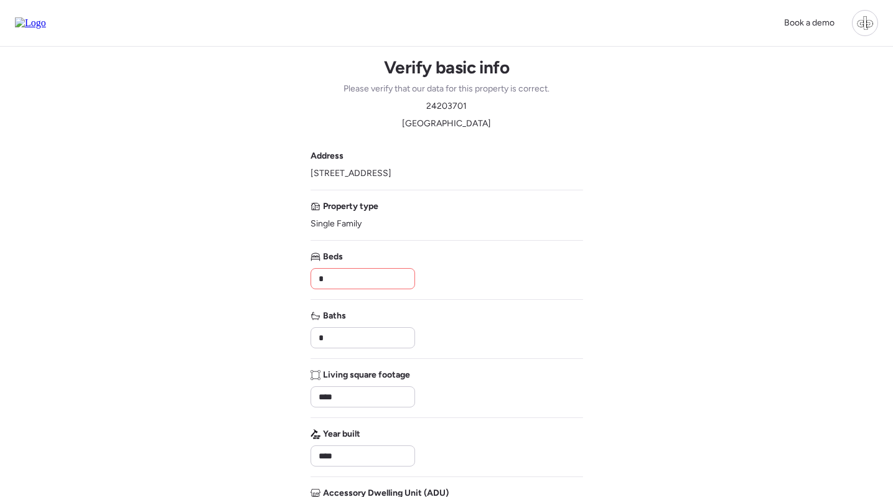
click at [254, 180] on div "Book a demo Verify basic info Please verify that our data for this property is …" at bounding box center [446, 432] width 893 height 865
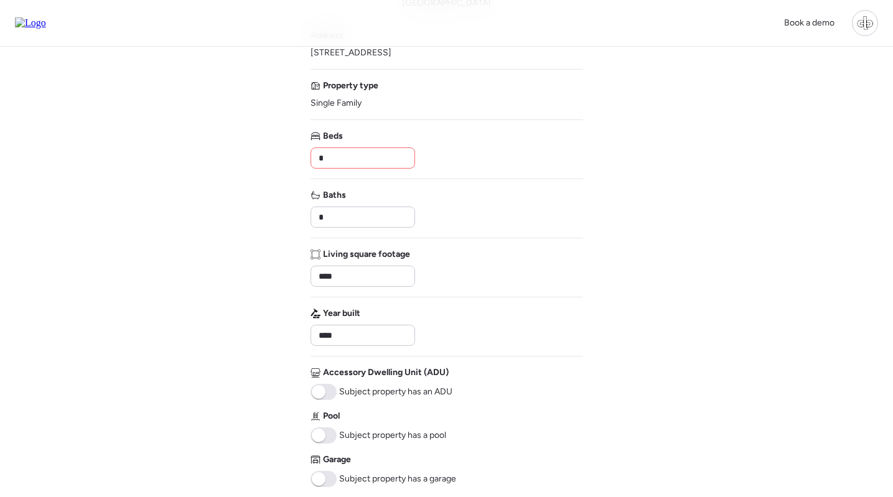
scroll to position [208, 0]
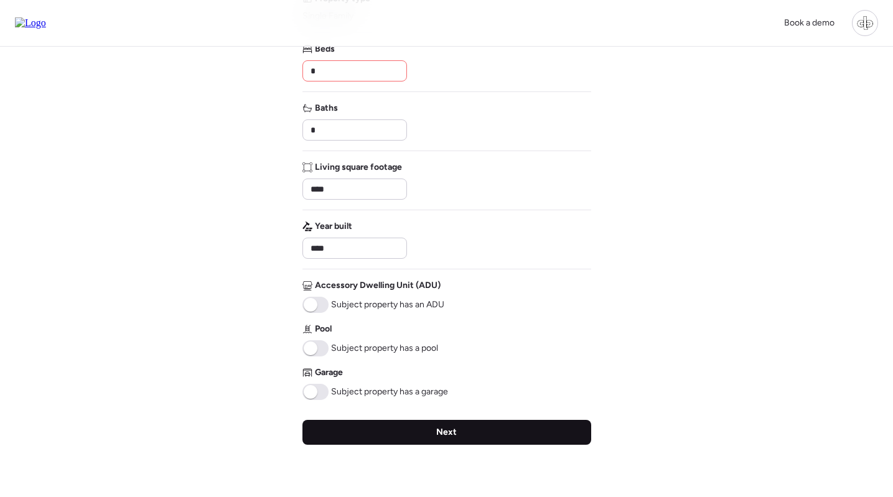
click at [447, 432] on span "Next" at bounding box center [446, 432] width 21 height 12
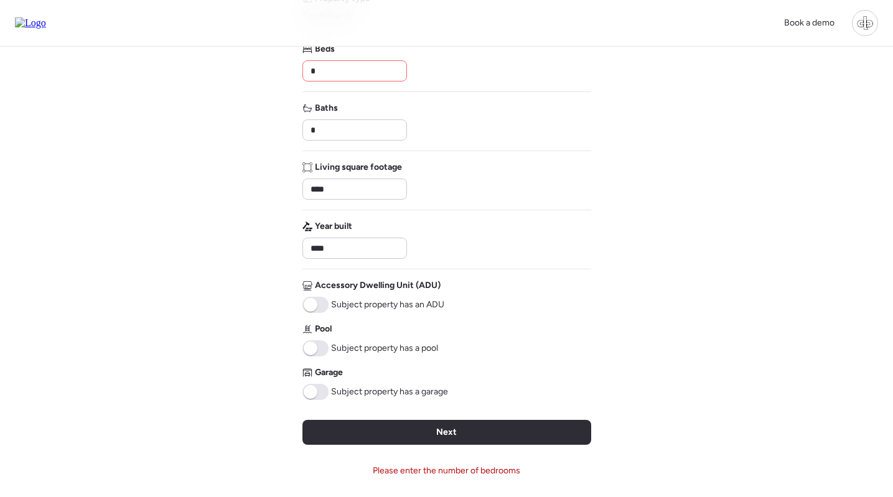
click at [332, 78] on input "*" at bounding box center [354, 70] width 93 height 17
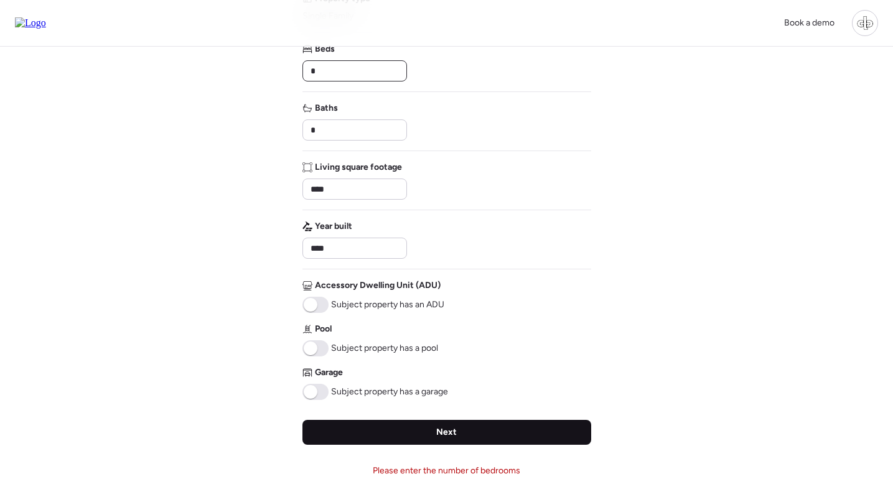
type input "*"
click at [440, 431] on span "Next" at bounding box center [446, 432] width 21 height 12
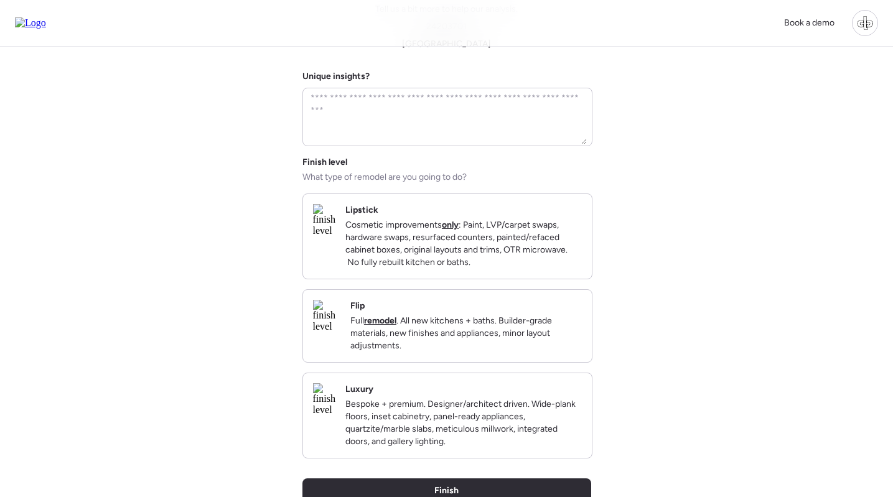
scroll to position [101, 0]
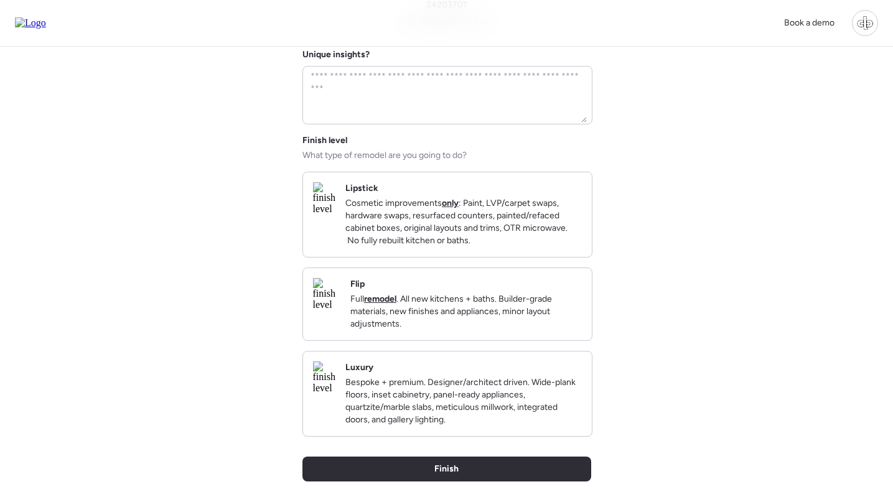
click at [440, 406] on p "Bespoke + premium. Designer/architect driven. Wide-plank floors, inset cabinetr…" at bounding box center [463, 401] width 236 height 50
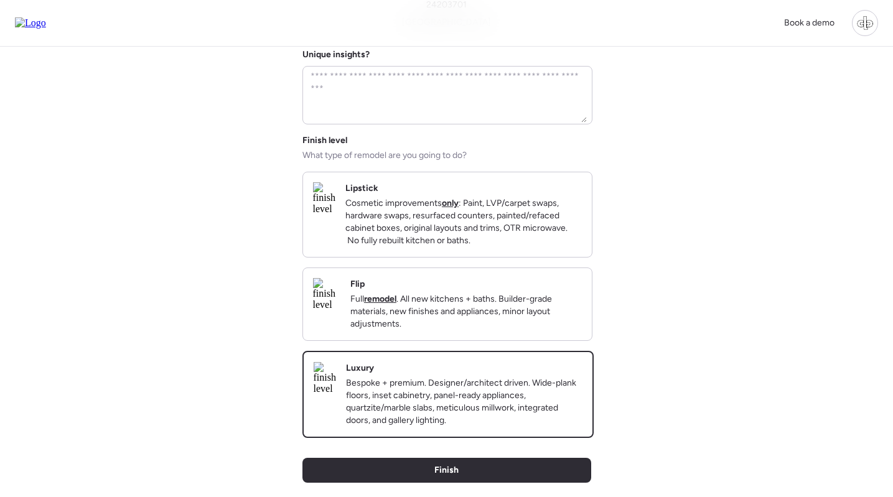
click at [463, 318] on p "Full remodel . All new kitchens + baths. Builder-grade materials, new finishes …" at bounding box center [465, 311] width 231 height 37
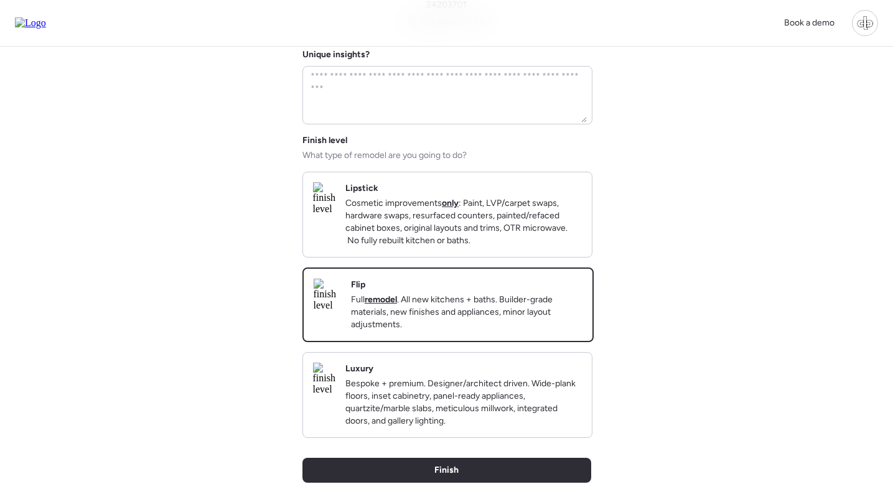
click at [442, 231] on p "Cosmetic improvements only : Paint, LVP/carpet swaps, hardware swaps, resurface…" at bounding box center [463, 222] width 236 height 50
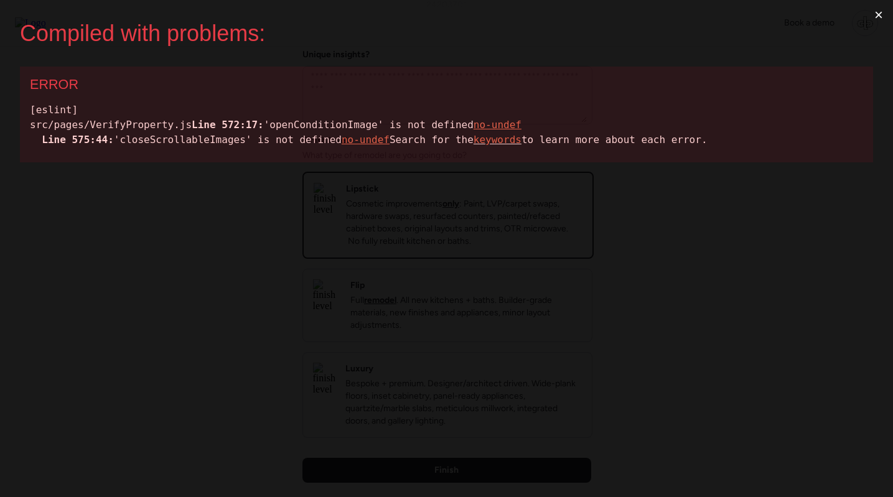
scroll to position [0, 0]
click at [183, 144] on div "[eslint] src/pages/VerifyProperty.js Line 572:17: 'openConditionImage' is not d…" at bounding box center [446, 125] width 833 height 45
copy div "openConditionImage"
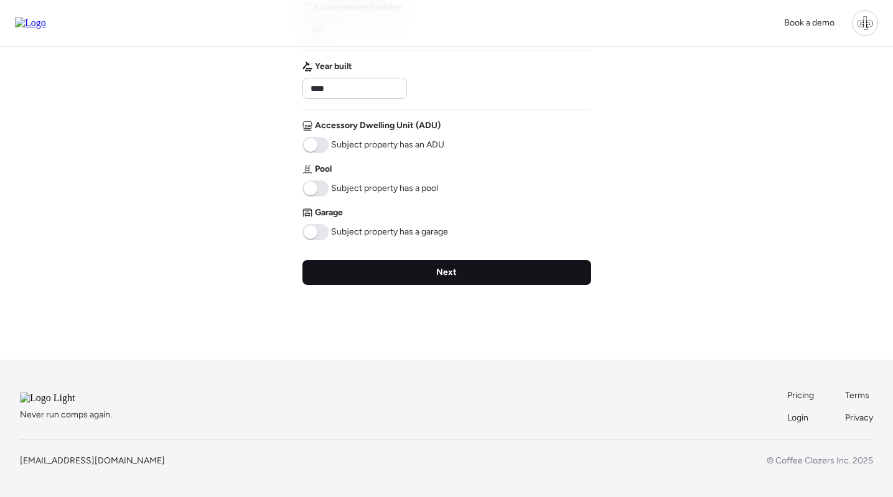
click at [440, 266] on div "Next" at bounding box center [446, 272] width 289 height 25
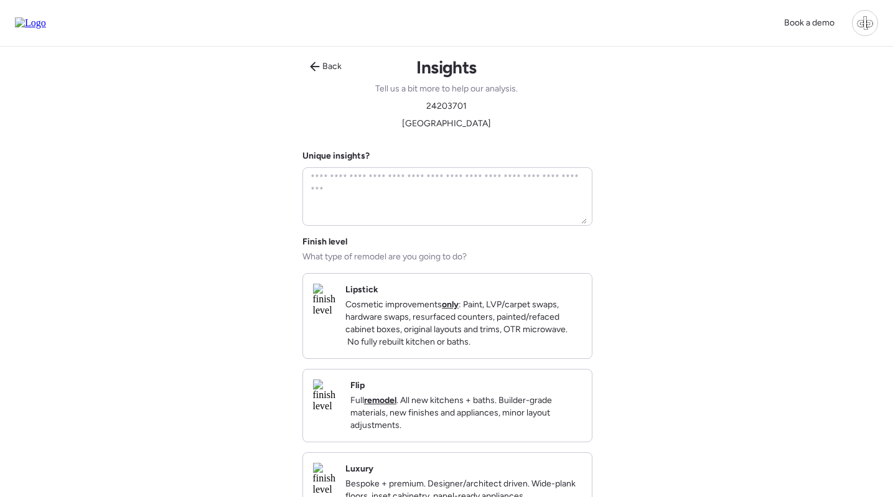
click at [335, 305] on img at bounding box center [324, 300] width 22 height 32
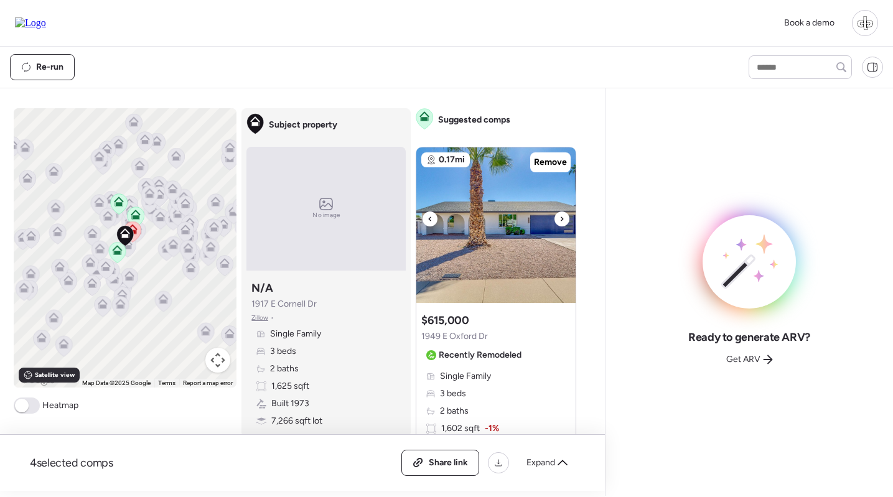
click at [489, 231] on img at bounding box center [495, 225] width 159 height 156
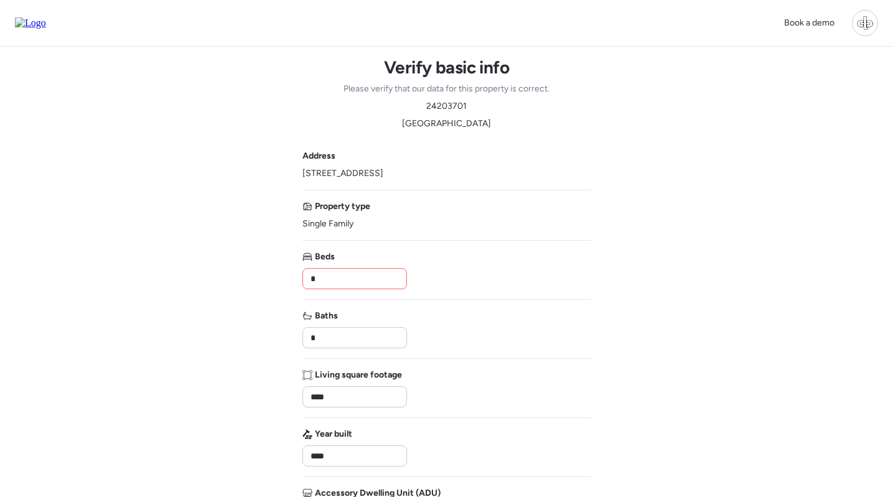
click at [337, 273] on input "*" at bounding box center [354, 278] width 93 height 17
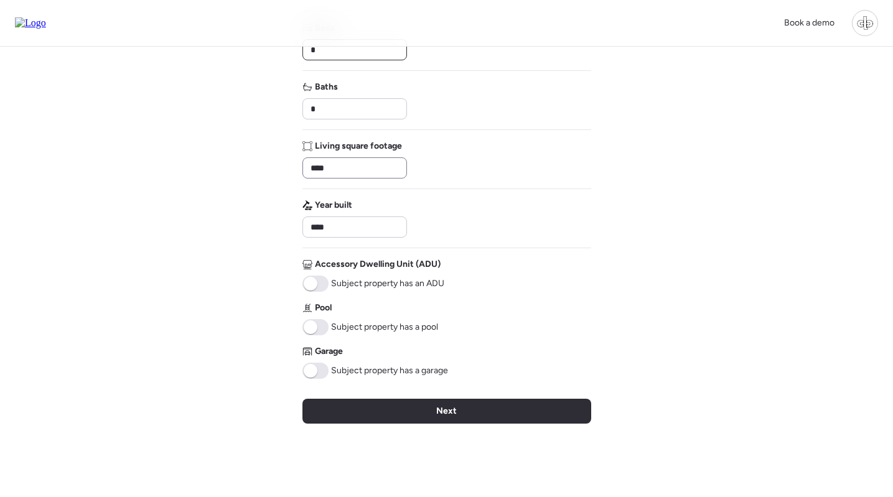
scroll to position [230, 0]
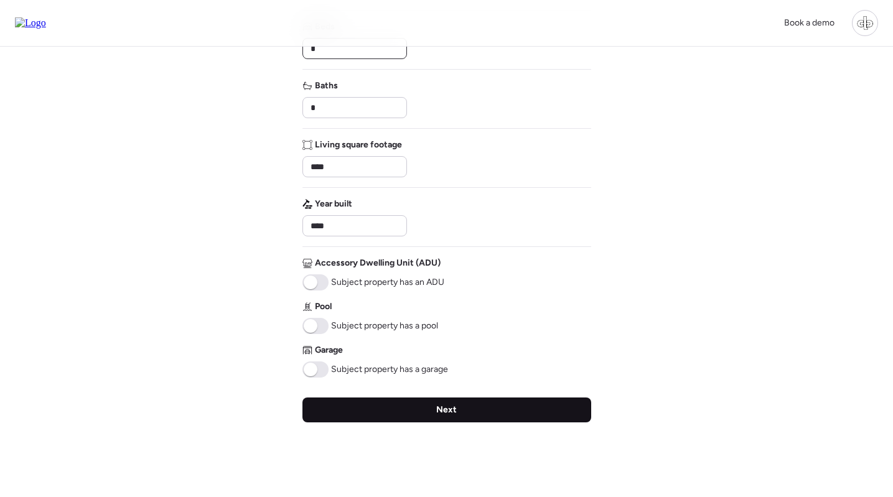
type input "*"
click at [398, 415] on div "Next" at bounding box center [446, 410] width 289 height 25
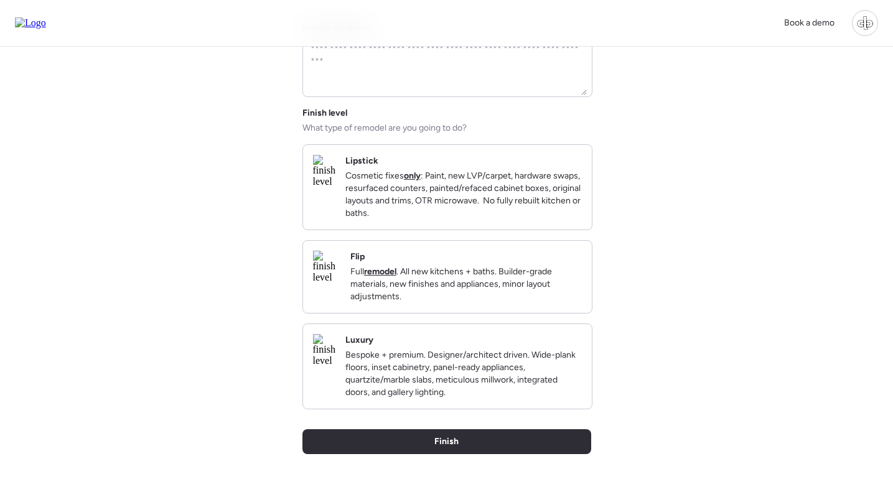
scroll to position [133, 0]
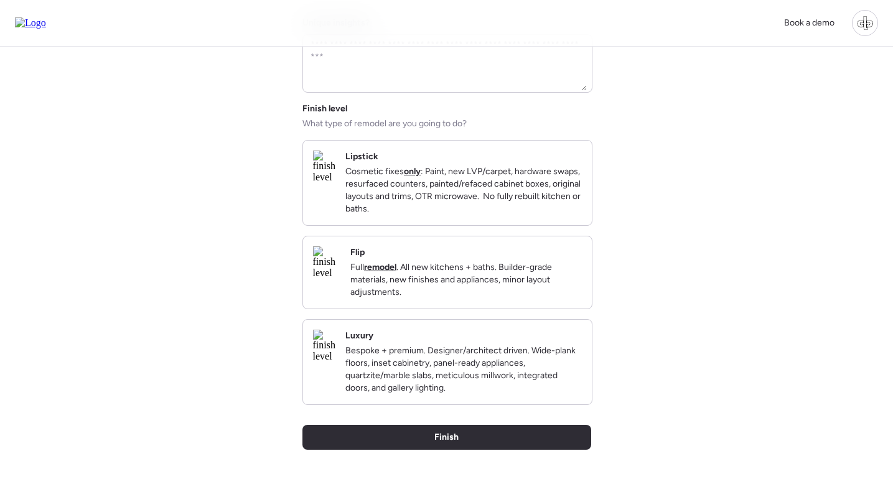
drag, startPoint x: 434, startPoint y: 370, endPoint x: 434, endPoint y: 363, distance: 6.8
click at [434, 370] on p "Bespoke + premium. Designer/architect driven. Wide-plank floors, inset cabinetr…" at bounding box center [463, 370] width 236 height 50
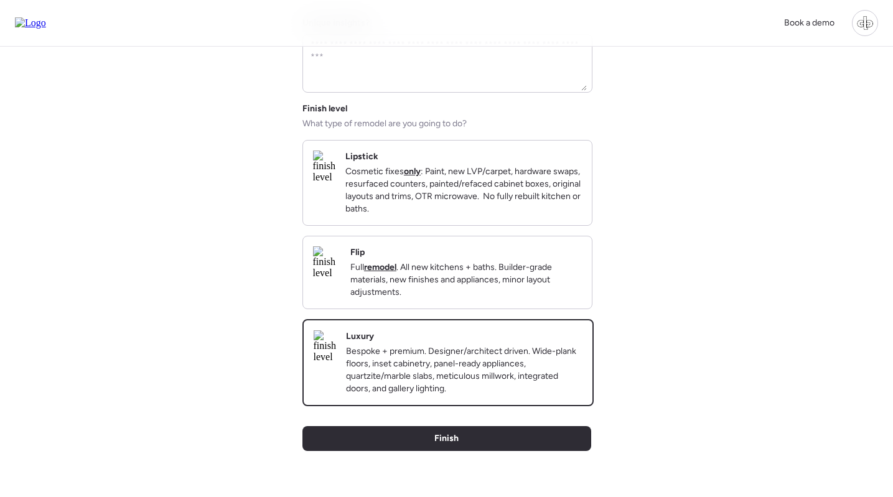
click at [439, 281] on p "Full remodel . All new kitchens + baths. Builder-grade materials, new finishes …" at bounding box center [465, 279] width 231 height 37
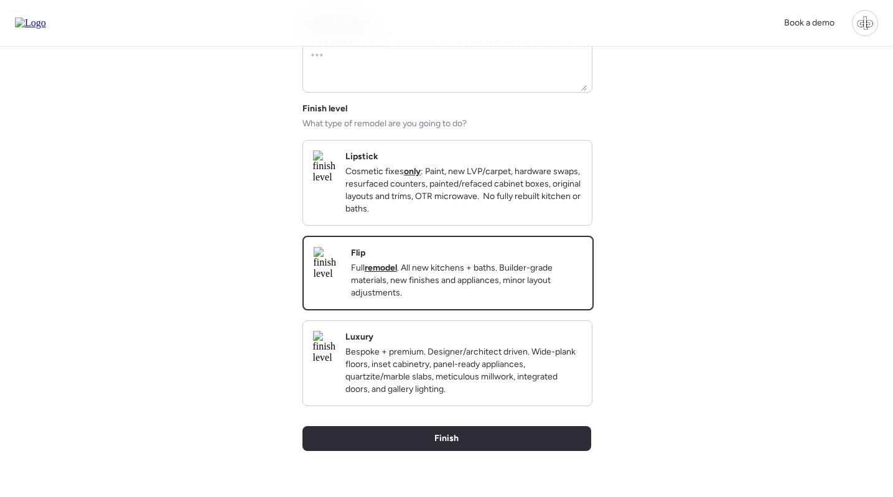
click at [454, 195] on p "Cosmetic fixes only : Paint, new LVP/carpet, hardware swaps, resurfaced counter…" at bounding box center [463, 190] width 236 height 50
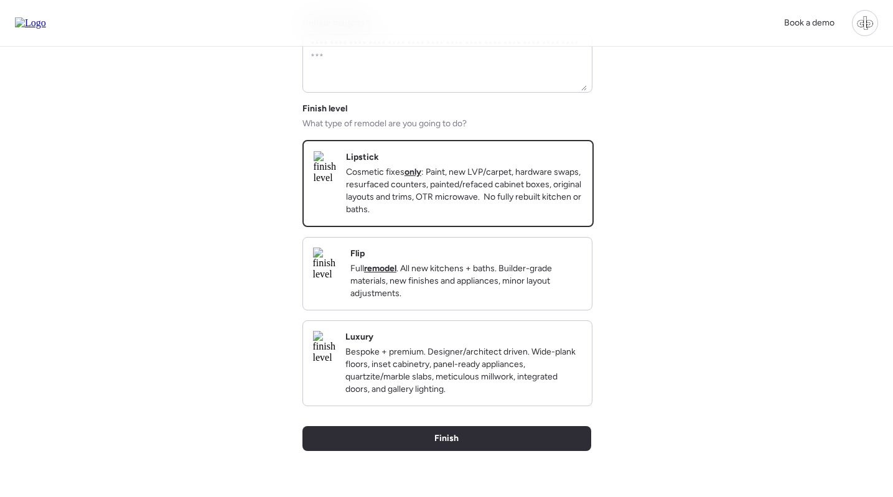
click at [462, 310] on div "Flip Full remodel . All new kitchens + baths. Builder-grade materials, new fini…" at bounding box center [447, 274] width 289 height 72
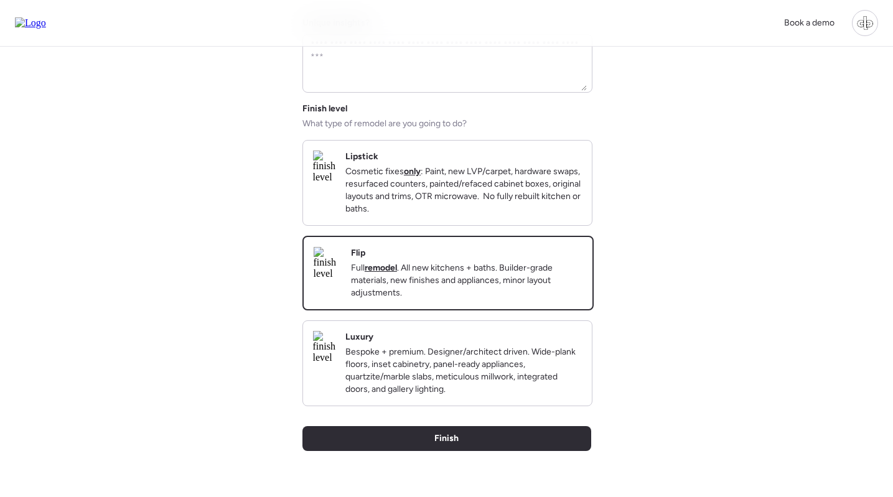
click at [465, 390] on p "Bespoke + premium. Designer/architect driven. Wide-plank floors, inset cabinetr…" at bounding box center [463, 371] width 236 height 50
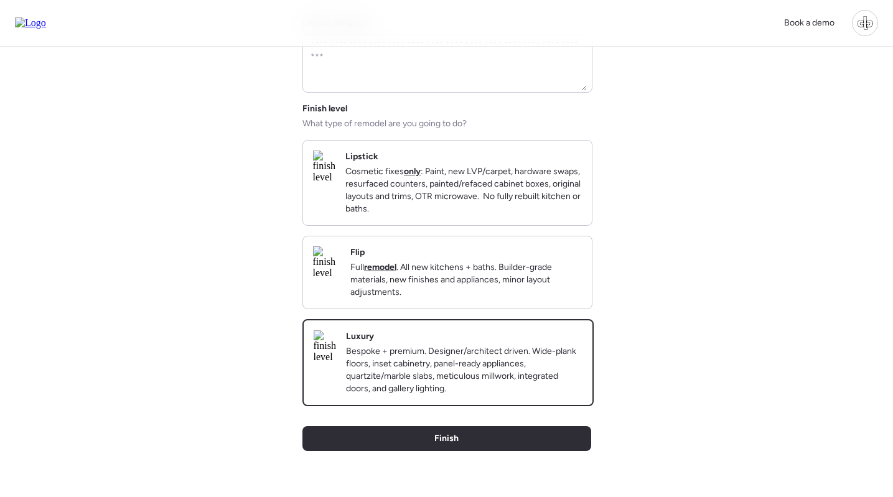
click at [335, 171] on img at bounding box center [324, 167] width 22 height 32
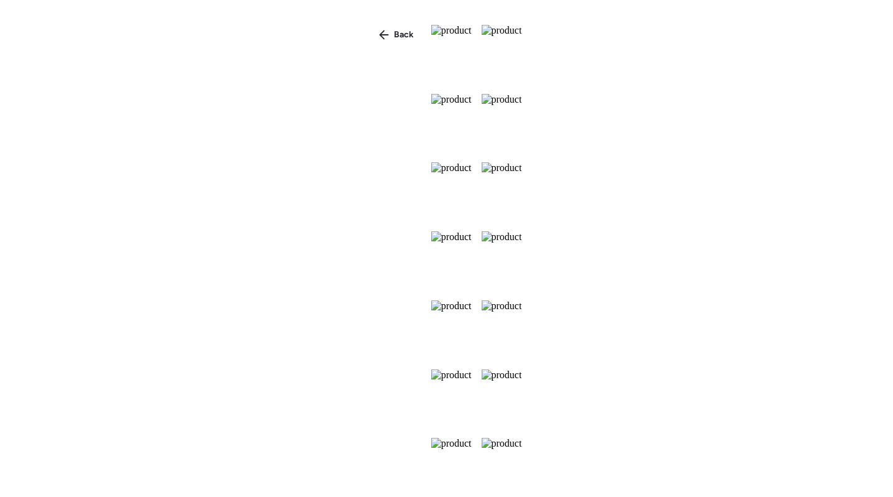
click at [522, 83] on img at bounding box center [502, 54] width 40 height 59
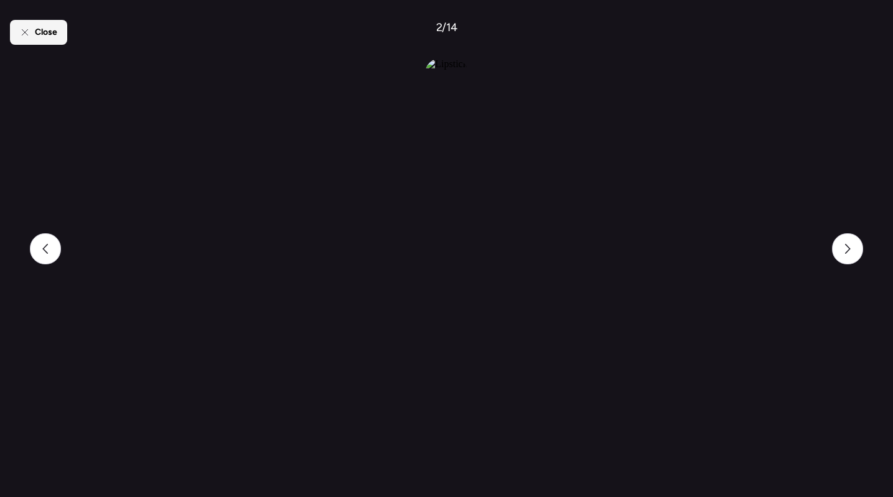
click at [52, 29] on span "Close" at bounding box center [46, 32] width 22 height 12
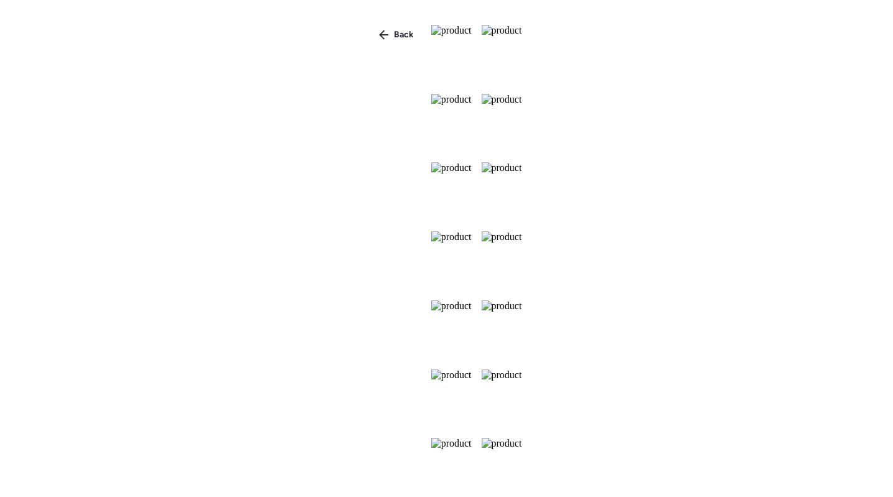
click at [431, 221] on img at bounding box center [451, 191] width 40 height 59
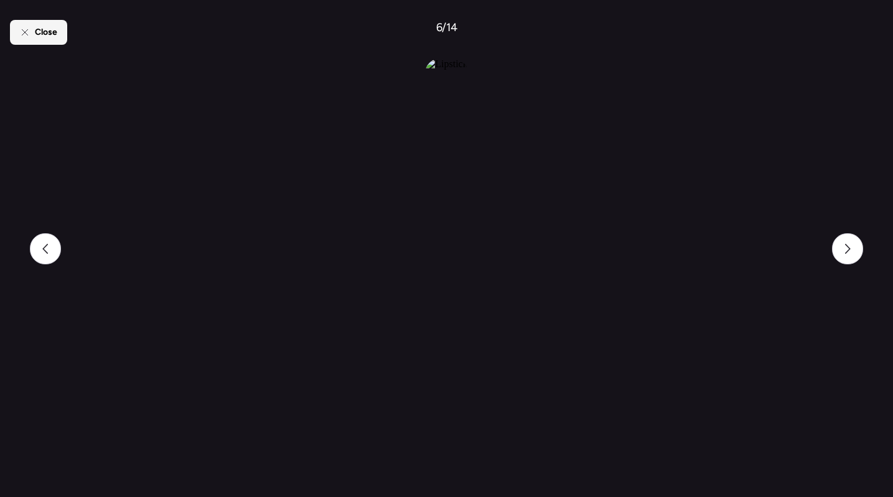
click at [63, 28] on div "Close" at bounding box center [38, 32] width 57 height 25
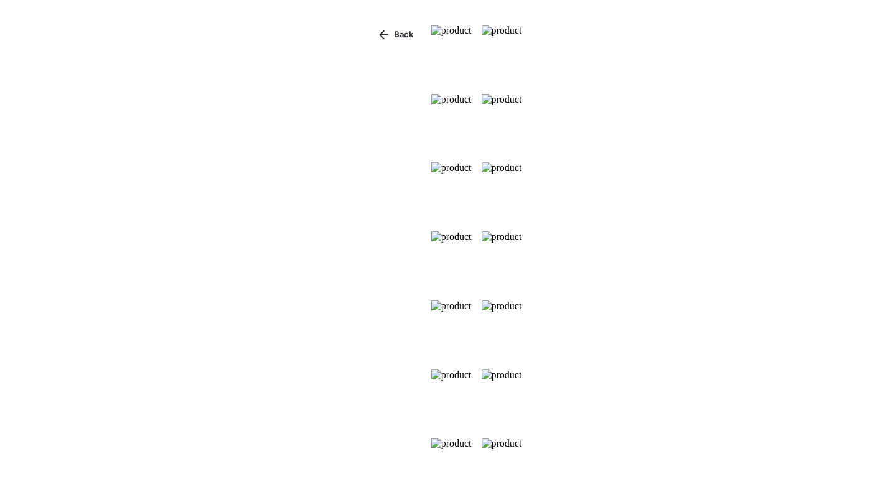
scroll to position [653, 0]
click at [371, 26] on div "Back" at bounding box center [396, 35] width 50 height 20
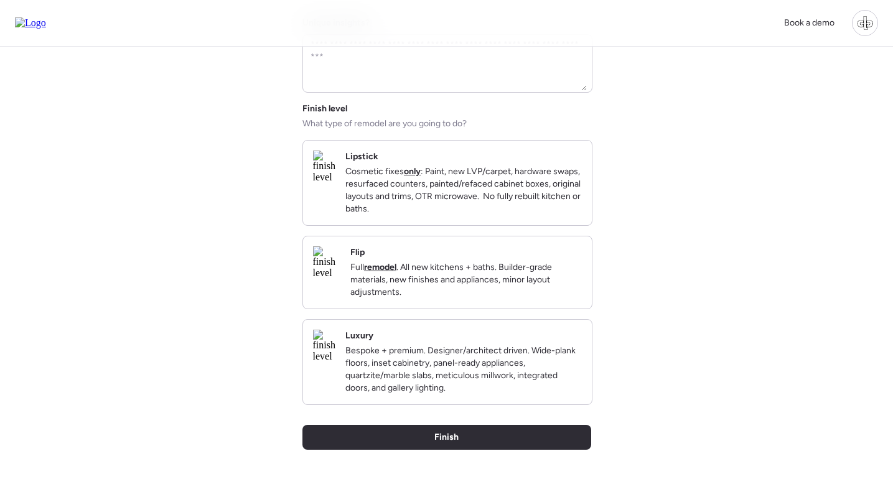
click at [333, 362] on img at bounding box center [324, 346] width 22 height 32
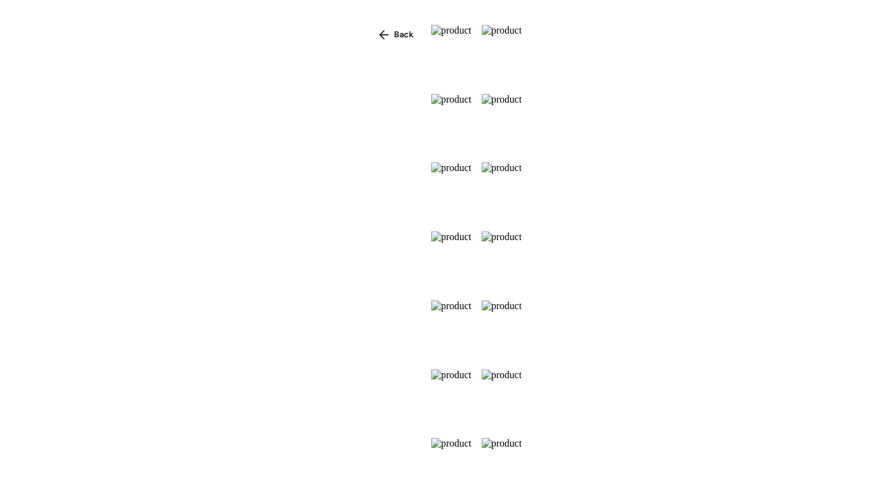
scroll to position [743, 0]
click at [522, 370] on img at bounding box center [502, 399] width 40 height 59
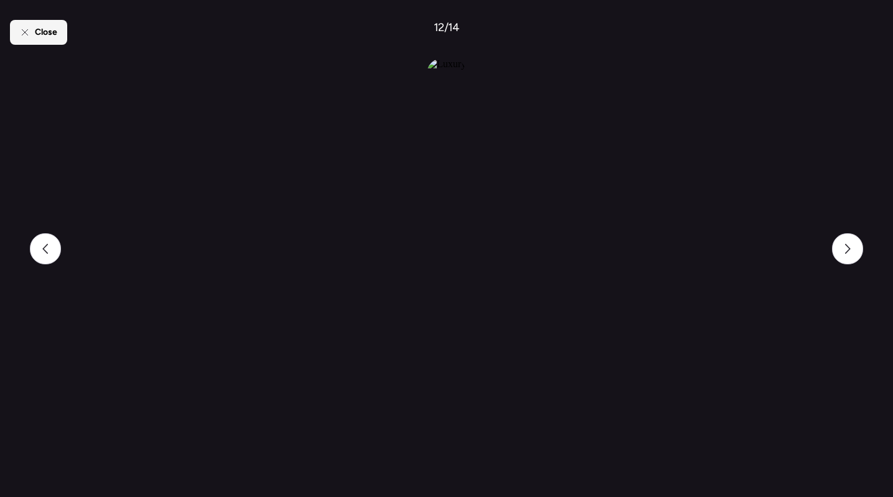
click at [49, 24] on div "Close" at bounding box center [38, 32] width 57 height 25
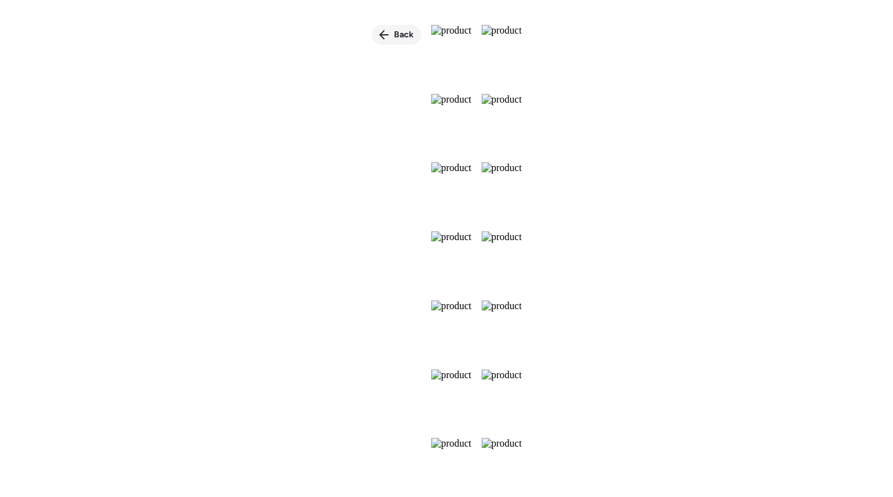
scroll to position [-1, 0]
click at [394, 29] on span "Back" at bounding box center [404, 35] width 20 height 12
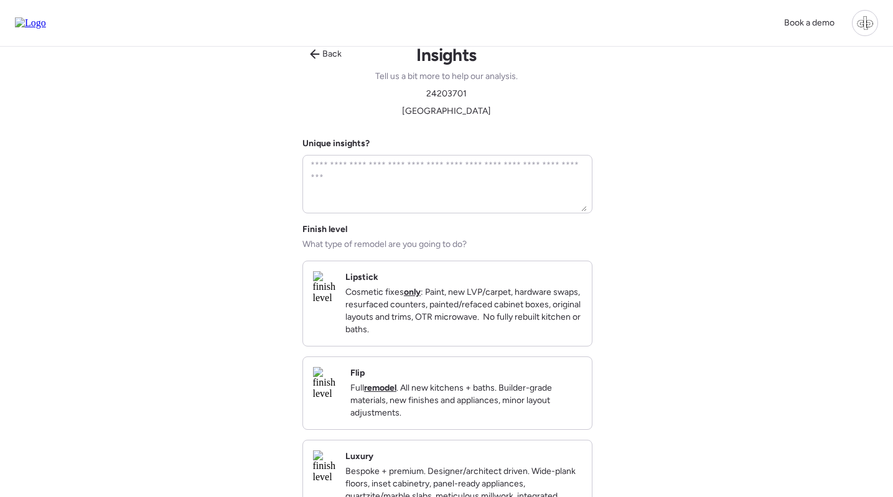
scroll to position [14, 0]
click at [523, 270] on div "Lipstick Cosmetic fixes only : Paint, new LVP/carpet, hardware swaps, resurface…" at bounding box center [447, 302] width 289 height 85
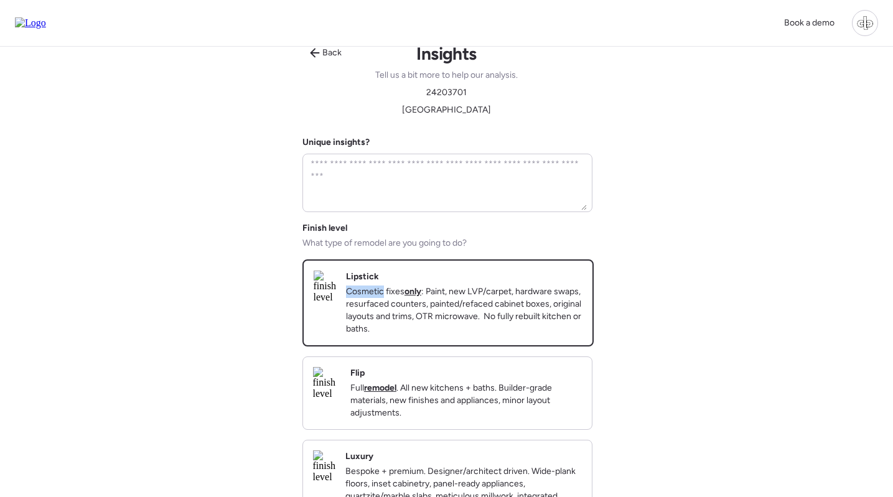
click at [523, 270] on div "Lipstick Cosmetic fixes only : Paint, new LVP/carpet, hardware swaps, resurface…" at bounding box center [448, 303] width 289 height 85
click at [592, 246] on div "Book a demo Back Insights Tell us a bit more to help our analysis. 24203701 [GE…" at bounding box center [446, 384] width 893 height 796
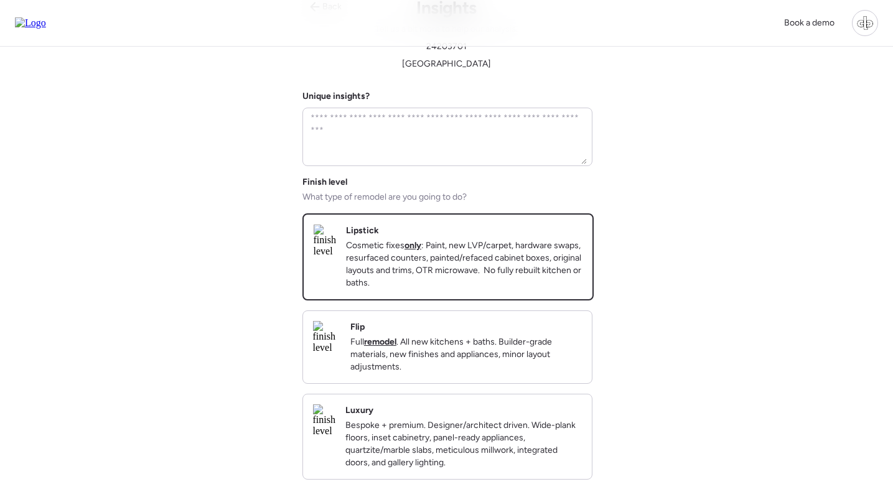
scroll to position [21, 0]
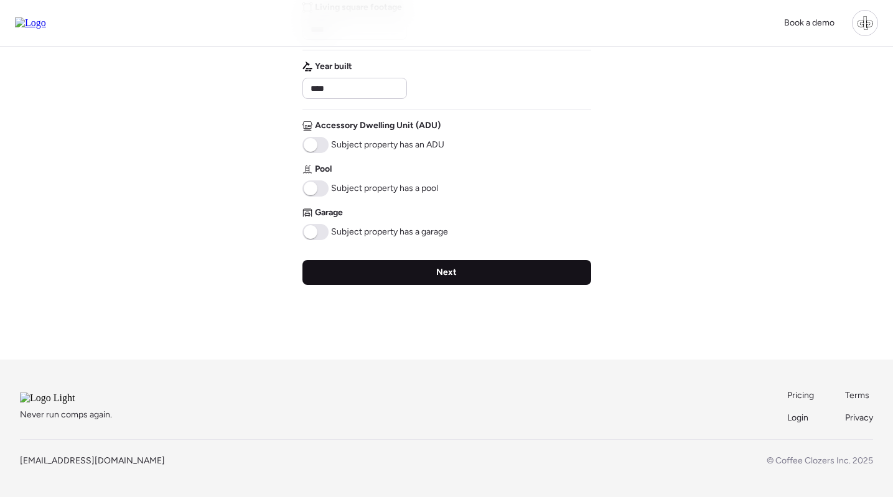
click at [501, 260] on div "Next" at bounding box center [446, 272] width 289 height 25
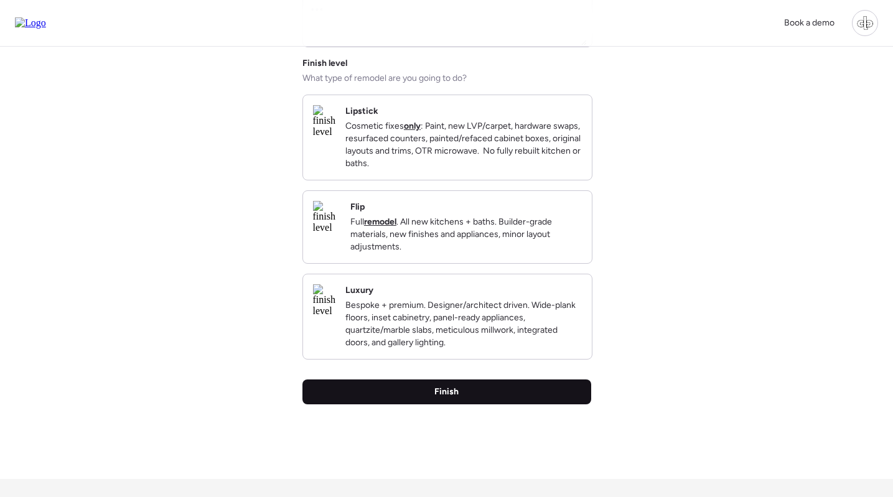
scroll to position [177, 0]
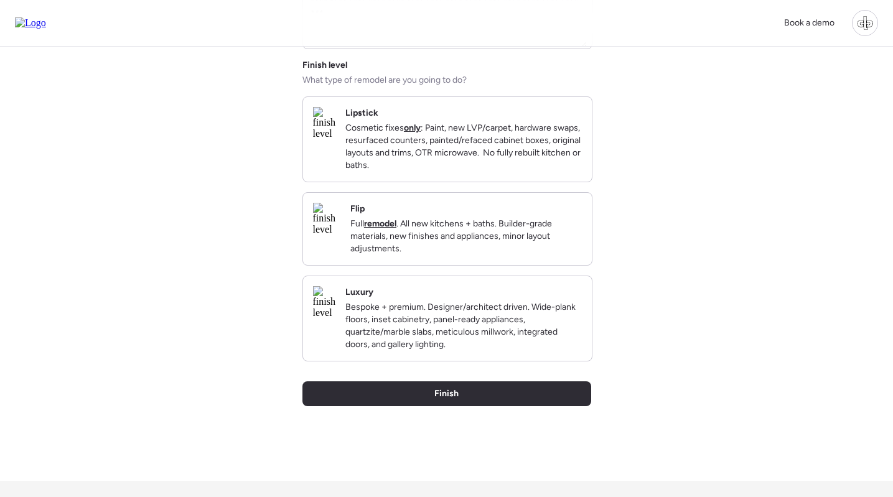
click at [473, 172] on p "Cosmetic fixes only : Paint, new LVP/carpet, hardware swaps, resurfaced counter…" at bounding box center [463, 147] width 236 height 50
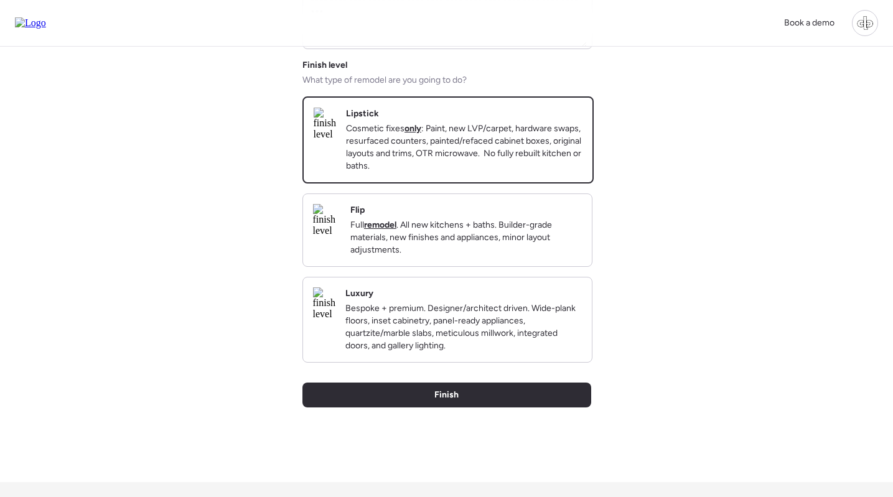
click at [466, 256] on p "Full remodel . All new kitchens + baths. Builder-grade materials, new finishes …" at bounding box center [465, 237] width 231 height 37
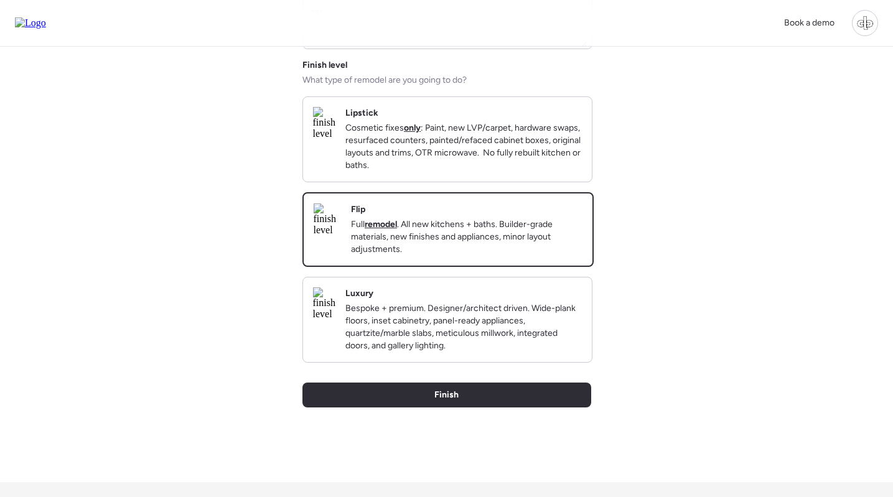
click at [460, 322] on p "Bespoke + premium. Designer/architect driven. Wide-plank floors, inset cabinetr…" at bounding box center [463, 327] width 236 height 50
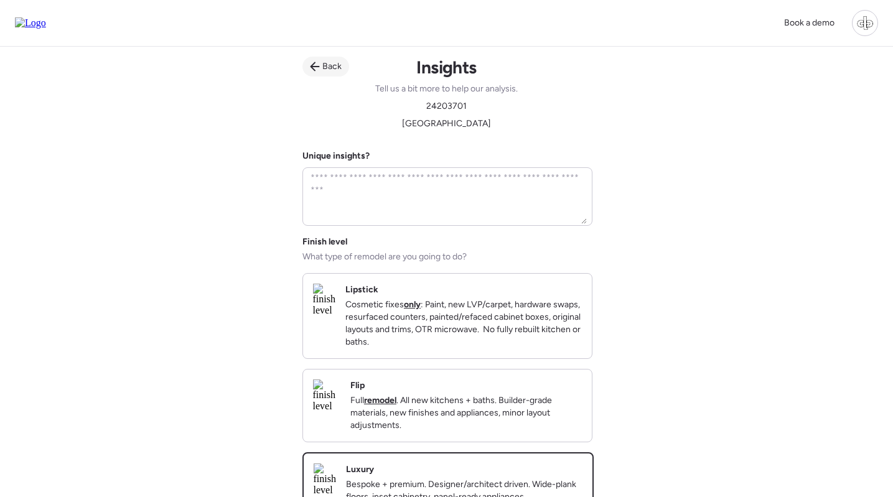
scroll to position [0, 0]
click at [313, 60] on div "Back" at bounding box center [325, 67] width 47 height 20
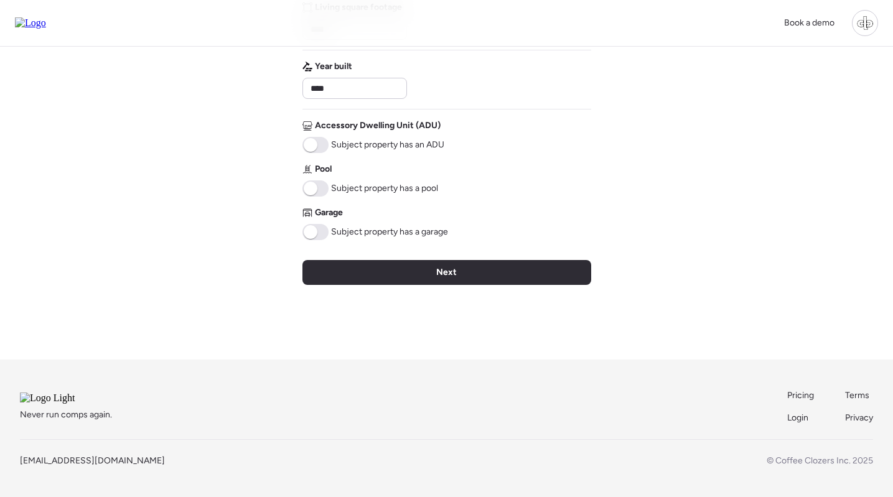
click at [455, 238] on div "Verify basic info Please verify that our data for this property is correct. 242…" at bounding box center [446, 19] width 289 height 681
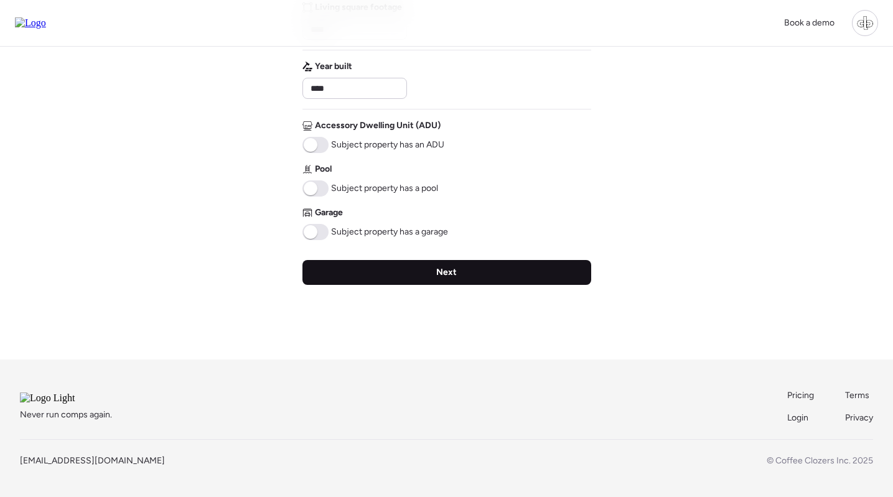
click at [455, 260] on div "Next" at bounding box center [446, 272] width 289 height 25
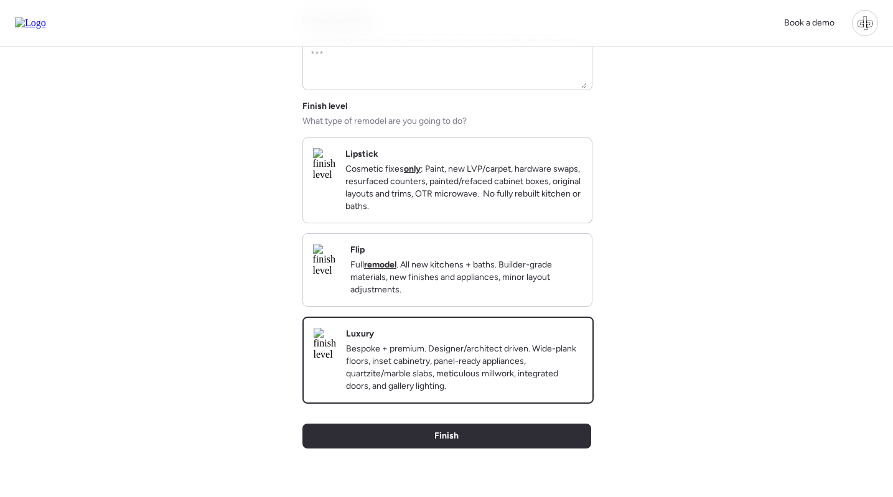
scroll to position [136, 0]
click at [335, 173] on img at bounding box center [324, 163] width 22 height 32
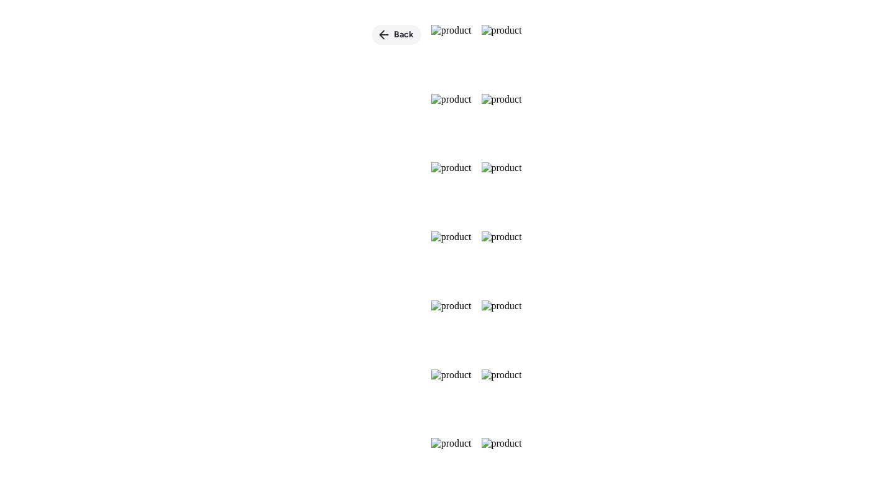
click at [371, 28] on div "Back" at bounding box center [396, 35] width 50 height 20
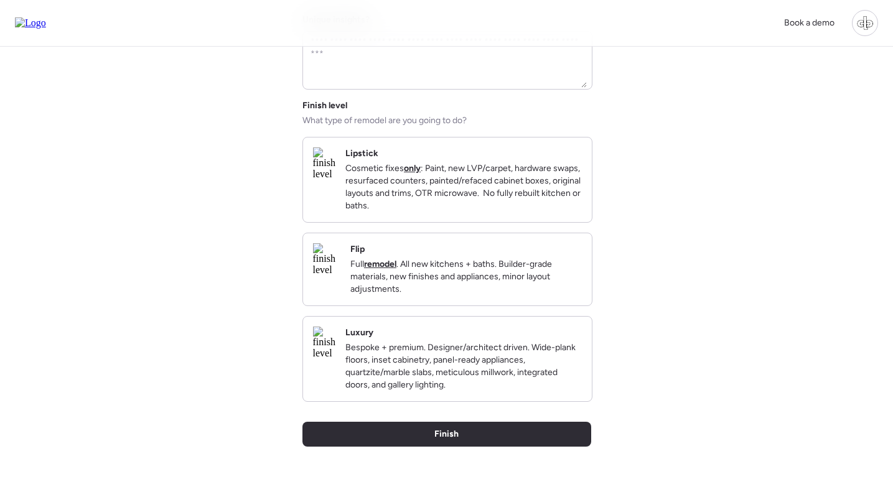
click at [655, 222] on div "Book a demo Back Insights Tell us a bit more to help our analysis. 24203701 [GE…" at bounding box center [446, 261] width 893 height 795
click at [335, 178] on img at bounding box center [324, 163] width 22 height 32
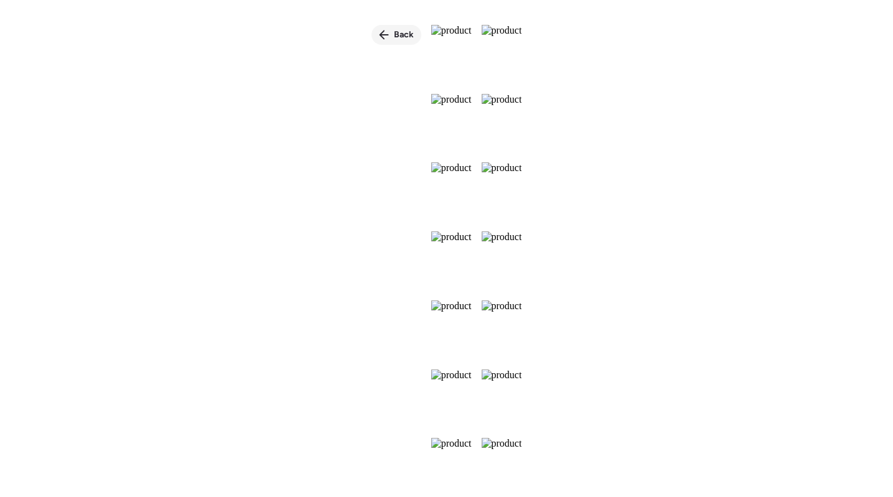
click at [394, 38] on span "Back" at bounding box center [404, 35] width 20 height 12
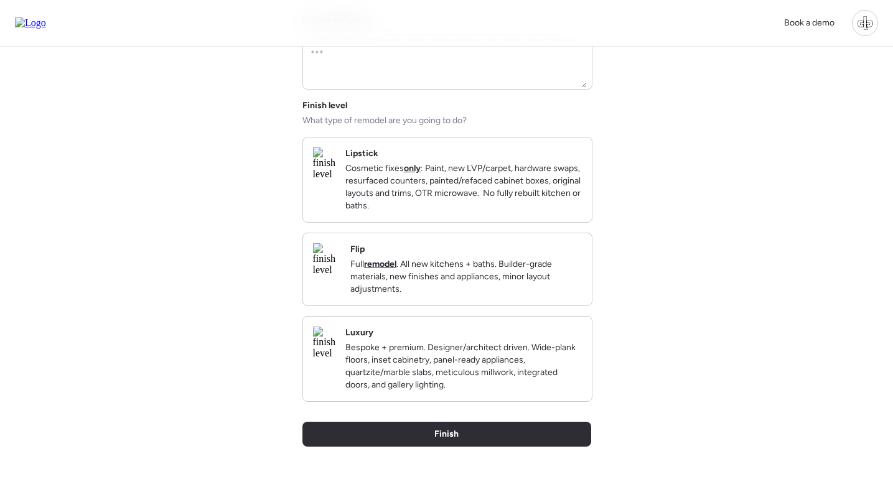
click at [340, 276] on img at bounding box center [326, 259] width 27 height 32
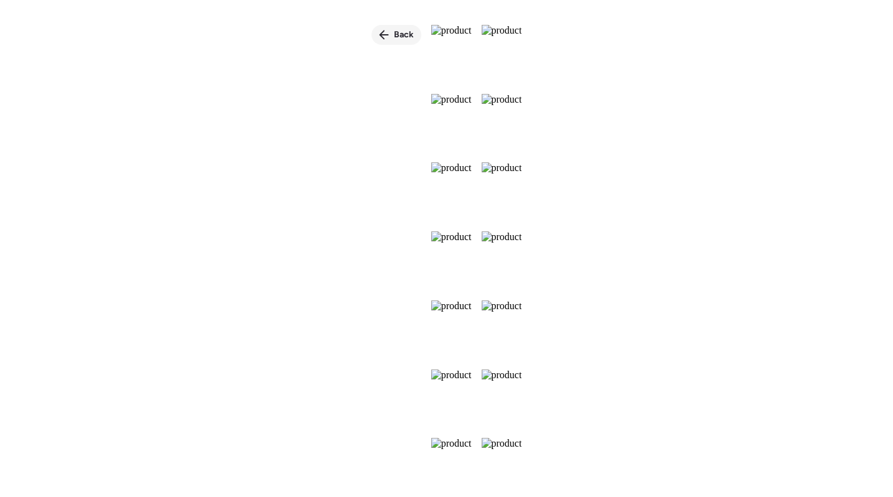
click at [371, 33] on div "Back" at bounding box center [396, 35] width 50 height 20
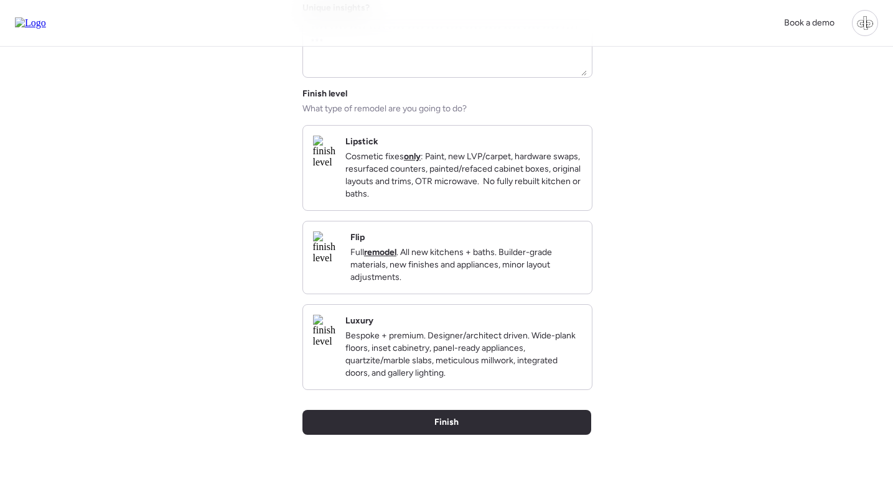
scroll to position [154, 0]
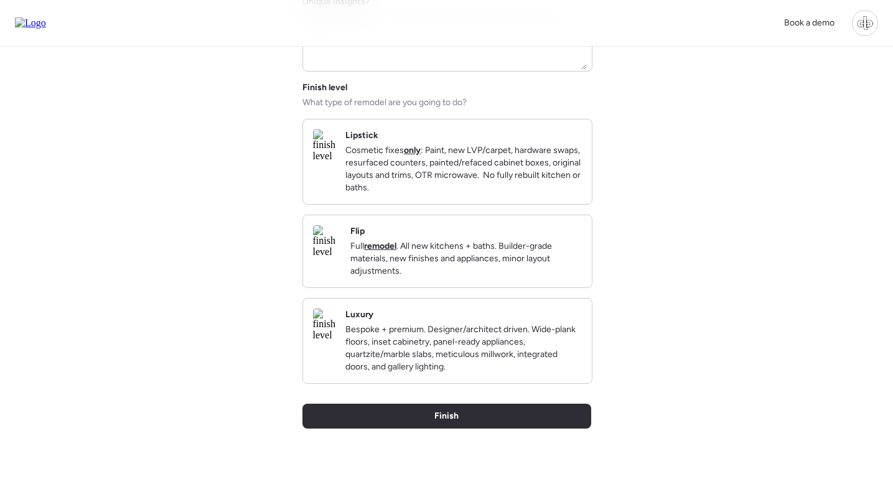
click at [335, 152] on img at bounding box center [324, 145] width 22 height 32
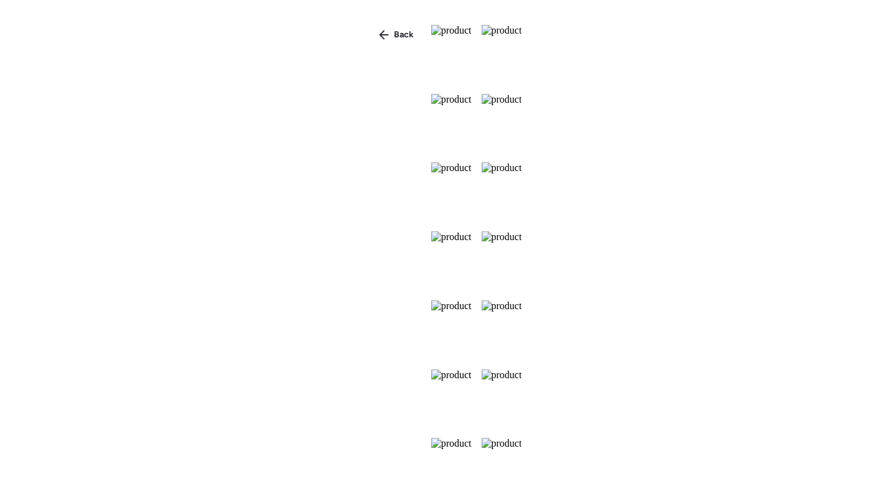
click at [431, 301] on img at bounding box center [451, 330] width 40 height 59
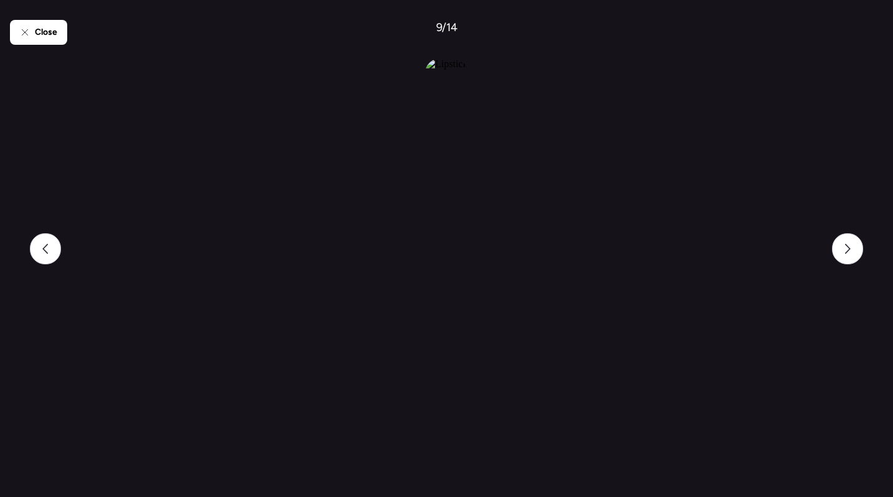
scroll to position [653, 0]
click at [10, 29] on div "Close" at bounding box center [38, 32] width 57 height 25
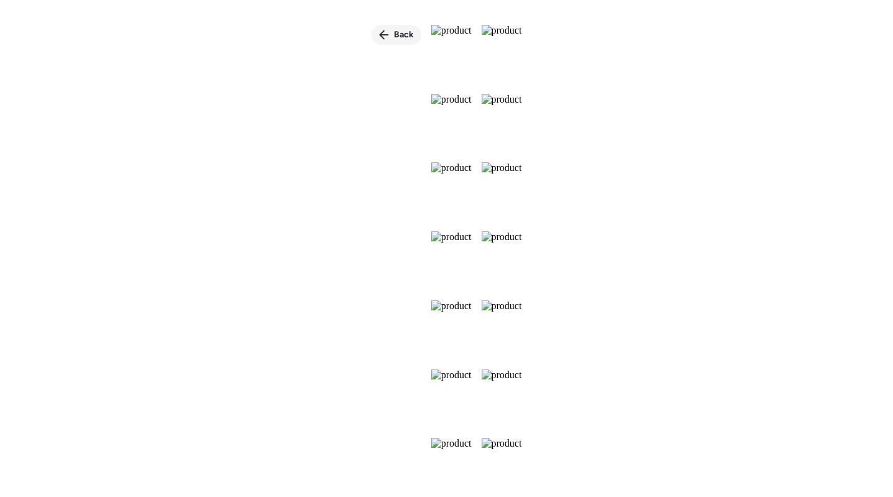
click at [371, 26] on div "Back" at bounding box center [396, 35] width 50 height 20
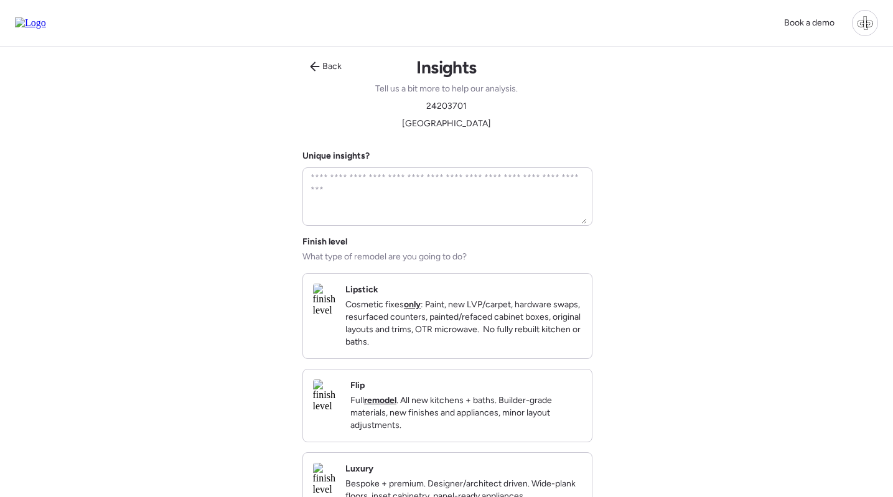
scroll to position [0, 0]
click at [320, 64] on div "Back" at bounding box center [325, 67] width 47 height 20
